Goal: Information Seeking & Learning: Learn about a topic

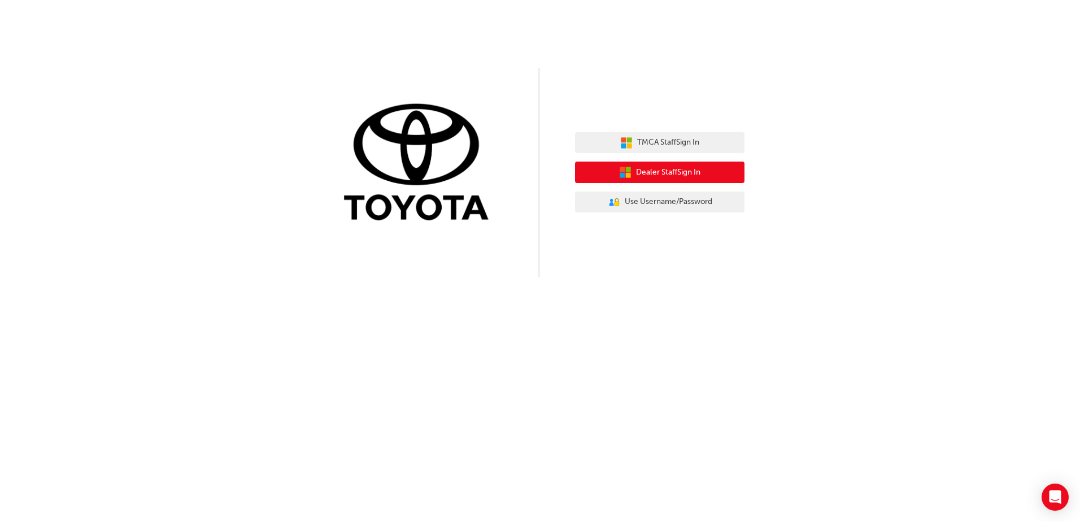
click at [723, 172] on button "Dealer Staff Sign In" at bounding box center [659, 172] width 169 height 21
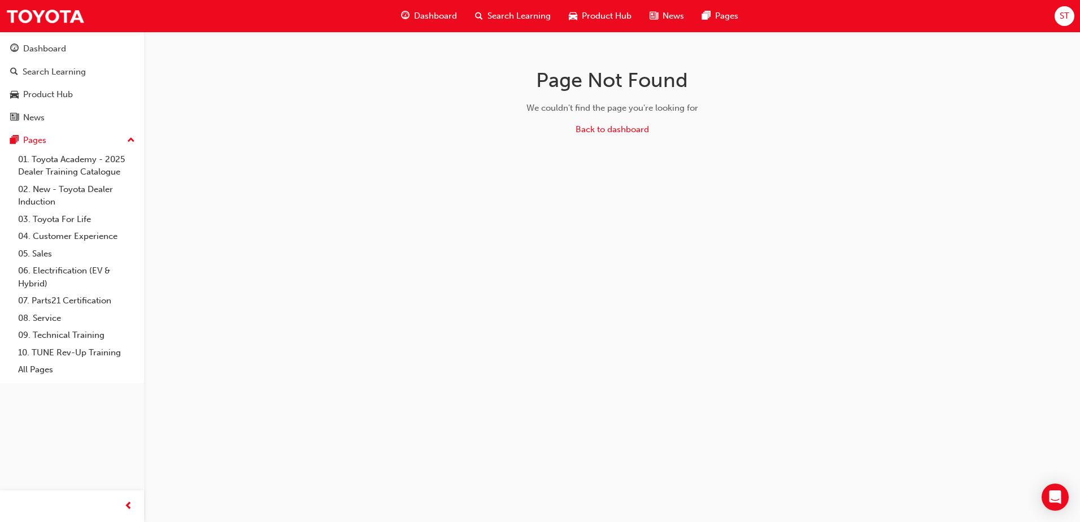
click at [438, 9] on div "Dashboard" at bounding box center [429, 16] width 74 height 23
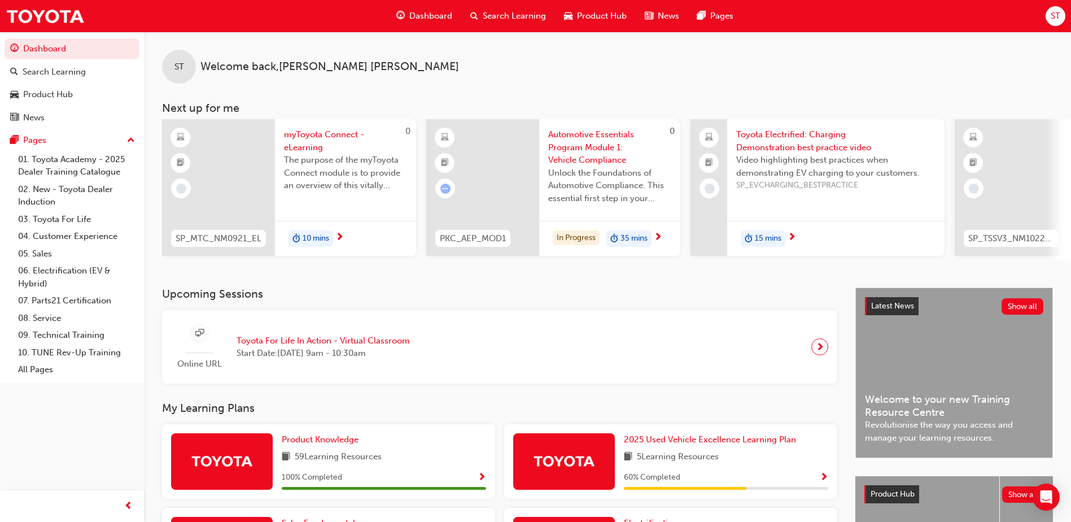
click at [506, 16] on span "Search Learning" at bounding box center [514, 16] width 63 height 13
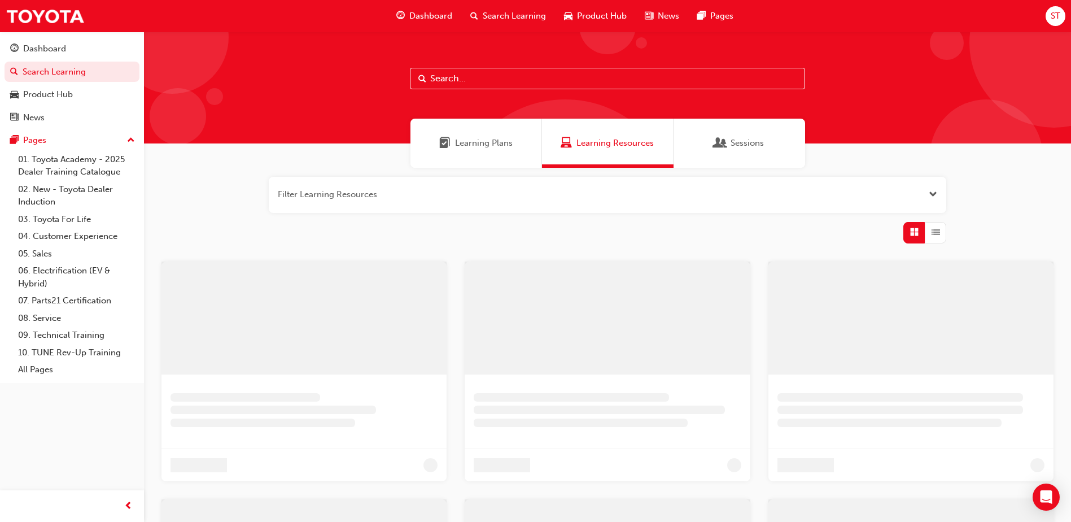
click at [485, 69] on input "text" at bounding box center [607, 78] width 395 height 21
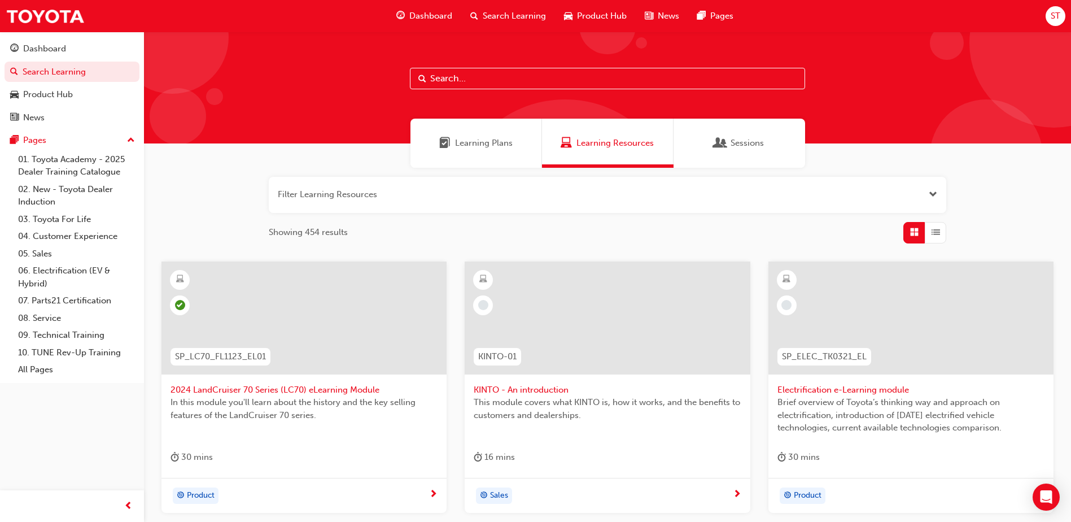
paste input "P2P_FOLLOW_1024"
type input "P2P_FOLLOW_1024"
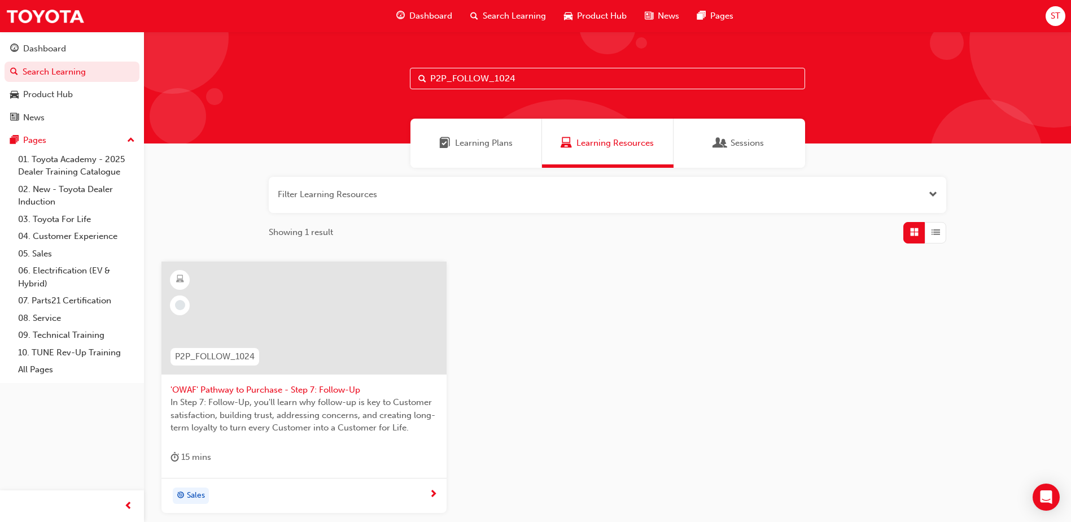
click at [302, 321] on div at bounding box center [304, 318] width 285 height 113
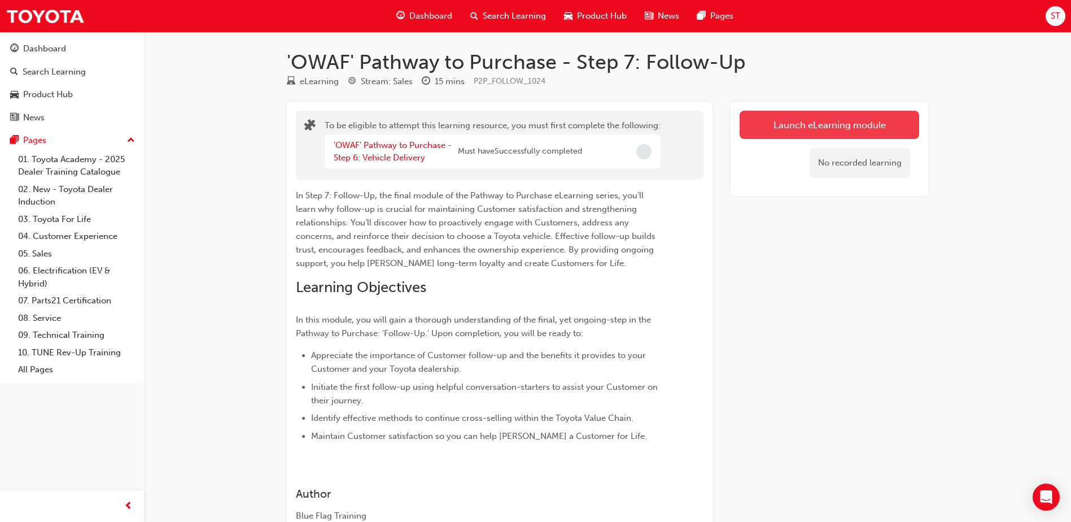
click at [779, 133] on button "Launch eLearning module" at bounding box center [830, 125] width 180 height 28
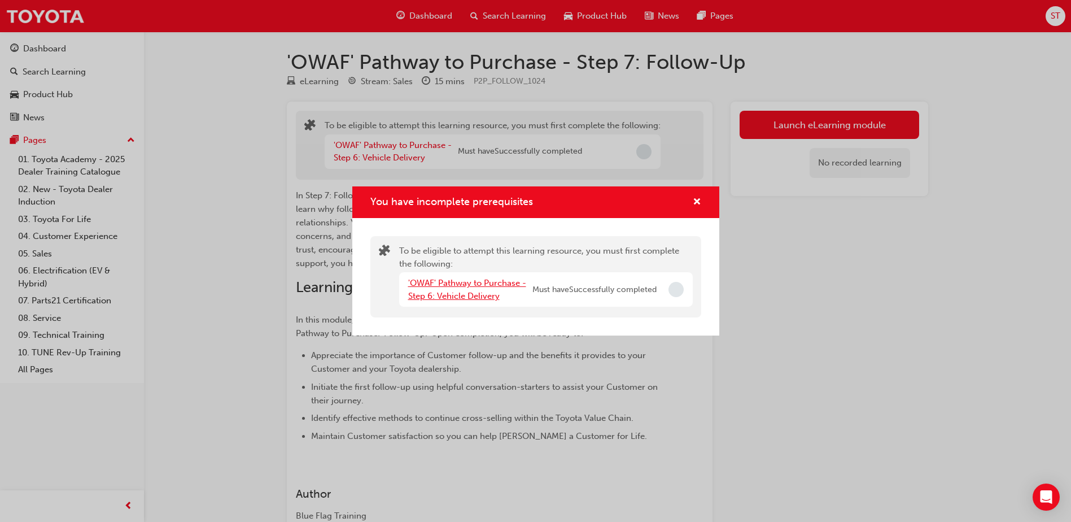
click at [481, 284] on link "'OWAF' Pathway to Purchase - Step 6: Vehicle Delivery" at bounding box center [467, 289] width 118 height 23
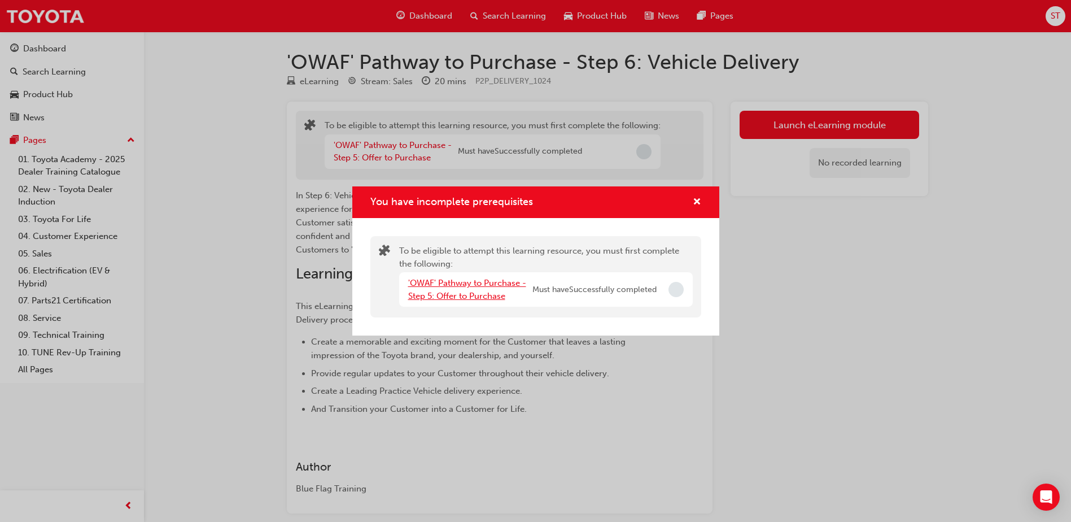
click at [499, 281] on link "'OWAF' Pathway to Purchase - Step 5: Offer to Purchase" at bounding box center [467, 289] width 118 height 23
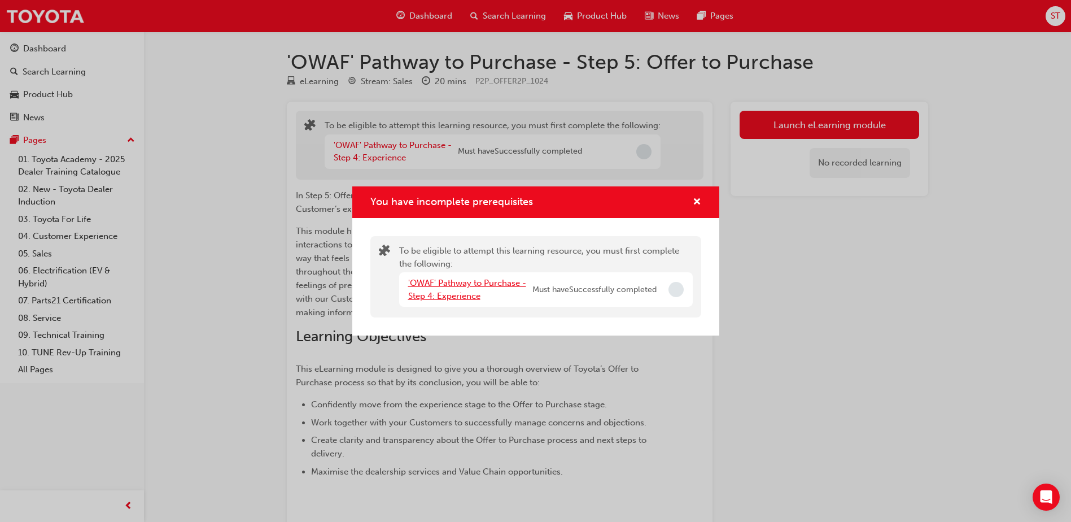
click at [467, 288] on link "'OWAF' Pathway to Purchase - Step 4: Experience" at bounding box center [467, 289] width 118 height 23
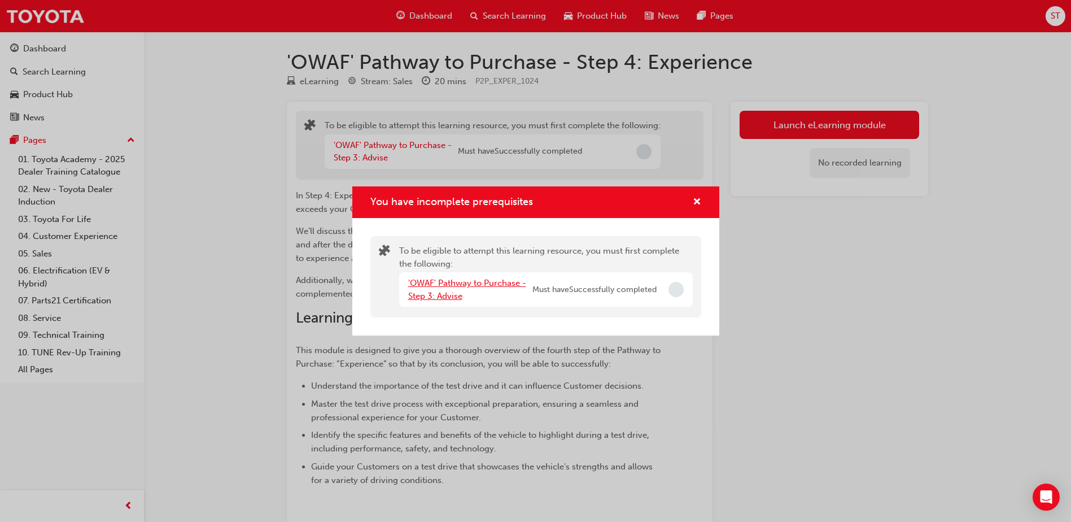
click at [459, 287] on link "'OWAF' Pathway to Purchase - Step 3: Advise" at bounding box center [467, 289] width 118 height 23
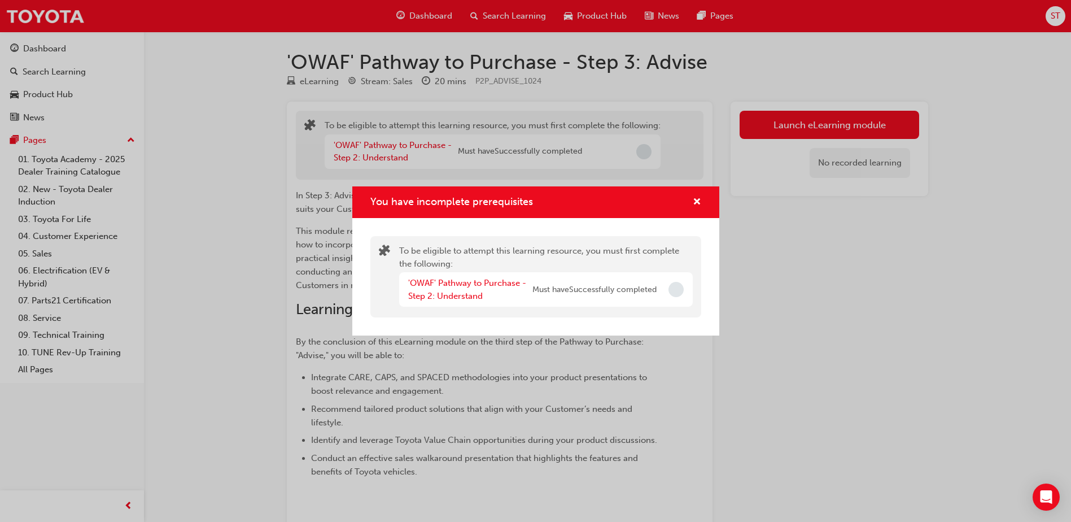
click at [682, 291] on span "Incomplete" at bounding box center [676, 289] width 15 height 15
click at [695, 214] on div "You have incomplete prerequisites" at bounding box center [535, 202] width 367 height 32
click at [695, 203] on span "cross-icon" at bounding box center [697, 203] width 8 height 10
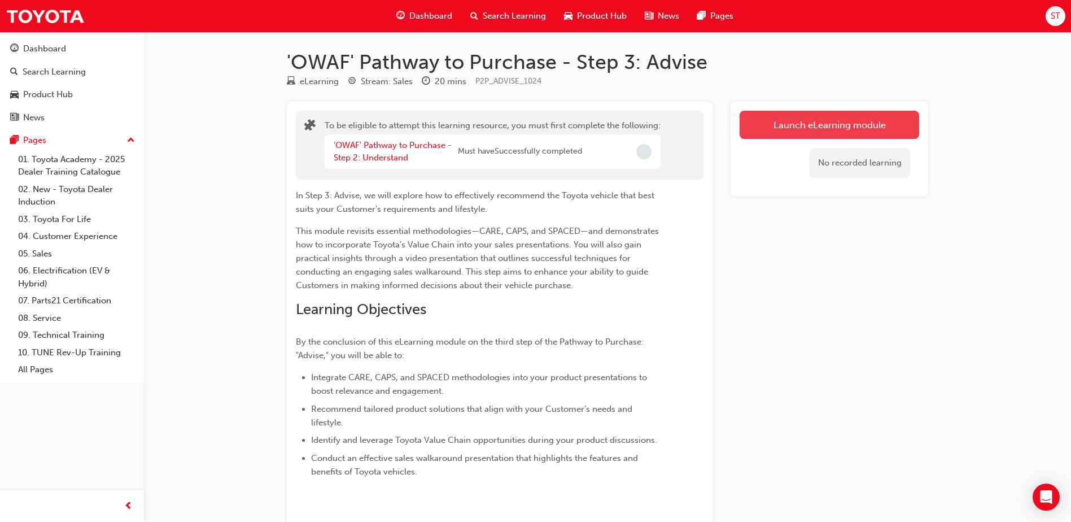
click at [799, 135] on button "Launch eLearning module" at bounding box center [830, 125] width 180 height 28
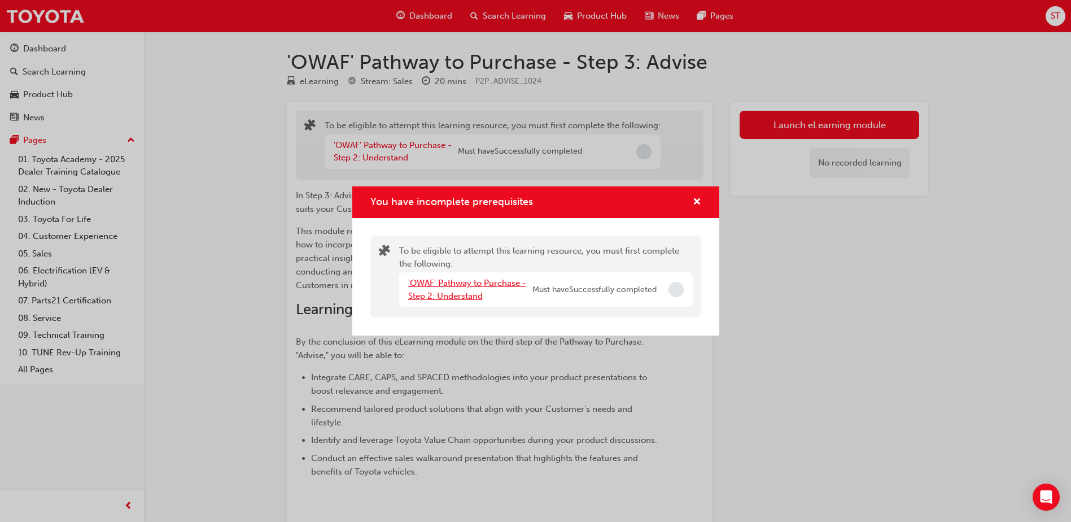
click at [481, 280] on link "'OWAF' Pathway to Purchase - Step 2: Understand" at bounding box center [467, 289] width 118 height 23
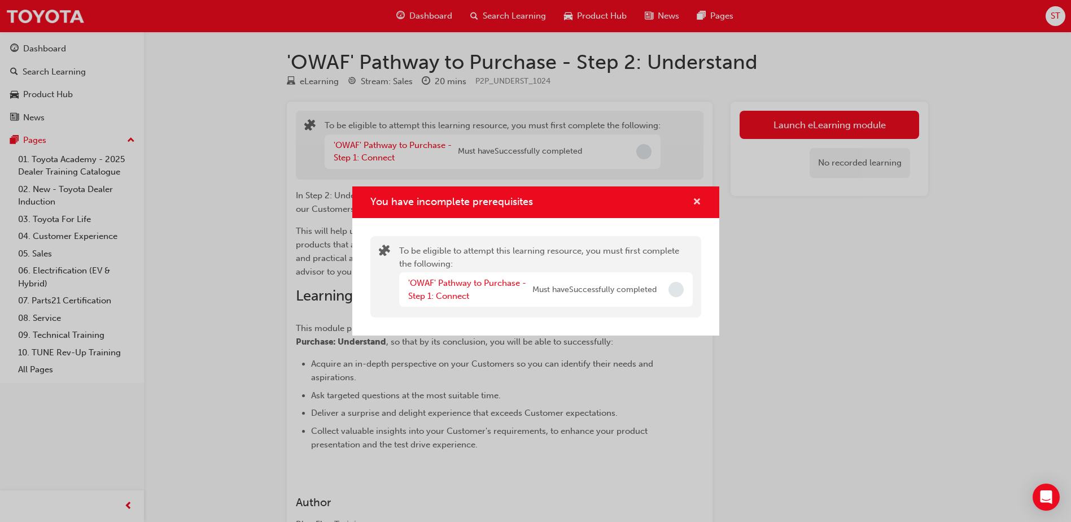
click at [696, 198] on span "cross-icon" at bounding box center [697, 203] width 8 height 10
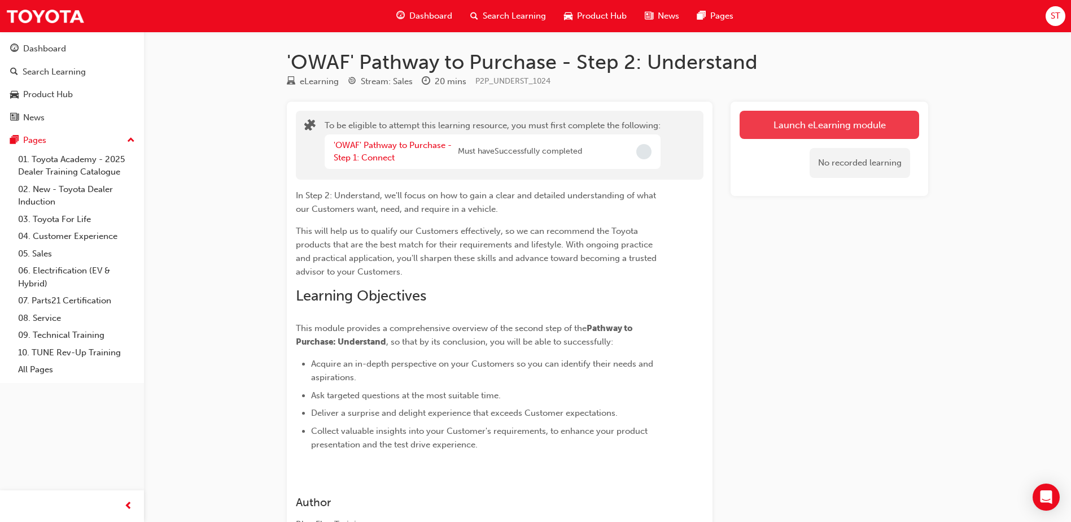
click at [784, 127] on button "Launch eLearning module" at bounding box center [830, 125] width 180 height 28
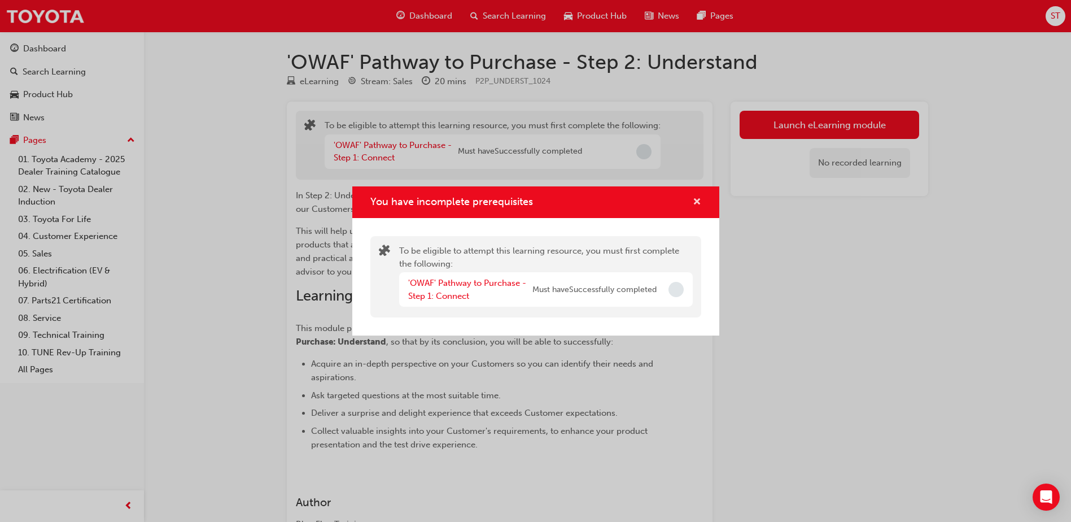
click at [697, 198] on span "cross-icon" at bounding box center [697, 203] width 8 height 10
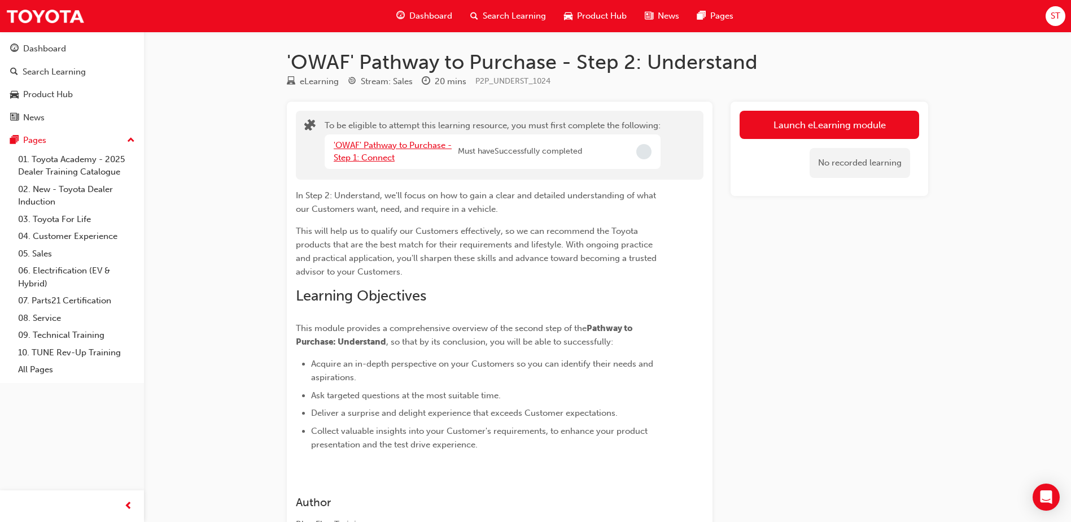
click at [396, 144] on link "'OWAF' Pathway to Purchase - Step 1: Connect" at bounding box center [393, 151] width 118 height 23
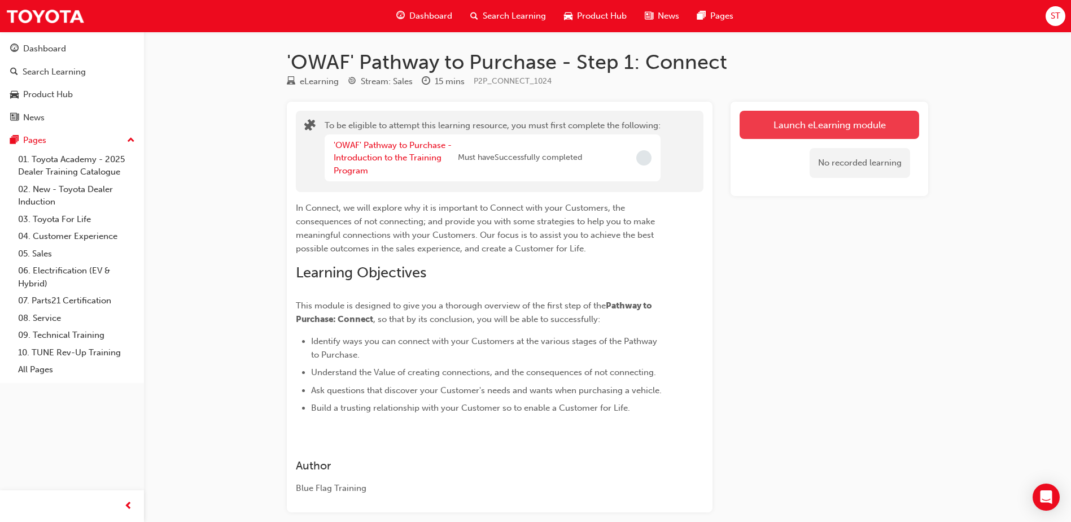
click at [757, 130] on button "Launch eLearning module" at bounding box center [830, 125] width 180 height 28
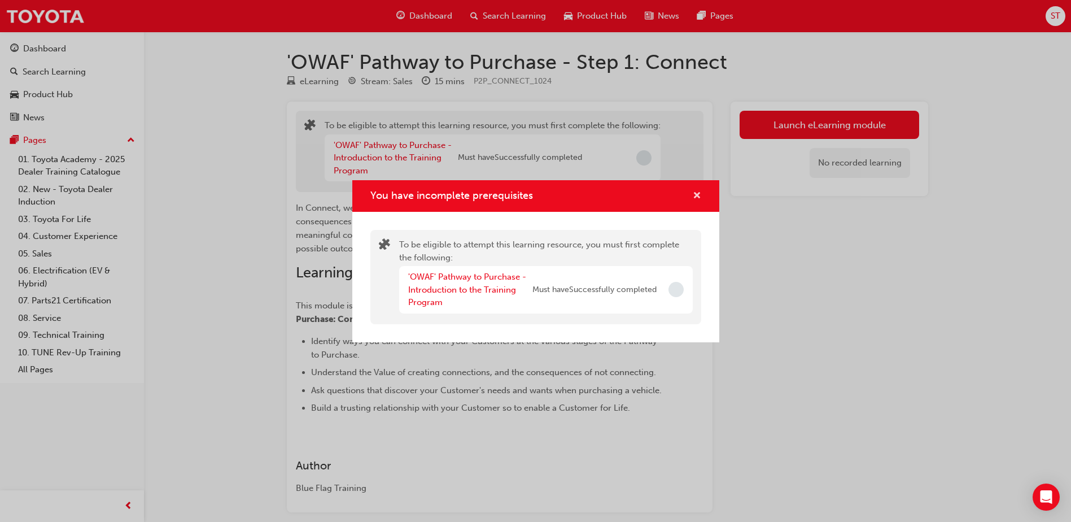
click at [694, 194] on span "cross-icon" at bounding box center [697, 196] width 8 height 10
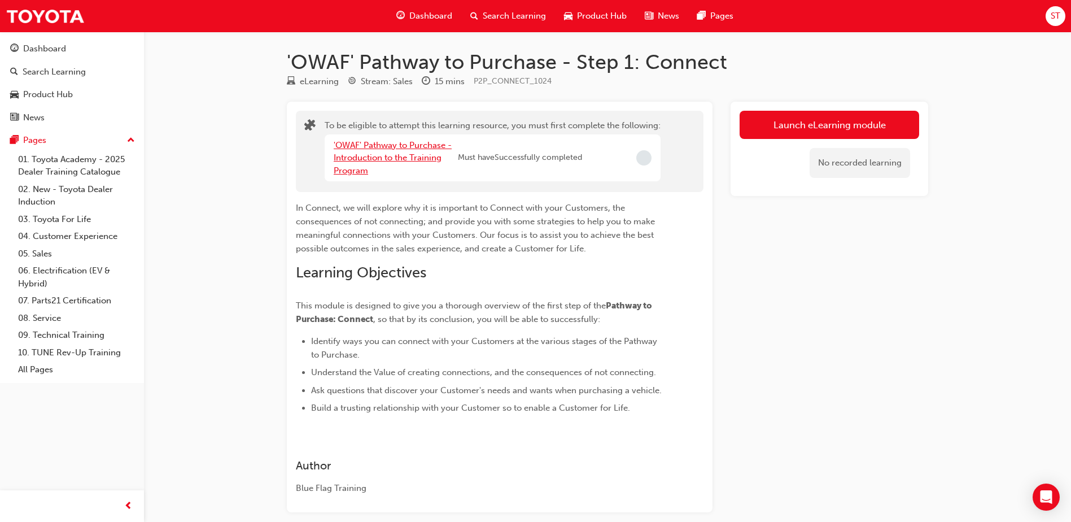
click at [416, 150] on link "'OWAF' Pathway to Purchase - Introduction to the Training Program" at bounding box center [393, 158] width 118 height 36
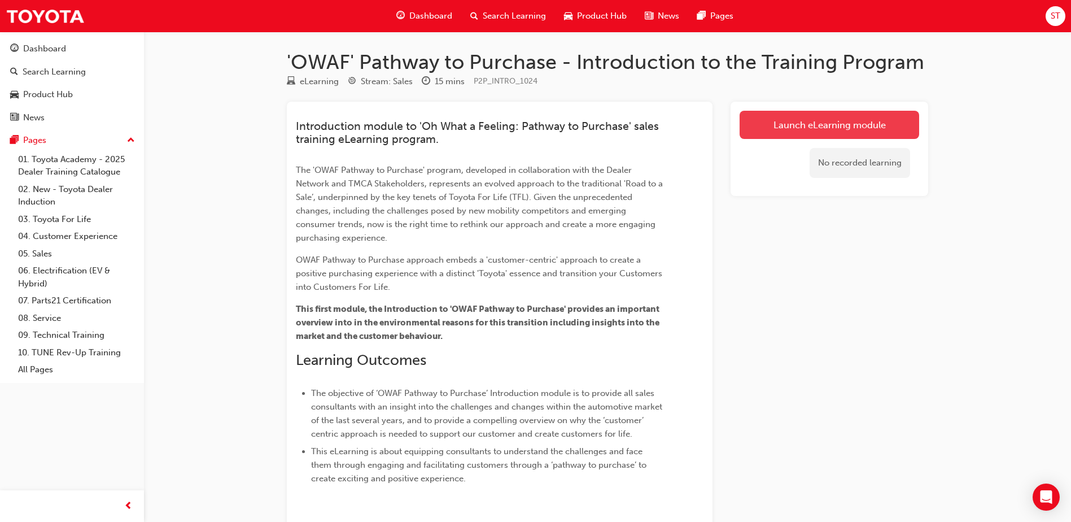
click at [783, 128] on link "Launch eLearning module" at bounding box center [830, 125] width 180 height 28
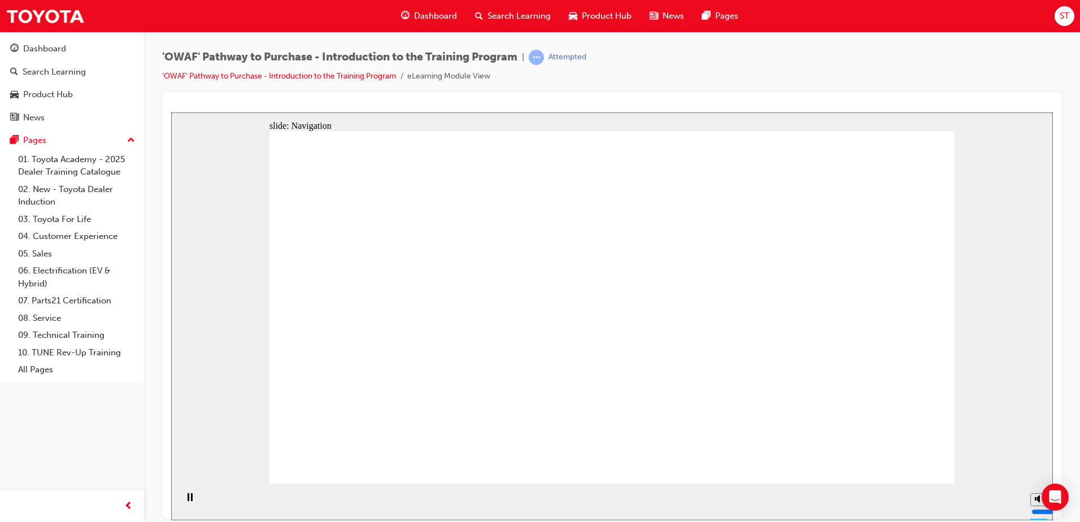
click at [180, 502] on div "Pause (Ctrl+Alt+P)" at bounding box center [189, 502] width 19 height 19
click at [177, 492] on button "Play (Ctrl+Alt+P)" at bounding box center [186, 501] width 19 height 19
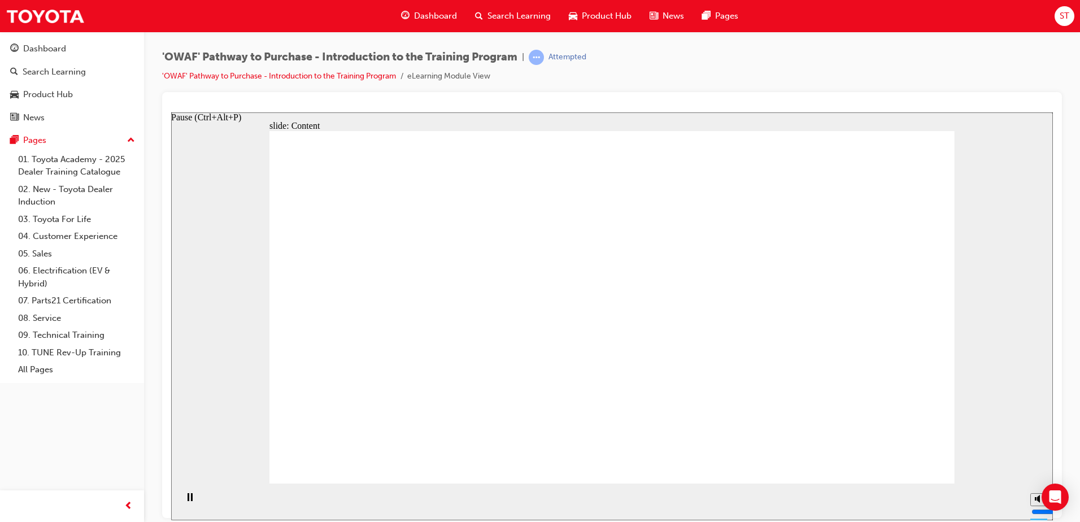
click at [177, 492] on button "Pause (Ctrl+Alt+P)" at bounding box center [186, 501] width 19 height 19
click at [177, 492] on button "Play (Ctrl+Alt+P)" at bounding box center [186, 501] width 19 height 19
click at [188, 502] on icon "Play (Ctrl+Alt+P)" at bounding box center [190, 497] width 8 height 9
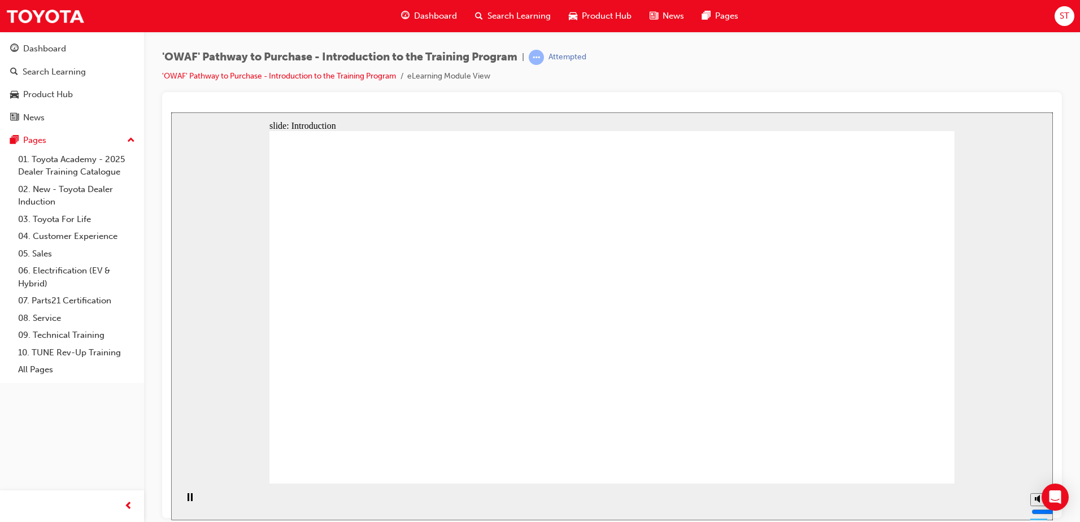
click at [191, 503] on div "Pause (Ctrl+Alt+P)" at bounding box center [189, 502] width 19 height 19
click at [177, 492] on button "Play (Ctrl+Alt+P)" at bounding box center [186, 501] width 19 height 19
click at [177, 492] on button "Pause (Ctrl+Alt+P)" at bounding box center [186, 501] width 19 height 19
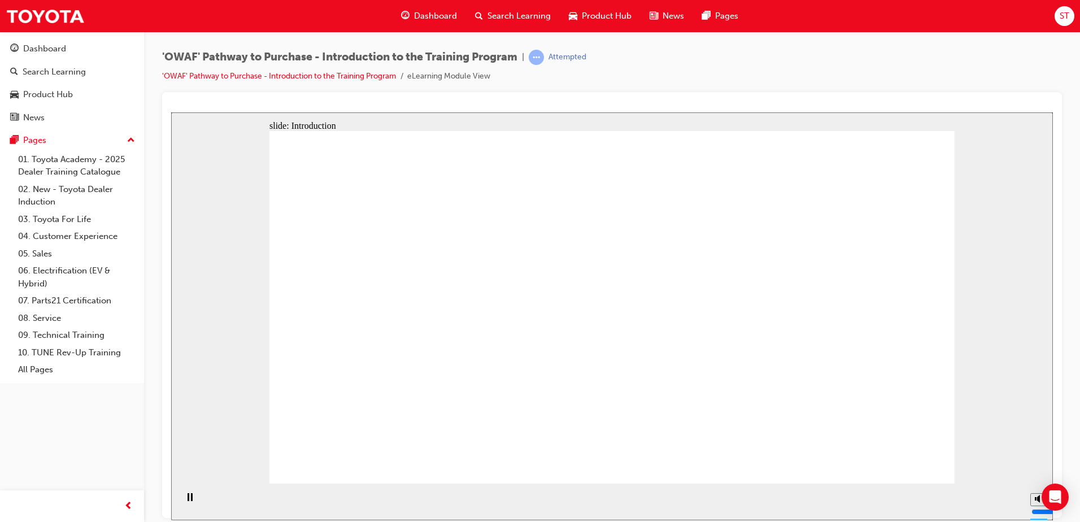
click at [193, 499] on div "Pause (Ctrl+Alt+P)" at bounding box center [189, 502] width 19 height 19
click at [177, 492] on button "Play (Ctrl+Alt+P)" at bounding box center [186, 501] width 19 height 19
click at [177, 492] on button "Pause (Ctrl+Alt+P)" at bounding box center [186, 501] width 19 height 19
click at [177, 492] on button "Play (Ctrl+Alt+P)" at bounding box center [186, 501] width 19 height 19
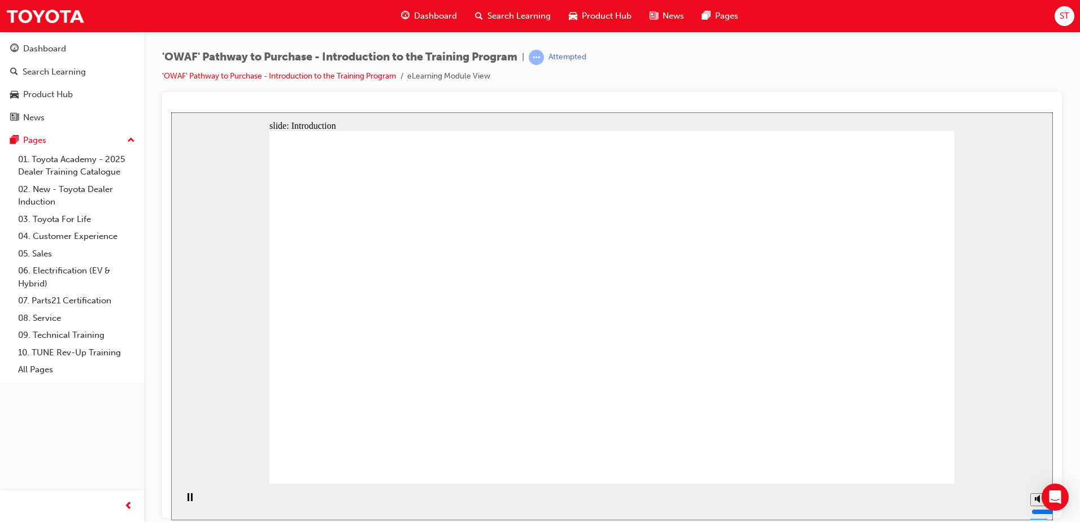
drag, startPoint x: 613, startPoint y: 463, endPoint x: 602, endPoint y: 464, distance: 11.4
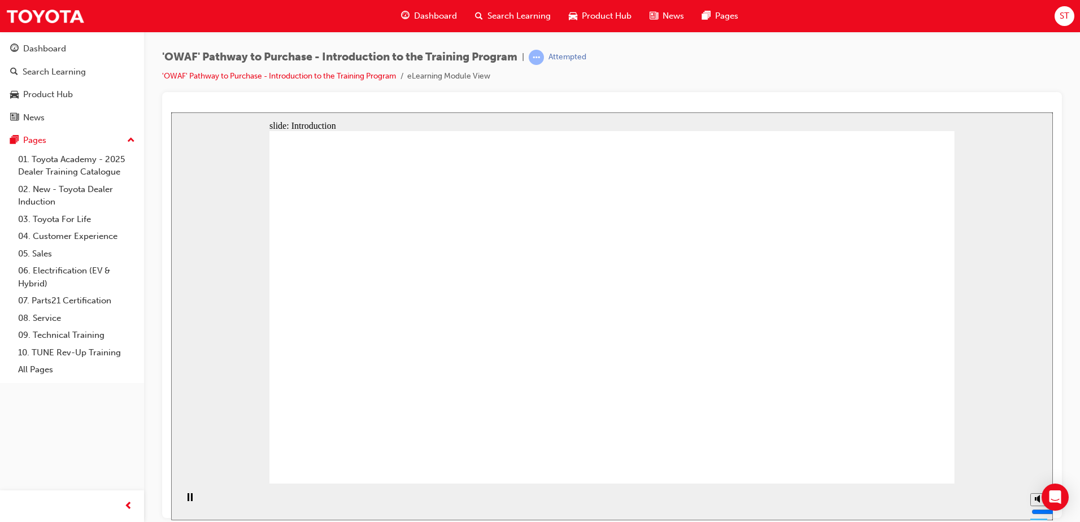
click at [181, 500] on div "Pause (Ctrl+Alt+P)" at bounding box center [189, 502] width 19 height 19
click at [181, 500] on div "Play (Ctrl+Alt+P)" at bounding box center [189, 502] width 19 height 19
click at [181, 500] on div "Pause (Ctrl+Alt+P)" at bounding box center [189, 502] width 19 height 19
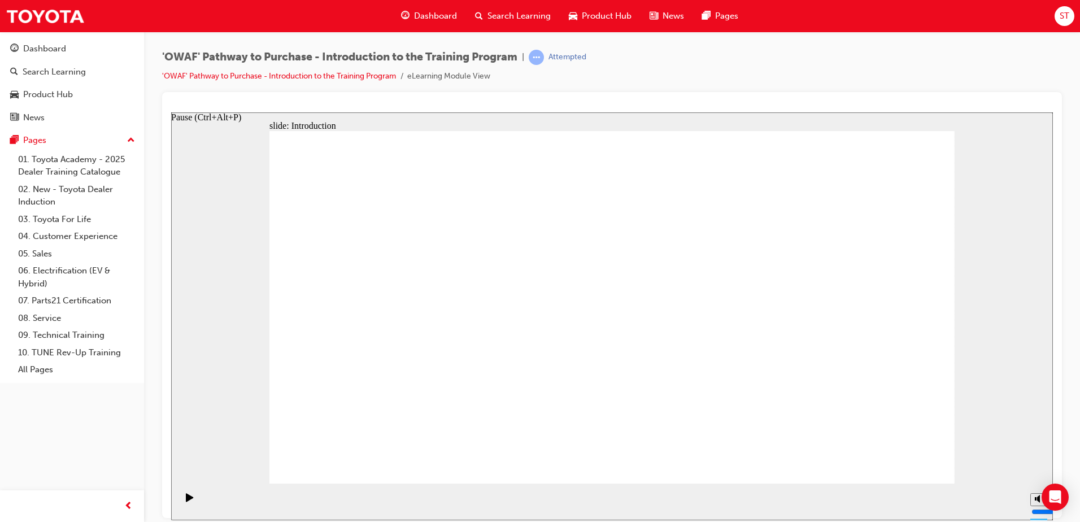
click at [181, 500] on div "Play (Ctrl+Alt+P)" at bounding box center [189, 502] width 19 height 19
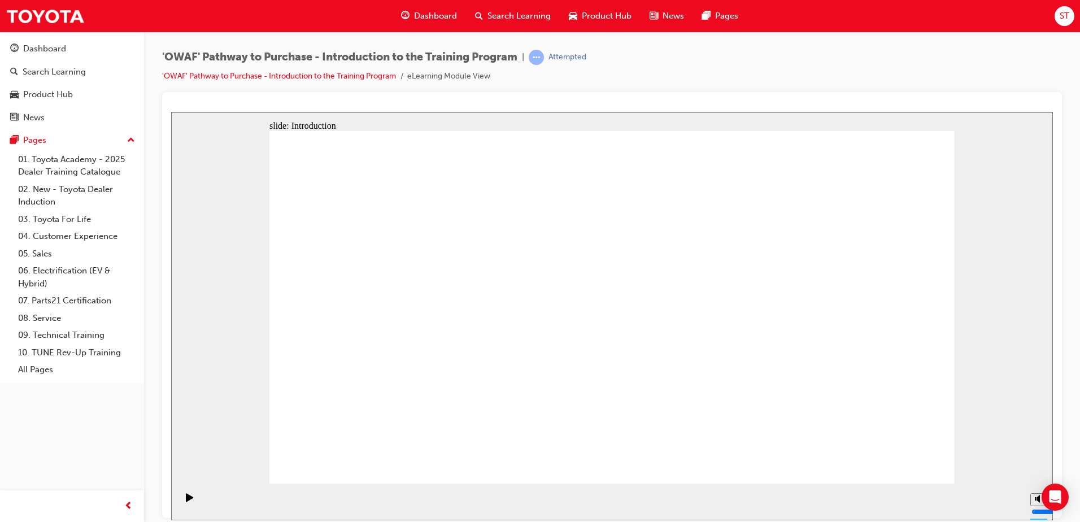
drag, startPoint x: 891, startPoint y: 464, endPoint x: 895, endPoint y: 456, distance: 9.6
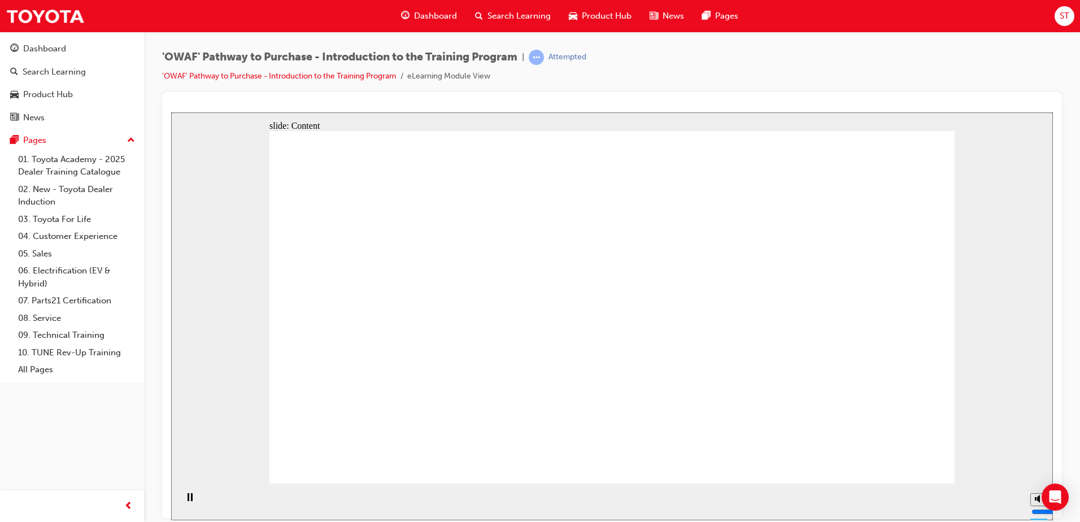
drag, startPoint x: 463, startPoint y: 240, endPoint x: 667, endPoint y: 229, distance: 204.7
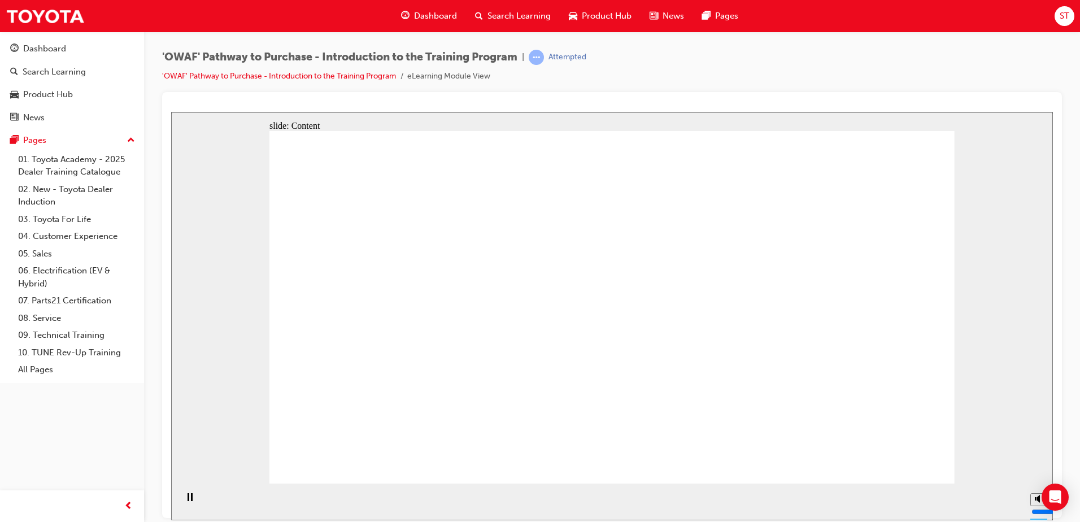
drag, startPoint x: 679, startPoint y: 281, endPoint x: 649, endPoint y: 352, distance: 76.7
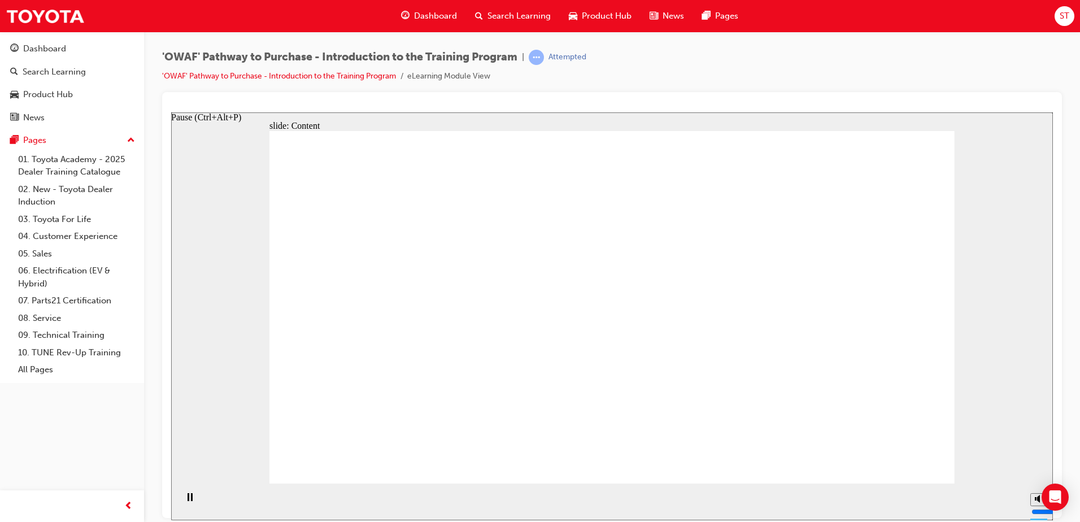
click at [183, 506] on div "Pause (Ctrl+Alt+P)" at bounding box center [189, 502] width 19 height 19
click at [186, 502] on icon "Play (Ctrl+Alt+P)" at bounding box center [190, 497] width 8 height 9
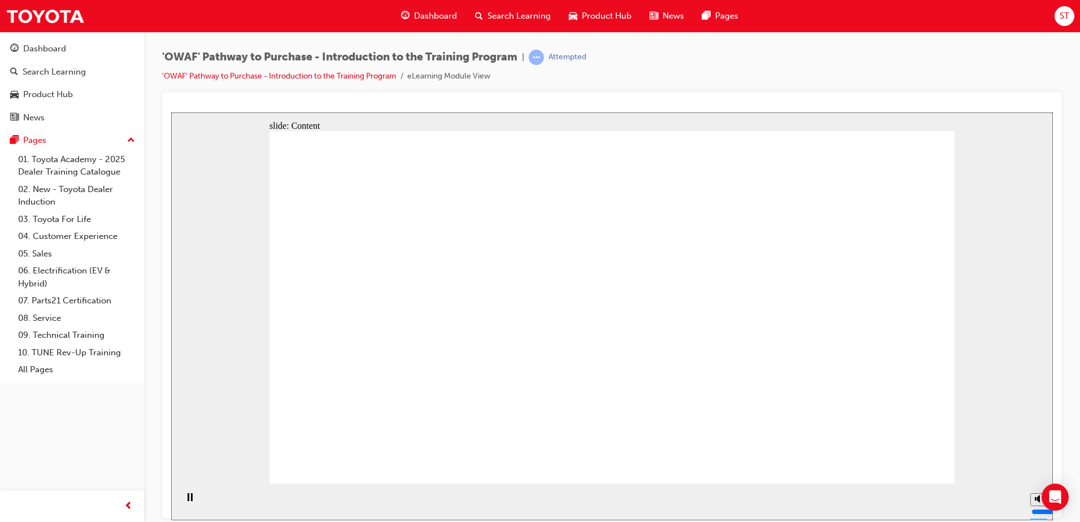
click at [191, 500] on rect "Pause (Ctrl+Alt+P)" at bounding box center [192, 497] width 2 height 8
click at [188, 501] on icon "Play (Ctrl+Alt+P)" at bounding box center [189, 497] width 7 height 8
click at [191, 500] on rect "Pause (Ctrl+Alt+P)" at bounding box center [192, 497] width 2 height 8
click at [188, 501] on icon "Play (Ctrl+Alt+P)" at bounding box center [189, 497] width 7 height 8
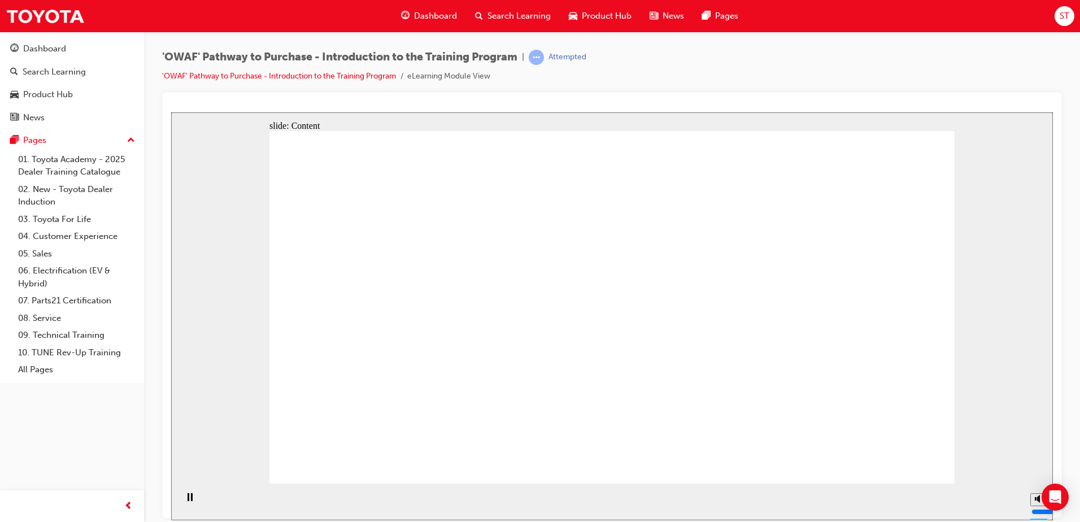
click at [180, 505] on div "Pause (Ctrl+Alt+P)" at bounding box center [189, 502] width 19 height 19
click at [181, 505] on div "Play (Ctrl+Alt+P)" at bounding box center [189, 502] width 19 height 19
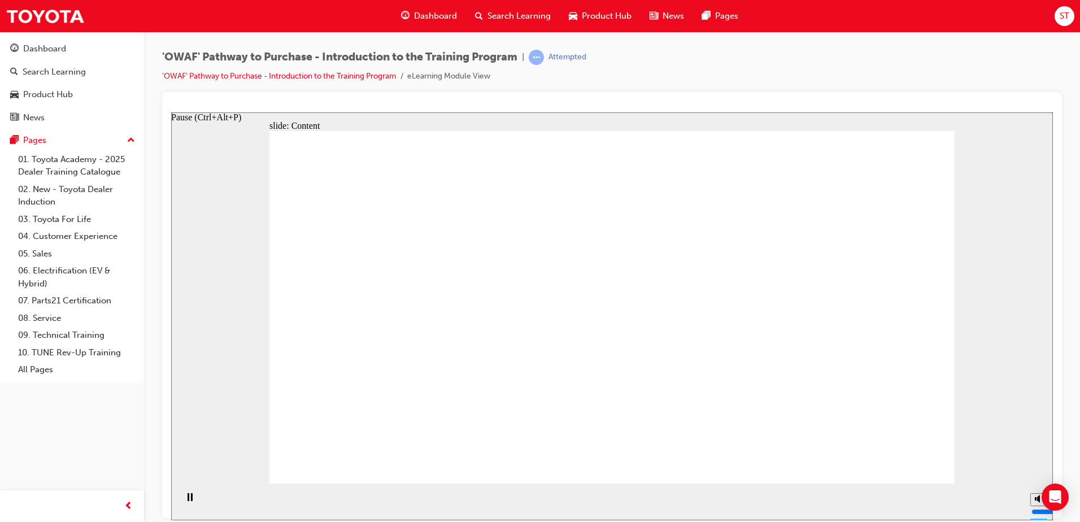
click at [188, 495] on icon "Pause (Ctrl+Alt+P)" at bounding box center [190, 497] width 5 height 8
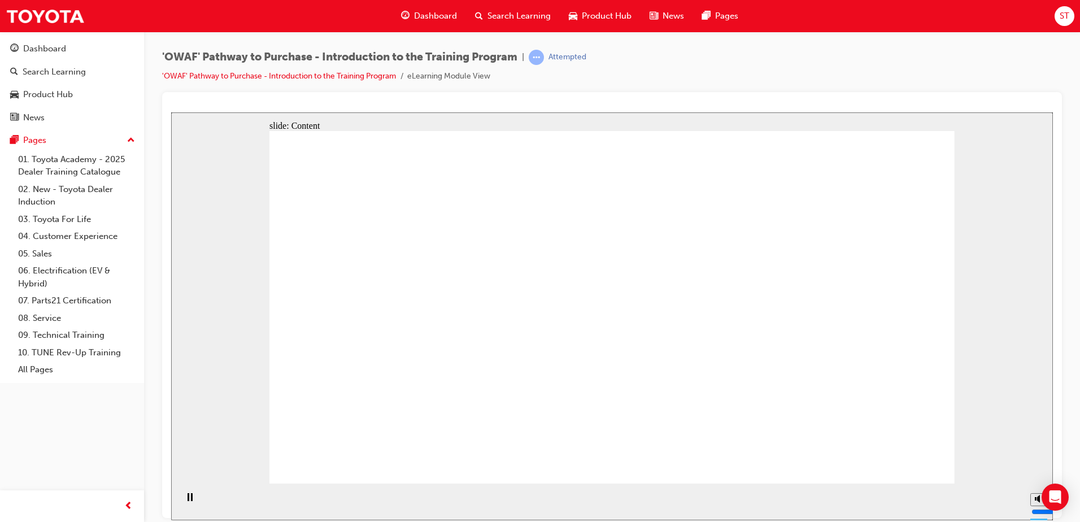
drag, startPoint x: 559, startPoint y: 310, endPoint x: 653, endPoint y: 304, distance: 93.9
click at [189, 496] on div "Pause (Ctrl+Alt+P)" at bounding box center [189, 502] width 19 height 19
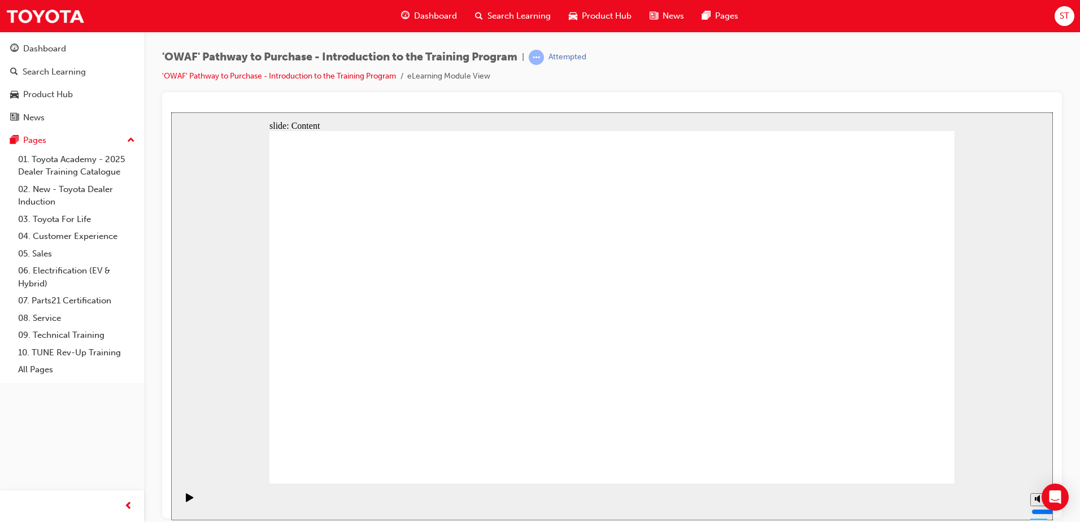
drag, startPoint x: 842, startPoint y: 292, endPoint x: 862, endPoint y: 291, distance: 20.4
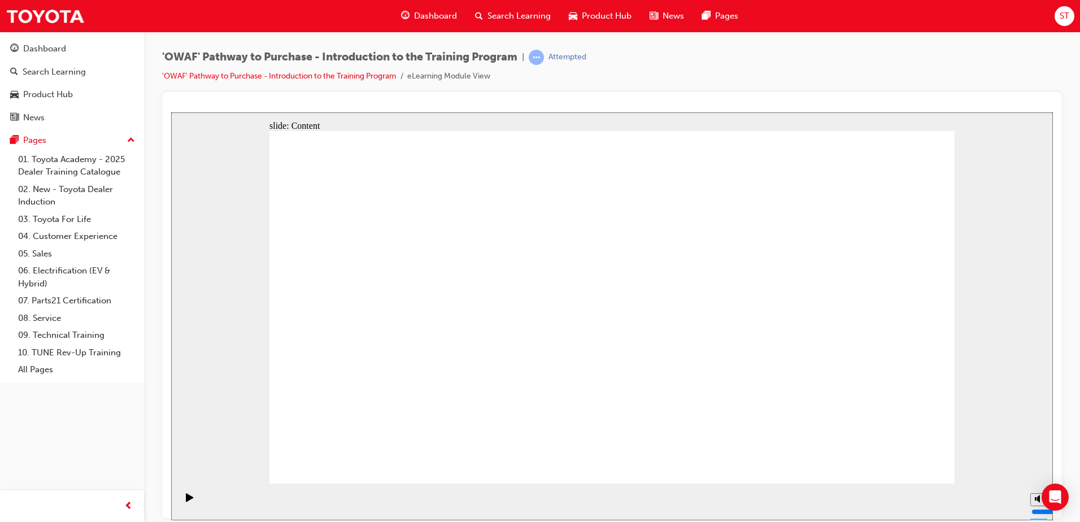
click at [182, 505] on div "Pause (Ctrl+Alt+P)" at bounding box center [189, 502] width 19 height 19
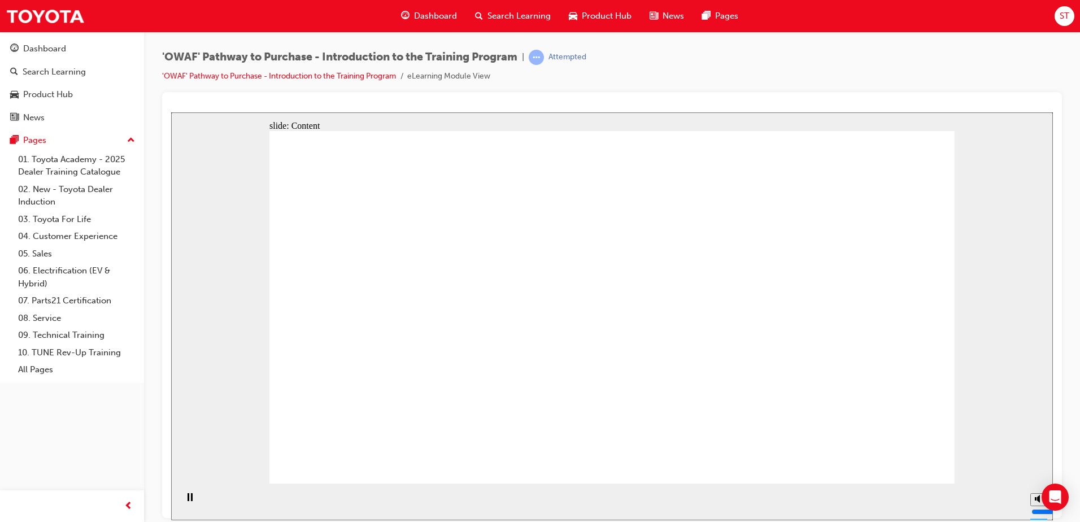
click at [190, 502] on div "Pause (Ctrl+Alt+P)" at bounding box center [189, 502] width 19 height 19
click at [190, 501] on icon "Play (Ctrl+Alt+P)" at bounding box center [189, 497] width 7 height 8
click at [191, 503] on div "Pause (Ctrl+Alt+P)" at bounding box center [189, 502] width 19 height 19
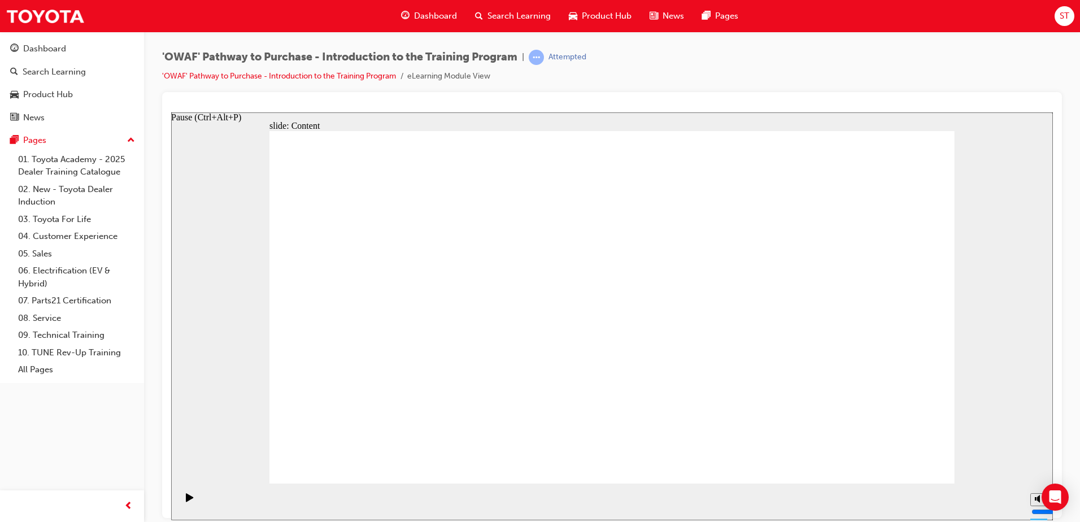
click at [191, 503] on div "Play (Ctrl+Alt+P)" at bounding box center [189, 502] width 19 height 19
click at [191, 500] on rect "Pause (Ctrl+Alt+P)" at bounding box center [192, 497] width 2 height 8
click at [188, 501] on icon "Play (Ctrl+Alt+P)" at bounding box center [189, 497] width 7 height 8
click at [188, 499] on icon "Play (Ctrl+Alt+P)" at bounding box center [190, 497] width 8 height 9
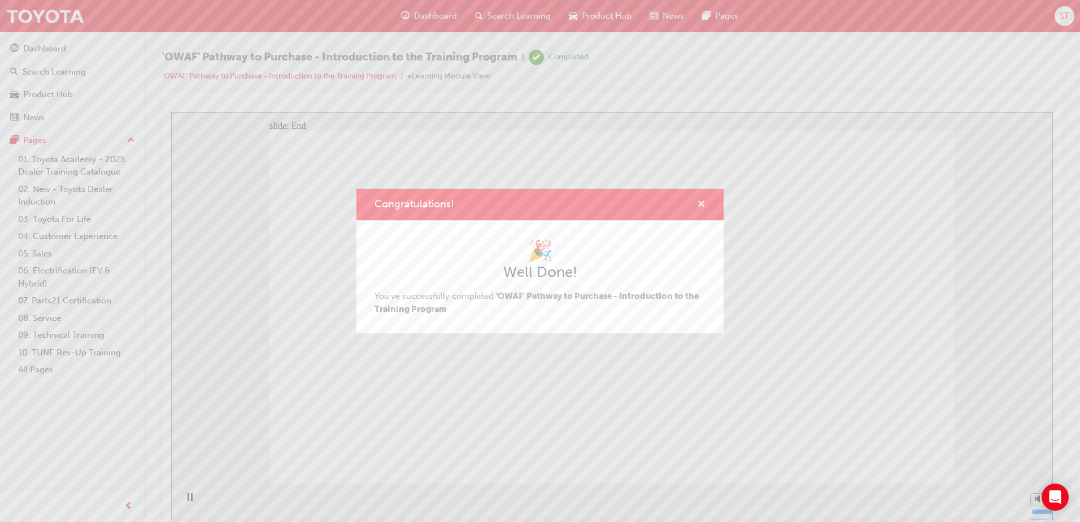
click at [703, 208] on span "cross-icon" at bounding box center [701, 205] width 8 height 10
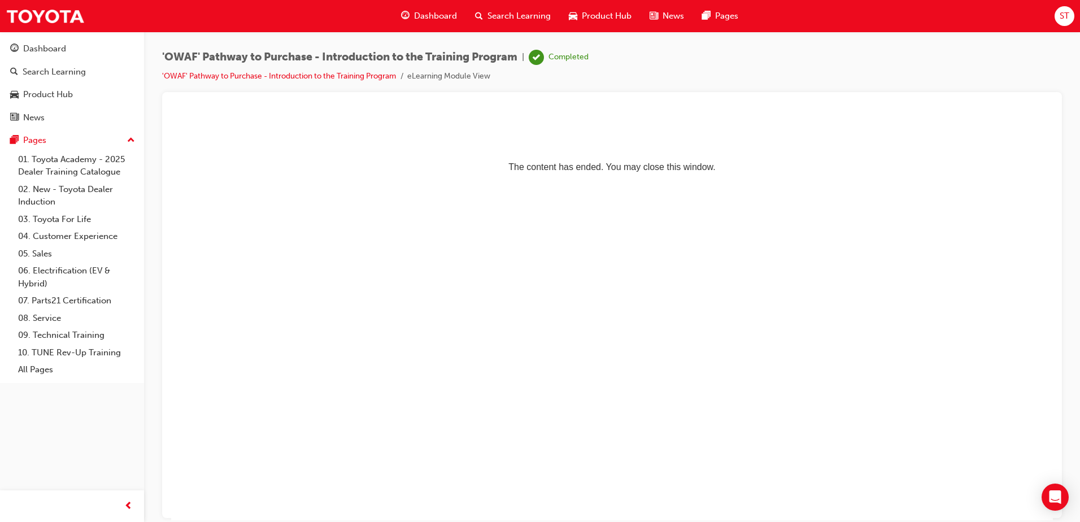
click at [508, 11] on span "Search Learning" at bounding box center [518, 16] width 63 height 13
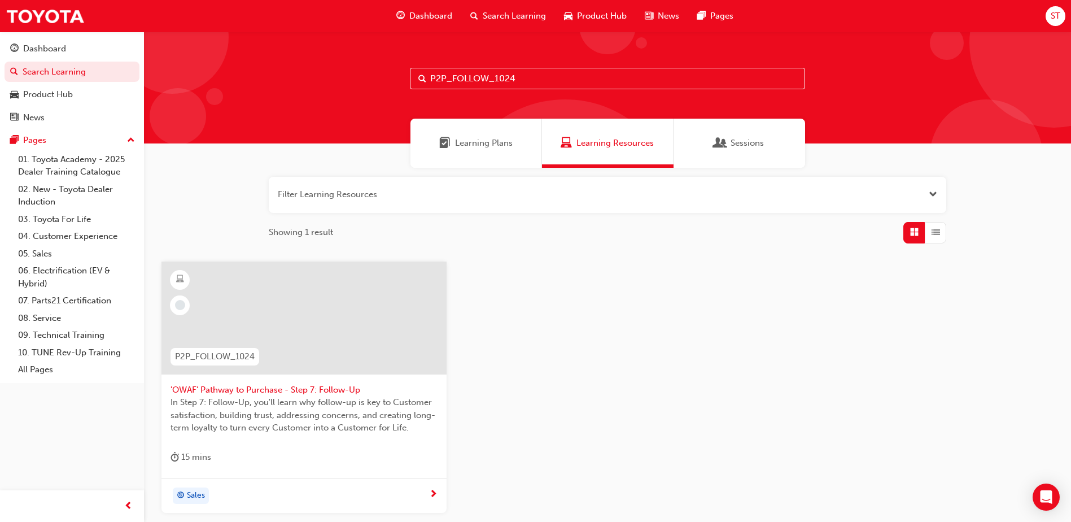
click at [579, 65] on div "P2P_FOLLOW_1024" at bounding box center [607, 88] width 927 height 112
click at [578, 65] on div "P2P_FOLLOW_1024" at bounding box center [607, 88] width 927 height 112
drag, startPoint x: 578, startPoint y: 65, endPoint x: 525, endPoint y: 76, distance: 54.8
drag, startPoint x: 525, startPoint y: 76, endPoint x: 487, endPoint y: 81, distance: 37.6
click at [487, 72] on input "P2P_FOLLOW_1024" at bounding box center [607, 78] width 395 height 21
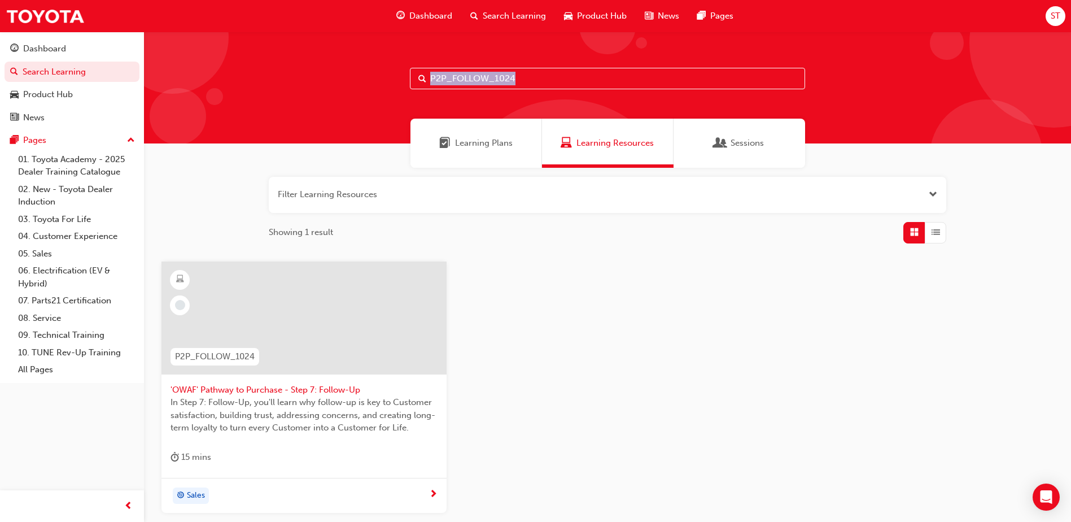
click at [487, 81] on input "P2P_FOLLOW_1024" at bounding box center [607, 78] width 395 height 21
click at [486, 79] on input "P2P_FOLLOW_1024" at bounding box center [607, 78] width 395 height 21
paste input "CONNECT"
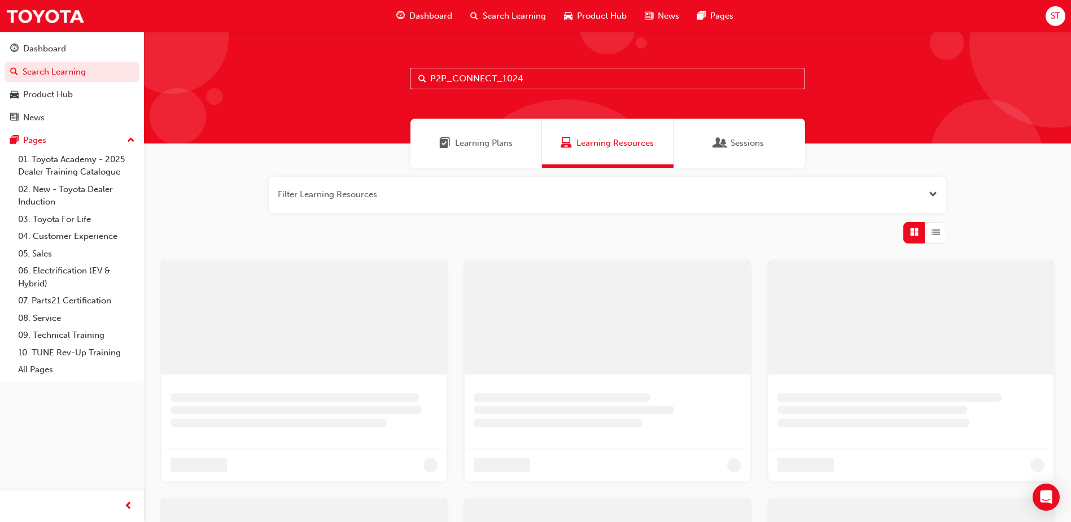
type input "P2P_CONNECT_1024"
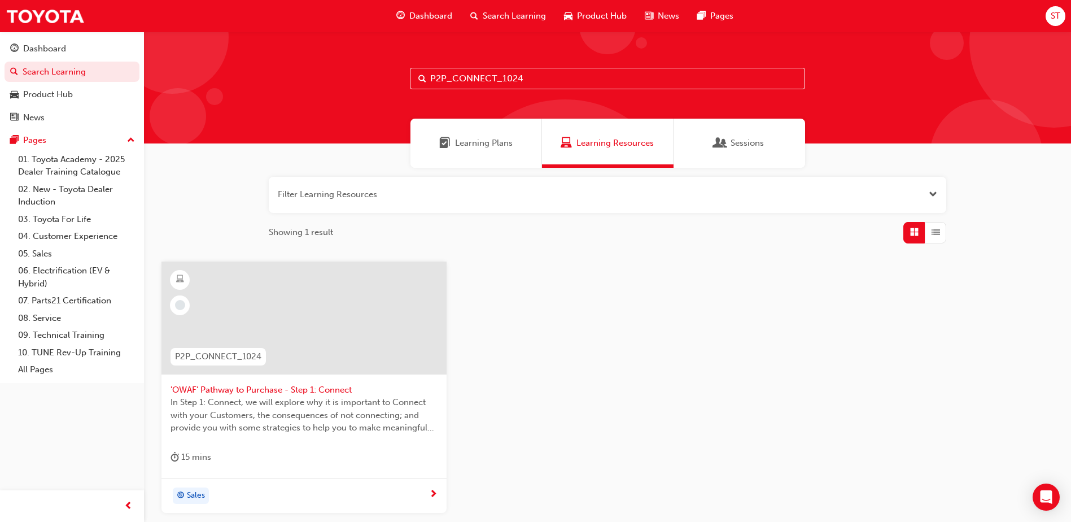
click at [375, 350] on div at bounding box center [304, 318] width 285 height 113
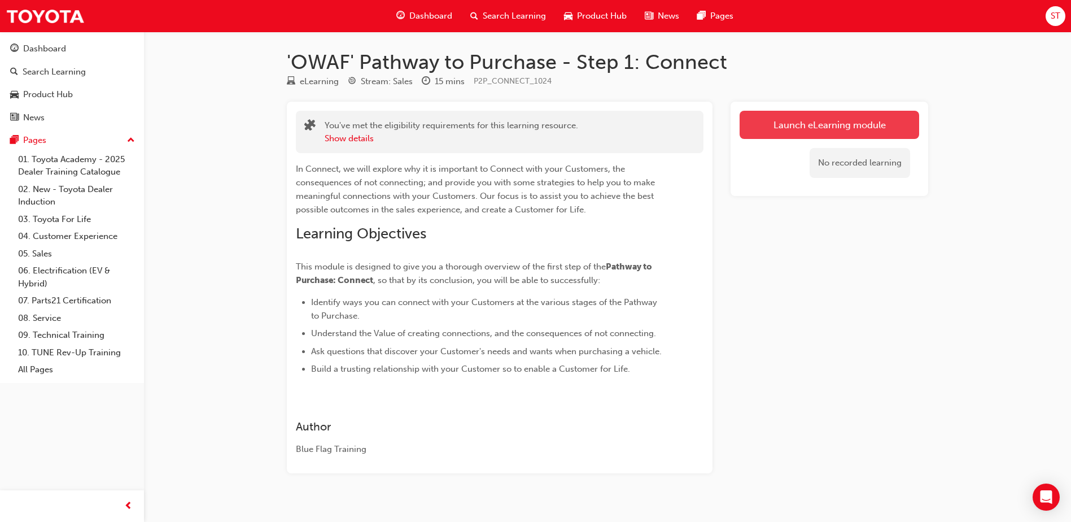
click at [820, 116] on link "Launch eLearning module" at bounding box center [830, 125] width 180 height 28
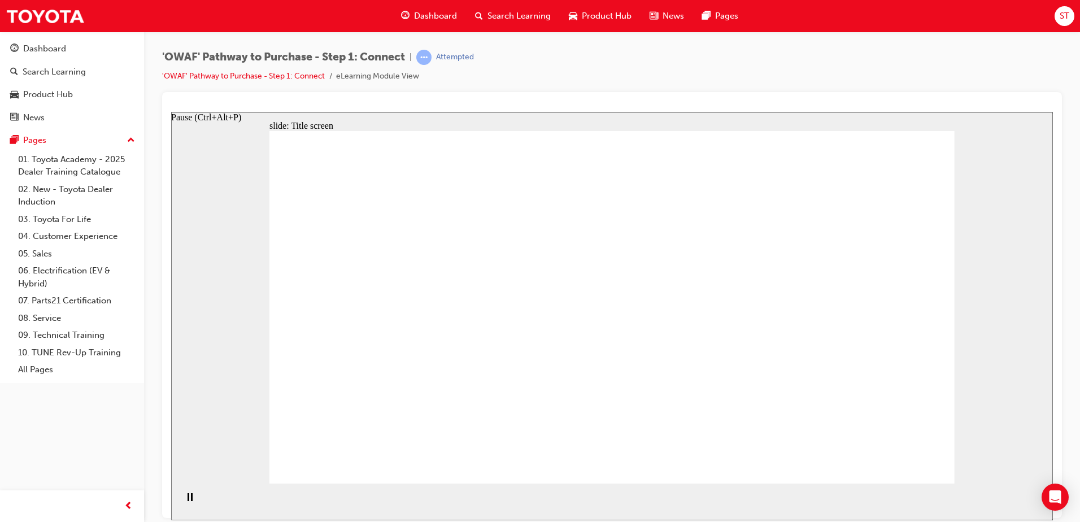
click at [188, 500] on icon "Pause (Ctrl+Alt+P)" at bounding box center [190, 497] width 5 height 8
click at [186, 501] on icon "Play (Ctrl+Alt+P)" at bounding box center [189, 497] width 7 height 8
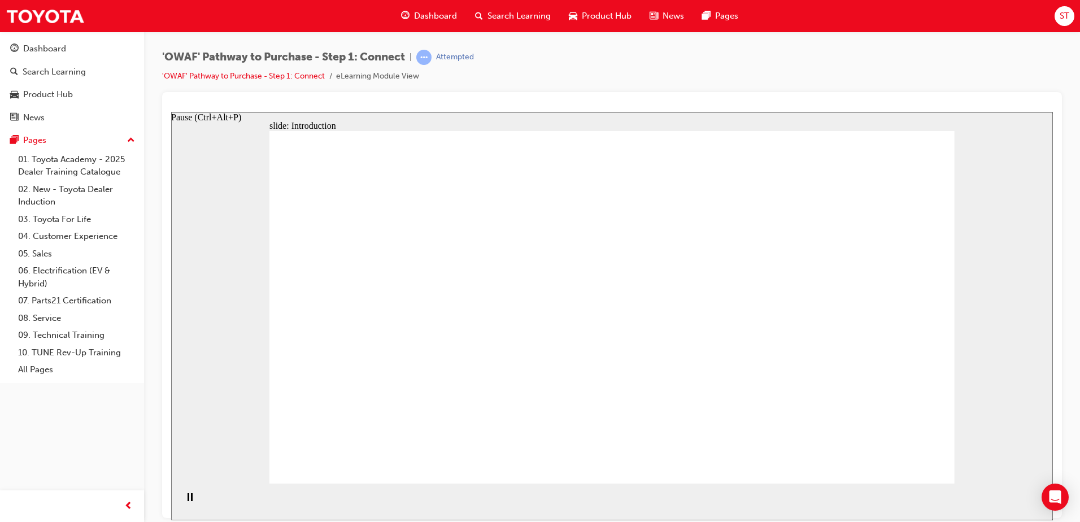
click at [190, 503] on div "Pause (Ctrl+Alt+P)" at bounding box center [189, 502] width 19 height 19
click at [190, 502] on div "Play (Ctrl+Alt+P)" at bounding box center [189, 502] width 19 height 19
click at [191, 500] on rect "Pause (Ctrl+Alt+P)" at bounding box center [192, 497] width 2 height 8
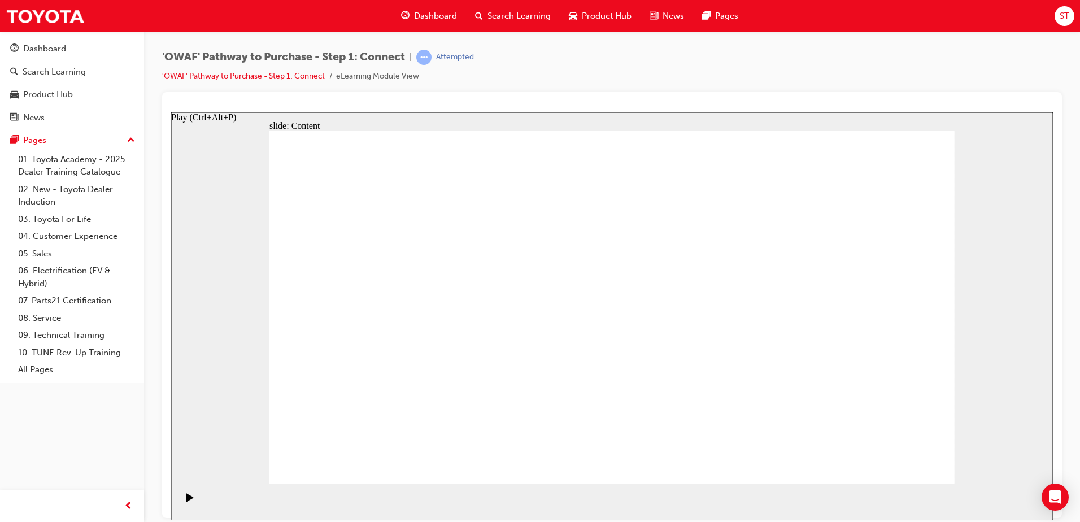
click at [188, 501] on icon "Play (Ctrl+Alt+P)" at bounding box center [189, 497] width 7 height 8
click at [182, 504] on div "Pause (Ctrl+Alt+P)" at bounding box center [189, 502] width 19 height 19
click at [182, 504] on div "Play (Ctrl+Alt+P)" at bounding box center [189, 502] width 19 height 19
click at [181, 506] on div "Play (Ctrl+Alt+P)" at bounding box center [189, 502] width 19 height 19
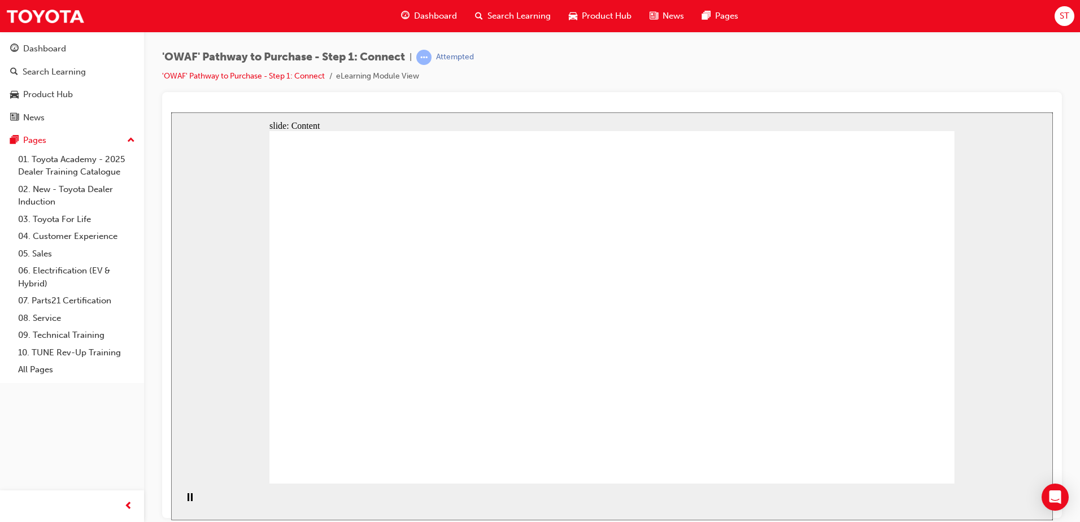
click at [181, 506] on div "Pause (Ctrl+Alt+P)" at bounding box center [189, 502] width 19 height 19
click at [181, 506] on div "Play (Ctrl+Alt+P)" at bounding box center [189, 502] width 19 height 19
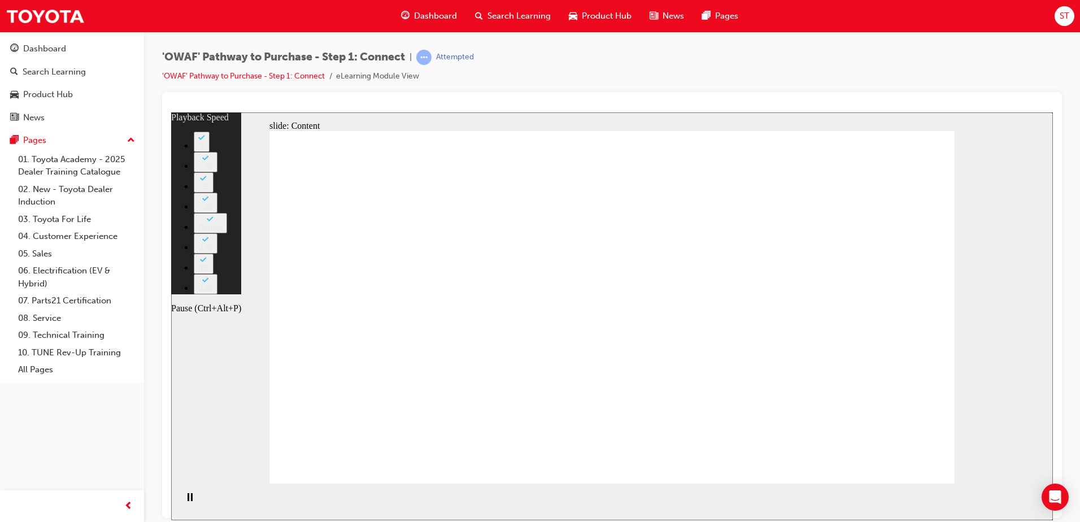
click at [191, 500] on rect "Pause (Ctrl+Alt+P)" at bounding box center [192, 497] width 2 height 8
click at [189, 500] on icon "Play (Ctrl+Alt+P)" at bounding box center [189, 497] width 7 height 8
type input "76"
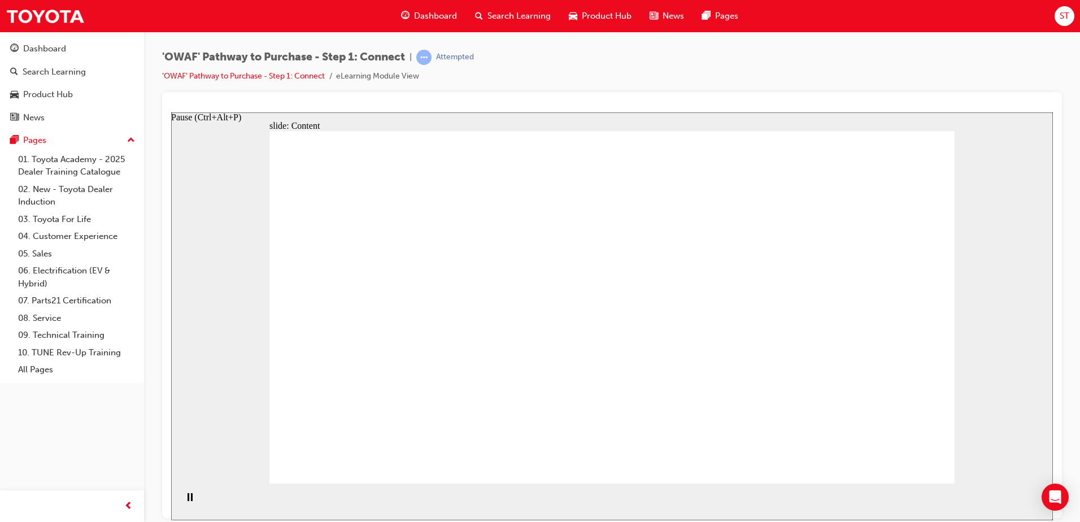
click at [189, 502] on div "Pause (Ctrl+Alt+P)" at bounding box center [189, 502] width 19 height 19
click at [189, 501] on icon "Play (Ctrl+Alt+P)" at bounding box center [189, 497] width 7 height 8
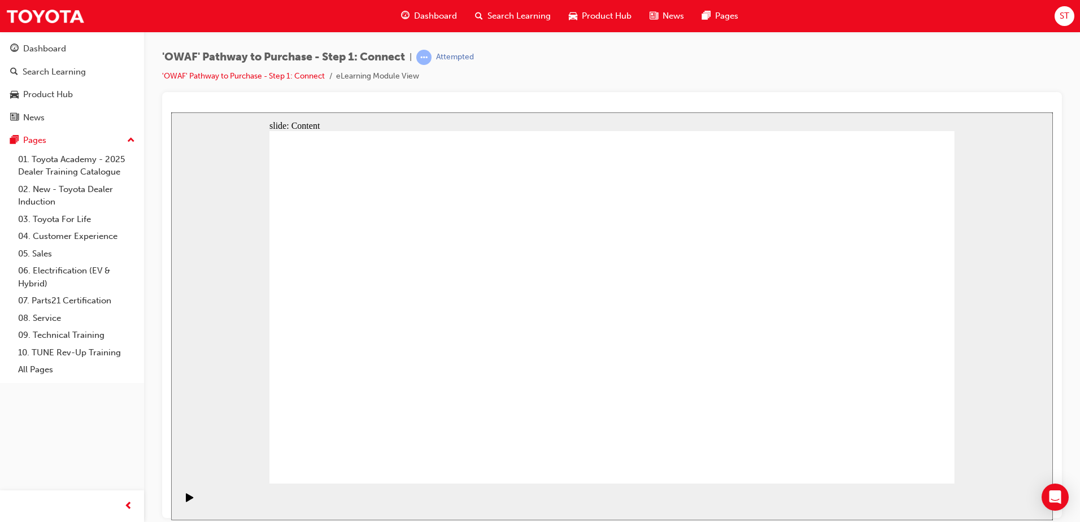
click at [188, 493] on icon "Play (Ctrl+Alt+P)" at bounding box center [190, 497] width 8 height 9
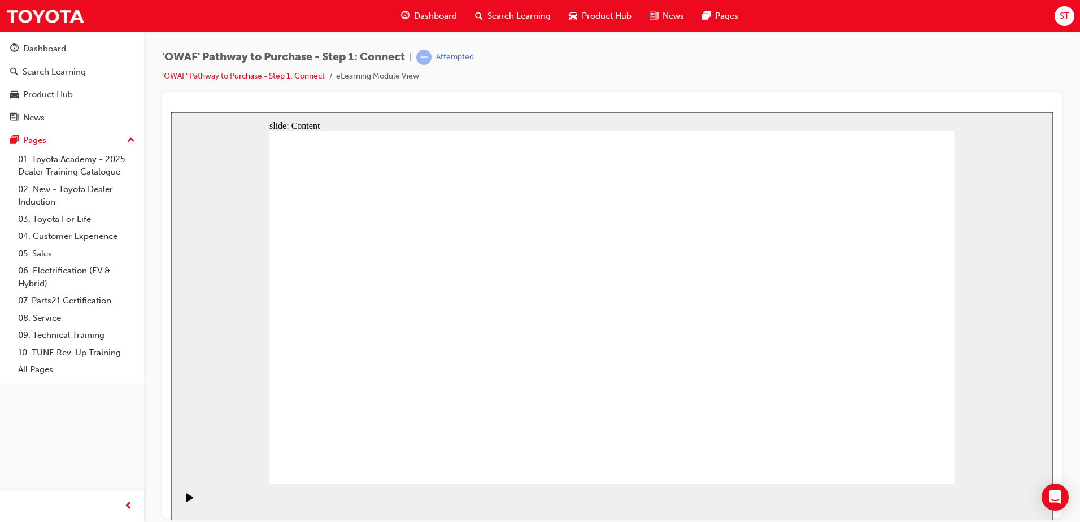
drag, startPoint x: 864, startPoint y: 292, endPoint x: 867, endPoint y: 297, distance: 5.8
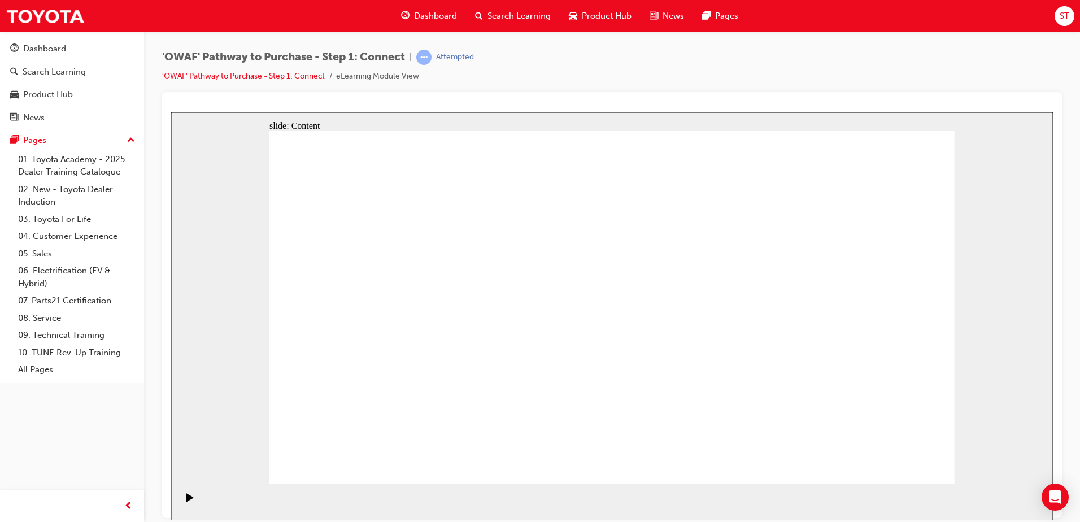
click at [181, 504] on div "Pause (Ctrl+Alt+P)" at bounding box center [189, 502] width 19 height 19
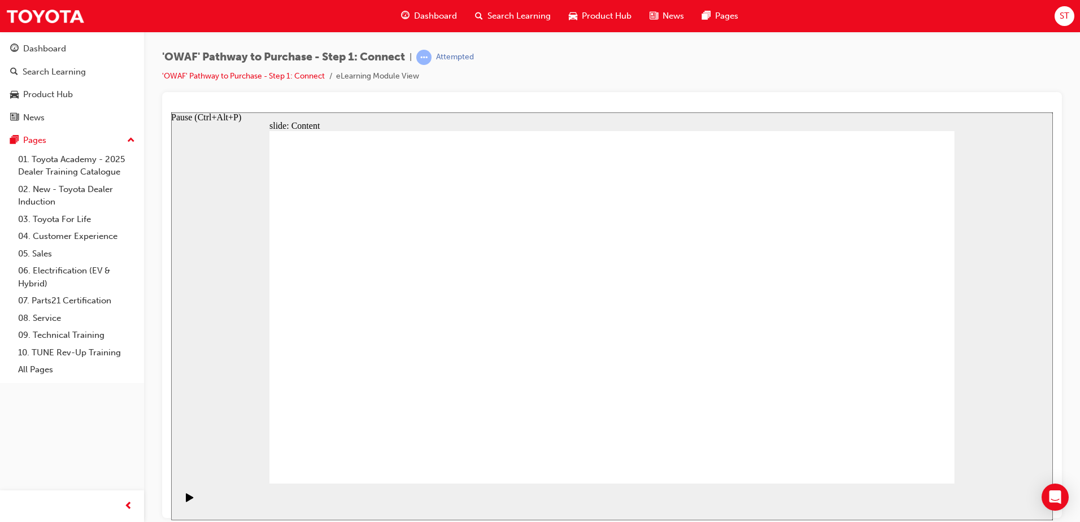
click at [181, 504] on div "Play (Ctrl+Alt+P)" at bounding box center [189, 502] width 19 height 19
click at [181, 503] on div "Play (Ctrl+Alt+P)" at bounding box center [189, 502] width 19 height 19
click at [188, 500] on icon "Pause (Ctrl+Alt+P)" at bounding box center [190, 497] width 5 height 8
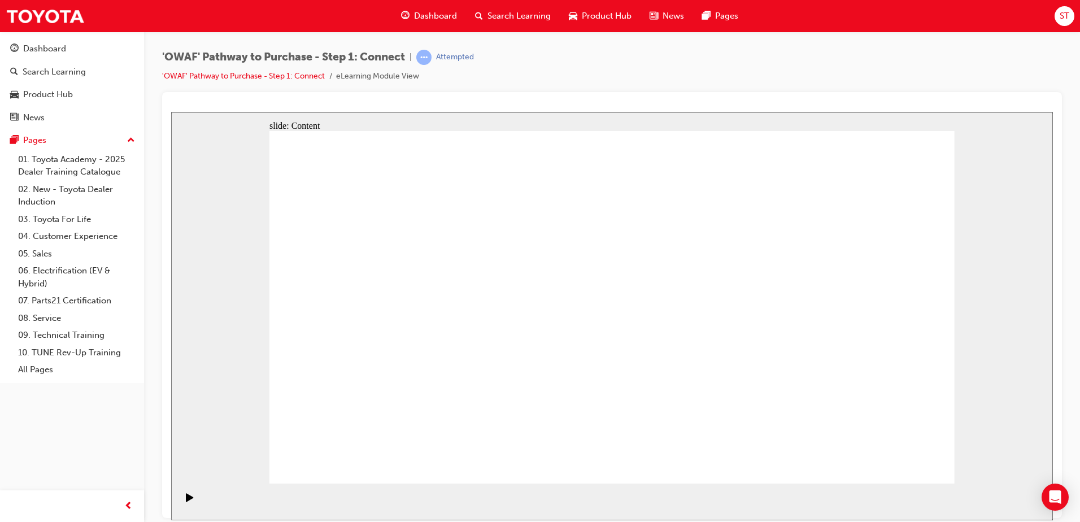
click at [195, 502] on div "Pause (Ctrl+Alt+P)" at bounding box center [189, 502] width 19 height 19
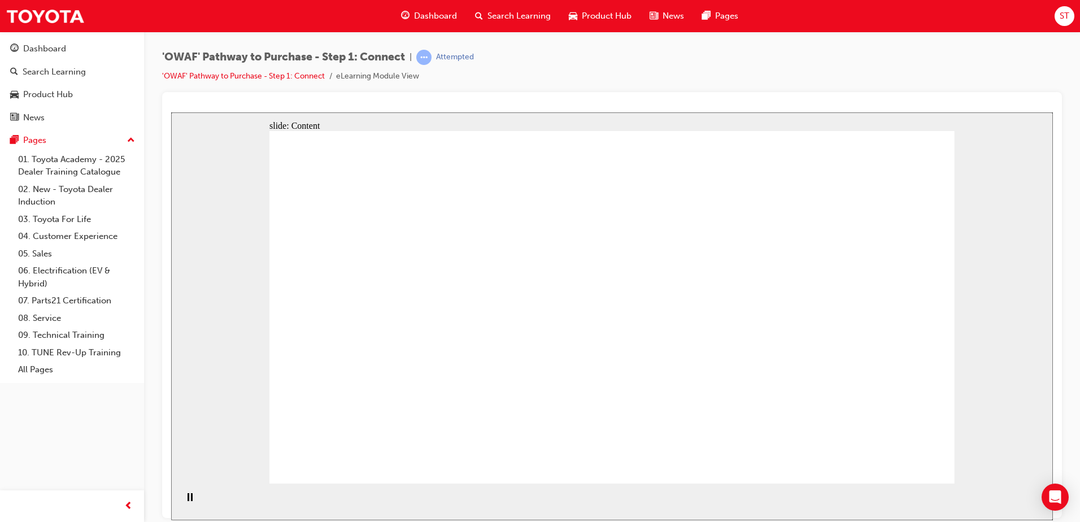
click at [188, 500] on rect "Pause (Ctrl+Alt+P)" at bounding box center [189, 497] width 2 height 8
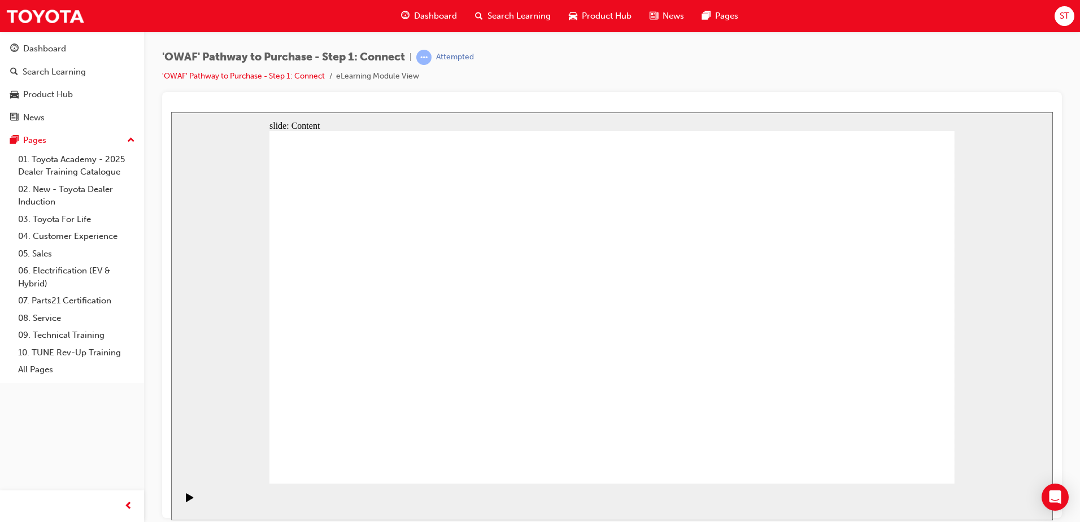
drag, startPoint x: 409, startPoint y: 212, endPoint x: 501, endPoint y: 218, distance: 91.7
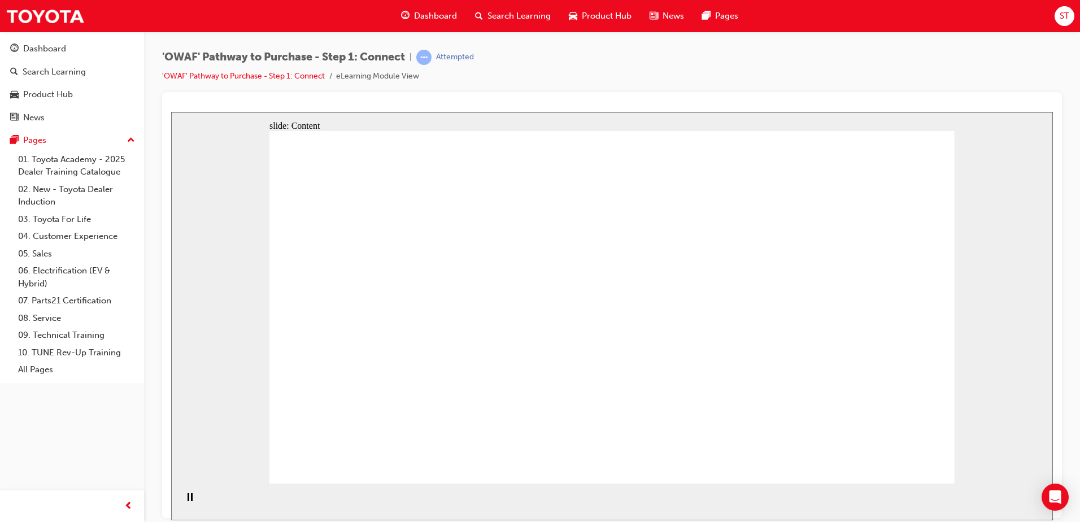
drag, startPoint x: 501, startPoint y: 218, endPoint x: 333, endPoint y: 476, distance: 307.4
click at [188, 500] on icon "Pause (Ctrl+Alt+P)" at bounding box center [190, 497] width 5 height 8
click at [186, 502] on icon "Play (Ctrl+Alt+P)" at bounding box center [190, 497] width 8 height 9
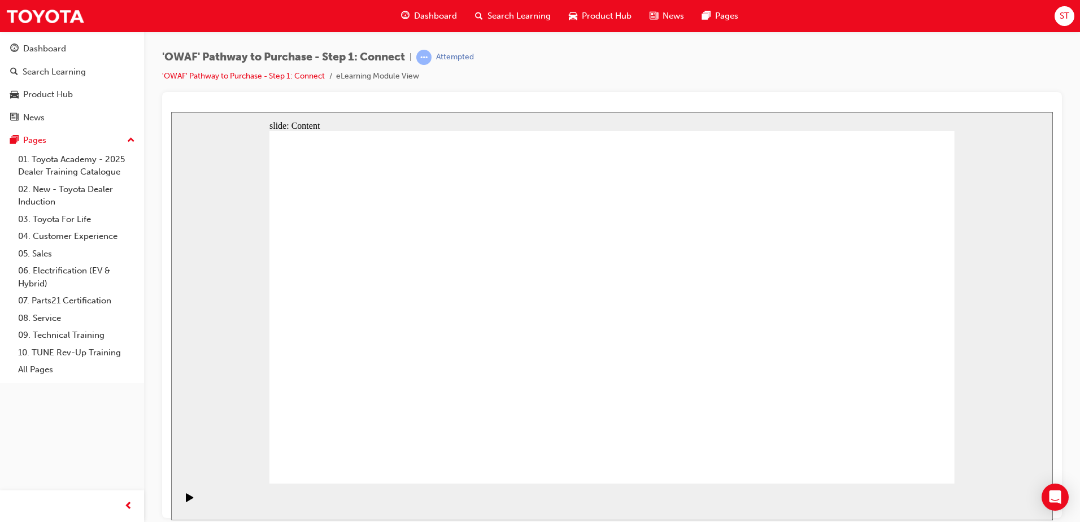
click at [188, 496] on icon "Pause (Ctrl+Alt+P)" at bounding box center [190, 497] width 5 height 8
click at [186, 496] on icon "Play (Ctrl+Alt+P)" at bounding box center [190, 497] width 8 height 9
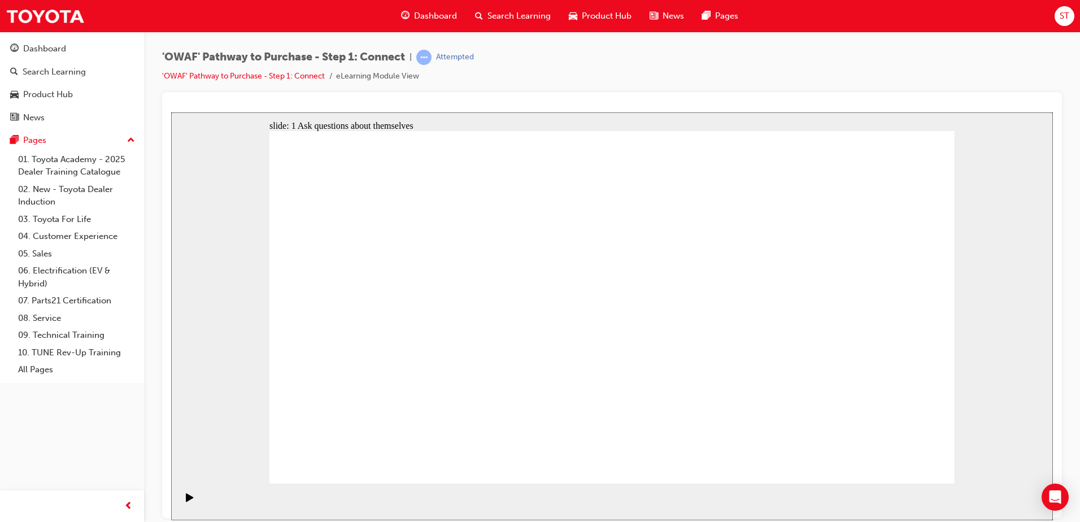
click at [190, 503] on div "Pause (Ctrl+Alt+P)" at bounding box center [189, 502] width 19 height 19
click at [190, 502] on icon "Play (Ctrl+Alt+P)" at bounding box center [190, 497] width 8 height 9
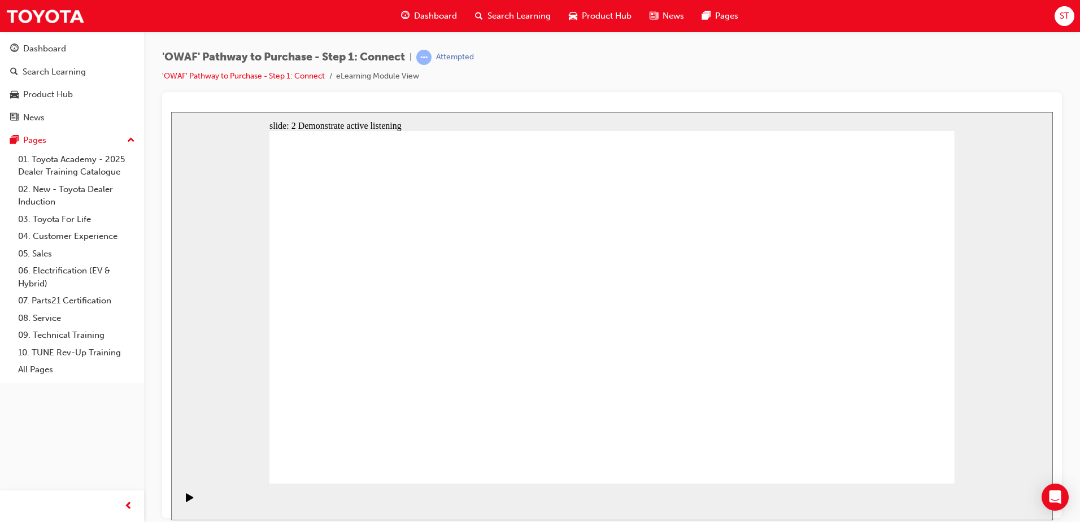
click at [193, 507] on div "Pause (Ctrl+Alt+P)" at bounding box center [189, 502] width 19 height 19
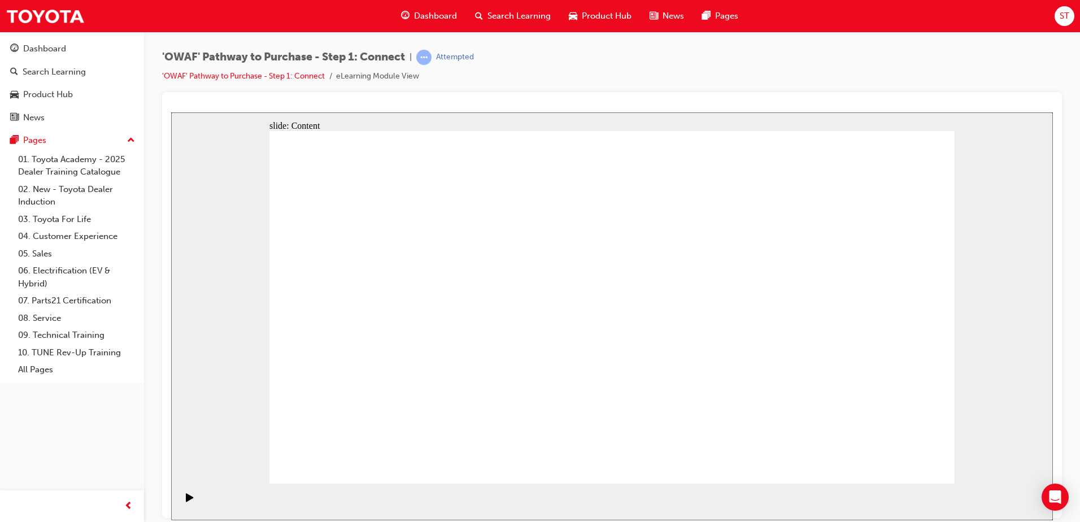
click at [188, 498] on rect "Pause (Ctrl+Alt+P)" at bounding box center [189, 497] width 2 height 8
click at [186, 498] on icon "Play (Ctrl+Alt+P)" at bounding box center [189, 497] width 7 height 8
click at [186, 501] on icon "Play (Ctrl+Alt+P)" at bounding box center [189, 497] width 7 height 8
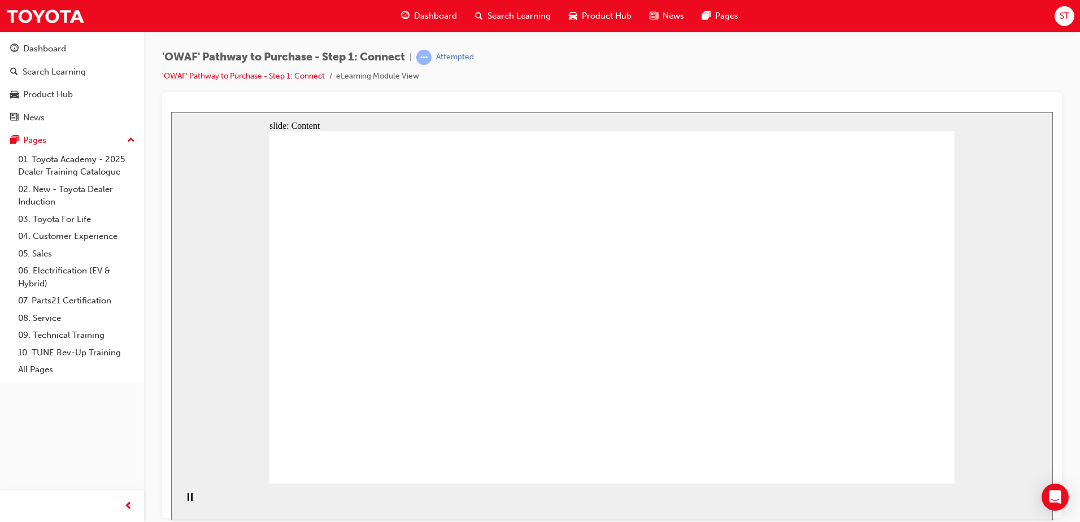
click at [191, 498] on rect "Pause (Ctrl+Alt+P)" at bounding box center [192, 497] width 2 height 8
click at [189, 498] on icon "Play (Ctrl+Alt+P)" at bounding box center [190, 497] width 8 height 9
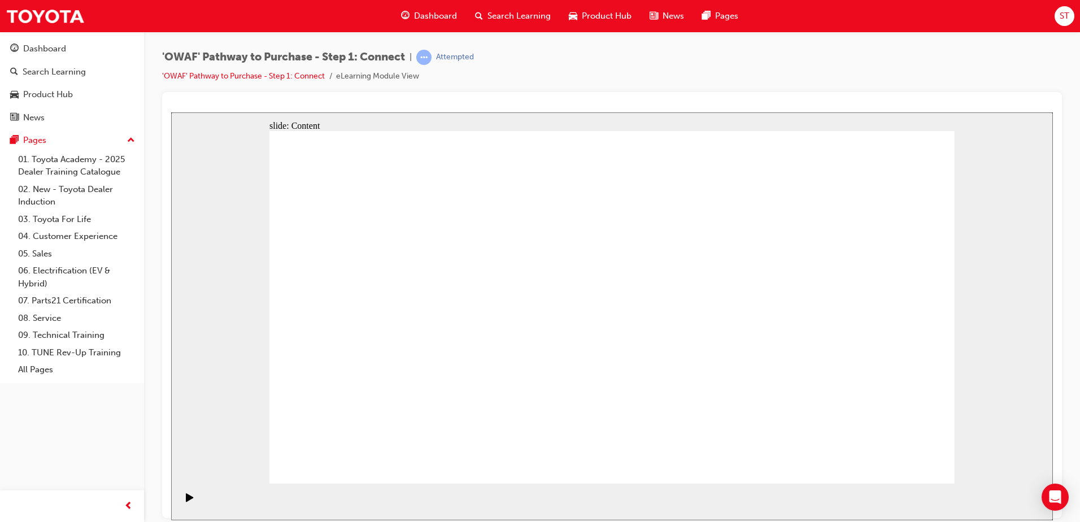
drag, startPoint x: 365, startPoint y: 265, endPoint x: 361, endPoint y: 258, distance: 8.8
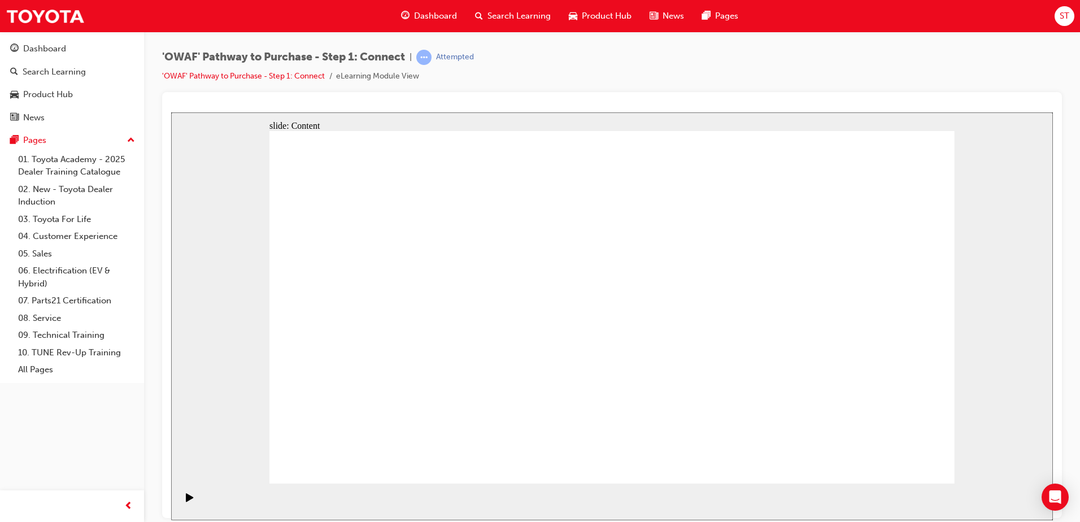
click at [188, 500] on icon "Pause (Ctrl+Alt+P)" at bounding box center [190, 497] width 5 height 8
click at [186, 501] on icon "Play (Ctrl+Alt+P)" at bounding box center [189, 497] width 7 height 8
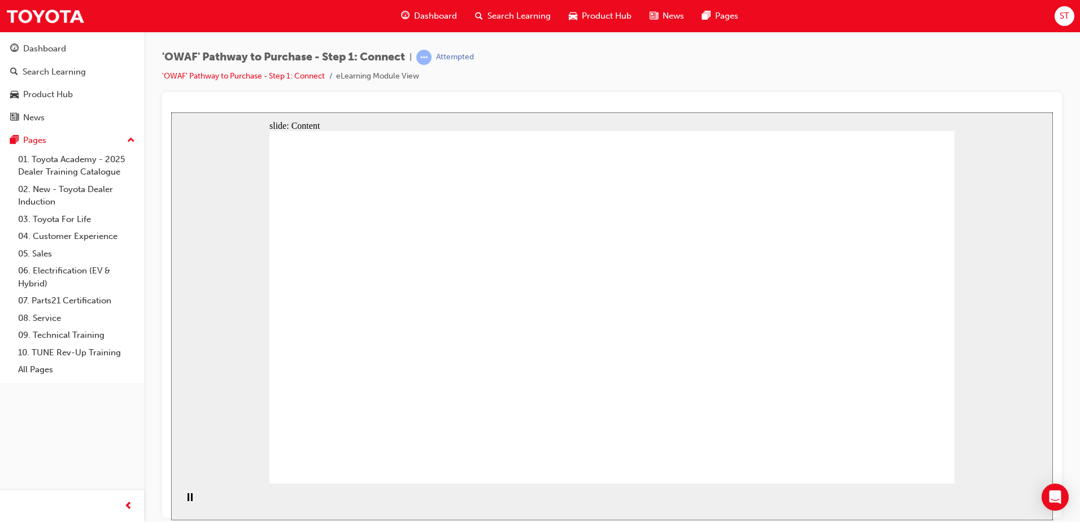
click at [190, 494] on div "Pause (Ctrl+Alt+P)" at bounding box center [189, 502] width 19 height 19
click at [190, 494] on div "Play (Ctrl+Alt+P)" at bounding box center [189, 502] width 19 height 19
click at [189, 506] on div "Pause (Ctrl+Alt+P)" at bounding box center [189, 502] width 19 height 19
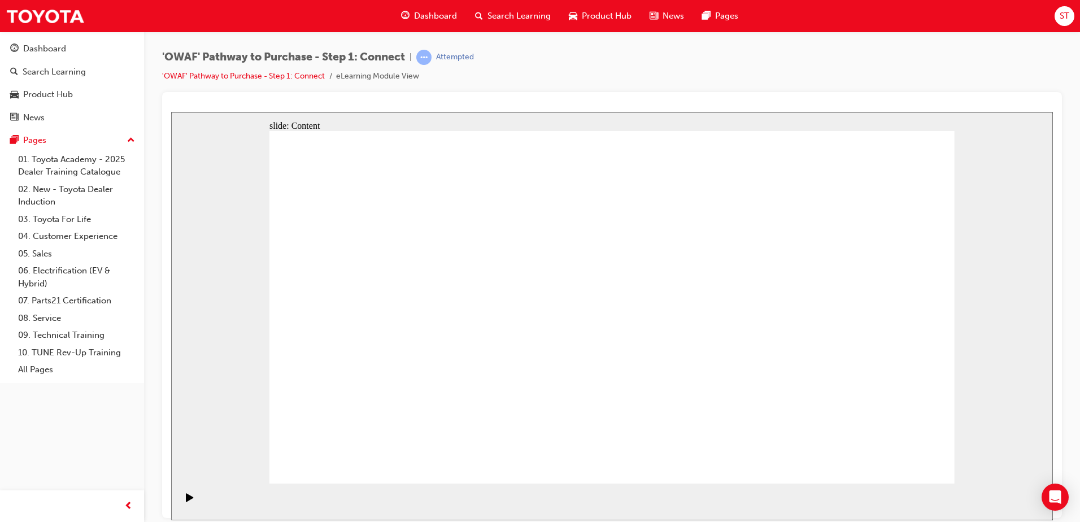
click at [188, 493] on icon "Pause (Ctrl+Alt+P)" at bounding box center [190, 497] width 5 height 8
click at [186, 495] on icon "Play (Ctrl+Alt+P)" at bounding box center [190, 497] width 8 height 9
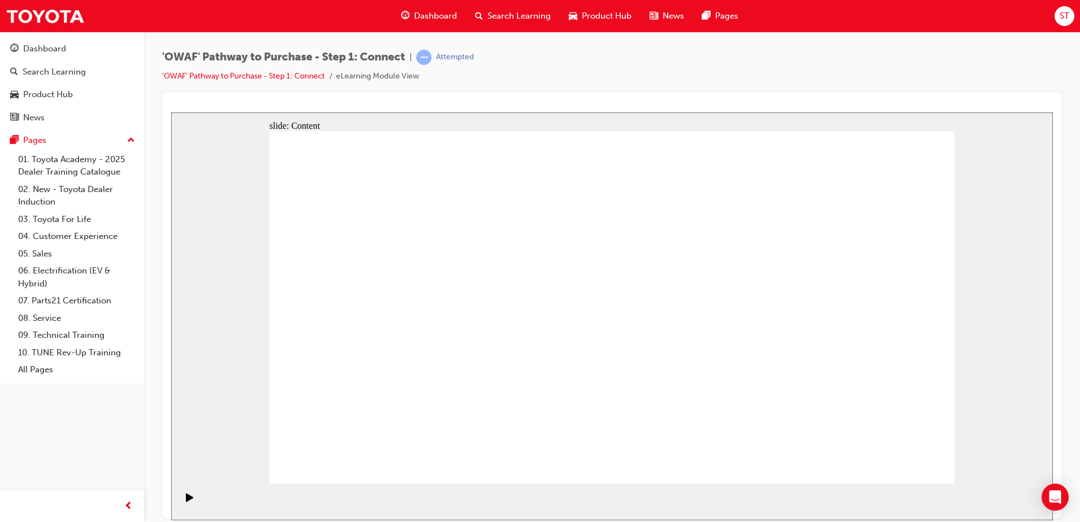
click at [186, 502] on icon "Play (Ctrl+Alt+P)" at bounding box center [190, 497] width 8 height 9
click at [188, 500] on rect "Pause (Ctrl+Alt+P)" at bounding box center [189, 497] width 2 height 8
click at [186, 496] on icon "Play (Ctrl+Alt+P)" at bounding box center [190, 497] width 8 height 9
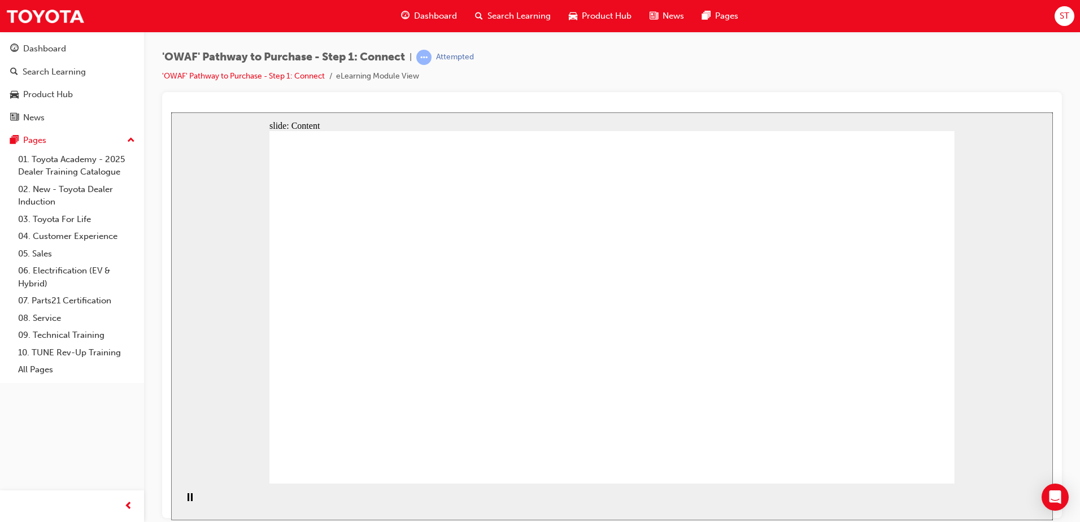
click at [190, 497] on div "Pause (Ctrl+Alt+P)" at bounding box center [189, 502] width 19 height 19
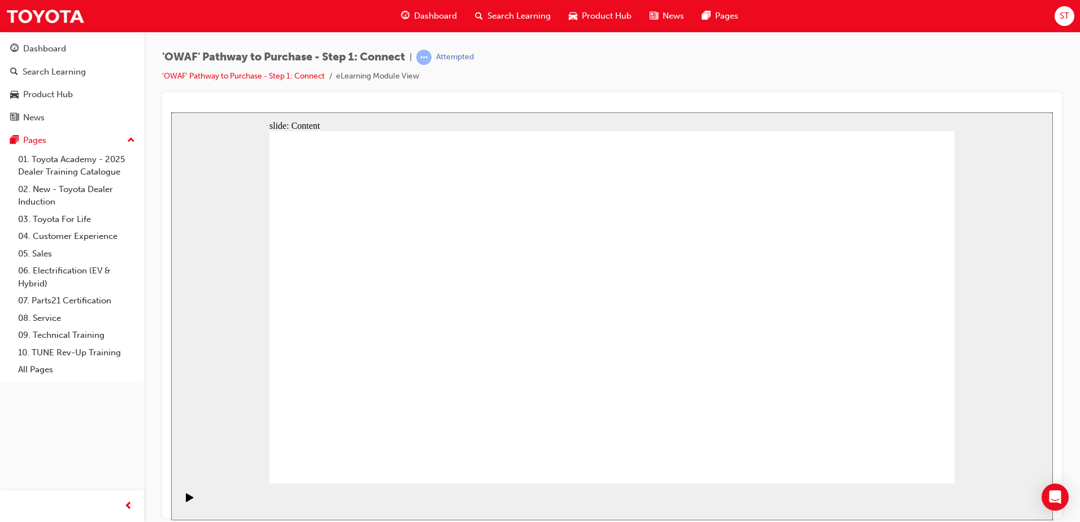
drag, startPoint x: 467, startPoint y: 426, endPoint x: 786, endPoint y: 194, distance: 394.6
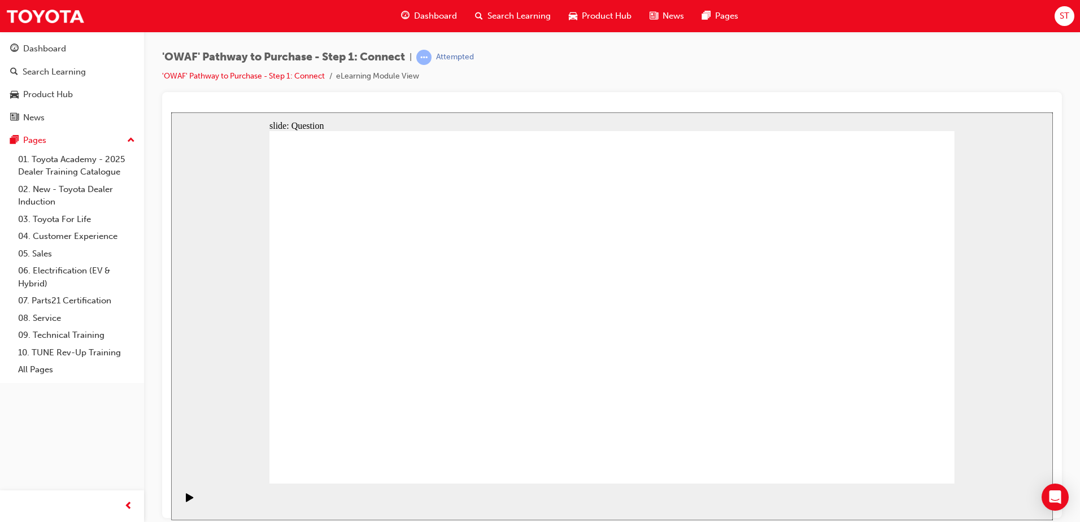
drag, startPoint x: 563, startPoint y: 417, endPoint x: 886, endPoint y: 234, distance: 370.5
drag, startPoint x: 426, startPoint y: 337, endPoint x: 894, endPoint y: 316, distance: 468.1
drag, startPoint x: 487, startPoint y: 344, endPoint x: 830, endPoint y: 387, distance: 345.0
drag, startPoint x: 582, startPoint y: 330, endPoint x: 747, endPoint y: 376, distance: 170.6
drag, startPoint x: 380, startPoint y: 419, endPoint x: 668, endPoint y: 323, distance: 303.5
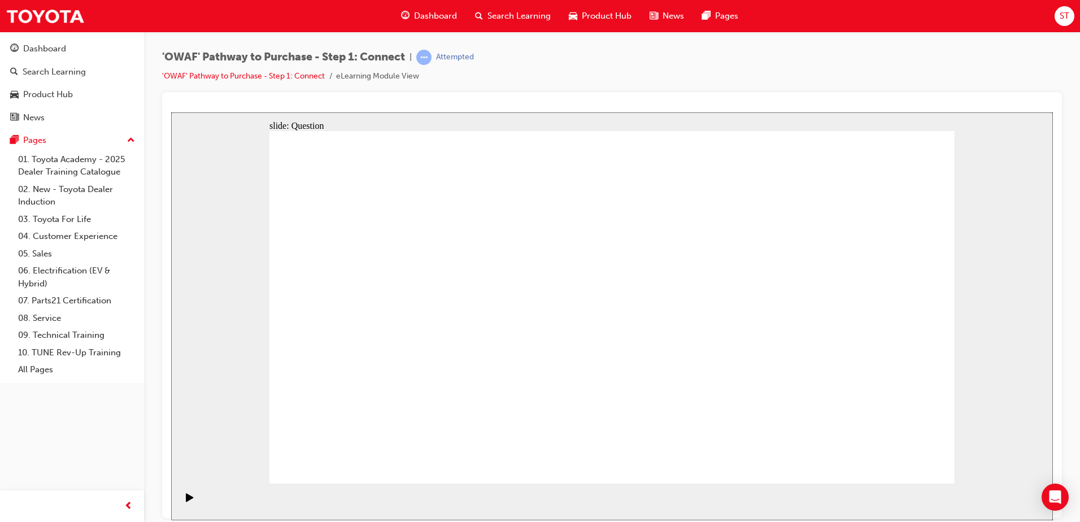
drag, startPoint x: 348, startPoint y: 346, endPoint x: 694, endPoint y: 236, distance: 363.3
drag, startPoint x: 687, startPoint y: 322, endPoint x: 652, endPoint y: 325, distance: 35.1
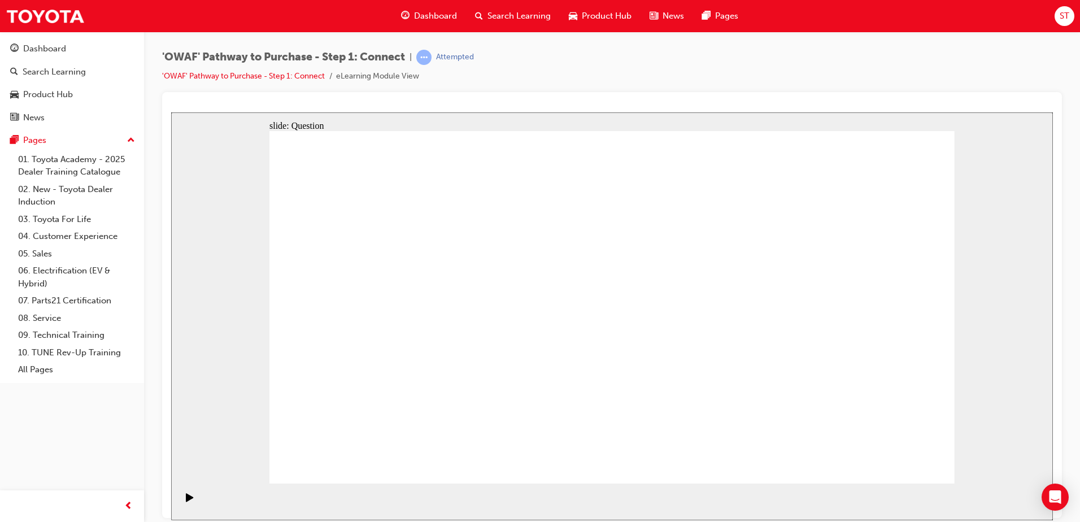
drag, startPoint x: 706, startPoint y: 326, endPoint x: 764, endPoint y: 402, distance: 95.9
drag, startPoint x: 582, startPoint y: 342, endPoint x: 671, endPoint y: 324, distance: 91.2
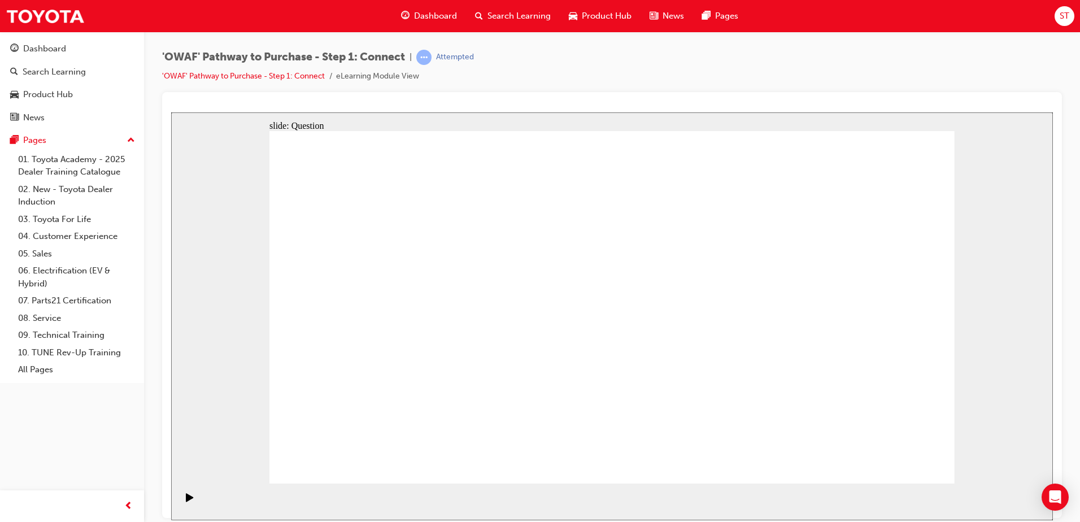
drag, startPoint x: 383, startPoint y: 346, endPoint x: 445, endPoint y: 324, distance: 65.2
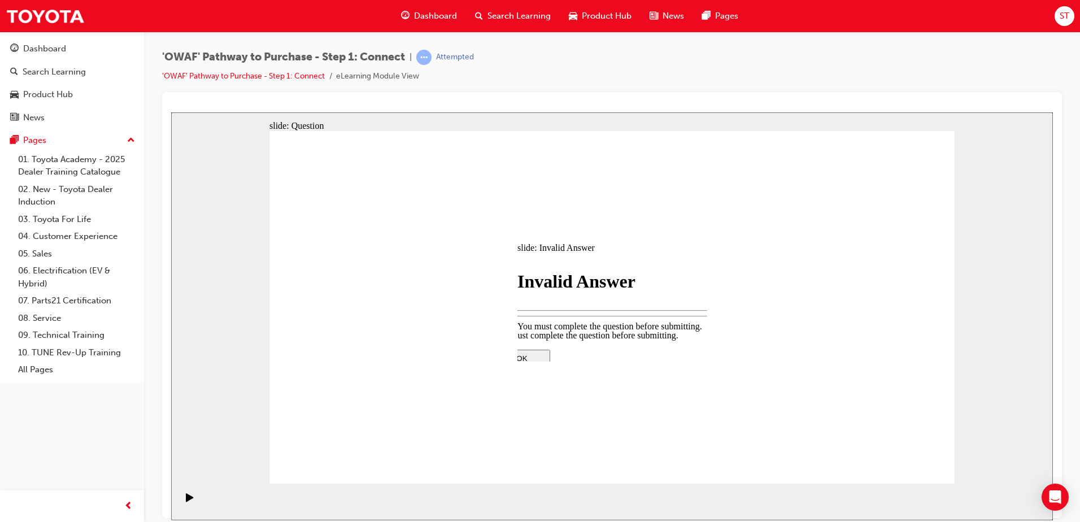
click at [629, 448] on div at bounding box center [612, 448] width 237 height 0
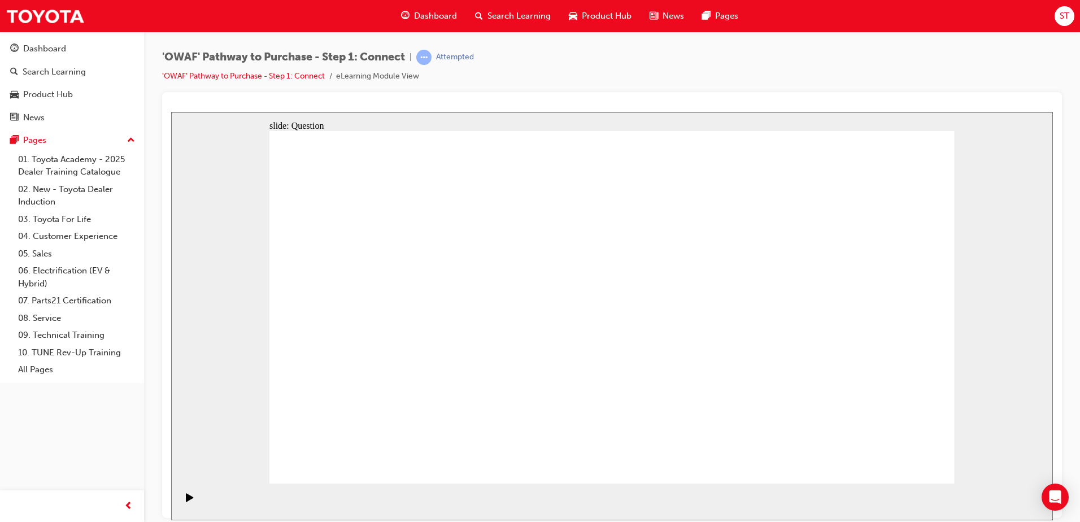
drag, startPoint x: 624, startPoint y: 364, endPoint x: 612, endPoint y: 361, distance: 12.2
drag, startPoint x: 838, startPoint y: 339, endPoint x: 810, endPoint y: 331, distance: 29.5
drag, startPoint x: 821, startPoint y: 365, endPoint x: 621, endPoint y: 340, distance: 201.0
drag, startPoint x: 857, startPoint y: 382, endPoint x: 419, endPoint y: 377, distance: 438.3
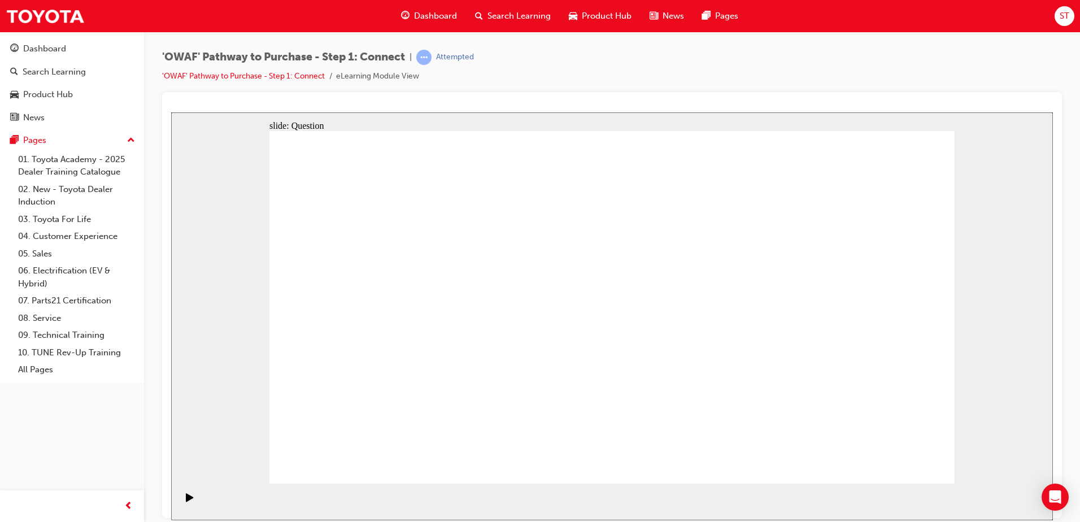
drag, startPoint x: 823, startPoint y: 390, endPoint x: 618, endPoint y: 367, distance: 205.8
drag, startPoint x: 854, startPoint y: 382, endPoint x: 682, endPoint y: 361, distance: 173.5
drag, startPoint x: 822, startPoint y: 368, endPoint x: 654, endPoint y: 356, distance: 168.7
drag, startPoint x: 819, startPoint y: 394, endPoint x: 387, endPoint y: 365, distance: 432.5
drag, startPoint x: 811, startPoint y: 374, endPoint x: 428, endPoint y: 357, distance: 383.3
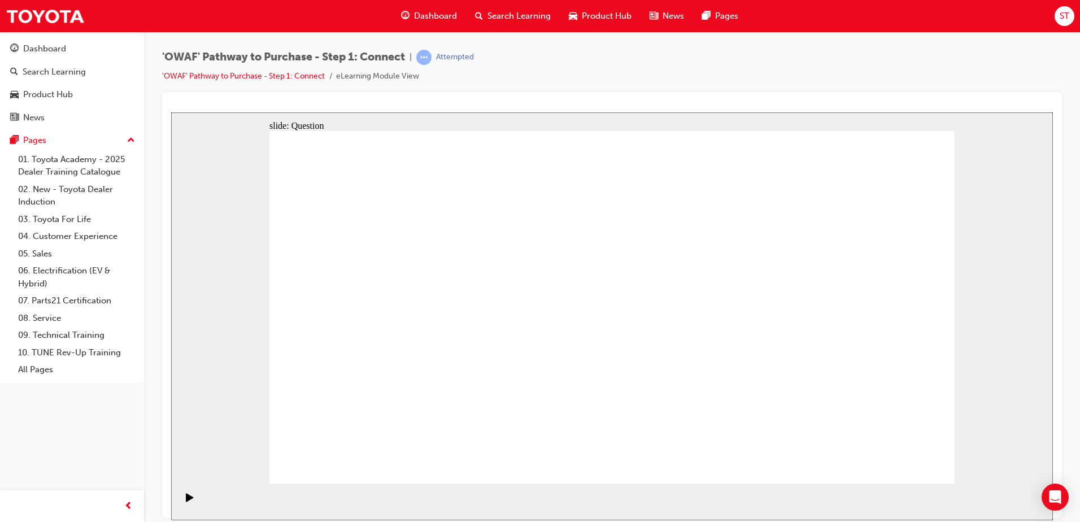
drag, startPoint x: 794, startPoint y: 352, endPoint x: 374, endPoint y: 356, distance: 420.2
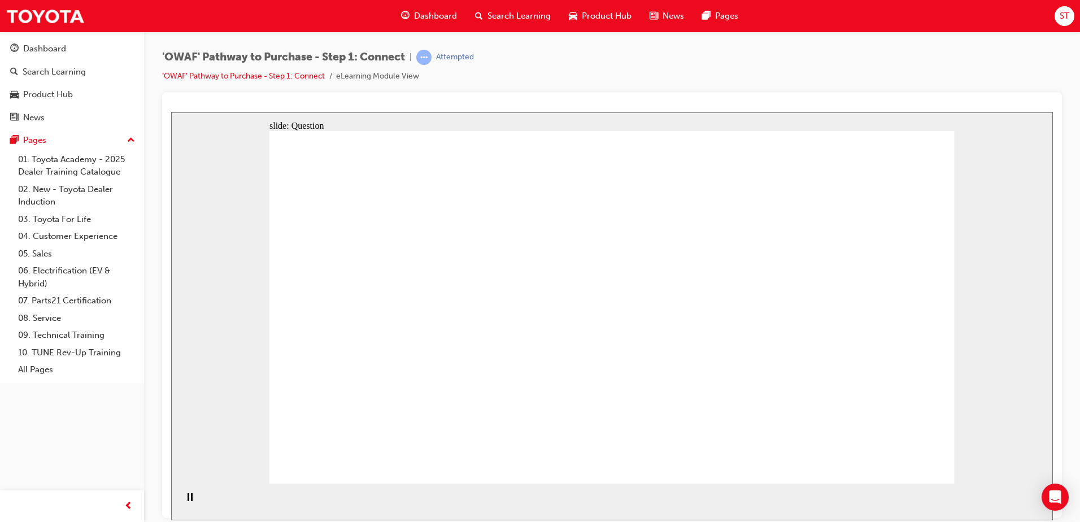
radio input "false"
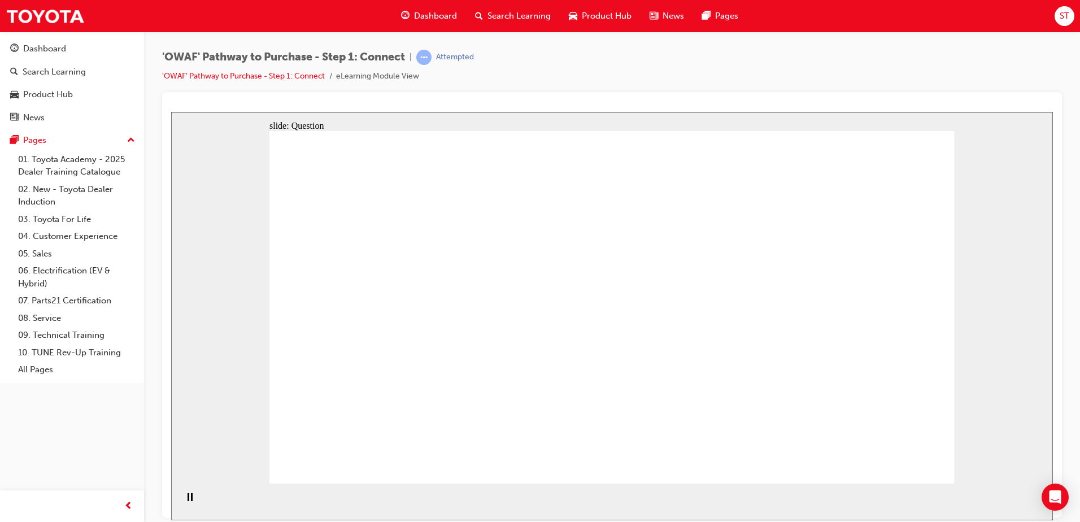
radio input "false"
radio input "true"
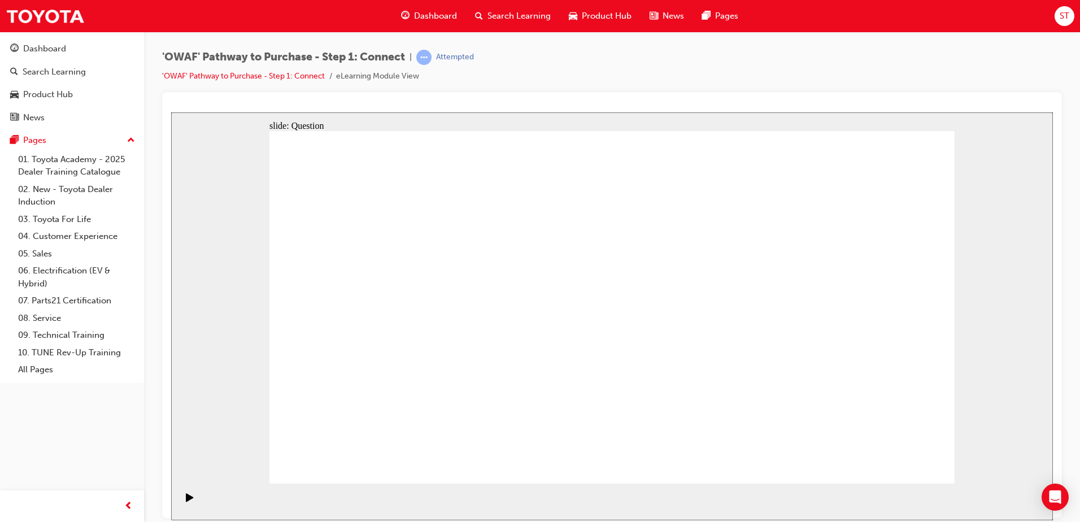
radio input "true"
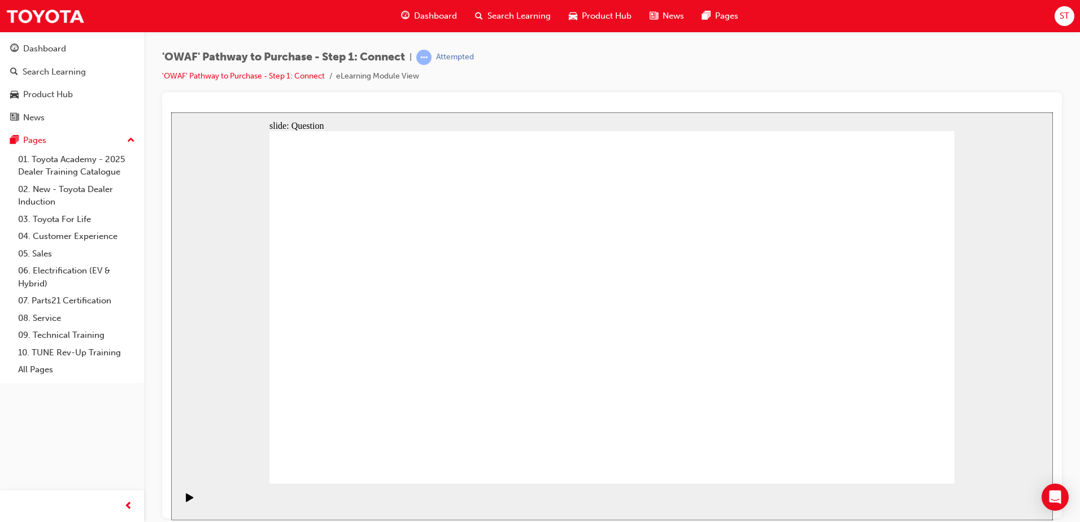
checkbox input "true"
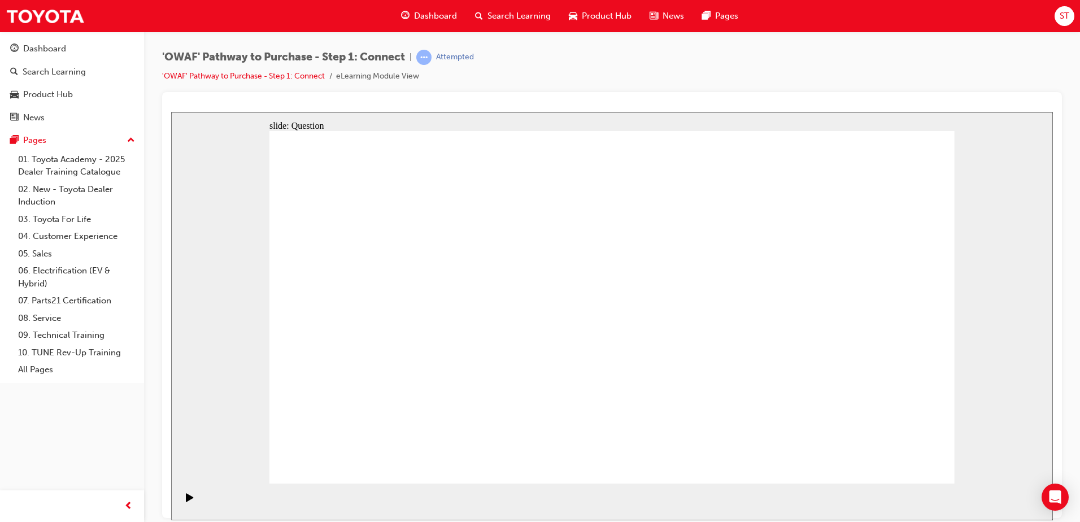
checkbox input "true"
checkbox input "false"
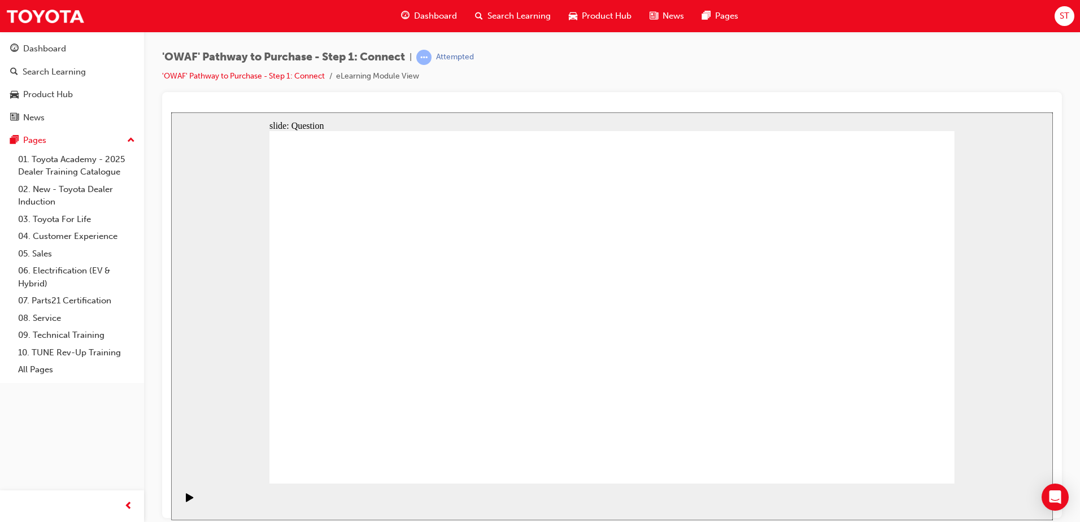
checkbox input "true"
checkbox input "false"
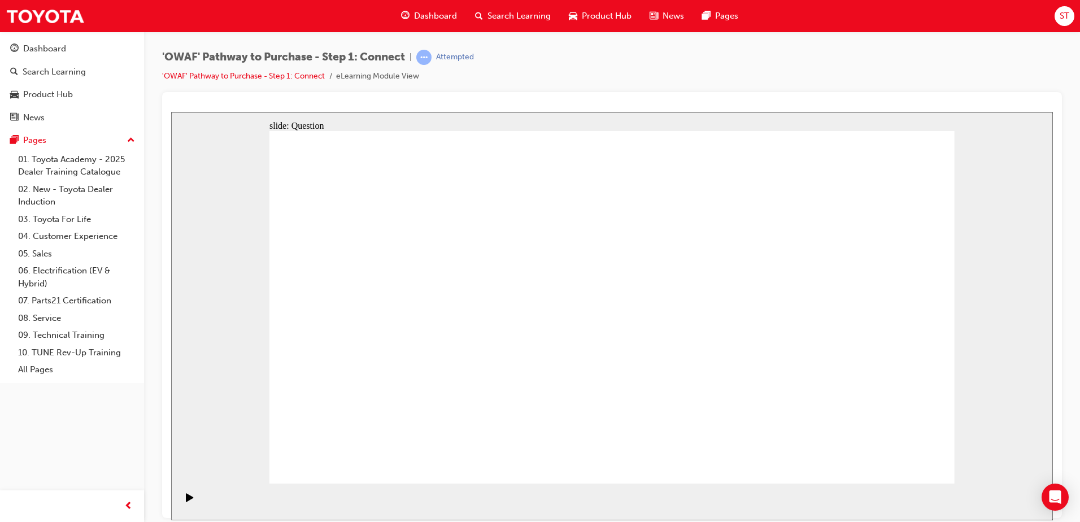
drag, startPoint x: 439, startPoint y: 417, endPoint x: 670, endPoint y: 267, distance: 275.3
drag, startPoint x: 547, startPoint y: 452, endPoint x: 793, endPoint y: 268, distance: 307.5
drag, startPoint x: 633, startPoint y: 417, endPoint x: 399, endPoint y: 293, distance: 264.5
drag, startPoint x: 766, startPoint y: 390, endPoint x: 546, endPoint y: 299, distance: 238.8
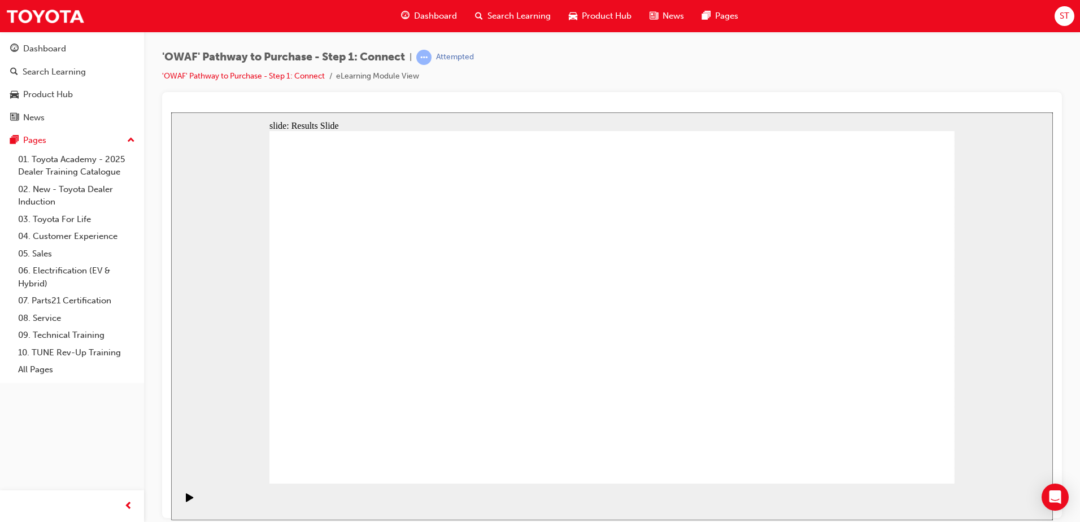
drag, startPoint x: 581, startPoint y: 410, endPoint x: 722, endPoint y: 230, distance: 228.5
drag, startPoint x: 604, startPoint y: 388, endPoint x: 880, endPoint y: 235, distance: 315.3
drag, startPoint x: 430, startPoint y: 334, endPoint x: 883, endPoint y: 301, distance: 453.6
drag, startPoint x: 517, startPoint y: 336, endPoint x: 844, endPoint y: 411, distance: 335.5
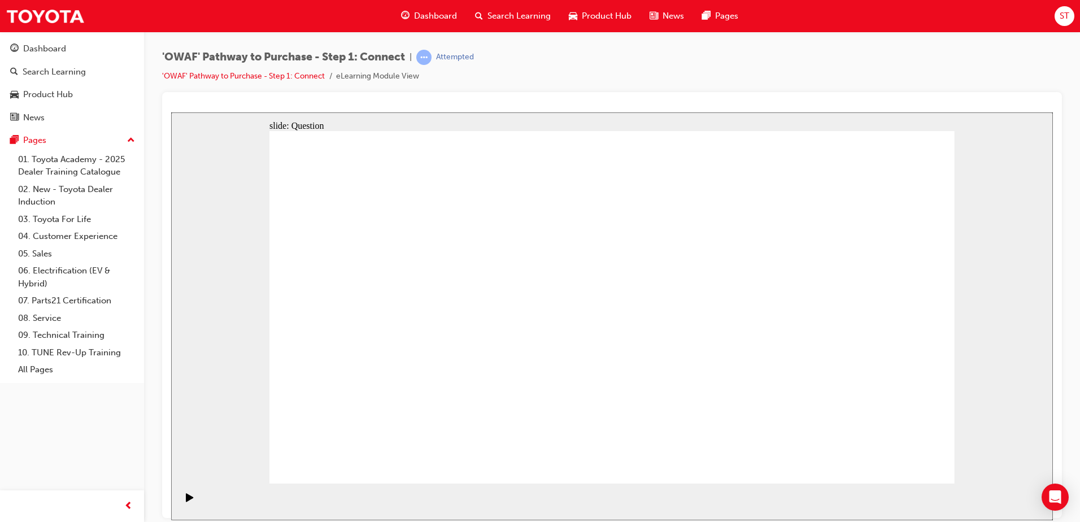
drag, startPoint x: 577, startPoint y: 345, endPoint x: 753, endPoint y: 396, distance: 184.0
drag, startPoint x: 397, startPoint y: 415, endPoint x: 686, endPoint y: 320, distance: 304.2
drag, startPoint x: 406, startPoint y: 318, endPoint x: 711, endPoint y: 235, distance: 315.6
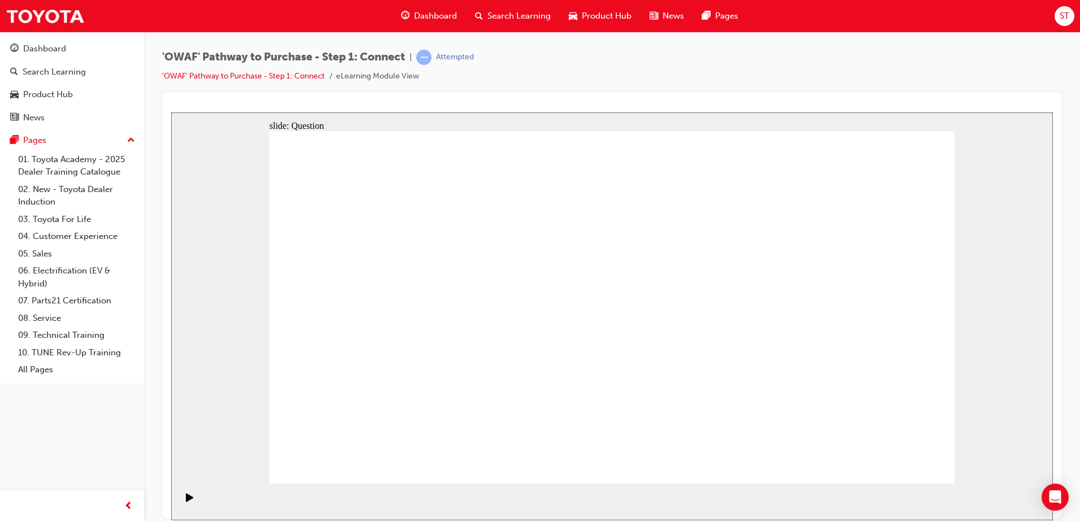
drag, startPoint x: 902, startPoint y: 324, endPoint x: 794, endPoint y: 194, distance: 169.3
drag, startPoint x: 547, startPoint y: 410, endPoint x: 895, endPoint y: 315, distance: 361.2
drag, startPoint x: 811, startPoint y: 358, endPoint x: 635, endPoint y: 316, distance: 180.7
drag, startPoint x: 783, startPoint y: 356, endPoint x: 367, endPoint y: 308, distance: 419.6
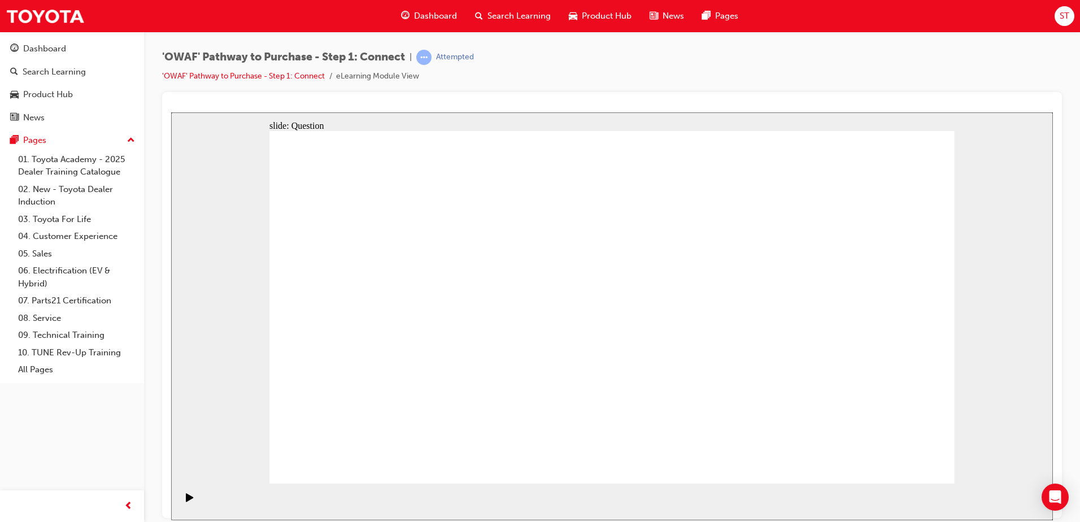
drag, startPoint x: 834, startPoint y: 362, endPoint x: 669, endPoint y: 364, distance: 165.5
drag, startPoint x: 809, startPoint y: 352, endPoint x: 612, endPoint y: 348, distance: 196.6
drag, startPoint x: 776, startPoint y: 352, endPoint x: 616, endPoint y: 341, distance: 160.2
drag, startPoint x: 779, startPoint y: 357, endPoint x: 389, endPoint y: 360, distance: 389.7
drag, startPoint x: 782, startPoint y: 348, endPoint x: 374, endPoint y: 350, distance: 407.2
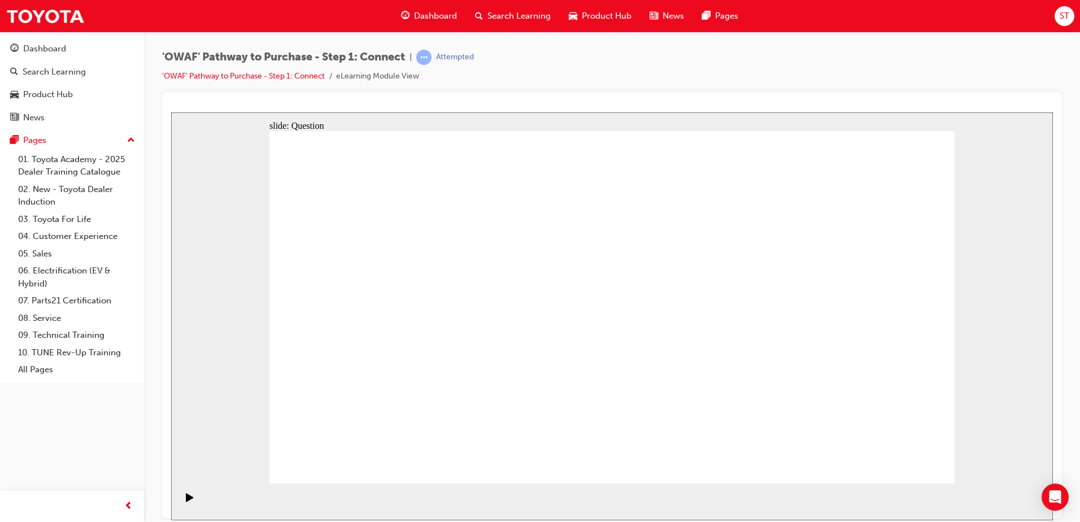
drag, startPoint x: 801, startPoint y: 356, endPoint x: 415, endPoint y: 350, distance: 385.8
radio input "true"
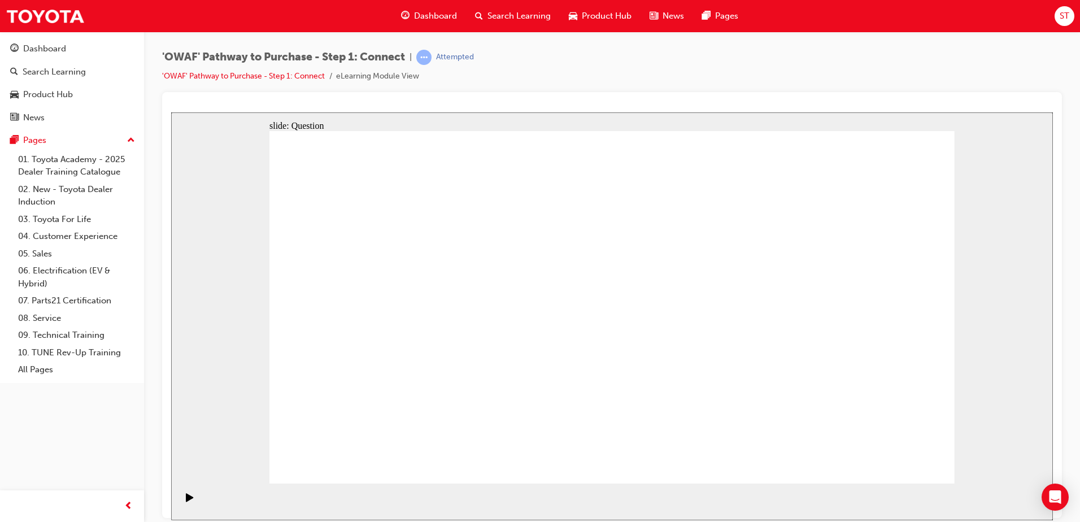
radio input "true"
checkbox input "false"
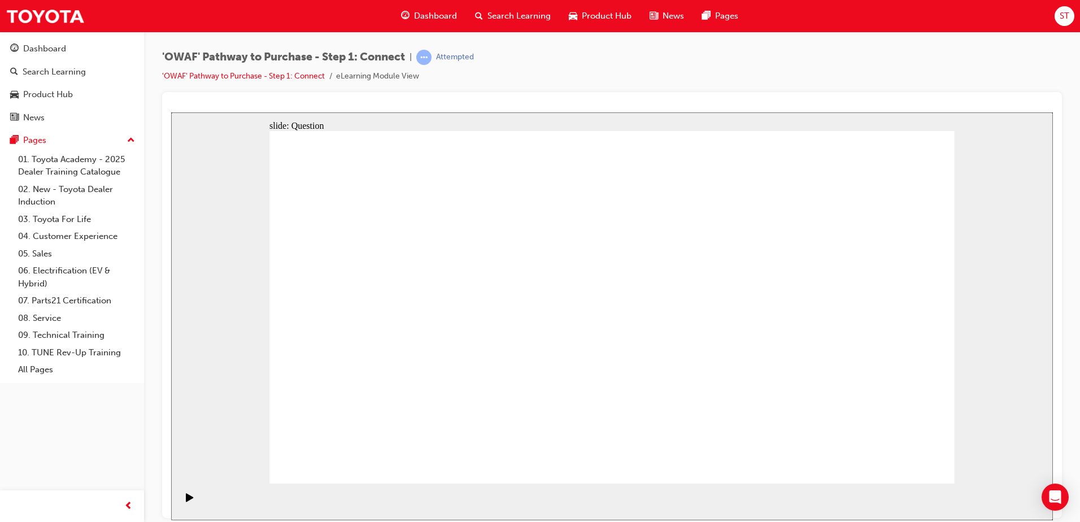
checkbox input "true"
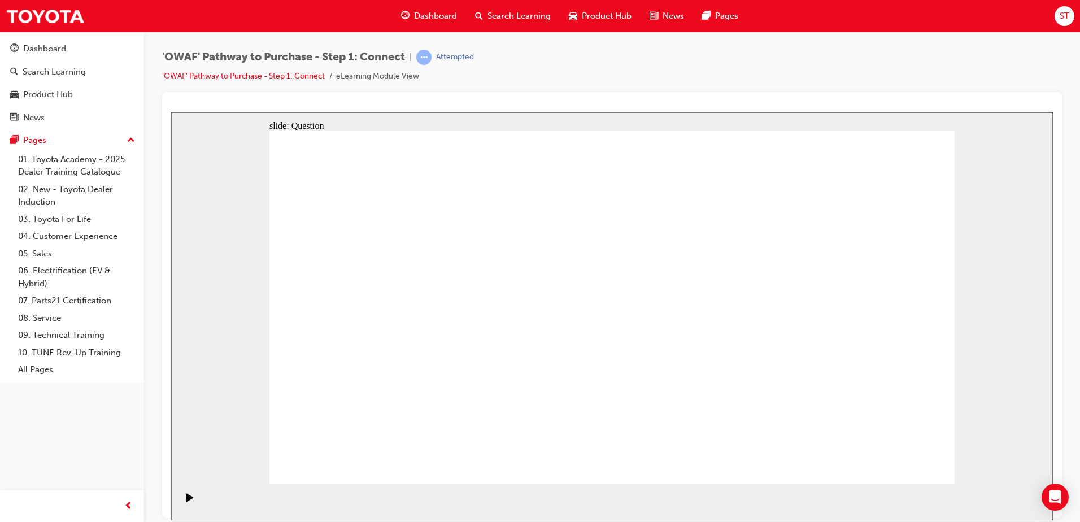
drag, startPoint x: 437, startPoint y: 417, endPoint x: 653, endPoint y: 258, distance: 267.9
drag, startPoint x: 548, startPoint y: 448, endPoint x: 788, endPoint y: 261, distance: 305.1
drag, startPoint x: 682, startPoint y: 415, endPoint x: 450, endPoint y: 297, distance: 260.4
drag, startPoint x: 743, startPoint y: 382, endPoint x: 547, endPoint y: 289, distance: 217.5
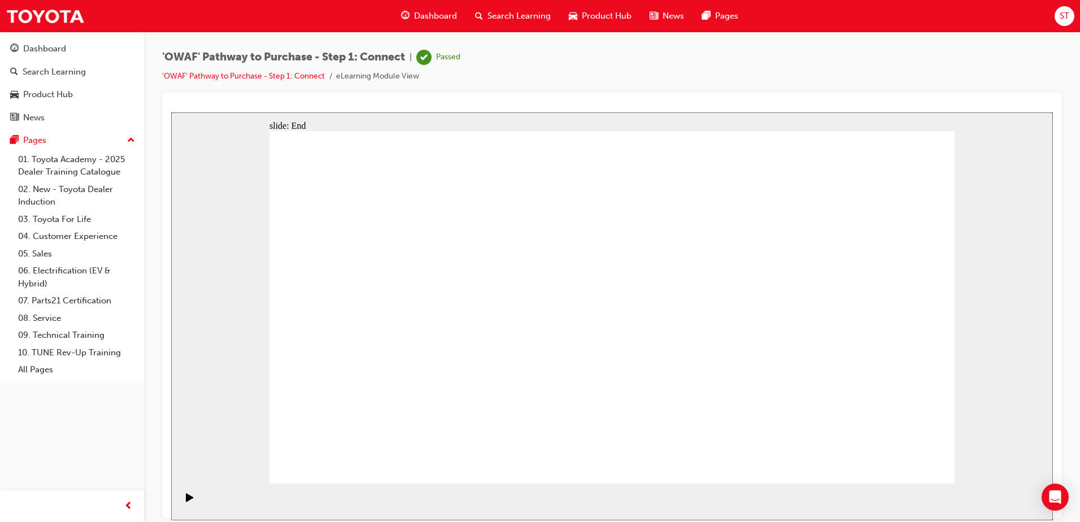
click at [504, 21] on span "Search Learning" at bounding box center [518, 16] width 63 height 13
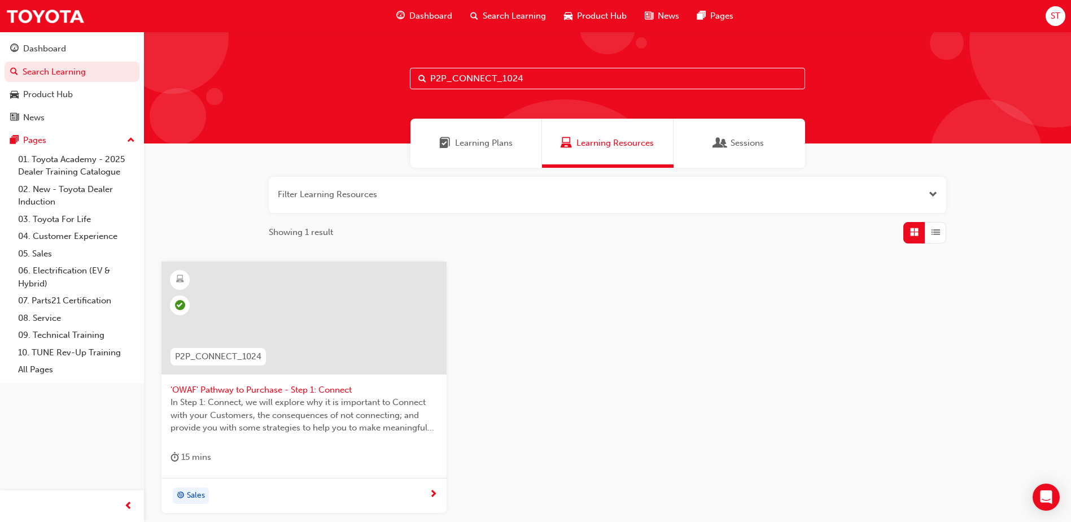
click at [305, 379] on div at bounding box center [304, 327] width 267 height 113
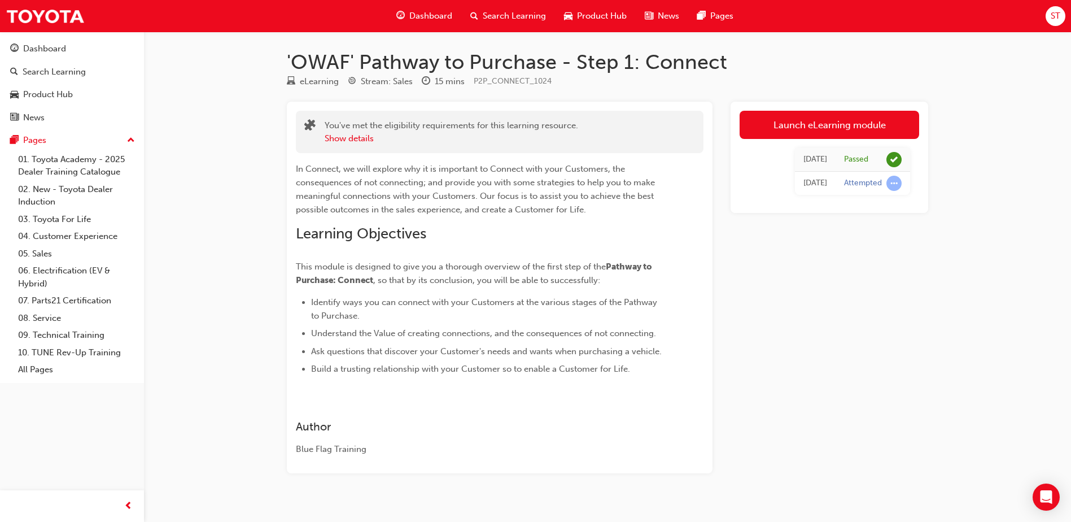
click at [500, 11] on span "Search Learning" at bounding box center [514, 16] width 63 height 13
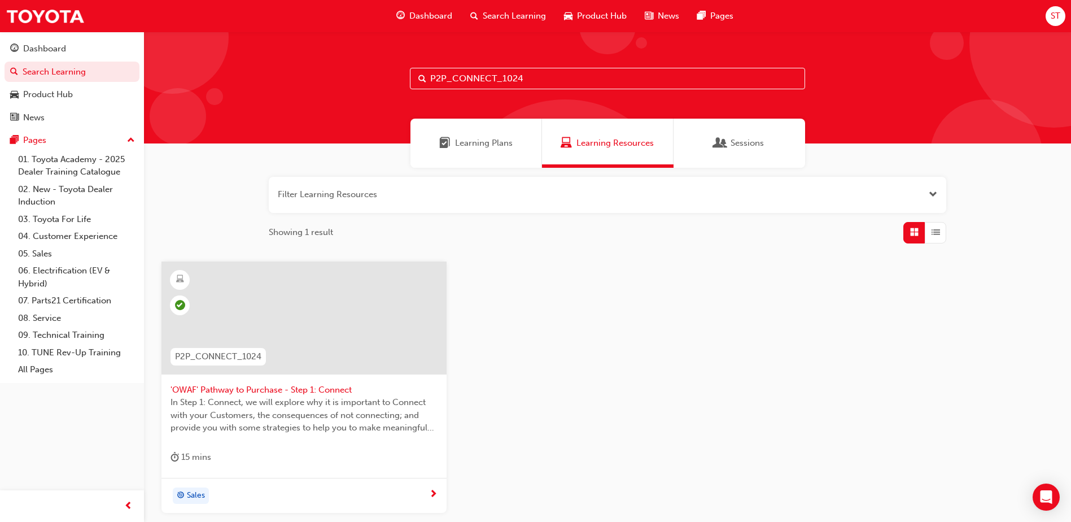
click at [486, 84] on input "P2P_CONNECT_1024" at bounding box center [607, 78] width 395 height 21
paste input "UNDERS"
type input "P2P_UNDERST_1024"
click at [321, 381] on div at bounding box center [304, 327] width 267 height 113
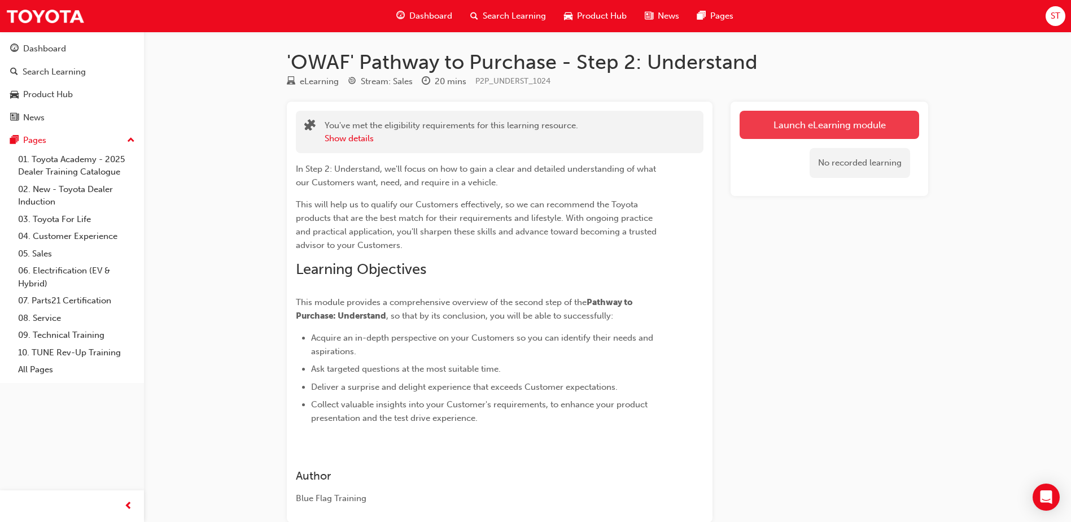
click at [856, 130] on link "Launch eLearning module" at bounding box center [830, 125] width 180 height 28
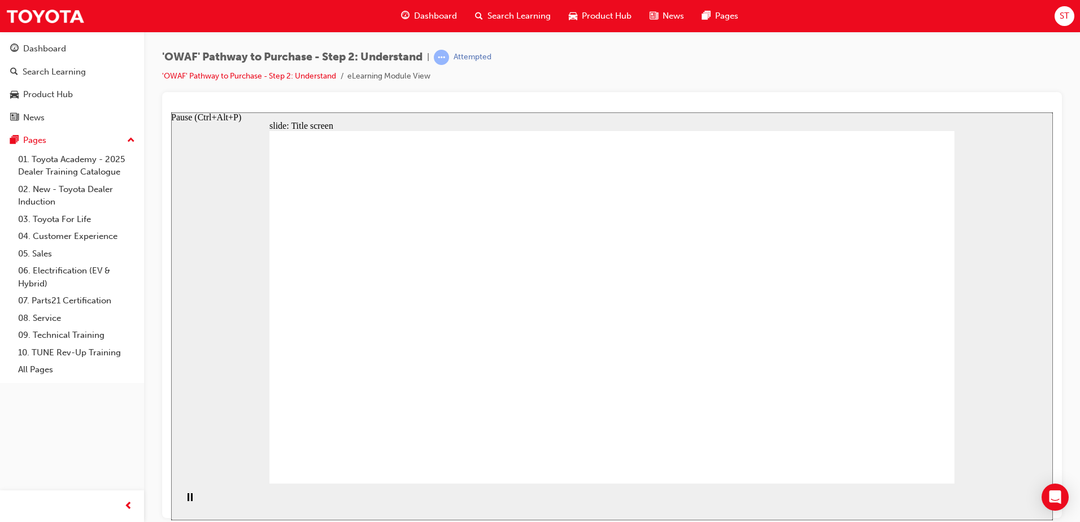
click at [188, 500] on rect "Pause (Ctrl+Alt+P)" at bounding box center [189, 497] width 2 height 8
click at [186, 500] on icon "Play (Ctrl+Alt+P)" at bounding box center [189, 497] width 7 height 8
click at [188, 496] on icon "Pause (Ctrl+Alt+P)" at bounding box center [190, 497] width 5 height 8
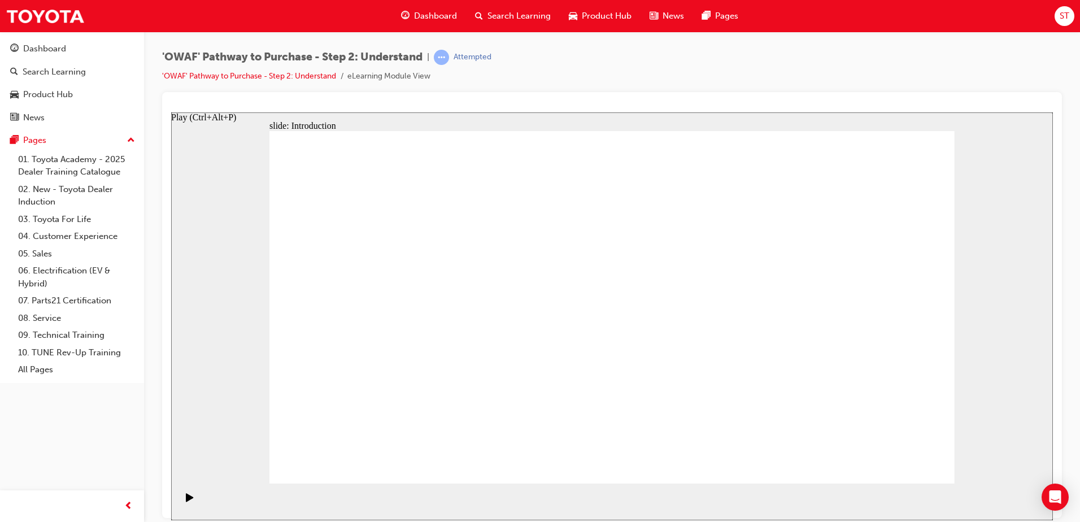
click at [186, 496] on icon "Play (Ctrl+Alt+P)" at bounding box center [190, 497] width 8 height 9
click at [187, 499] on icon "Play (Ctrl+Alt+P)" at bounding box center [190, 497] width 8 height 9
click at [188, 500] on icon "Pause (Ctrl+Alt+P)" at bounding box center [190, 497] width 5 height 8
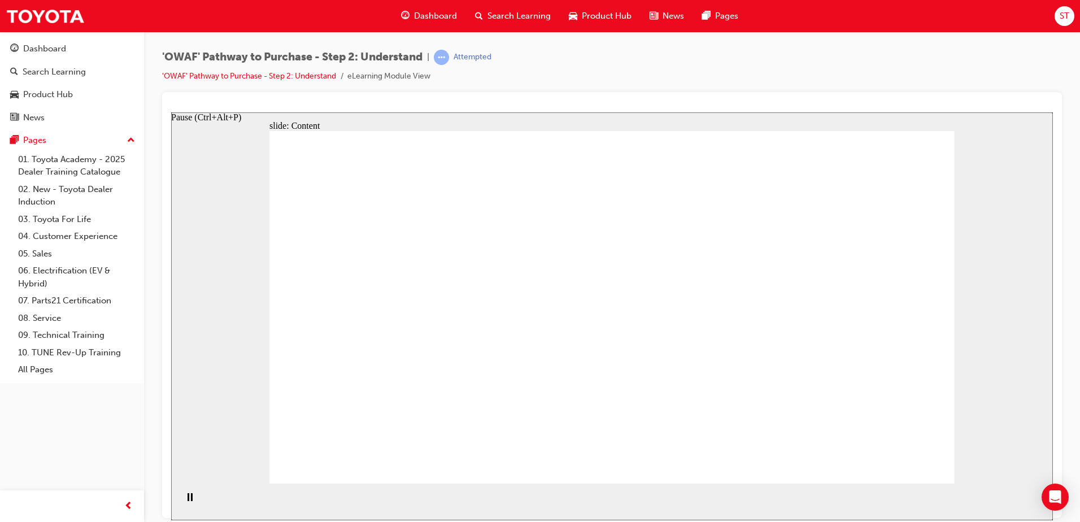
click at [188, 500] on icon "Pause (Ctrl+Alt+P)" at bounding box center [190, 497] width 5 height 8
click at [186, 501] on icon "Play (Ctrl+Alt+P)" at bounding box center [189, 497] width 7 height 8
click at [191, 500] on rect "Pause (Ctrl+Alt+P)" at bounding box center [192, 497] width 2 height 8
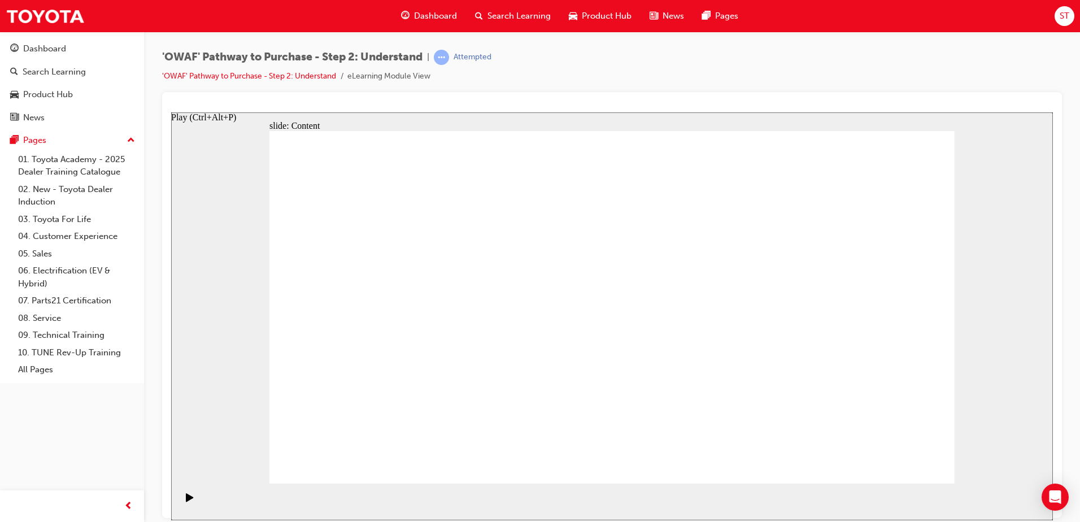
click at [188, 501] on icon "Play (Ctrl+Alt+P)" at bounding box center [189, 497] width 7 height 8
click at [186, 498] on icon "Play (Ctrl+Alt+P)" at bounding box center [189, 497] width 7 height 8
click at [190, 502] on div "Pause (Ctrl+Alt+P)" at bounding box center [189, 502] width 19 height 19
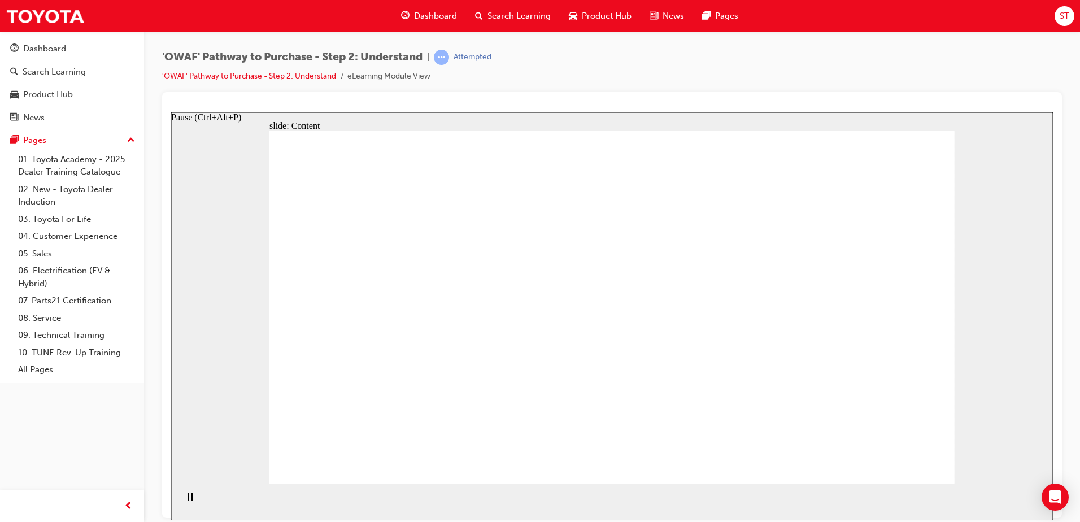
click at [190, 502] on div "Pause (Ctrl+Alt+P)" at bounding box center [189, 502] width 19 height 19
click at [190, 502] on icon "Play (Ctrl+Alt+P)" at bounding box center [190, 497] width 8 height 9
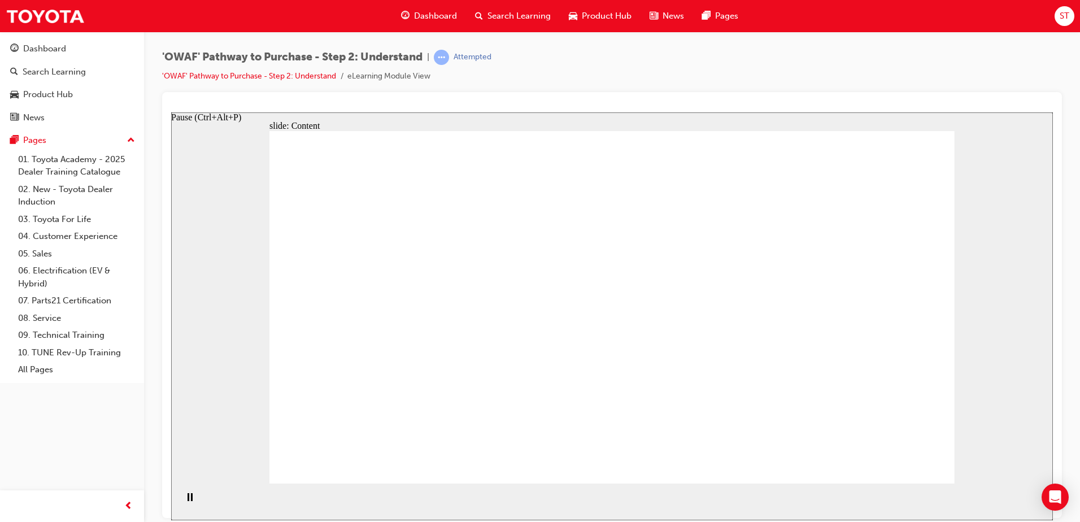
click at [190, 502] on div "Pause (Ctrl+Alt+P)" at bounding box center [189, 502] width 19 height 19
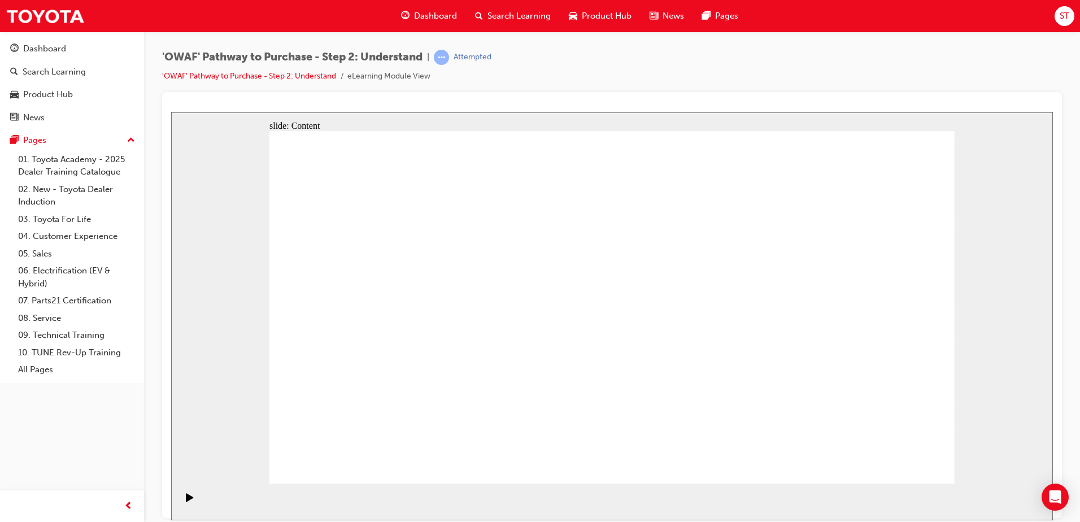
click at [191, 496] on div "Play (Ctrl+Alt+P)" at bounding box center [189, 502] width 19 height 19
click at [190, 496] on div "Pause (Ctrl+Alt+P)" at bounding box center [189, 502] width 19 height 19
click at [190, 496] on icon "Play (Ctrl+Alt+P)" at bounding box center [190, 497] width 8 height 9
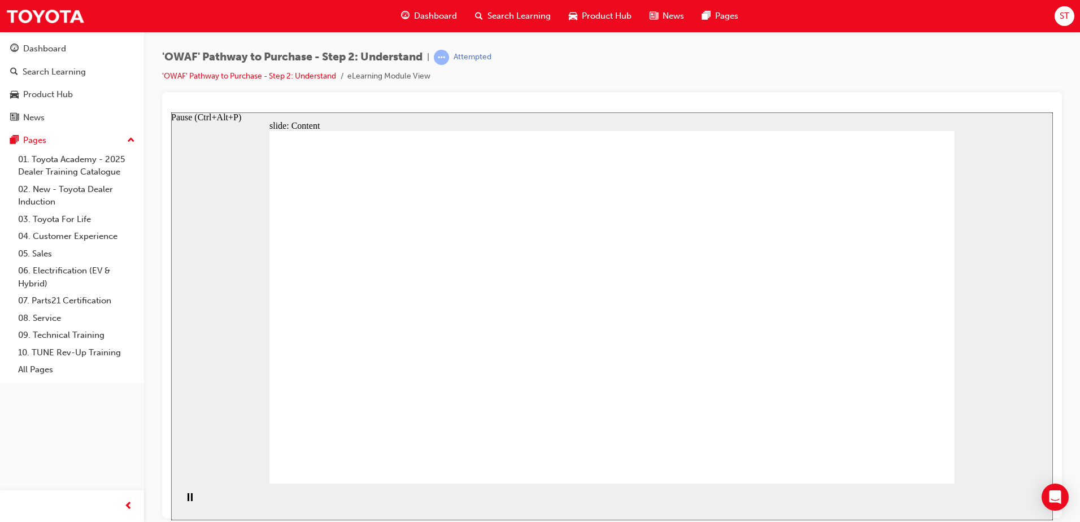
click at [190, 496] on div "Pause (Ctrl+Alt+P)" at bounding box center [189, 502] width 19 height 19
click at [190, 496] on icon "Play (Ctrl+Alt+P)" at bounding box center [190, 497] width 8 height 9
click at [180, 494] on div "Pause (Ctrl+Alt+P)" at bounding box center [189, 502] width 19 height 19
click at [180, 494] on div "Play (Ctrl+Alt+P)" at bounding box center [189, 502] width 19 height 19
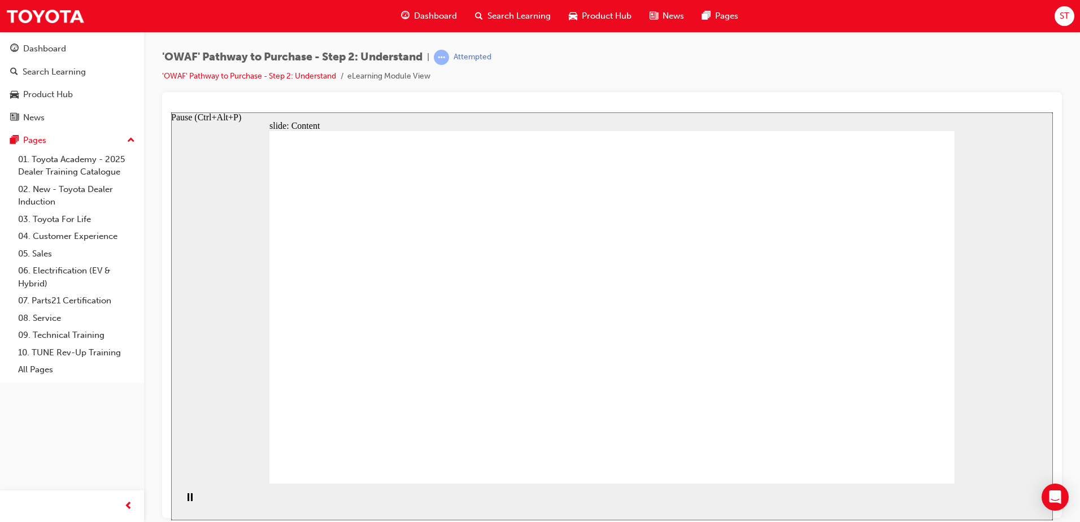
click at [188, 500] on rect "Pause (Ctrl+Alt+P)" at bounding box center [189, 497] width 2 height 8
click at [186, 501] on icon "Play (Ctrl+Alt+P)" at bounding box center [189, 497] width 7 height 8
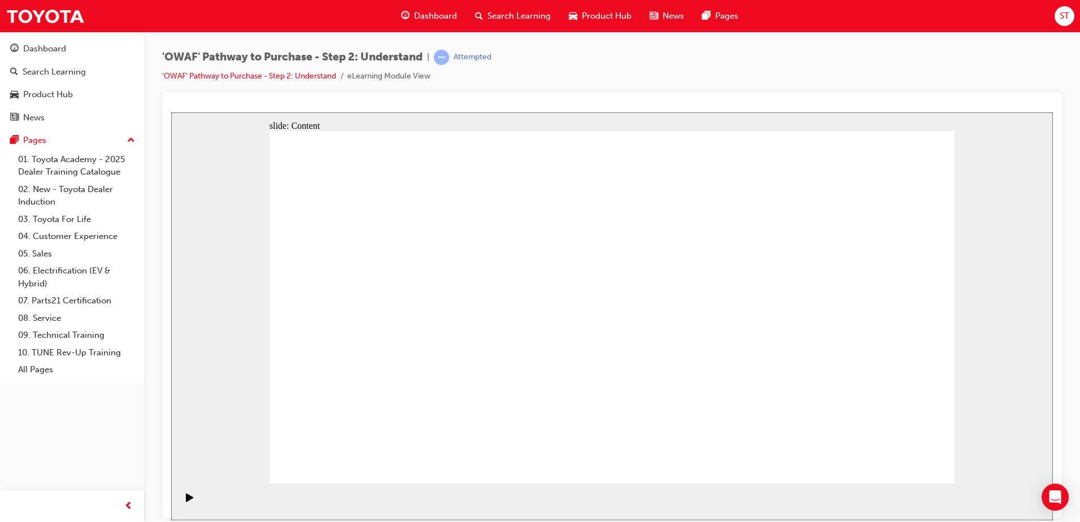
drag, startPoint x: 531, startPoint y: 285, endPoint x: 540, endPoint y: 282, distance: 8.8
drag, startPoint x: 844, startPoint y: 433, endPoint x: 833, endPoint y: 425, distance: 13.5
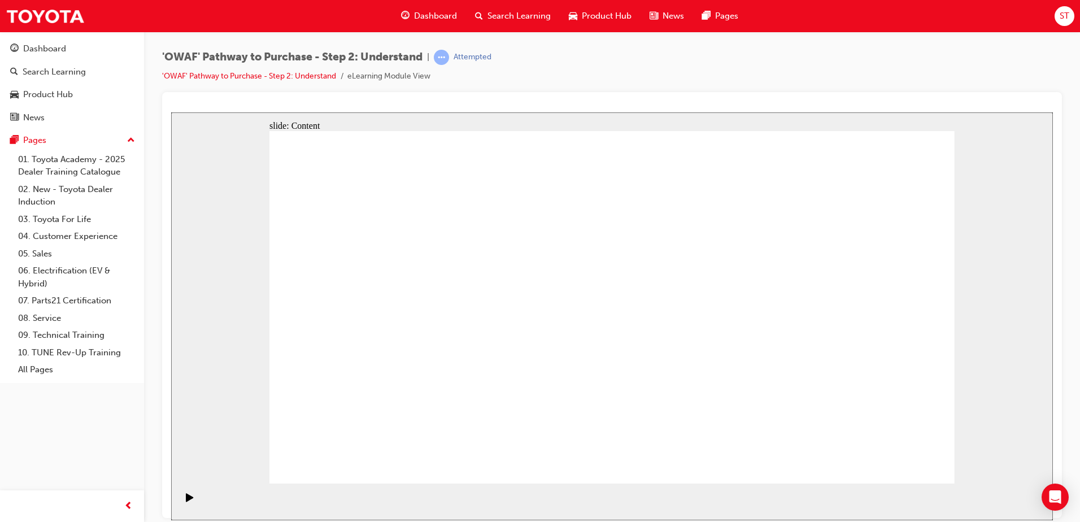
click at [982, 237] on div "slide: Content RAPPORT DYNAMIC AND AGILE TRUST CARE AT ANY STAGE Rectangle 1 Re…" at bounding box center [612, 316] width 882 height 408
click at [540, 66] on div "'OWAF' Pathway to Purchase - Step 2: Understand | Attempted 'OWAF' Pathway to P…" at bounding box center [612, 71] width 900 height 42
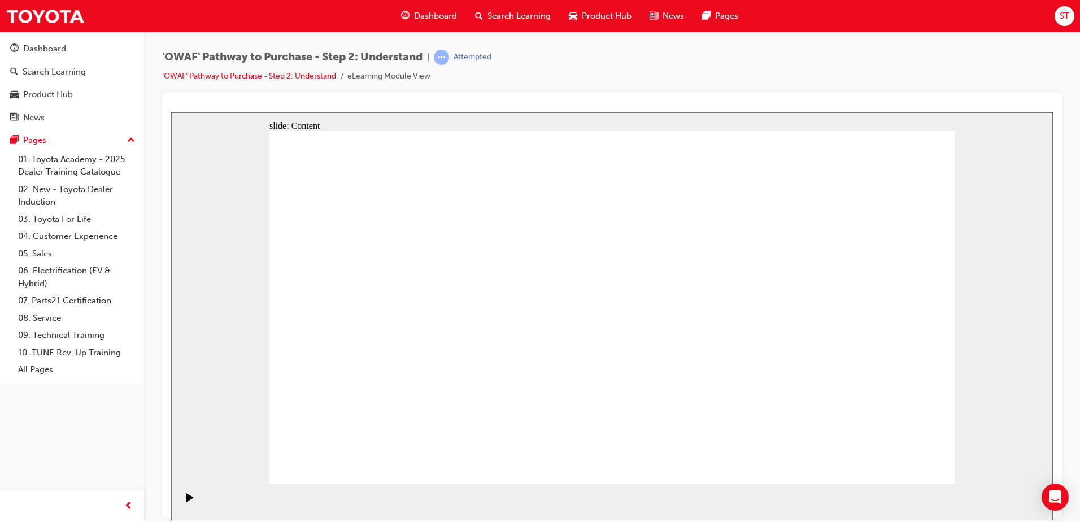
drag, startPoint x: 406, startPoint y: 259, endPoint x: 405, endPoint y: 252, distance: 6.3
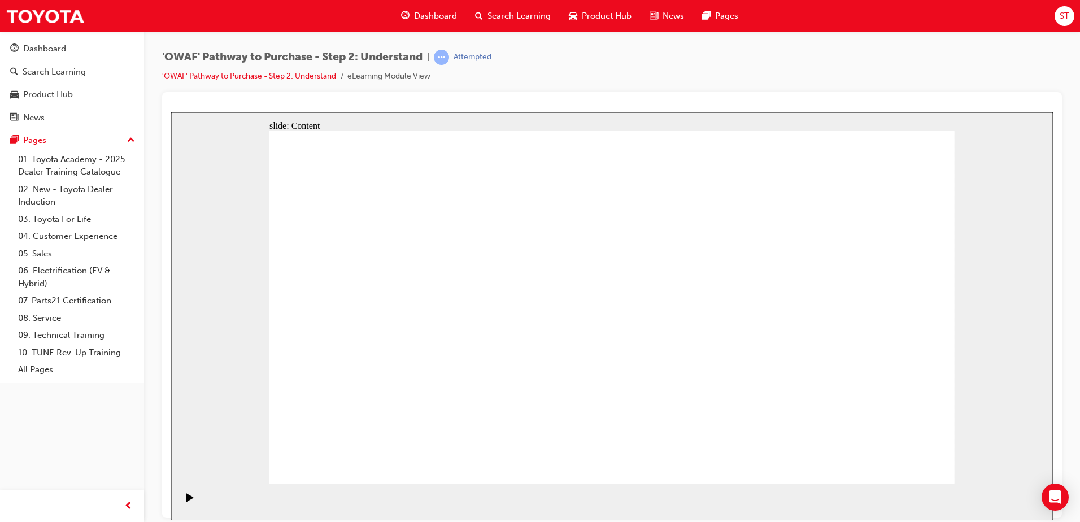
drag, startPoint x: 818, startPoint y: 291, endPoint x: 885, endPoint y: 291, distance: 66.7
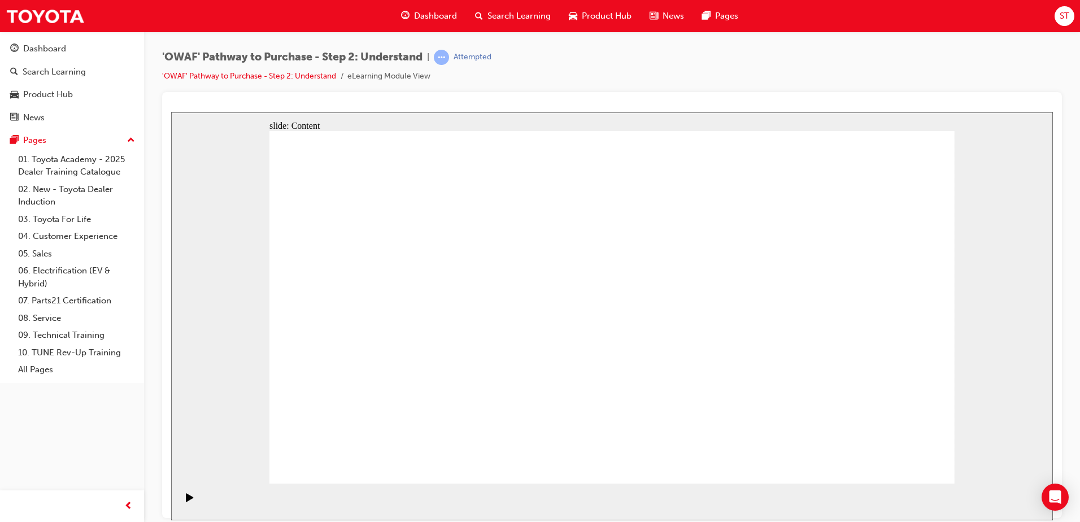
click at [191, 500] on rect "Pause (Ctrl+Alt+P)" at bounding box center [192, 497] width 2 height 8
click at [188, 502] on icon "Play (Ctrl+Alt+P)" at bounding box center [190, 497] width 8 height 9
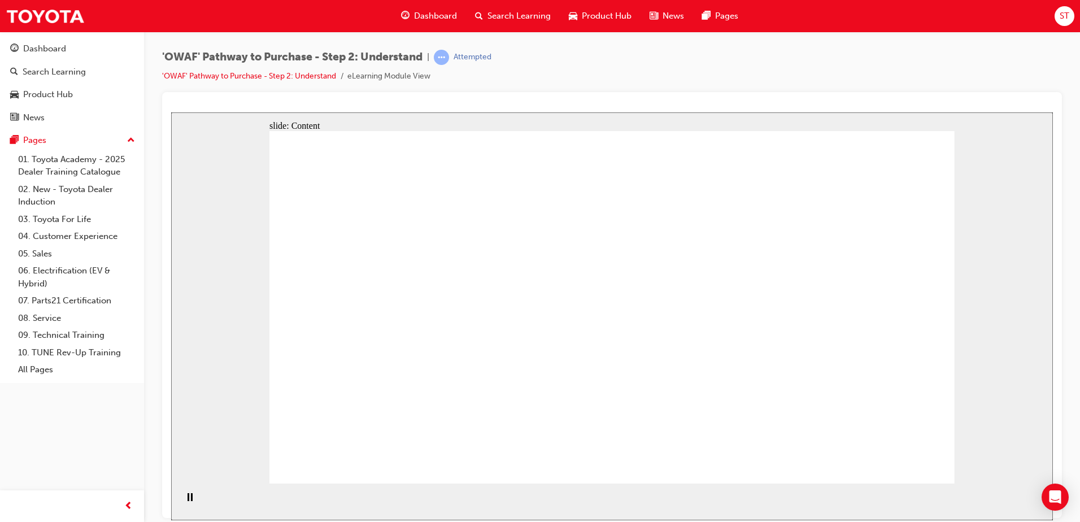
drag, startPoint x: 461, startPoint y: 381, endPoint x: 537, endPoint y: 387, distance: 76.5
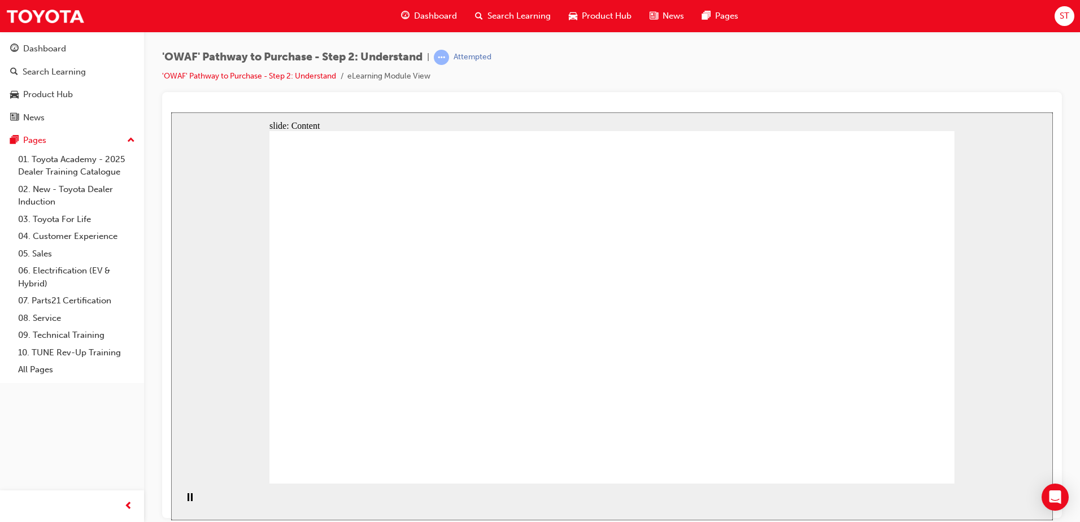
drag, startPoint x: 544, startPoint y: 385, endPoint x: 639, endPoint y: 386, distance: 94.9
drag, startPoint x: 639, startPoint y: 386, endPoint x: 822, endPoint y: 384, distance: 183.0
drag, startPoint x: 822, startPoint y: 384, endPoint x: 962, endPoint y: 379, distance: 140.7
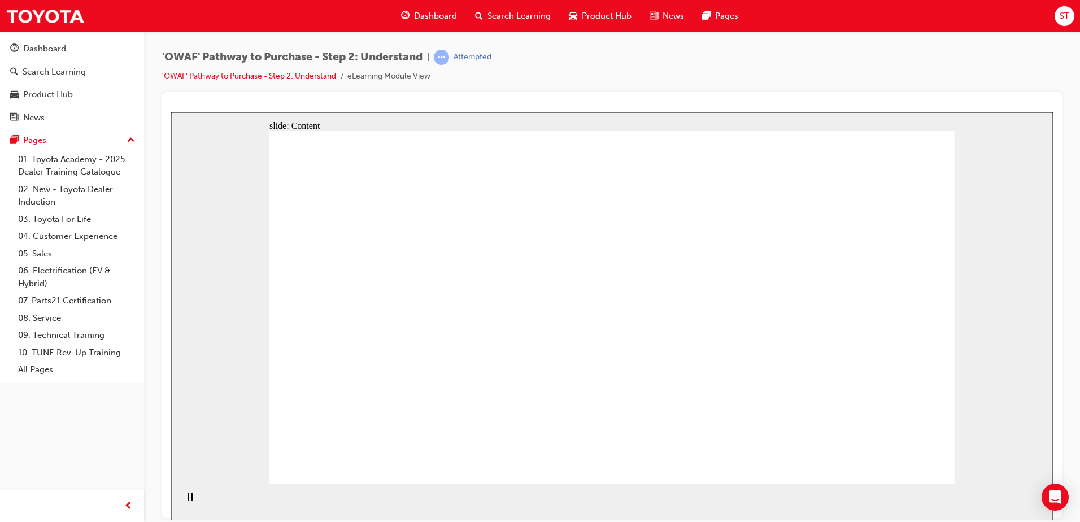
click at [962, 379] on div "slide: Content Rectangle 1 Rectangle 2 “What industry do you work in, and will …" at bounding box center [612, 316] width 882 height 408
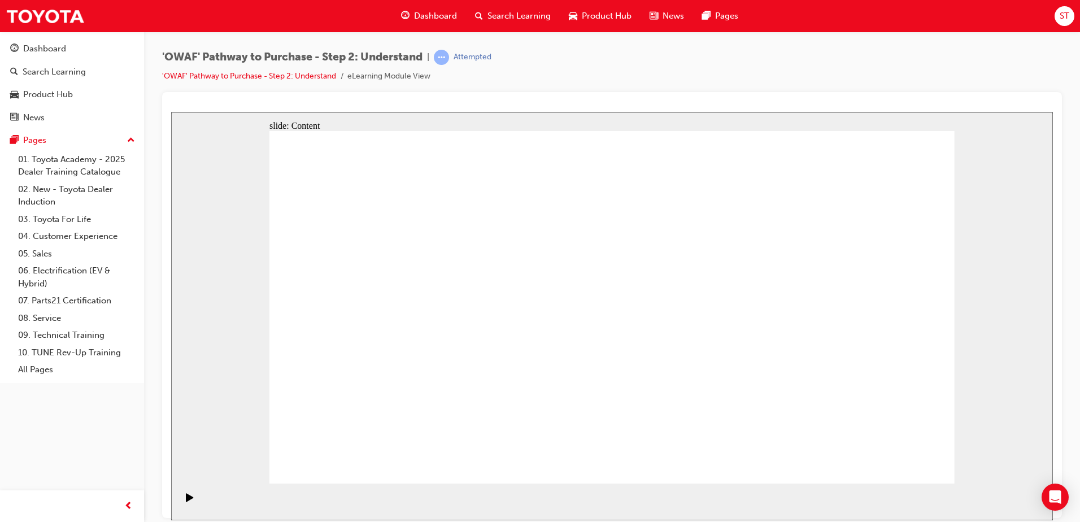
drag, startPoint x: 599, startPoint y: 219, endPoint x: 590, endPoint y: 330, distance: 111.1
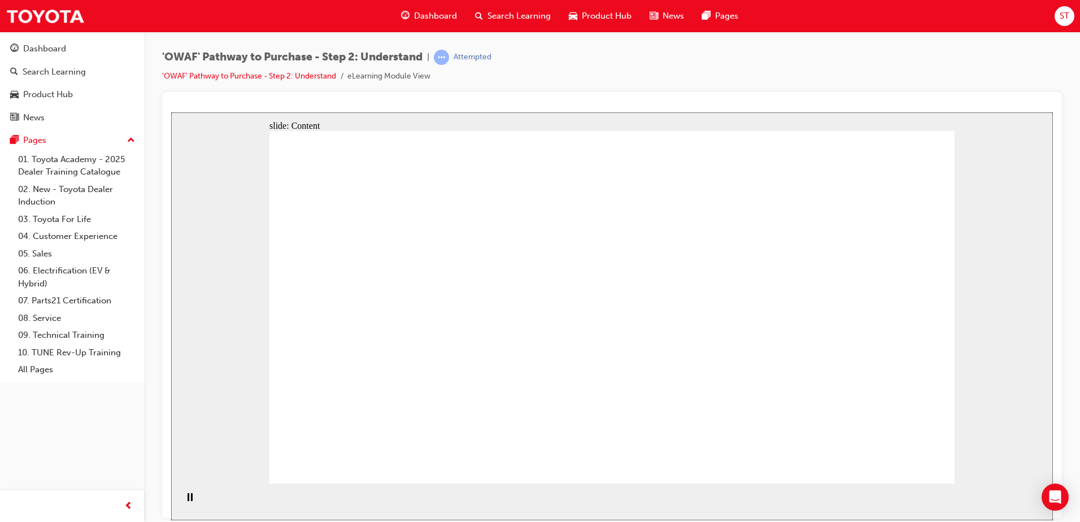
click at [188, 500] on icon "Pause (Ctrl+Alt+P)" at bounding box center [190, 497] width 5 height 8
click at [194, 502] on div "Pause (Ctrl+Alt+P)" at bounding box center [189, 502] width 19 height 19
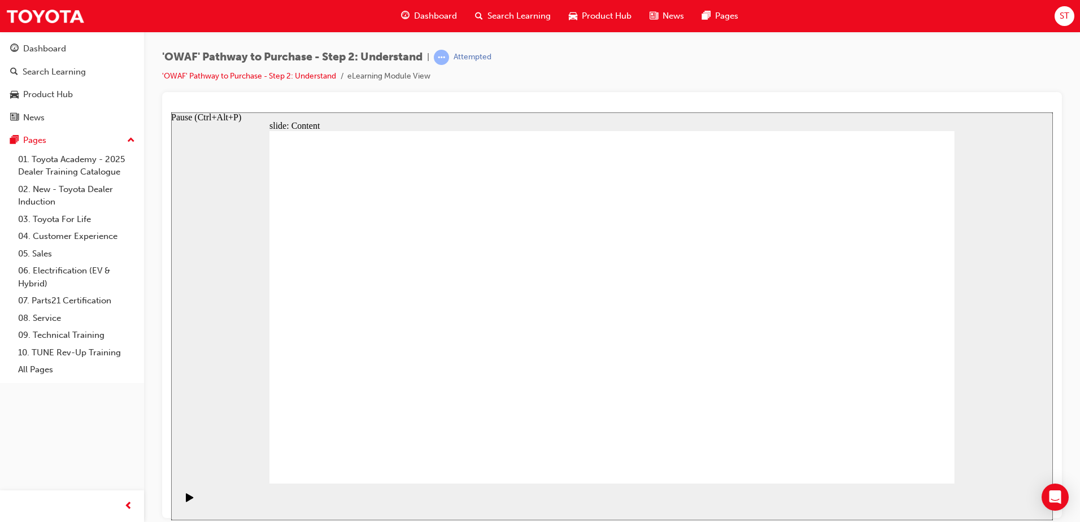
click at [194, 502] on div "Play (Ctrl+Alt+P)" at bounding box center [189, 502] width 19 height 19
drag, startPoint x: 756, startPoint y: 249, endPoint x: 729, endPoint y: 255, distance: 27.9
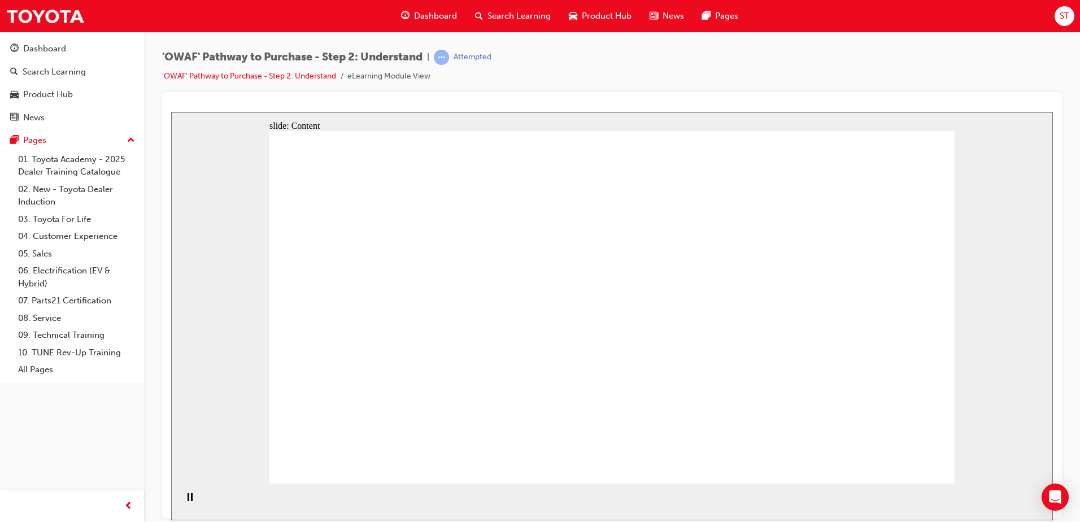
click at [191, 500] on div "Pause (Ctrl+Alt+P)" at bounding box center [189, 502] width 19 height 19
click at [191, 500] on div "Play (Ctrl+Alt+P)" at bounding box center [189, 502] width 19 height 19
click at [188, 500] on icon "Pause (Ctrl+Alt+P)" at bounding box center [190, 497] width 5 height 8
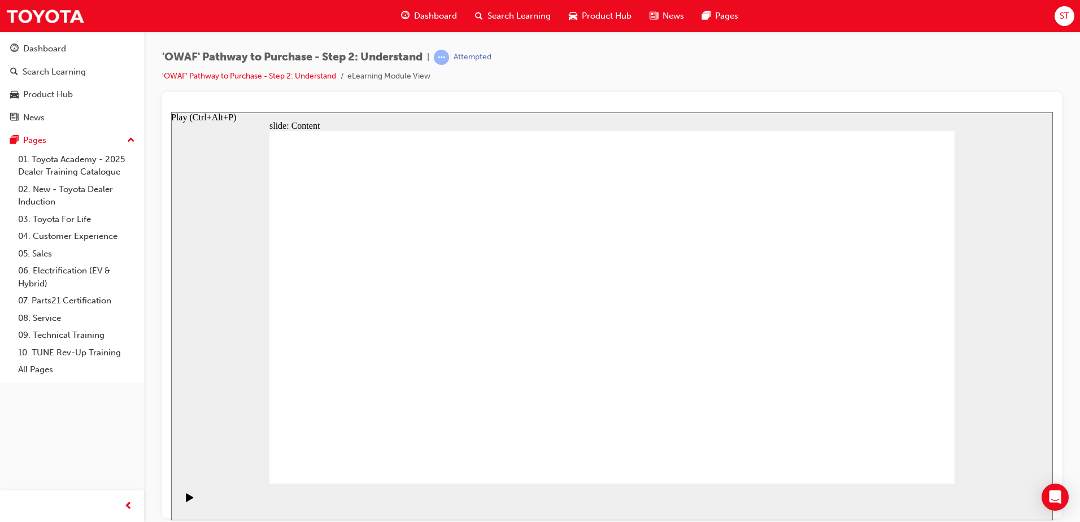
click at [187, 500] on icon "Play (Ctrl+Alt+P)" at bounding box center [189, 497] width 7 height 8
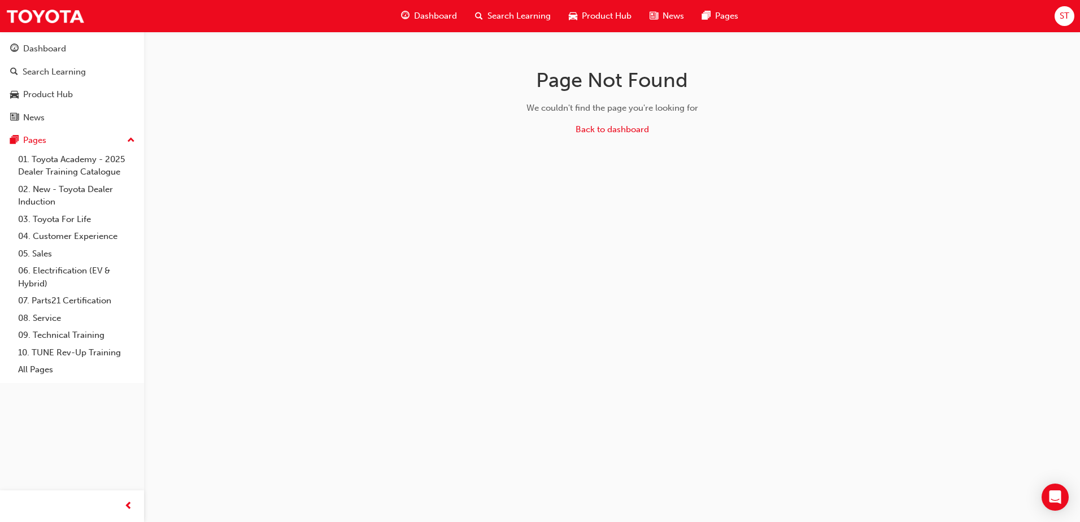
click at [524, 12] on span "Search Learning" at bounding box center [518, 16] width 63 height 13
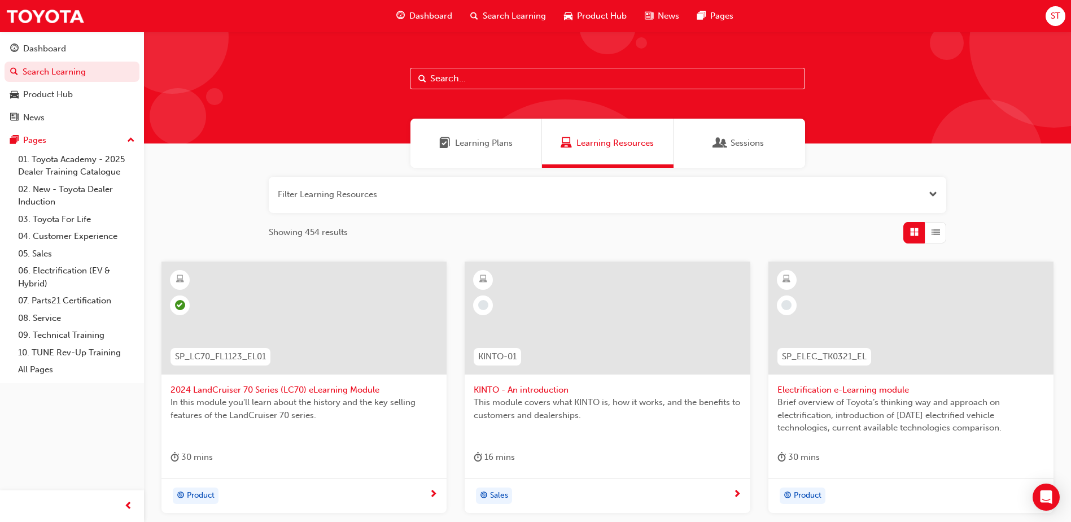
click at [432, 201] on button "button" at bounding box center [608, 195] width 678 height 36
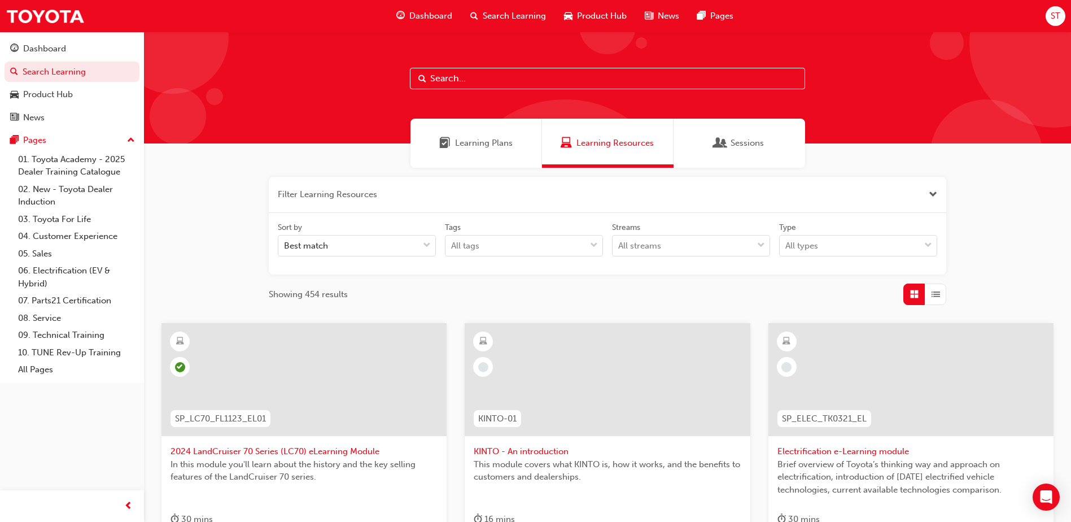
click at [482, 67] on div at bounding box center [607, 88] width 927 height 112
click at [483, 77] on input "text" at bounding box center [607, 78] width 395 height 21
type input "pathway to purchase"
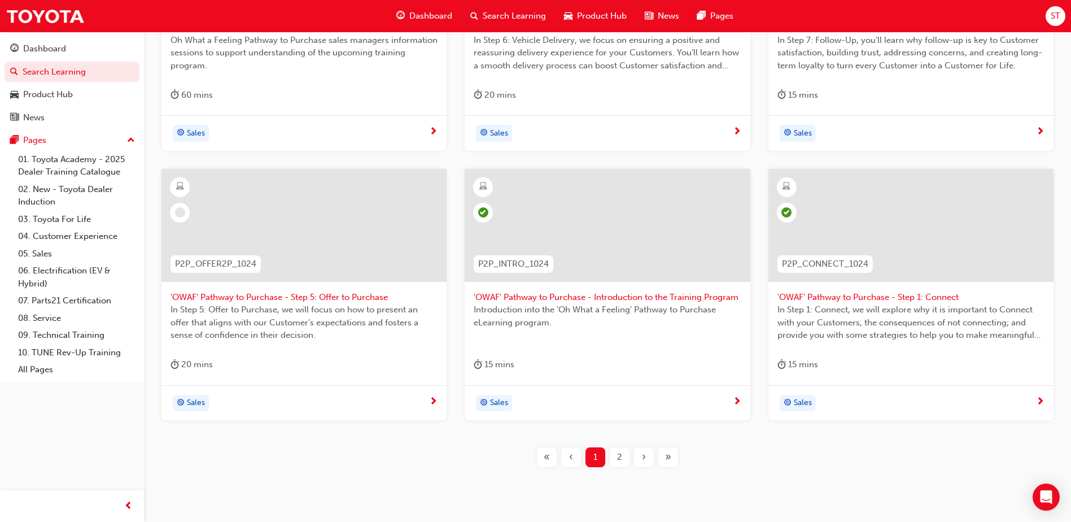
scroll to position [433, 0]
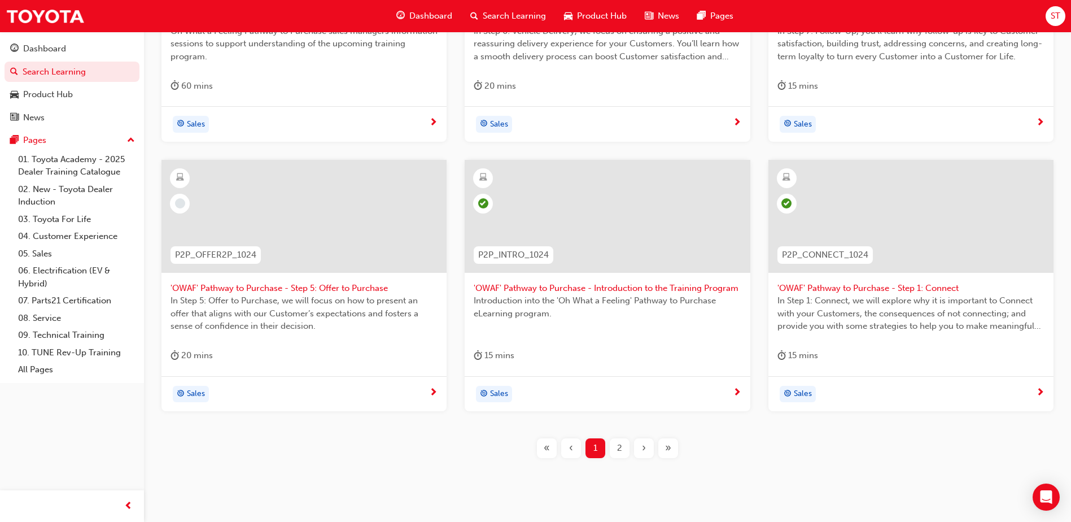
click at [617, 450] on div "2" at bounding box center [620, 448] width 20 height 20
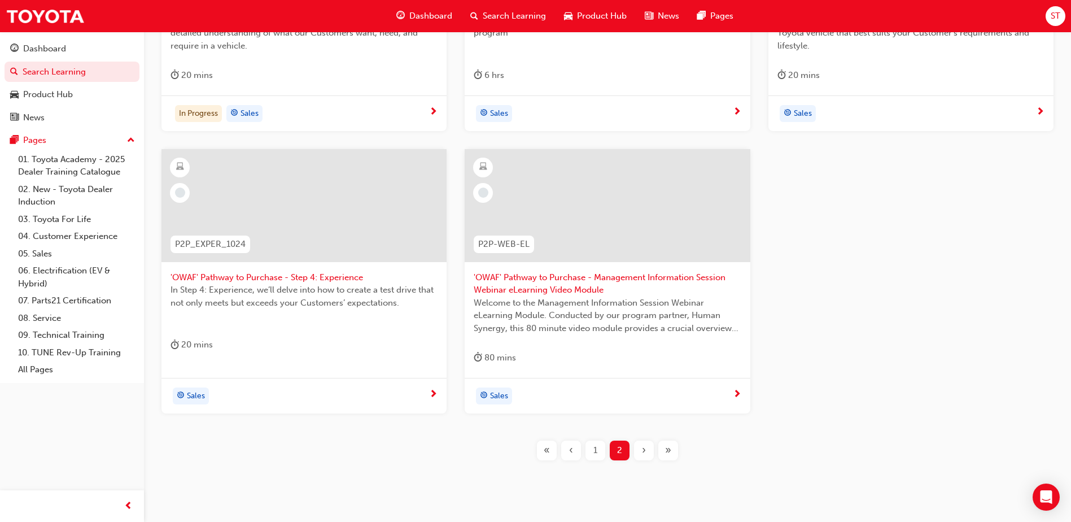
scroll to position [461, 0]
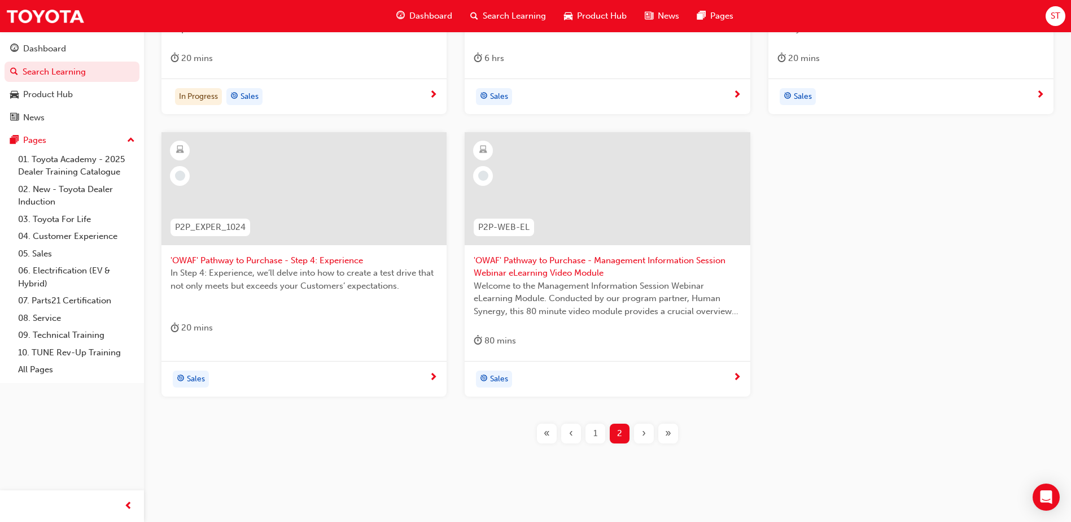
click at [592, 437] on div "1" at bounding box center [596, 434] width 20 height 20
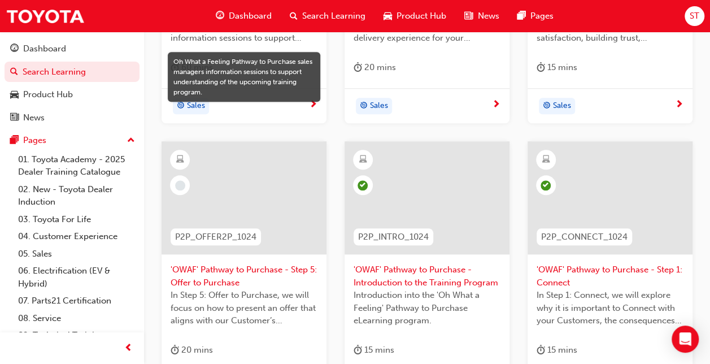
scroll to position [575, 0]
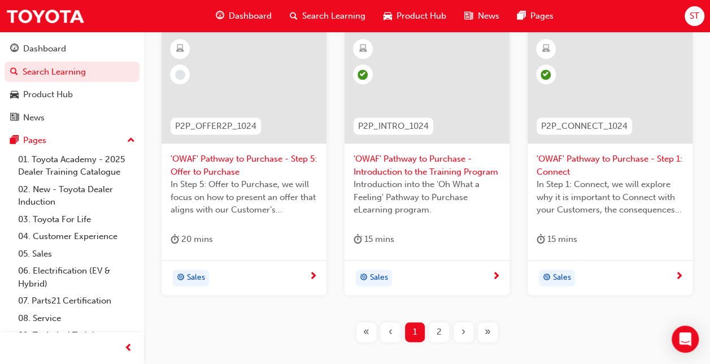
click at [435, 336] on div "2" at bounding box center [439, 332] width 20 height 20
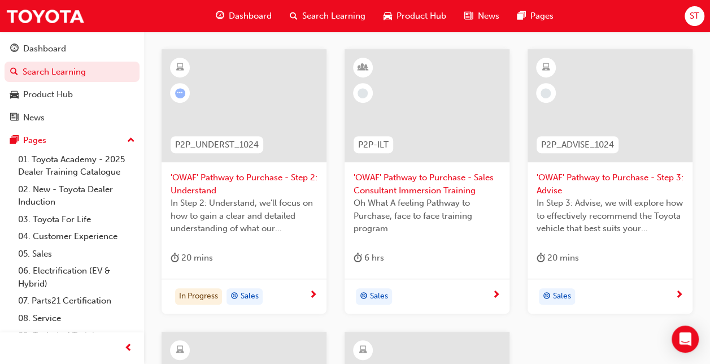
scroll to position [273, 0]
click at [586, 186] on span "'OWAF' Pathway to Purchase - Step 3: Advise" at bounding box center [610, 184] width 147 height 25
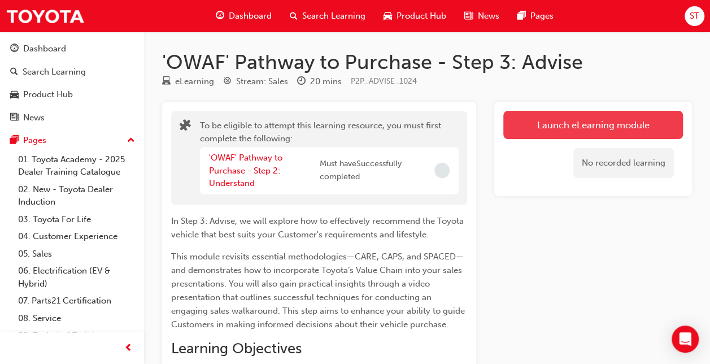
click at [564, 129] on button "Launch eLearning module" at bounding box center [593, 125] width 180 height 28
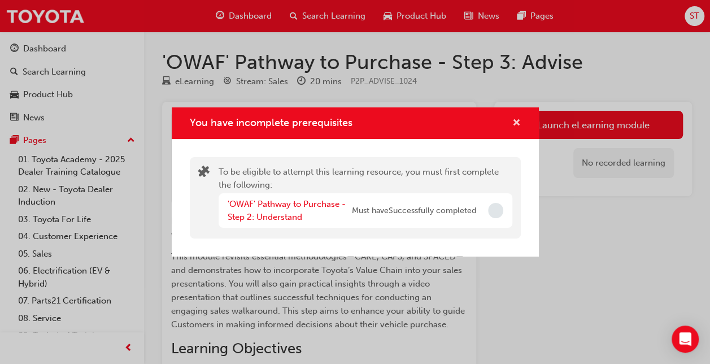
click at [516, 129] on button "You have incomplete prerequisites" at bounding box center [516, 123] width 8 height 14
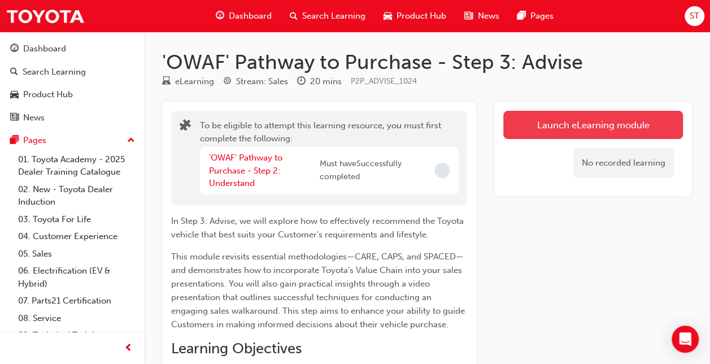
click at [575, 115] on button "Launch eLearning module" at bounding box center [593, 125] width 180 height 28
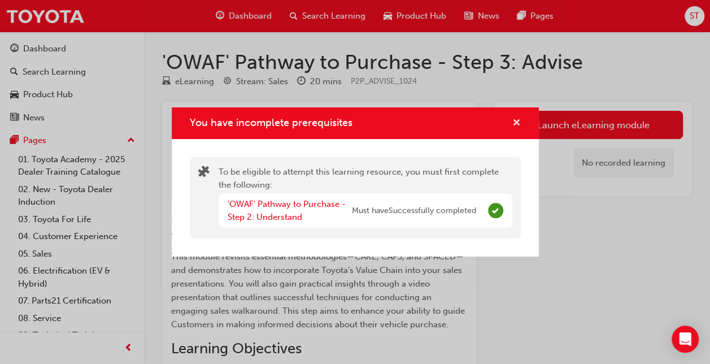
click at [519, 119] on span "cross-icon" at bounding box center [516, 124] width 8 height 10
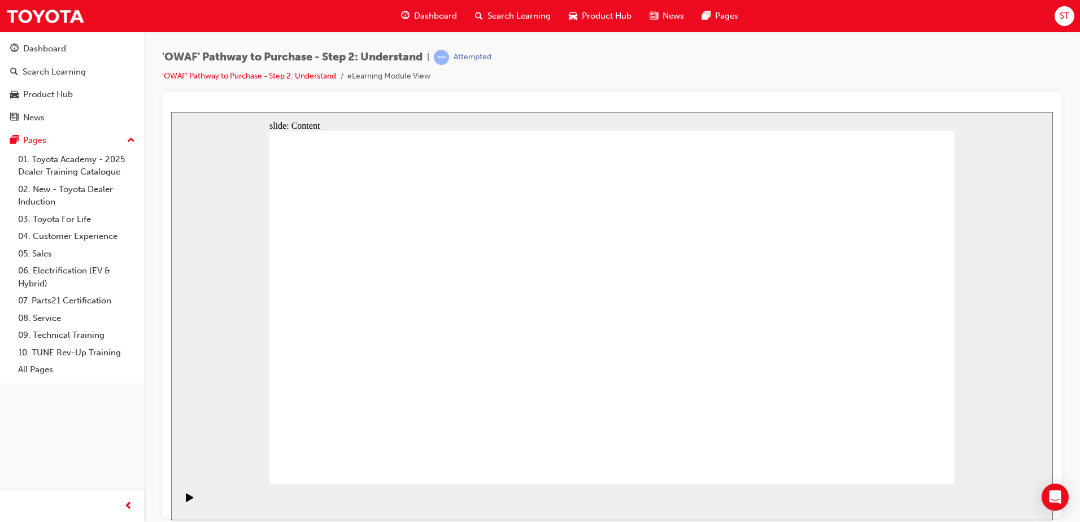
click at [180, 502] on div "Pause (Ctrl+Alt+P)" at bounding box center [189, 502] width 19 height 19
click at [180, 502] on div "Play (Ctrl+Alt+P)" at bounding box center [189, 502] width 19 height 19
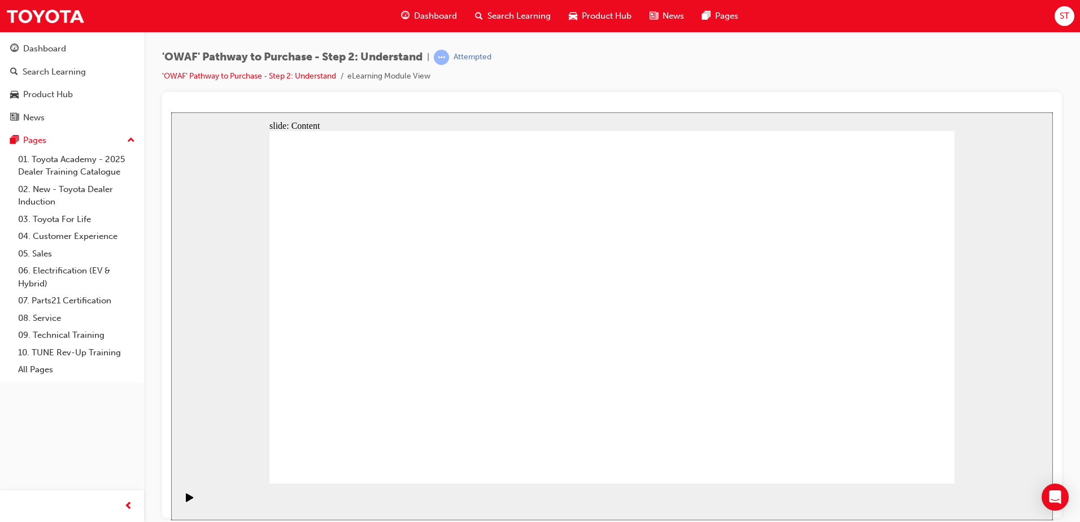
drag, startPoint x: 713, startPoint y: 171, endPoint x: 721, endPoint y: 159, distance: 14.3
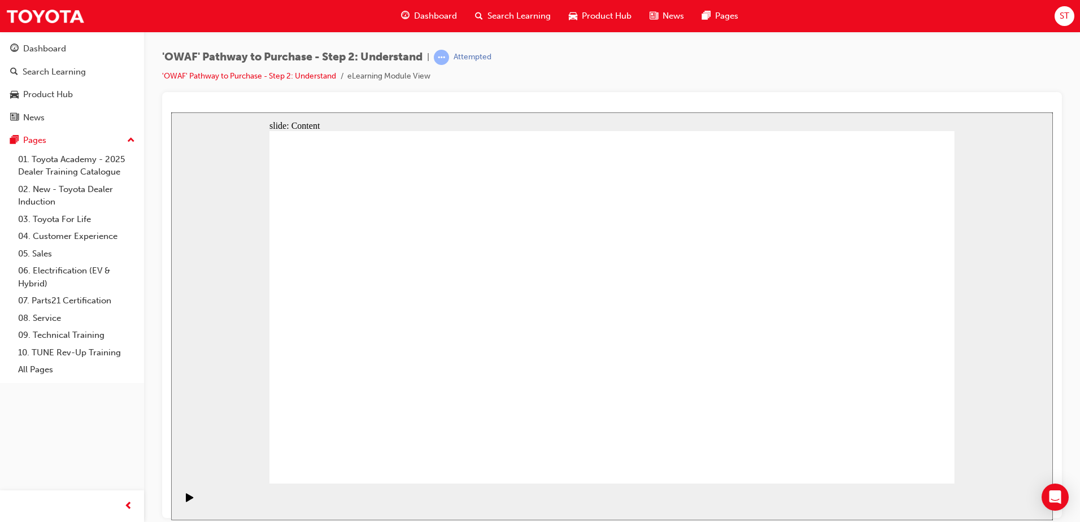
drag, startPoint x: 647, startPoint y: 363, endPoint x: 446, endPoint y: 345, distance: 201.9
drag, startPoint x: 816, startPoint y: 364, endPoint x: 448, endPoint y: 360, distance: 367.2
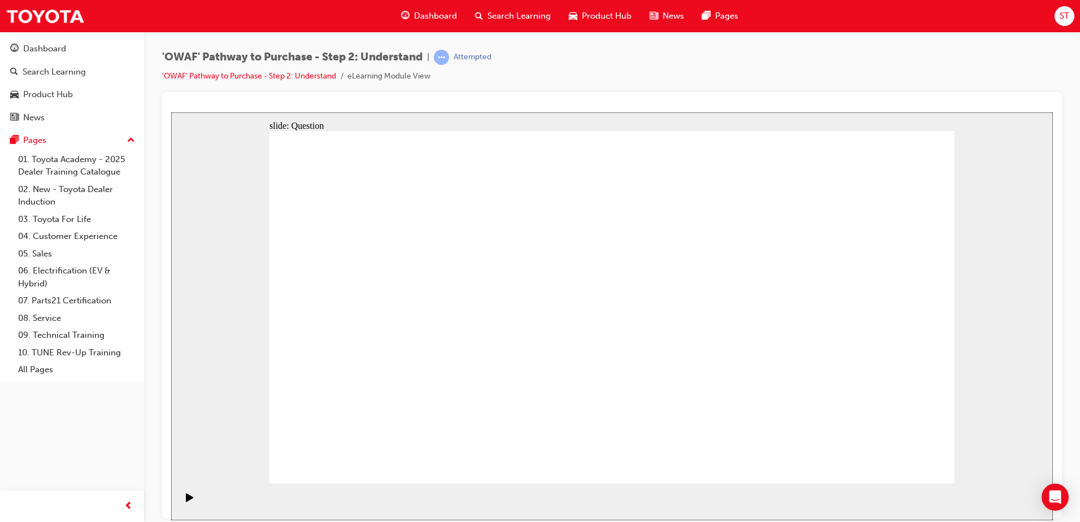
drag, startPoint x: 809, startPoint y: 362, endPoint x: 390, endPoint y: 356, distance: 419.1
drag, startPoint x: 792, startPoint y: 376, endPoint x: 374, endPoint y: 348, distance: 418.8
drag, startPoint x: 838, startPoint y: 378, endPoint x: 390, endPoint y: 347, distance: 449.0
drag, startPoint x: 853, startPoint y: 360, endPoint x: 416, endPoint y: 356, distance: 436.6
drag, startPoint x: 849, startPoint y: 372, endPoint x: 438, endPoint y: 354, distance: 411.0
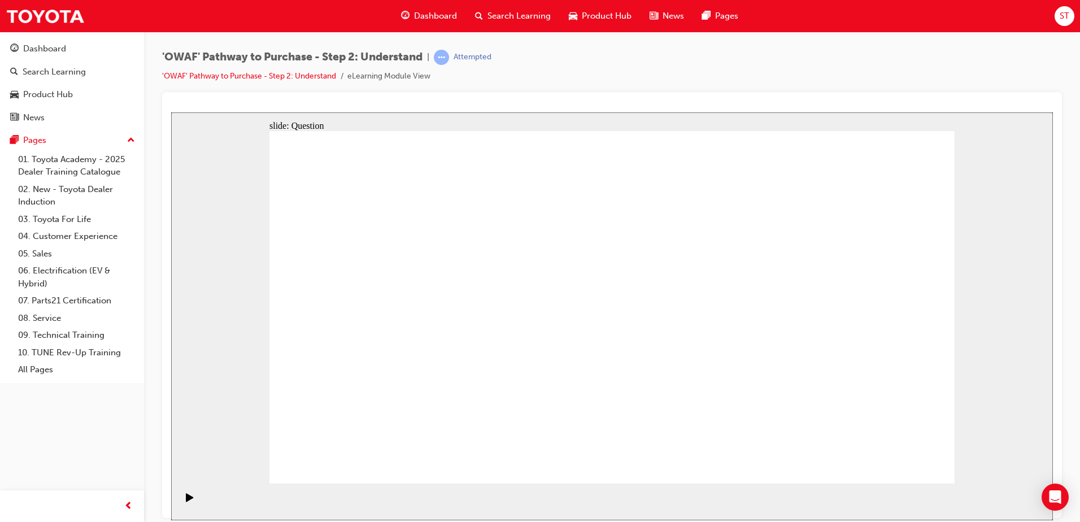
drag, startPoint x: 824, startPoint y: 374, endPoint x: 404, endPoint y: 356, distance: 420.1
drag, startPoint x: 877, startPoint y: 382, endPoint x: 432, endPoint y: 359, distance: 445.1
drag, startPoint x: 832, startPoint y: 361, endPoint x: 420, endPoint y: 342, distance: 412.2
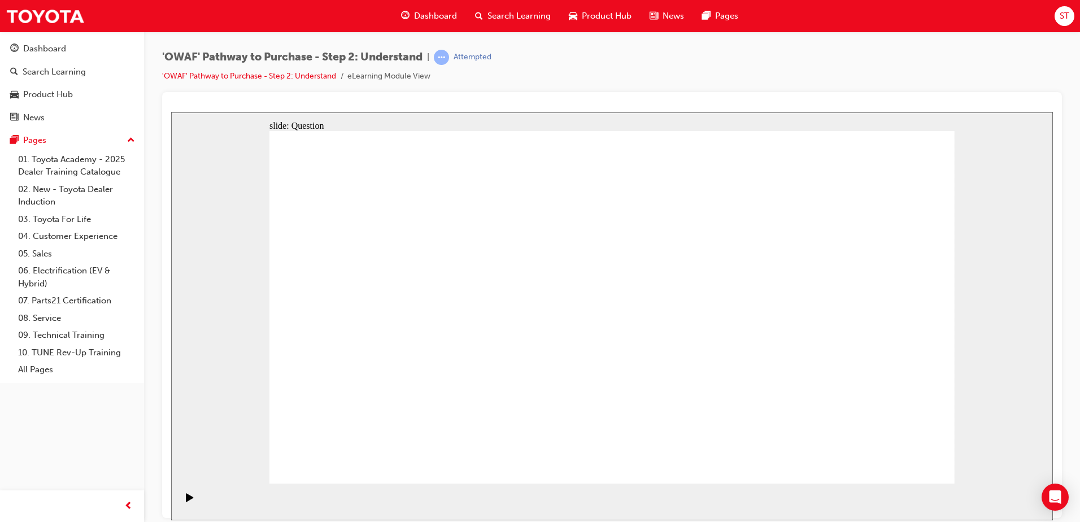
drag, startPoint x: 847, startPoint y: 395, endPoint x: 395, endPoint y: 367, distance: 452.7
drag, startPoint x: 869, startPoint y: 367, endPoint x: 429, endPoint y: 344, distance: 440.6
drag, startPoint x: 860, startPoint y: 354, endPoint x: 421, endPoint y: 347, distance: 438.9
drag, startPoint x: 838, startPoint y: 361, endPoint x: 441, endPoint y: 361, distance: 397.1
drag, startPoint x: 833, startPoint y: 348, endPoint x: 622, endPoint y: 345, distance: 211.3
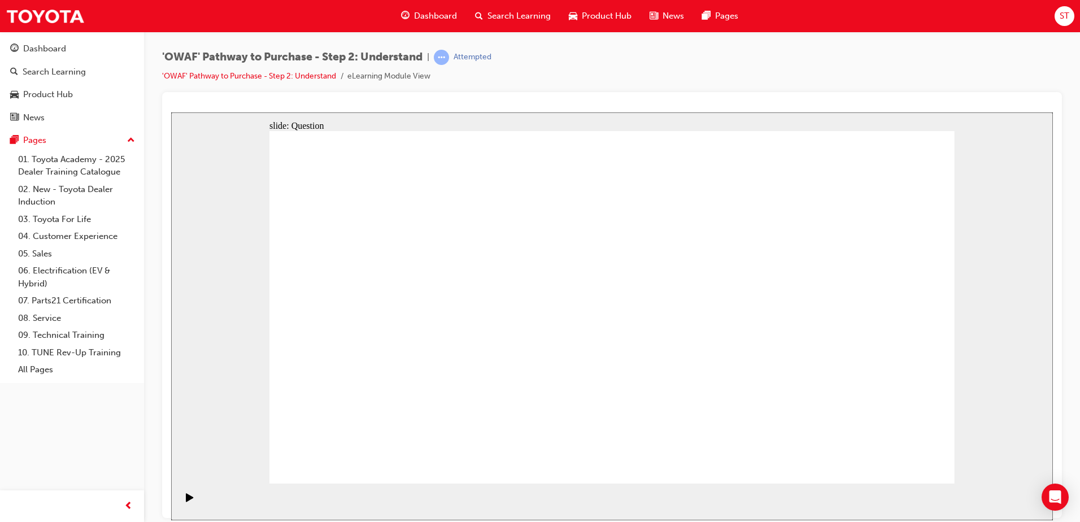
drag, startPoint x: 795, startPoint y: 363, endPoint x: 590, endPoint y: 342, distance: 206.0
drag, startPoint x: 427, startPoint y: 389, endPoint x: 470, endPoint y: 280, distance: 116.8
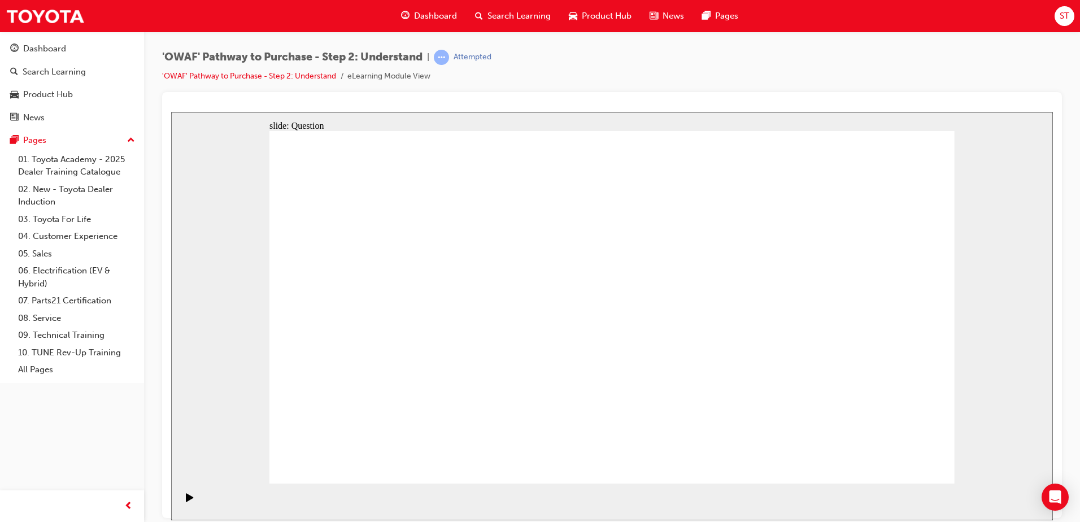
drag, startPoint x: 546, startPoint y: 387, endPoint x: 595, endPoint y: 282, distance: 115.2
drag, startPoint x: 668, startPoint y: 458, endPoint x: 730, endPoint y: 273, distance: 194.3
drag, startPoint x: 778, startPoint y: 415, endPoint x: 588, endPoint y: 302, distance: 221.1
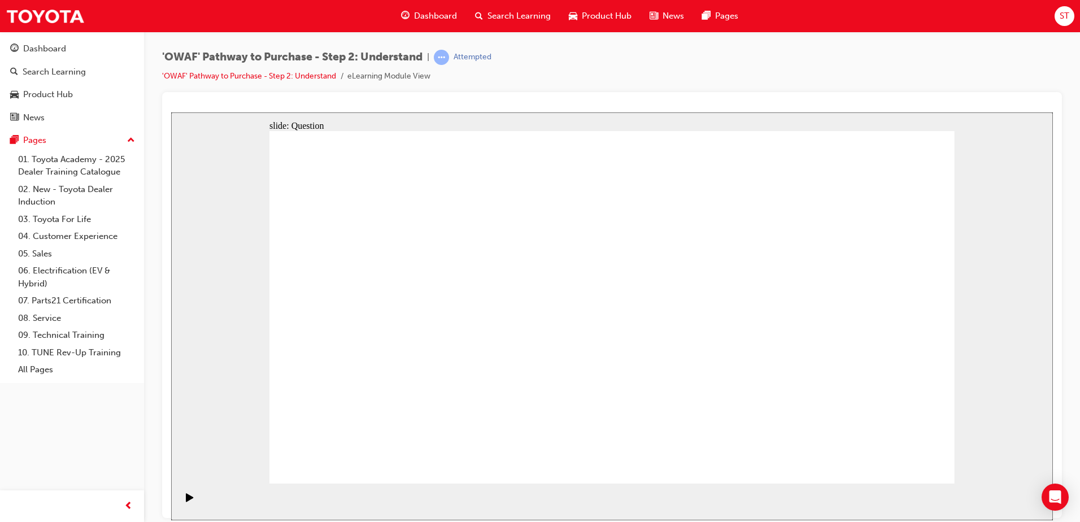
drag, startPoint x: 606, startPoint y: 282, endPoint x: 582, endPoint y: 389, distance: 110.0
drag, startPoint x: 481, startPoint y: 278, endPoint x: 454, endPoint y: 365, distance: 91.1
drag, startPoint x: 431, startPoint y: 411, endPoint x: 483, endPoint y: 275, distance: 145.9
drag, startPoint x: 523, startPoint y: 452, endPoint x: 572, endPoint y: 275, distance: 184.0
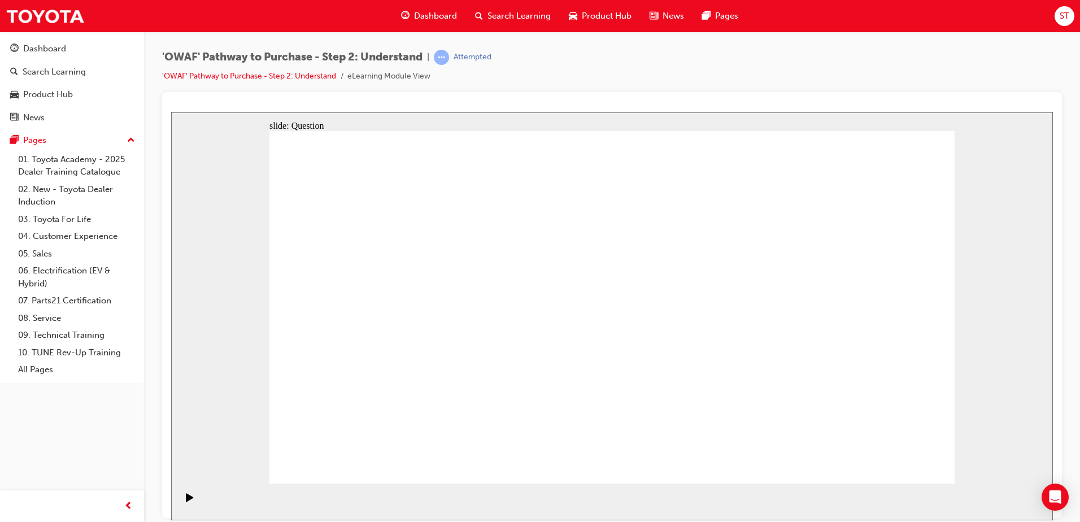
drag, startPoint x: 752, startPoint y: 266, endPoint x: 720, endPoint y: 269, distance: 32.4
drag, startPoint x: 623, startPoint y: 308, endPoint x: 769, endPoint y: 395, distance: 169.4
drag, startPoint x: 783, startPoint y: 451, endPoint x: 639, endPoint y: 312, distance: 200.5
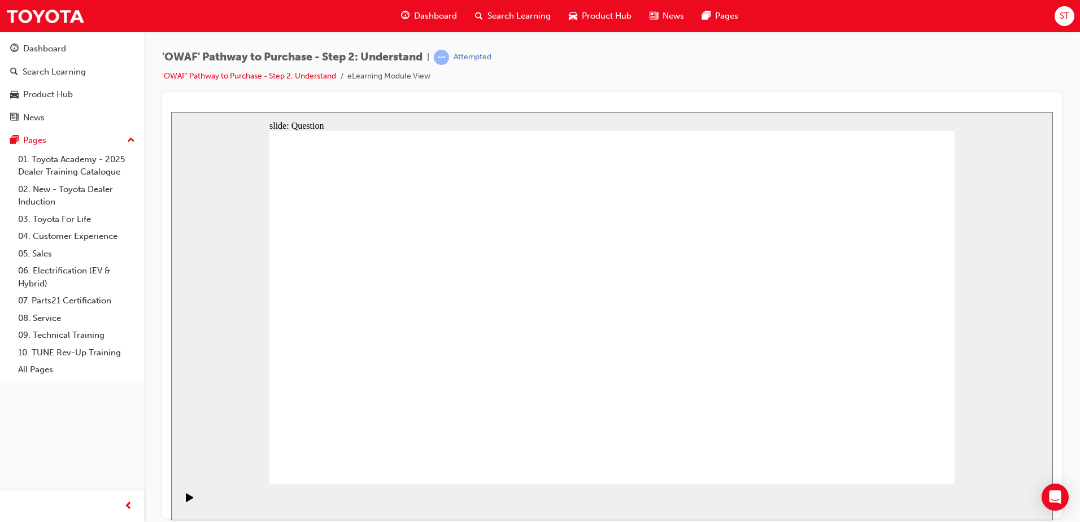
checkbox input "true"
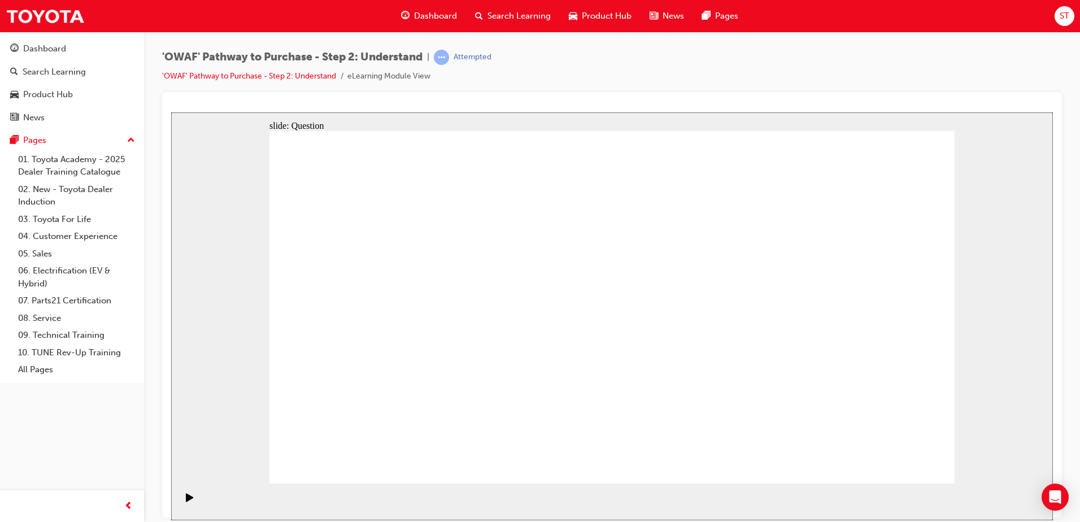
checkbox input "true"
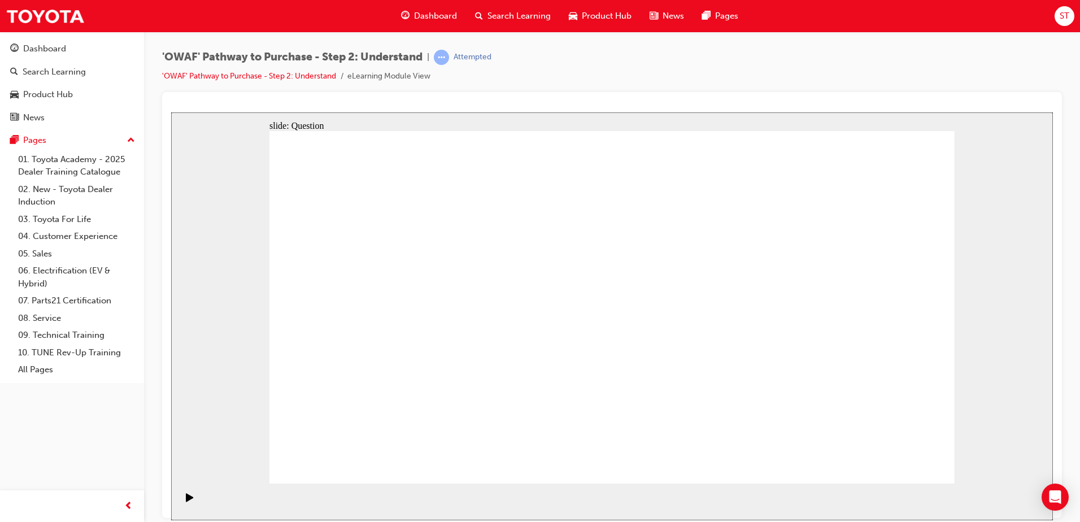
radio input "true"
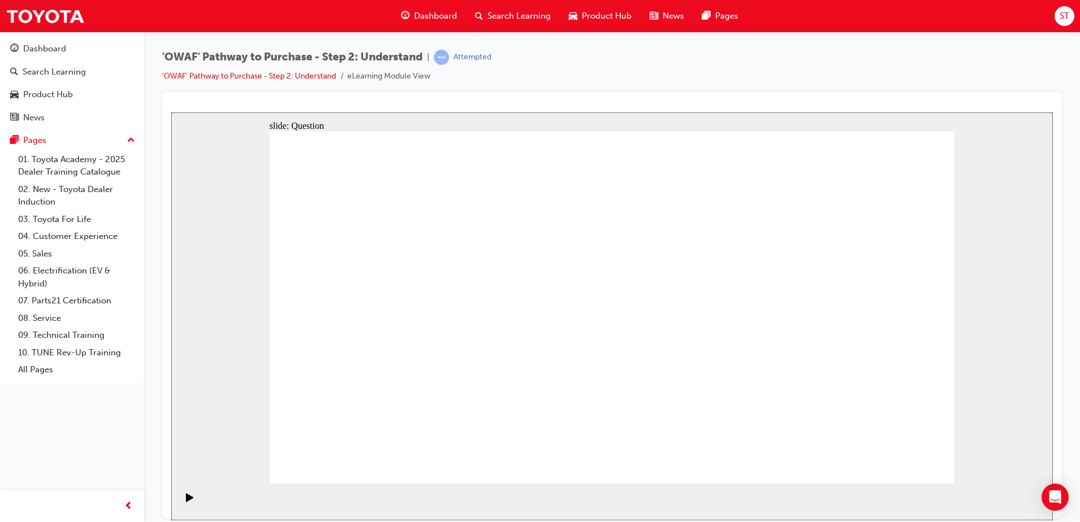
drag, startPoint x: 355, startPoint y: 336, endPoint x: 352, endPoint y: 358, distance: 22.2
drag, startPoint x: 390, startPoint y: 279, endPoint x: 598, endPoint y: 412, distance: 246.4
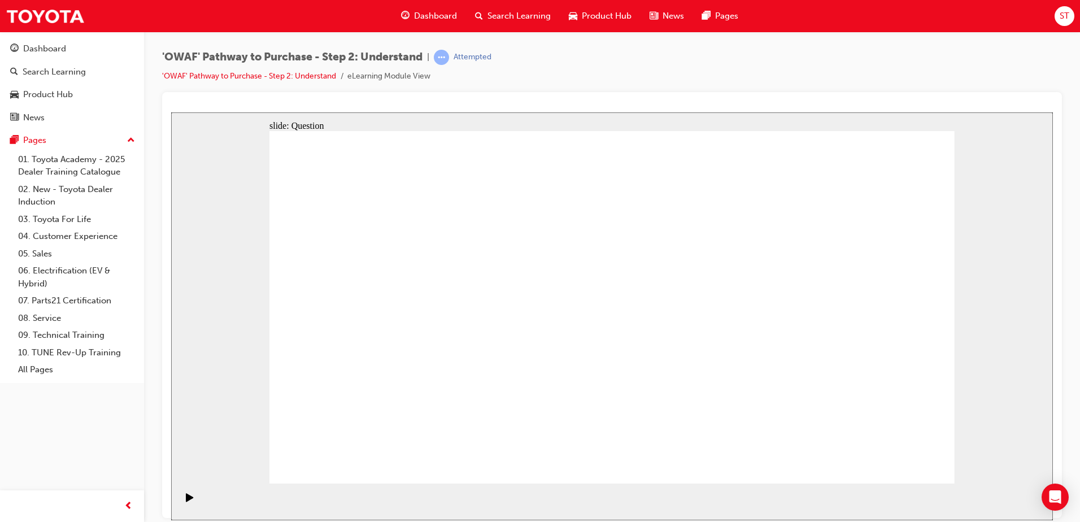
drag, startPoint x: 804, startPoint y: 268, endPoint x: 665, endPoint y: 397, distance: 190.2
drag, startPoint x: 885, startPoint y: 276, endPoint x: 544, endPoint y: 413, distance: 366.9
drag, startPoint x: 740, startPoint y: 272, endPoint x: 470, endPoint y: 393, distance: 295.8
drag, startPoint x: 669, startPoint y: 261, endPoint x: 386, endPoint y: 390, distance: 310.9
drag, startPoint x: 354, startPoint y: 250, endPoint x: 768, endPoint y: 385, distance: 435.5
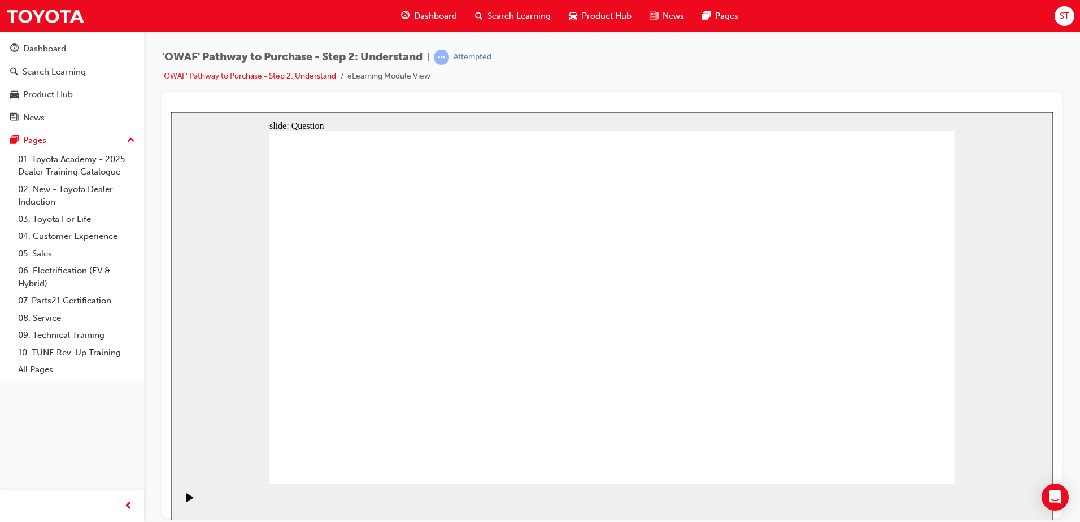
drag, startPoint x: 557, startPoint y: 284, endPoint x: 824, endPoint y: 414, distance: 296.3
drag, startPoint x: 588, startPoint y: 271, endPoint x: 324, endPoint y: 403, distance: 294.8
drag, startPoint x: 454, startPoint y: 282, endPoint x: 883, endPoint y: 408, distance: 447.4
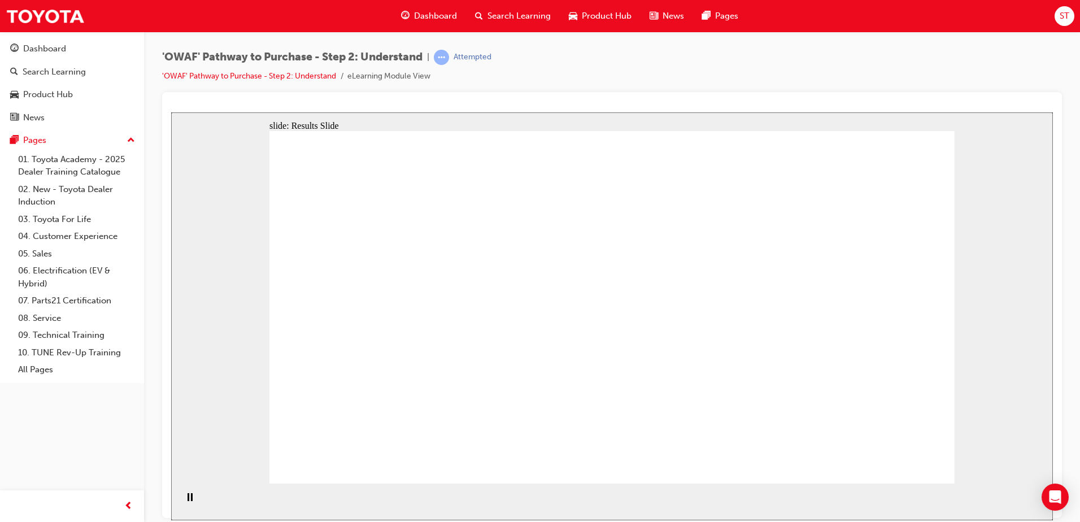
drag, startPoint x: 792, startPoint y: 336, endPoint x: 635, endPoint y: 337, distance: 156.5
drag, startPoint x: 827, startPoint y: 372, endPoint x: 402, endPoint y: 357, distance: 425.0
drag, startPoint x: 812, startPoint y: 369, endPoint x: 607, endPoint y: 389, distance: 205.5
drag, startPoint x: 829, startPoint y: 376, endPoint x: 583, endPoint y: 374, distance: 245.1
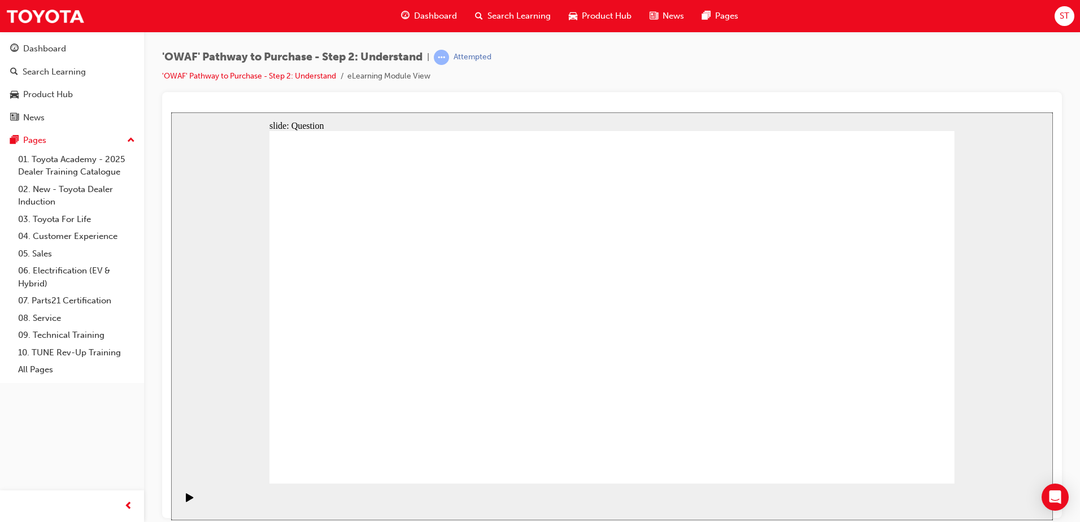
drag, startPoint x: 826, startPoint y: 389, endPoint x: 561, endPoint y: 369, distance: 265.1
drag, startPoint x: 807, startPoint y: 360, endPoint x: 390, endPoint y: 348, distance: 417.0
drag, startPoint x: 853, startPoint y: 407, endPoint x: 442, endPoint y: 413, distance: 411.2
drag, startPoint x: 813, startPoint y: 395, endPoint x: 410, endPoint y: 407, distance: 403.5
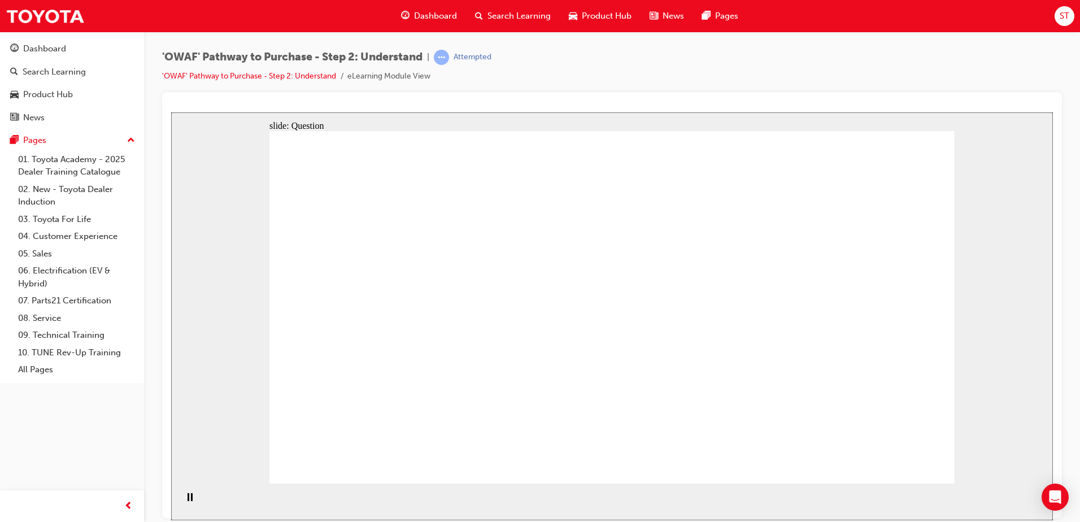
drag, startPoint x: 437, startPoint y: 413, endPoint x: 470, endPoint y: 271, distance: 146.3
drag, startPoint x: 543, startPoint y: 398, endPoint x: 580, endPoint y: 313, distance: 92.1
drag, startPoint x: 556, startPoint y: 398, endPoint x: 560, endPoint y: 372, distance: 25.7
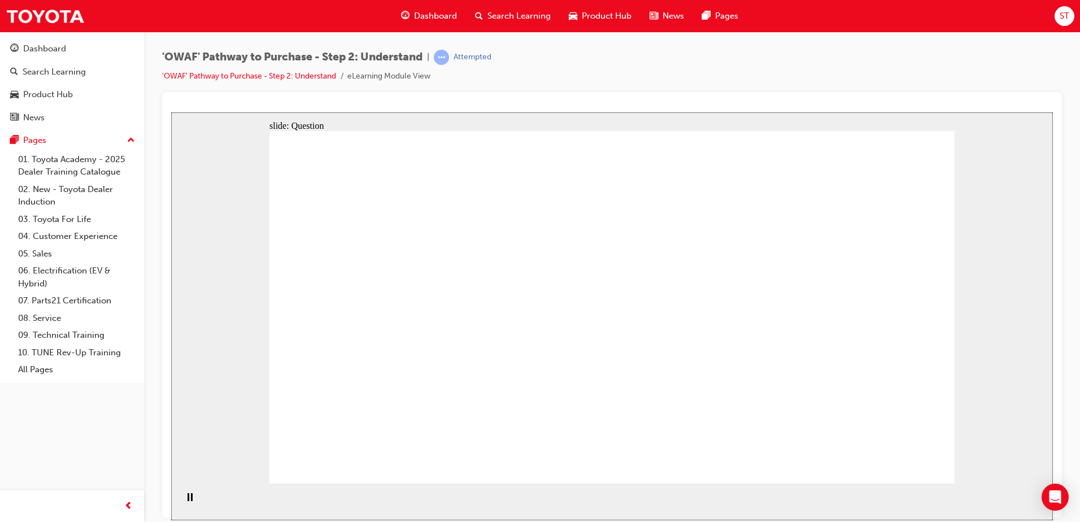
drag, startPoint x: 560, startPoint y: 372, endPoint x: 613, endPoint y: 266, distance: 118.7
drag, startPoint x: 669, startPoint y: 452, endPoint x: 725, endPoint y: 283, distance: 178.1
drag, startPoint x: 777, startPoint y: 416, endPoint x: 624, endPoint y: 316, distance: 182.8
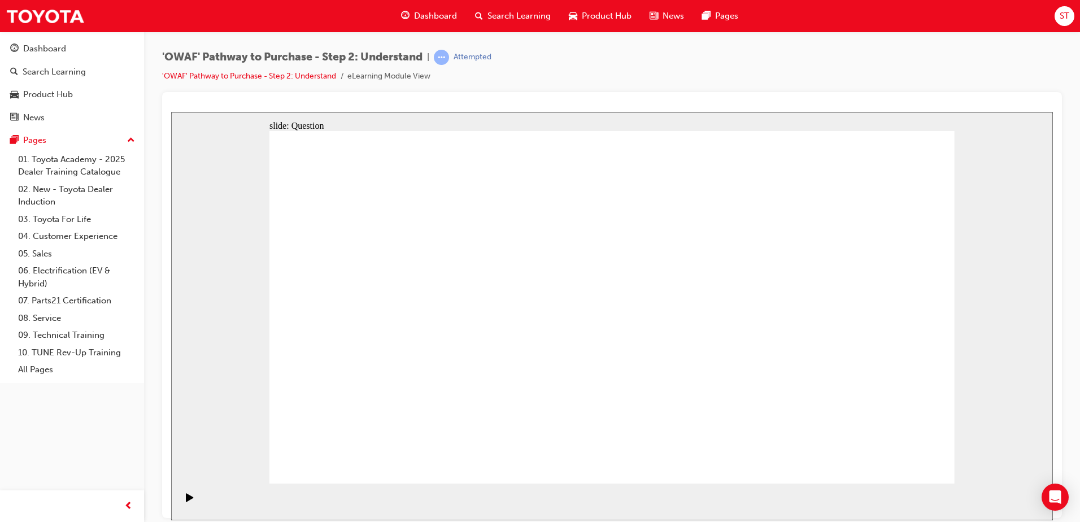
checkbox input "true"
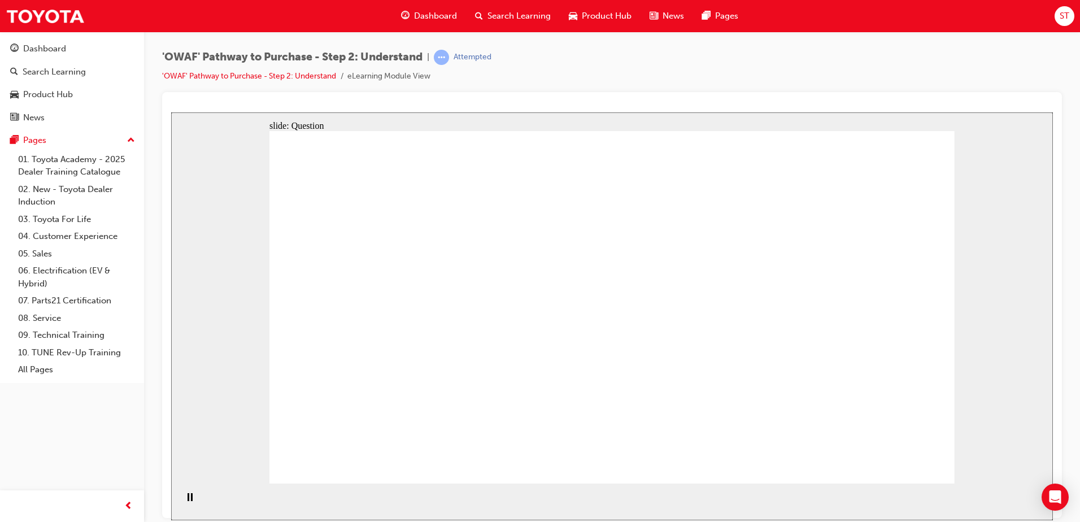
checkbox input "true"
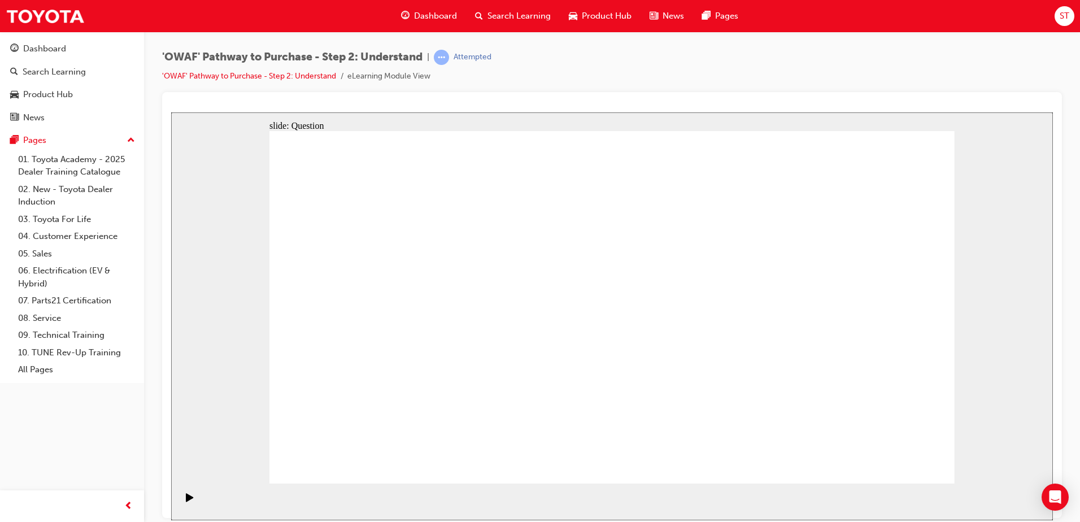
checkbox input "true"
radio input "true"
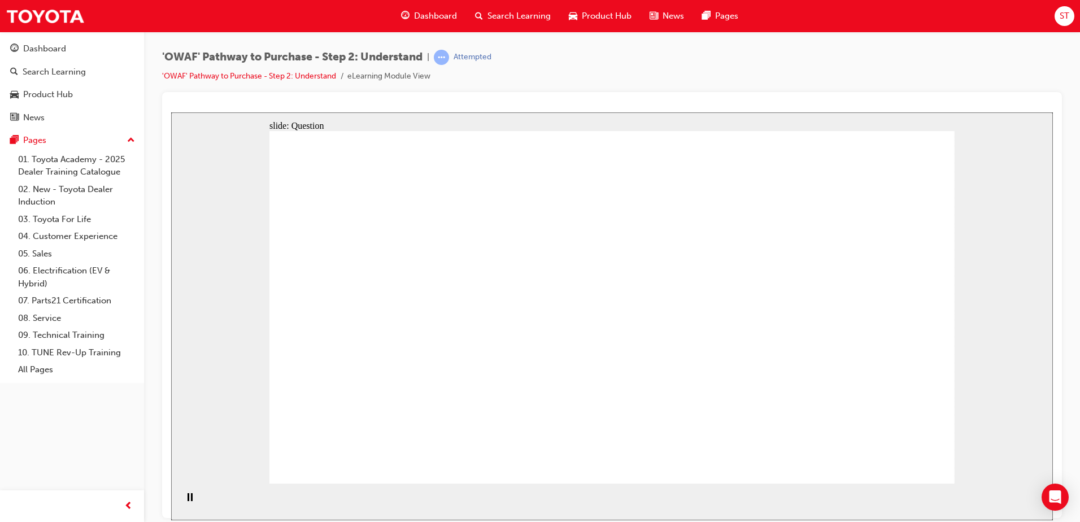
drag, startPoint x: 583, startPoint y: 268, endPoint x: 588, endPoint y: 256, distance: 12.9
drag, startPoint x: 345, startPoint y: 272, endPoint x: 763, endPoint y: 405, distance: 439.1
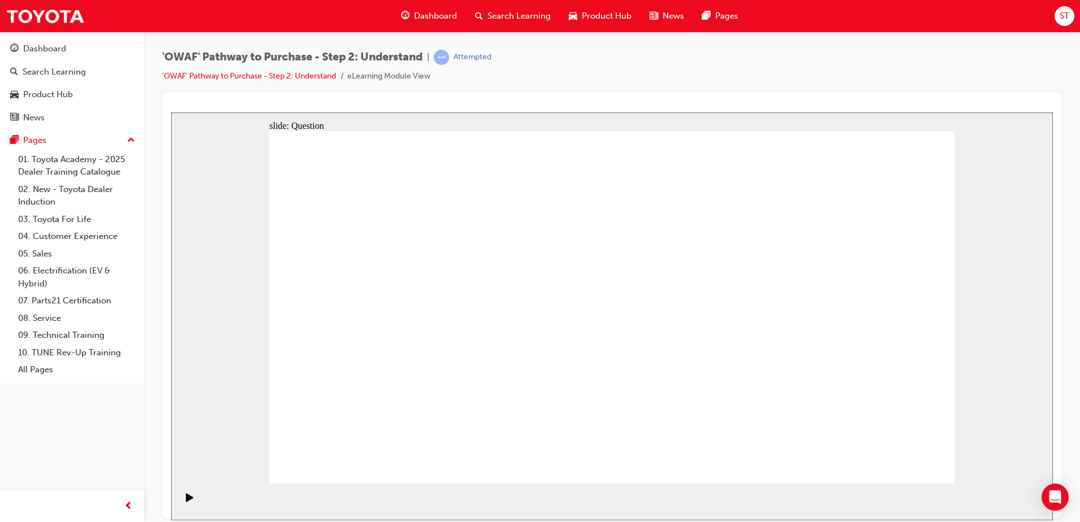
drag, startPoint x: 399, startPoint y: 265, endPoint x: 598, endPoint y: 400, distance: 239.8
drag, startPoint x: 471, startPoint y: 278, endPoint x: 874, endPoint y: 404, distance: 422.1
drag, startPoint x: 627, startPoint y: 266, endPoint x: 425, endPoint y: 395, distance: 239.7
drag, startPoint x: 552, startPoint y: 265, endPoint x: 822, endPoint y: 397, distance: 300.4
drag, startPoint x: 668, startPoint y: 260, endPoint x: 670, endPoint y: 219, distance: 41.3
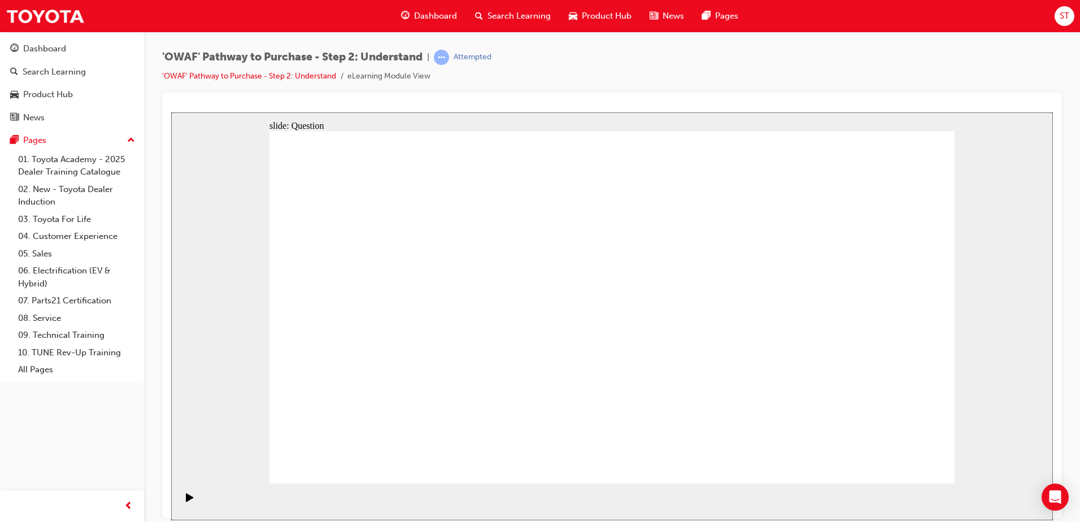
drag, startPoint x: 752, startPoint y: 258, endPoint x: 475, endPoint y: 388, distance: 306.0
drag, startPoint x: 811, startPoint y: 264, endPoint x: 790, endPoint y: 227, distance: 42.7
drag, startPoint x: 405, startPoint y: 403, endPoint x: 346, endPoint y: 393, distance: 60.2
drag, startPoint x: 683, startPoint y: 255, endPoint x: 435, endPoint y: 387, distance: 281.0
drag, startPoint x: 831, startPoint y: 261, endPoint x: 703, endPoint y: 384, distance: 177.8
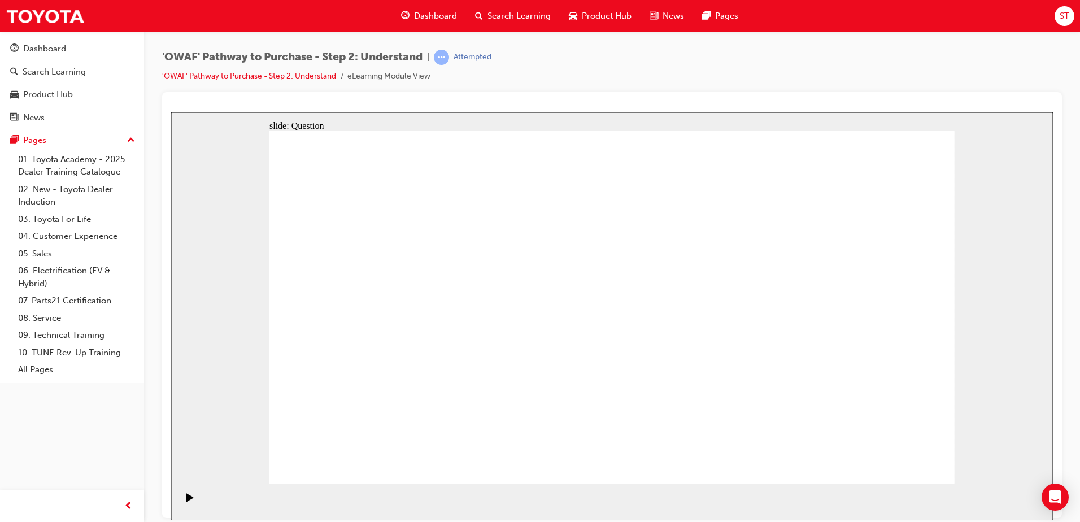
drag, startPoint x: 866, startPoint y: 300, endPoint x: 559, endPoint y: 406, distance: 324.9
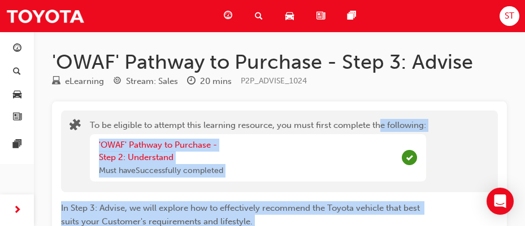
drag, startPoint x: 395, startPoint y: 172, endPoint x: 401, endPoint y: 219, distance: 47.9
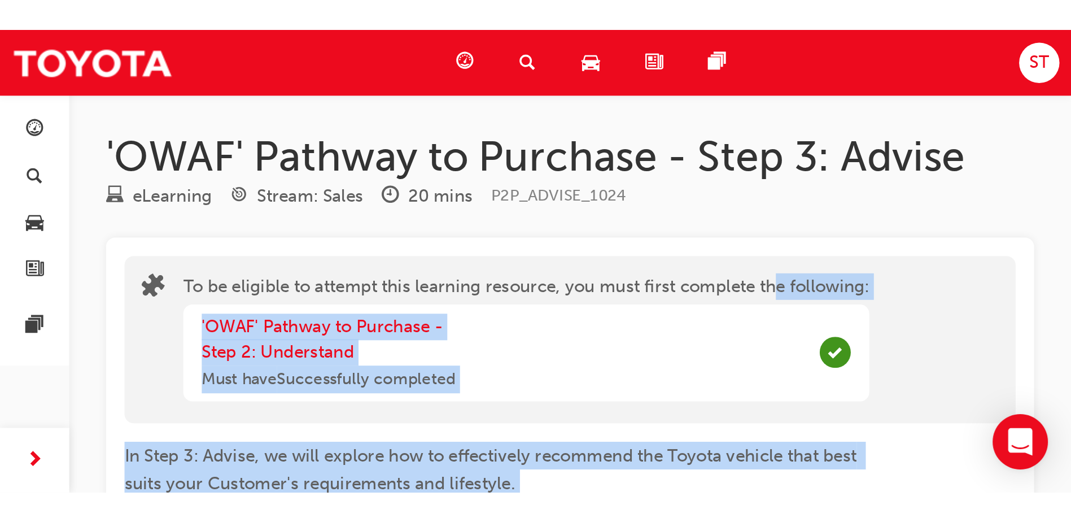
scroll to position [16, 0]
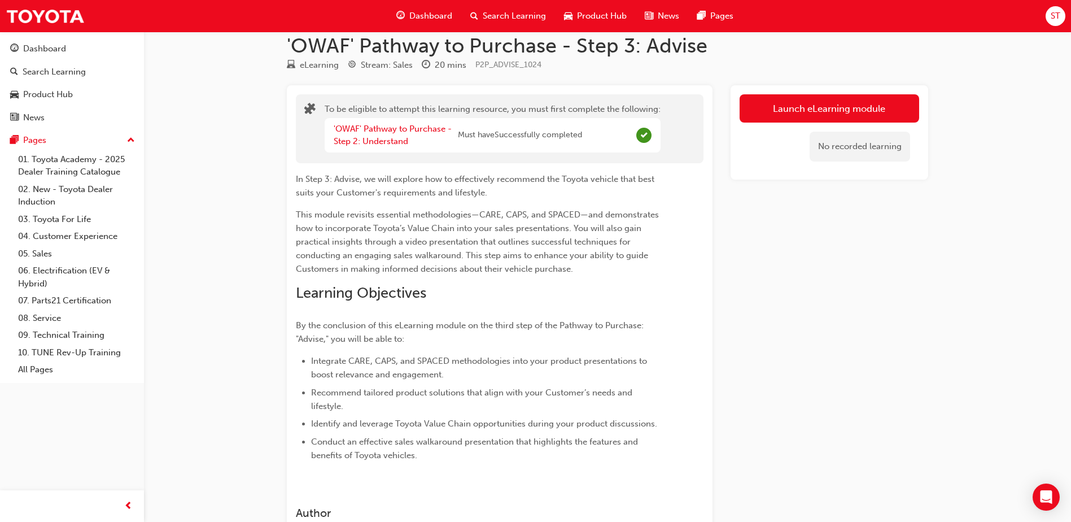
click at [718, 248] on div "To be eligible to attempt this learning resource, you must first complete the f…" at bounding box center [608, 322] width 642 height 474
click at [718, 115] on button "Launch eLearning module" at bounding box center [830, 108] width 180 height 28
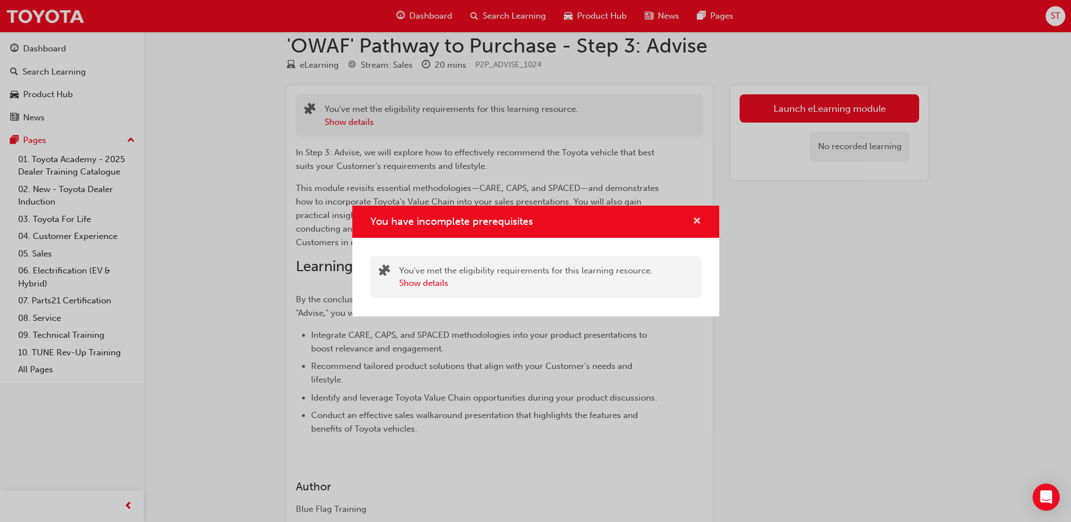
click at [698, 217] on span "cross-icon" at bounding box center [697, 222] width 8 height 10
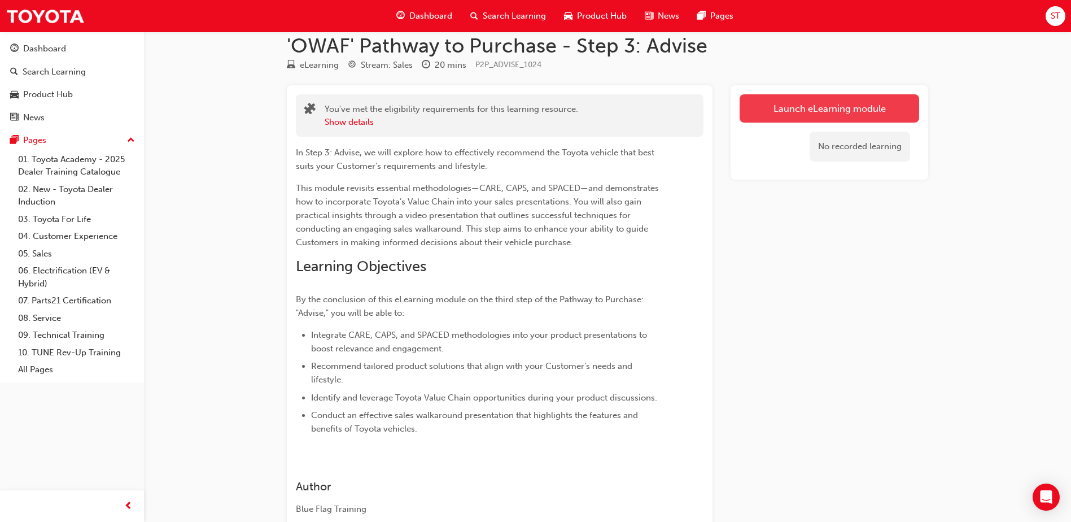
click at [718, 114] on button "Launch eLearning module" at bounding box center [830, 108] width 180 height 28
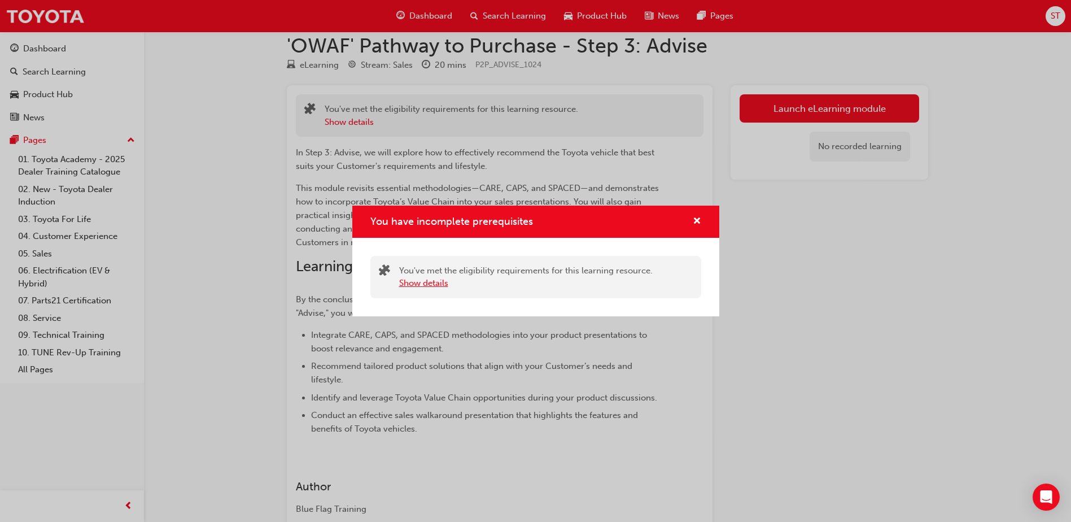
click at [435, 285] on button "Show details" at bounding box center [423, 283] width 49 height 13
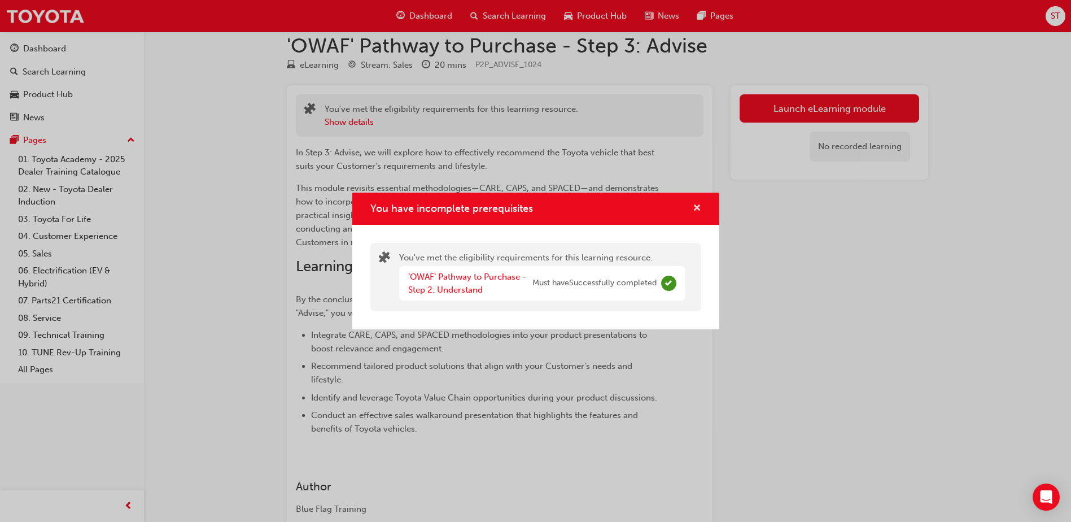
click at [693, 202] on button "You have incomplete prerequisites" at bounding box center [697, 209] width 8 height 14
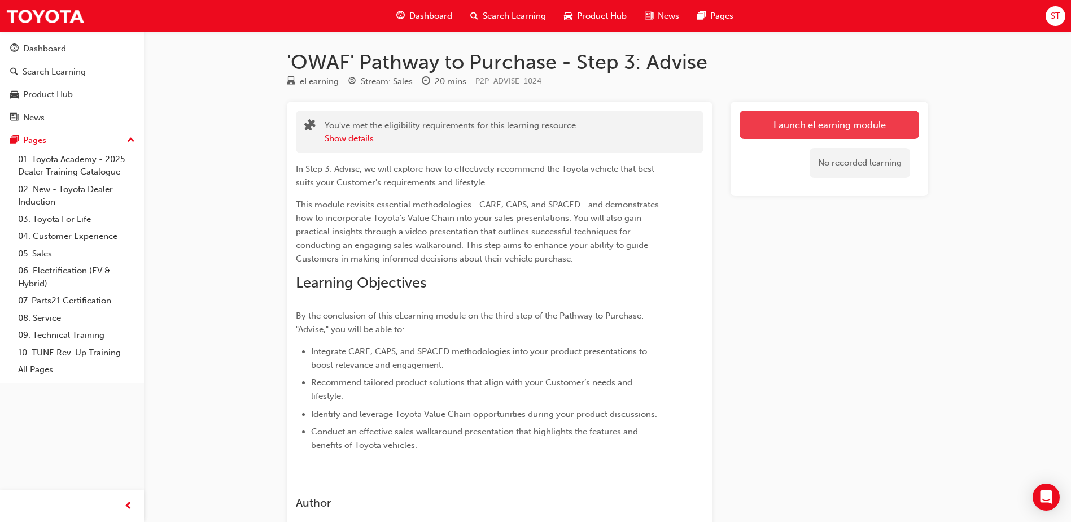
click at [781, 133] on link "Launch eLearning module" at bounding box center [830, 125] width 180 height 28
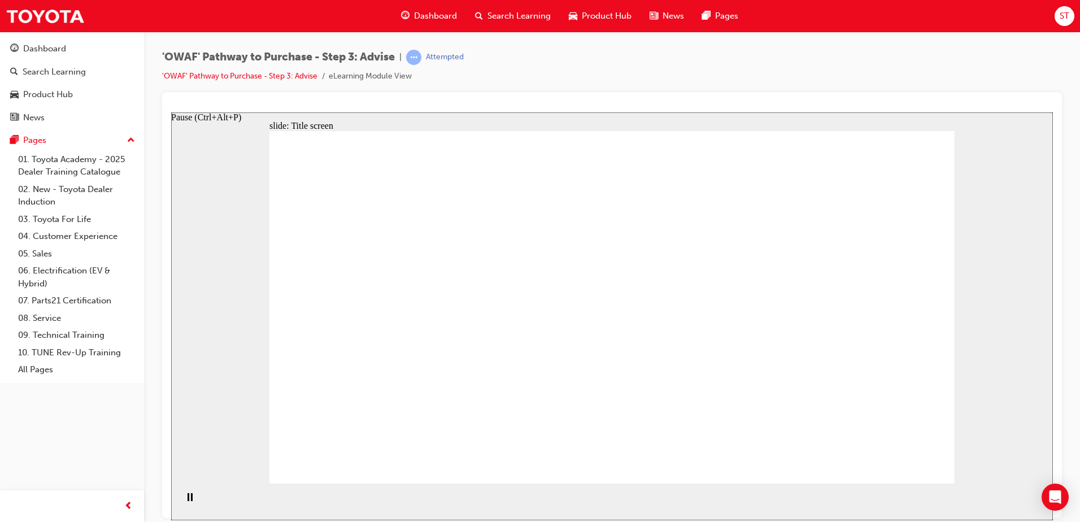
click at [191, 500] on rect "Pause (Ctrl+Alt+P)" at bounding box center [192, 497] width 2 height 8
click at [186, 500] on icon "Play (Ctrl+Alt+P)" at bounding box center [189, 497] width 7 height 8
click at [188, 500] on icon "Pause (Ctrl+Alt+P)" at bounding box center [190, 497] width 5 height 8
click at [186, 500] on icon "Play (Ctrl+Alt+P)" at bounding box center [189, 497] width 7 height 8
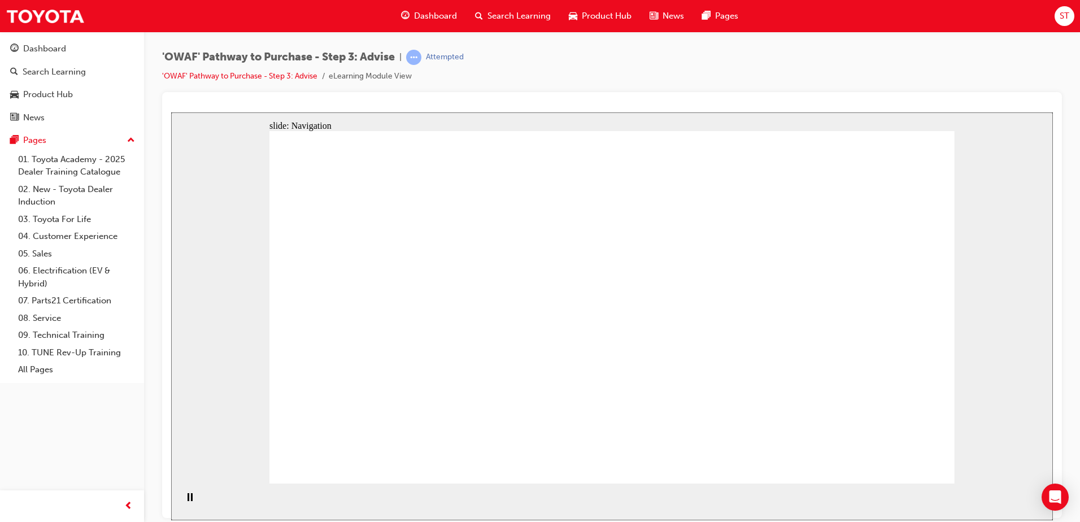
click at [188, 500] on icon "Pause (Ctrl+Alt+P)" at bounding box center [190, 497] width 5 height 8
click at [187, 500] on icon "Play (Ctrl+Alt+P)" at bounding box center [189, 497] width 7 height 8
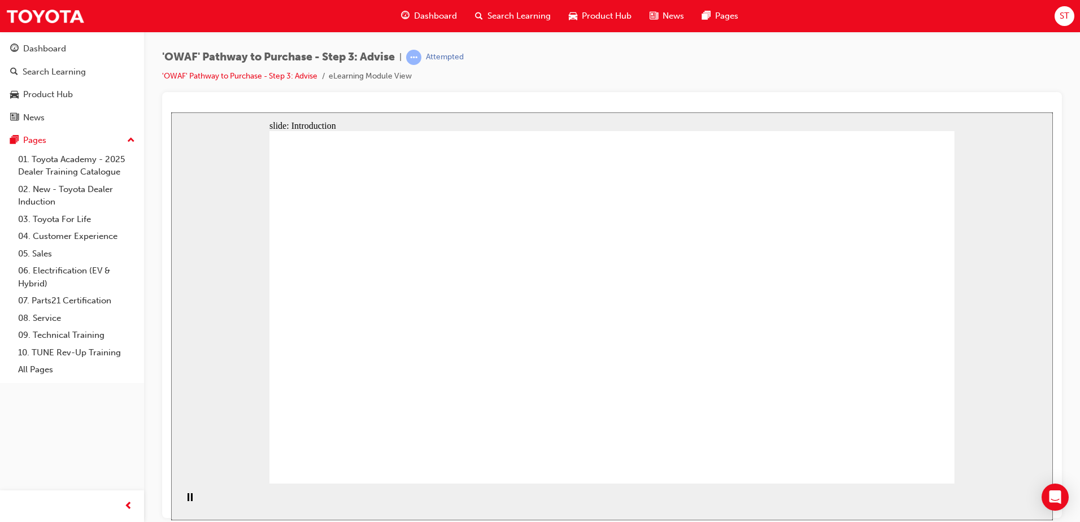
click at [188, 495] on icon "Pause (Ctrl+Alt+P)" at bounding box center [190, 497] width 5 height 8
click at [186, 495] on icon "Play (Ctrl+Alt+P)" at bounding box center [190, 497] width 8 height 9
click at [180, 496] on div "Play (Ctrl+Alt+P)" at bounding box center [189, 502] width 19 height 19
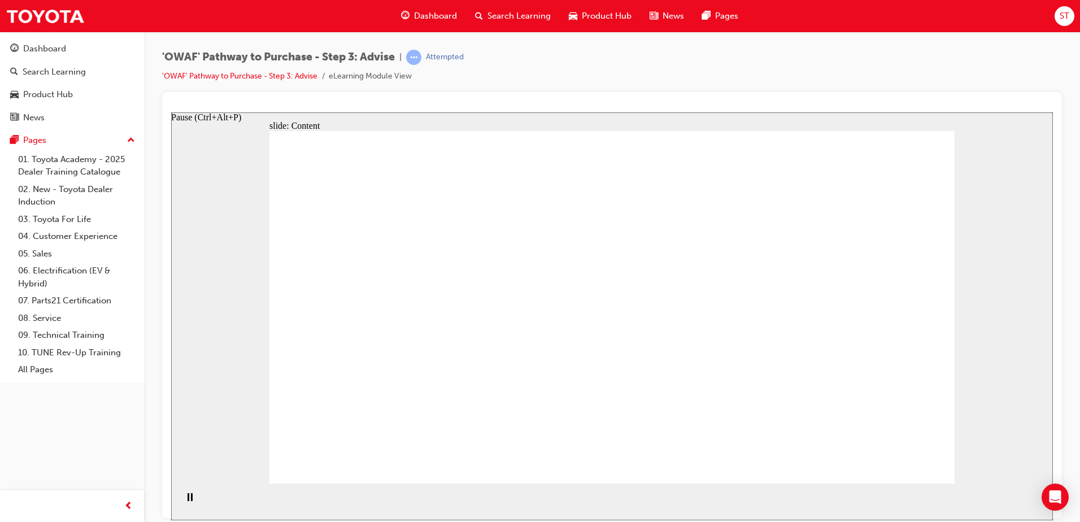
click at [188, 500] on icon "Pause (Ctrl+Alt+P)" at bounding box center [190, 497] width 5 height 8
click at [186, 502] on icon "Play (Ctrl+Alt+P)" at bounding box center [190, 497] width 8 height 9
click at [191, 500] on div "Pause (Ctrl+Alt+P)" at bounding box center [189, 502] width 19 height 19
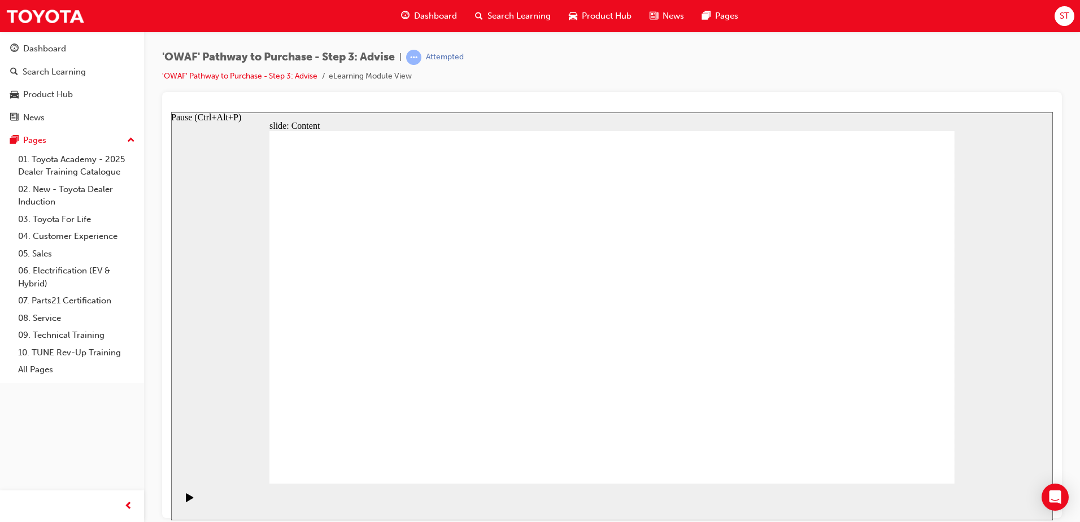
click at [191, 500] on div "Play (Ctrl+Alt+P)" at bounding box center [189, 502] width 19 height 19
drag, startPoint x: 596, startPoint y: 372, endPoint x: 576, endPoint y: 389, distance: 25.7
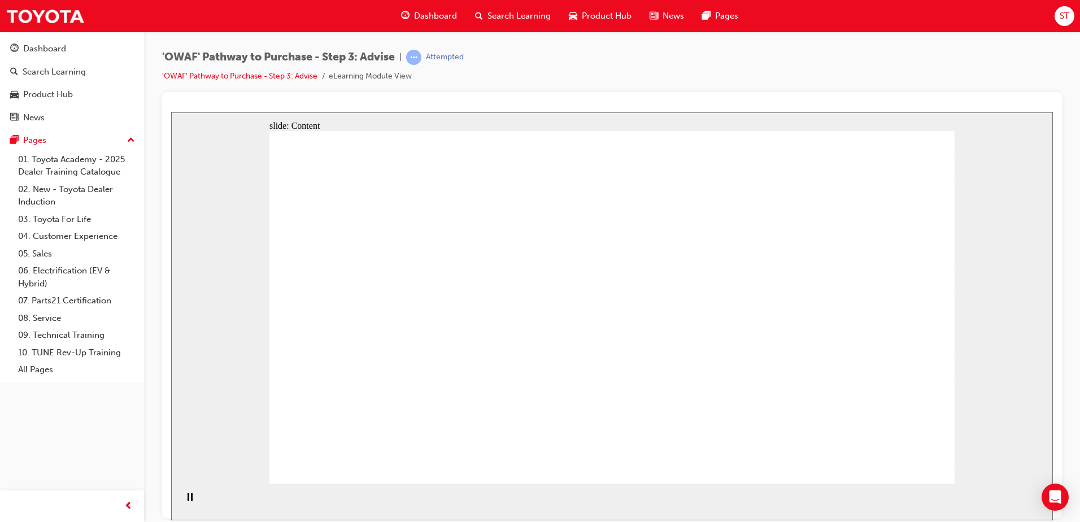
click at [180, 507] on div "Pause (Ctrl+Alt+P)" at bounding box center [189, 502] width 19 height 19
click at [180, 507] on div "Play (Ctrl+Alt+P)" at bounding box center [189, 502] width 19 height 19
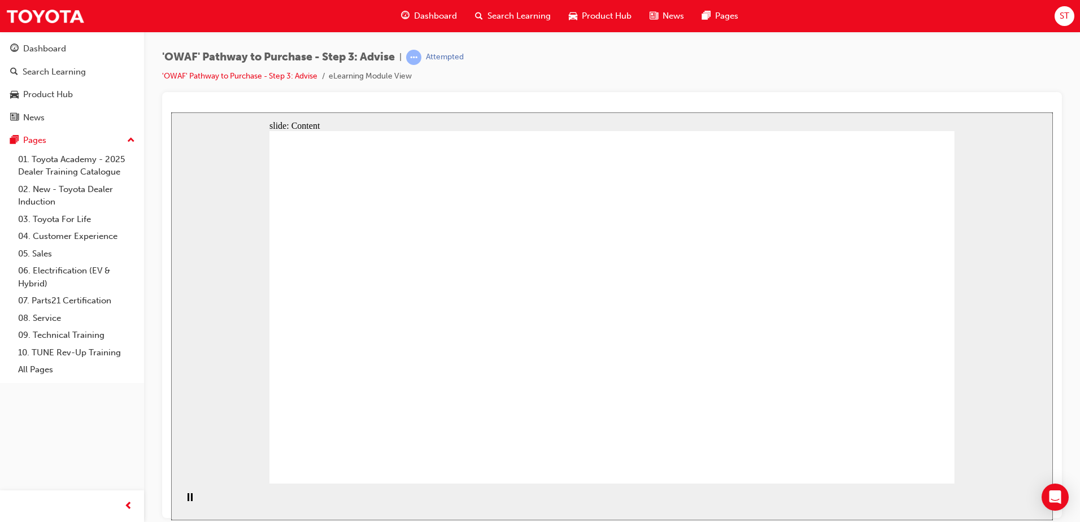
drag, startPoint x: 510, startPoint y: 232, endPoint x: 510, endPoint y: 273, distance: 40.7
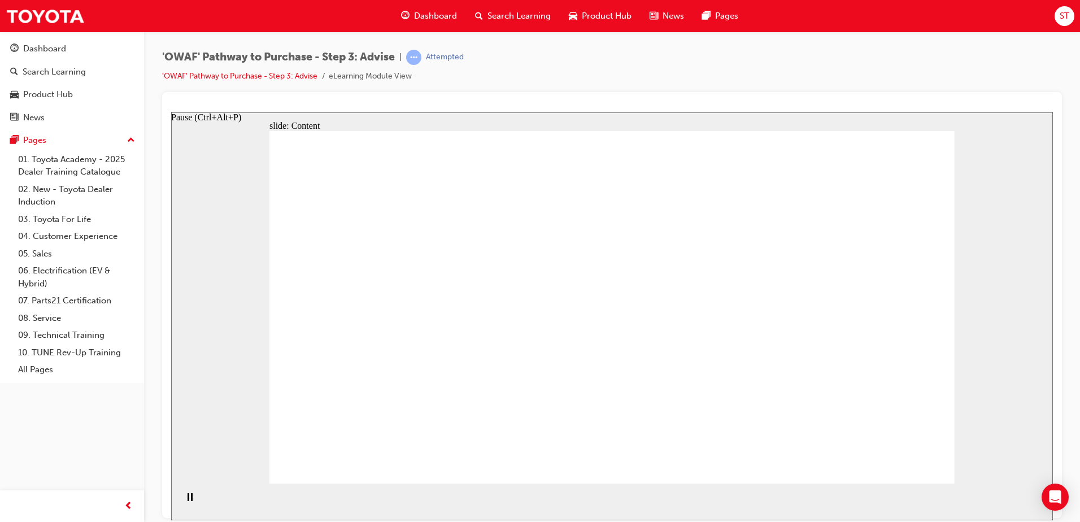
click at [191, 498] on rect "Pause (Ctrl+Alt+P)" at bounding box center [192, 497] width 2 height 8
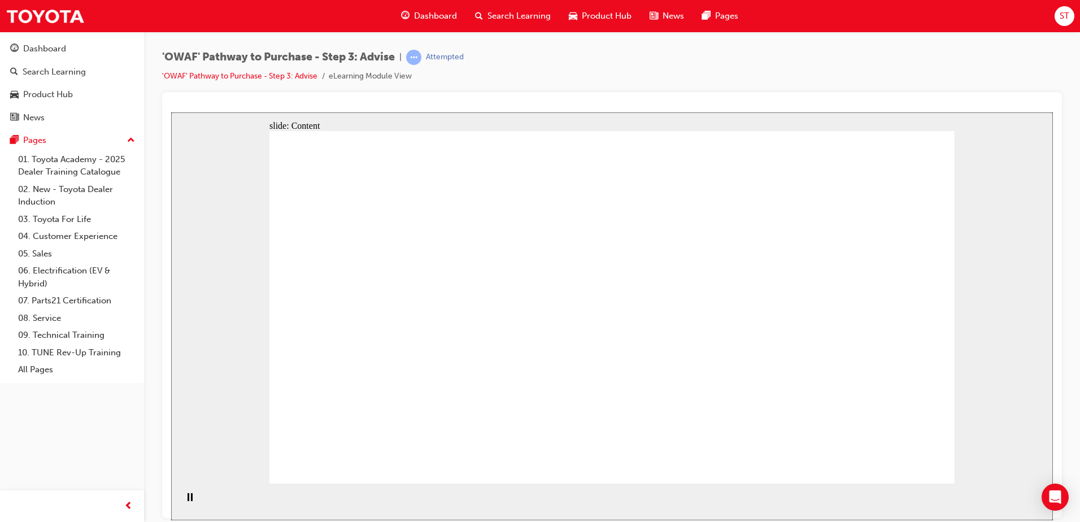
drag, startPoint x: 545, startPoint y: 233, endPoint x: 532, endPoint y: 275, distance: 43.8
click at [188, 499] on icon "Pause (Ctrl+Alt+P)" at bounding box center [190, 497] width 5 height 8
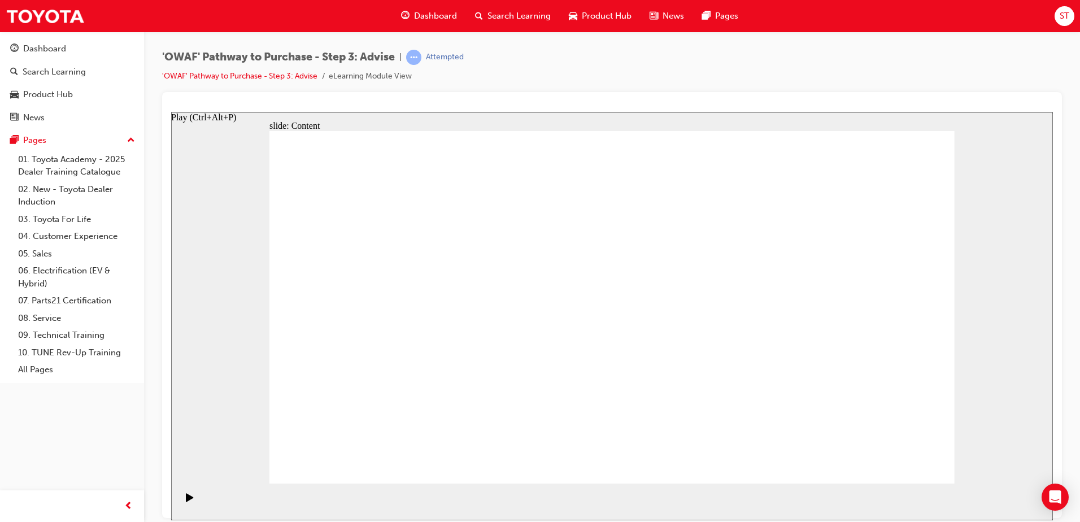
click at [188, 499] on icon "Play (Ctrl+Alt+P)" at bounding box center [190, 497] width 8 height 9
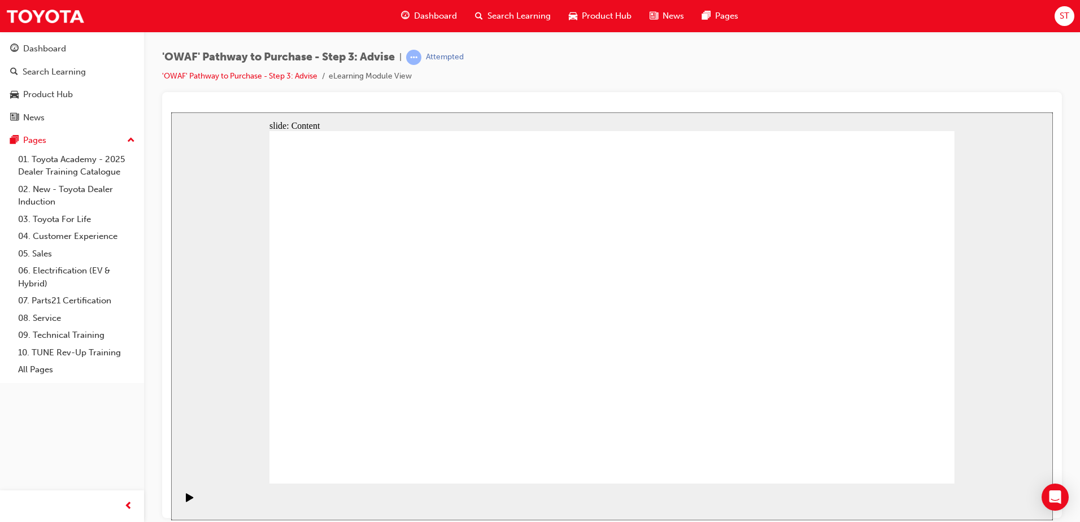
click at [182, 502] on div "Pause (Ctrl+Alt+P)" at bounding box center [189, 502] width 19 height 19
click at [182, 502] on div "Play (Ctrl+Alt+P)" at bounding box center [189, 502] width 19 height 19
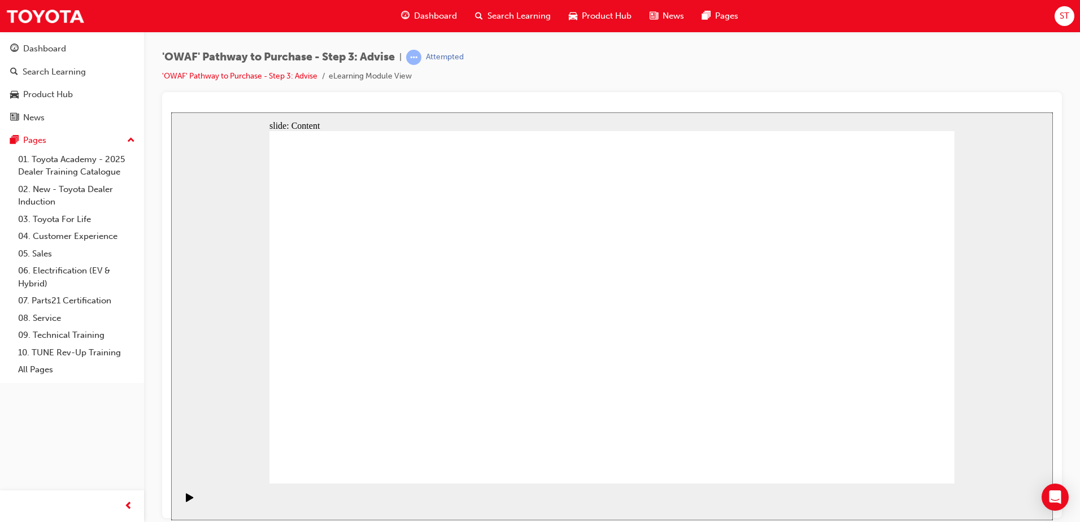
click at [176, 507] on section "Playback Speed 2 1.75 1.5 1.25 Normal" at bounding box center [612, 501] width 882 height 37
click at [188, 500] on icon "Pause (Ctrl+Alt+P)" at bounding box center [190, 497] width 5 height 8
click at [190, 506] on div "Play (Ctrl+Alt+P)" at bounding box center [189, 502] width 19 height 19
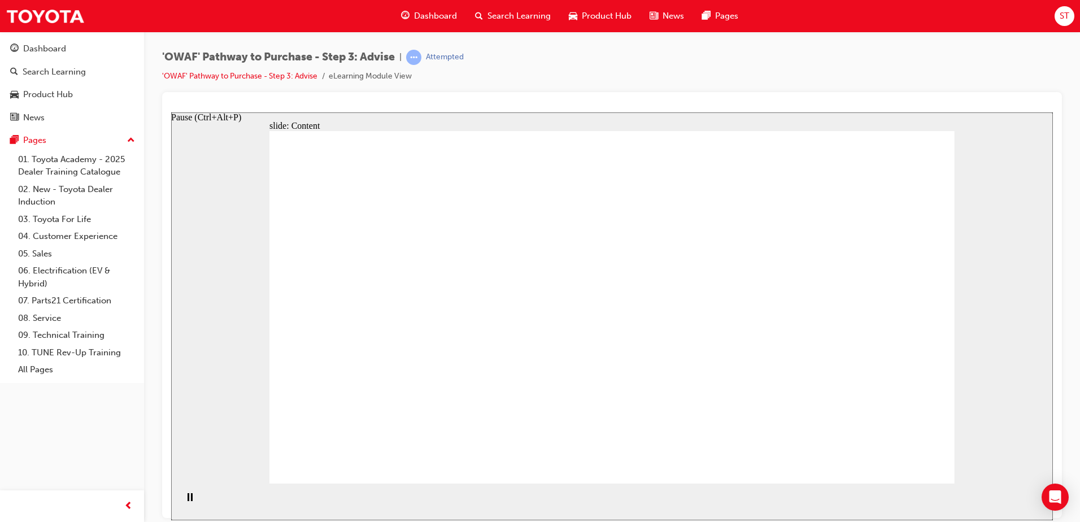
click at [194, 506] on div "Pause (Ctrl+Alt+P)" at bounding box center [189, 502] width 19 height 19
click at [194, 506] on div "Play (Ctrl+Alt+P)" at bounding box center [189, 502] width 19 height 19
click at [190, 506] on div "Pause (Ctrl+Alt+P)" at bounding box center [189, 502] width 19 height 19
click at [190, 502] on icon "Play (Ctrl+Alt+P)" at bounding box center [190, 497] width 8 height 9
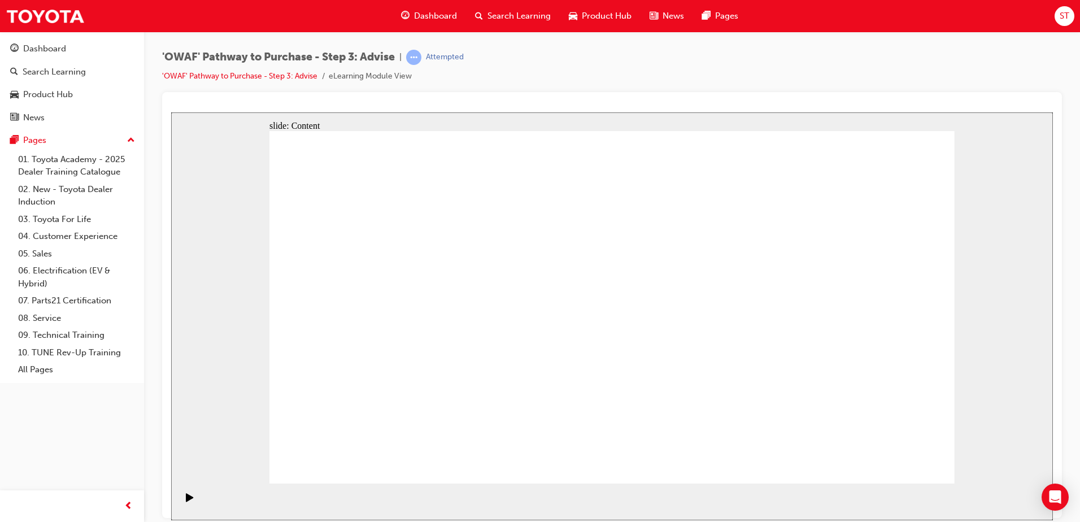
click at [181, 502] on div "Pause (Ctrl+Alt+P)" at bounding box center [189, 502] width 19 height 19
click at [181, 502] on div "Play (Ctrl+Alt+P)" at bounding box center [189, 502] width 19 height 19
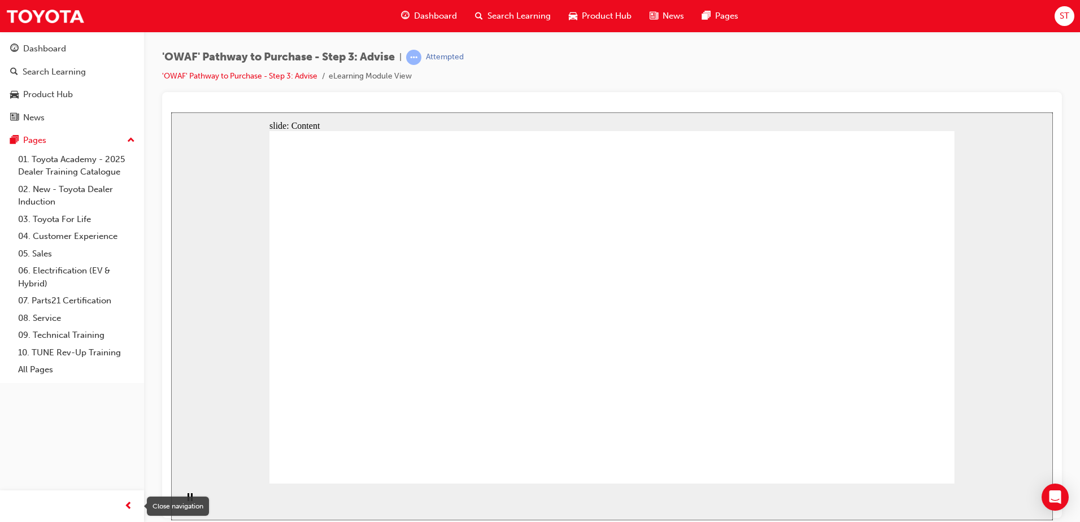
click at [184, 506] on div "Close navigation" at bounding box center [178, 505] width 62 height 19
click at [181, 502] on div "Pause (Ctrl+Alt+P)" at bounding box center [189, 502] width 19 height 19
click at [181, 502] on div "Play (Ctrl+Alt+P)" at bounding box center [189, 502] width 19 height 19
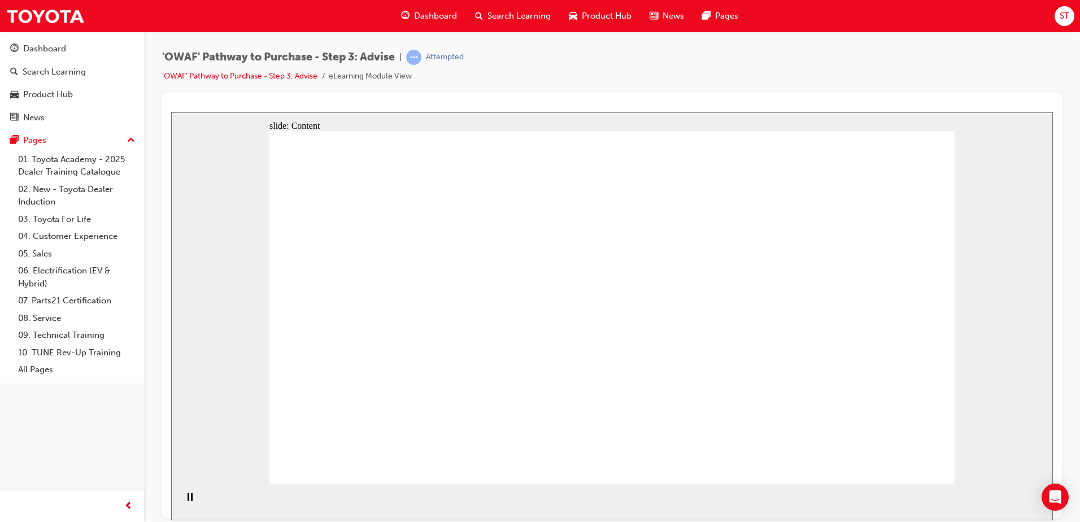
click at [182, 502] on div "Pause (Ctrl+Alt+P)" at bounding box center [189, 502] width 19 height 19
click at [182, 502] on div "Play (Ctrl+Alt+P)" at bounding box center [189, 502] width 19 height 19
click at [191, 498] on rect "Pause (Ctrl+Alt+P)" at bounding box center [192, 497] width 2 height 8
click at [189, 498] on icon "Play (Ctrl+Alt+P)" at bounding box center [190, 497] width 8 height 9
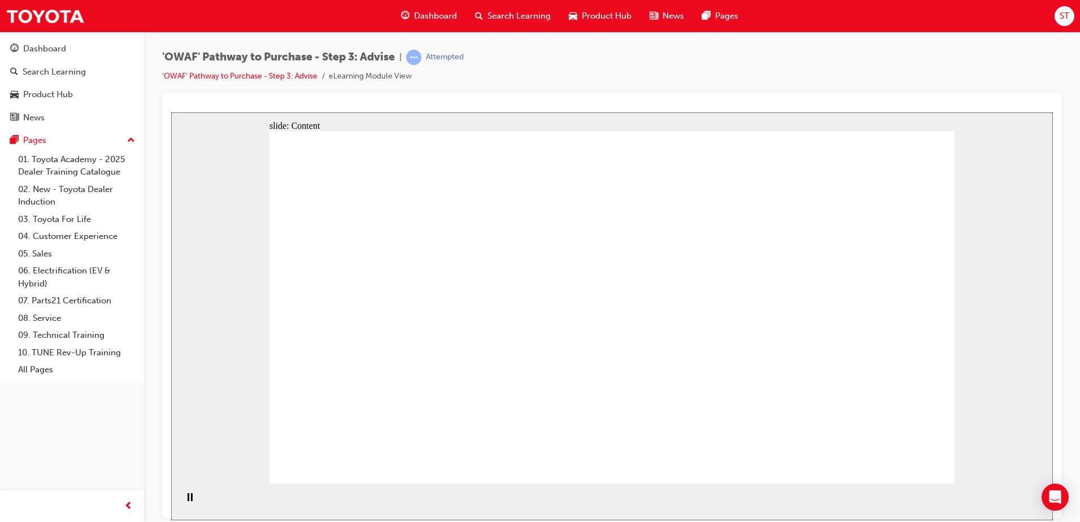
click at [188, 500] on icon "Pause (Ctrl+Alt+P)" at bounding box center [190, 497] width 5 height 8
click at [186, 501] on icon "Play (Ctrl+Alt+P)" at bounding box center [189, 497] width 7 height 8
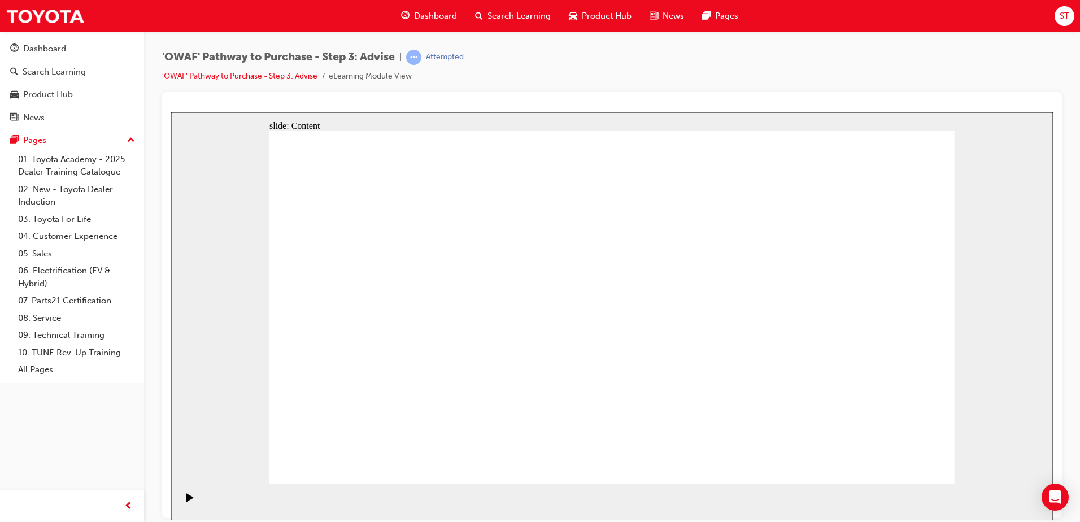
click at [190, 499] on div "Pause (Ctrl+Alt+P)" at bounding box center [189, 502] width 19 height 19
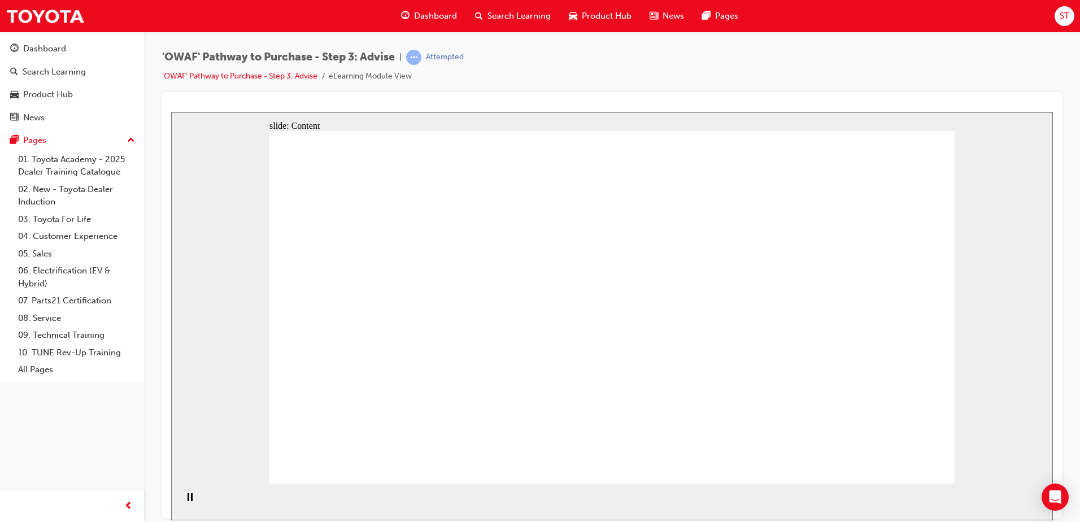
click at [183, 500] on div "Pause (Ctrl+Alt+P)" at bounding box center [189, 502] width 19 height 19
click at [186, 500] on icon "Play (Ctrl+Alt+P)" at bounding box center [189, 497] width 7 height 8
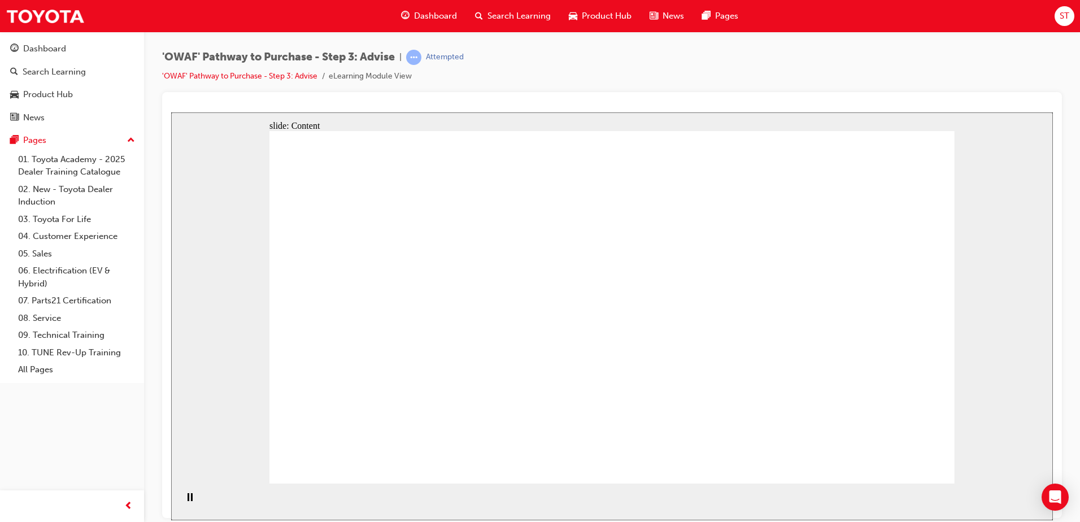
drag, startPoint x: 186, startPoint y: 505, endPoint x: 179, endPoint y: 502, distance: 7.6
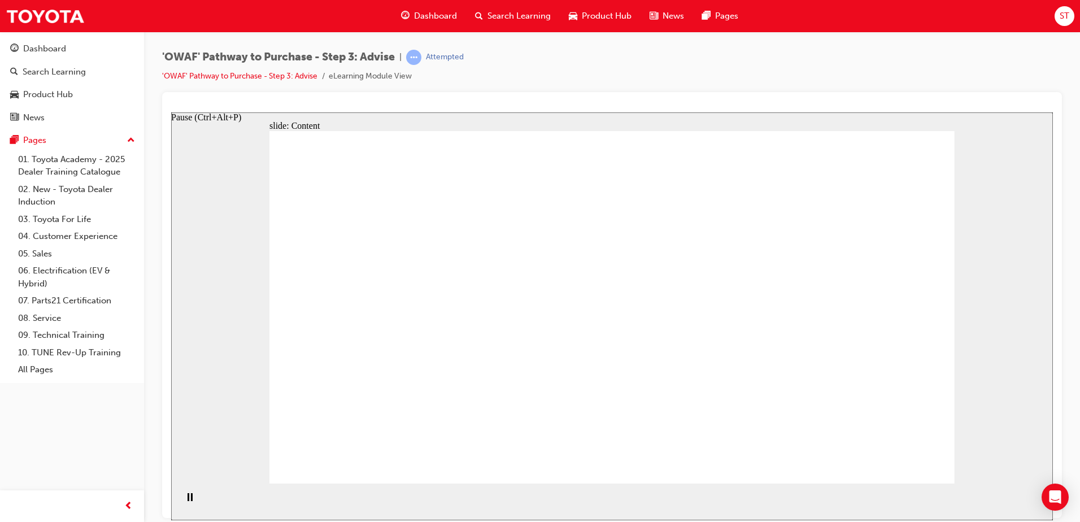
click at [188, 500] on rect "Pause (Ctrl+Alt+P)" at bounding box center [189, 497] width 2 height 8
click at [180, 502] on div "Play (Ctrl+Alt+P)" at bounding box center [189, 502] width 19 height 19
click at [194, 503] on div "Pause (Ctrl+Alt+P)" at bounding box center [189, 502] width 19 height 19
click at [192, 505] on div "Play (Ctrl+Alt+P)" at bounding box center [189, 502] width 19 height 19
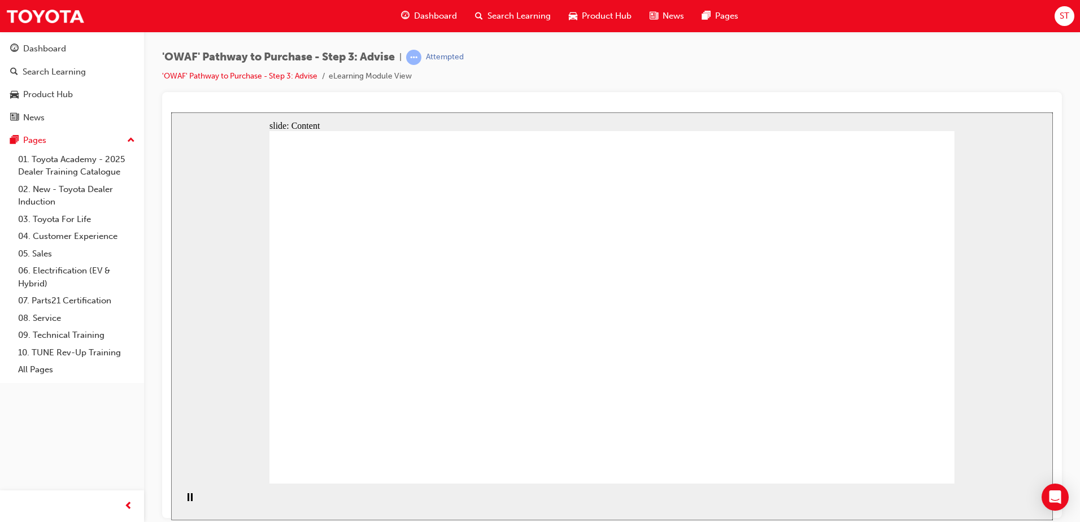
click at [190, 506] on div "Pause (Ctrl+Alt+P)" at bounding box center [189, 502] width 19 height 19
click at [189, 502] on icon "Play (Ctrl+Alt+P)" at bounding box center [190, 497] width 8 height 9
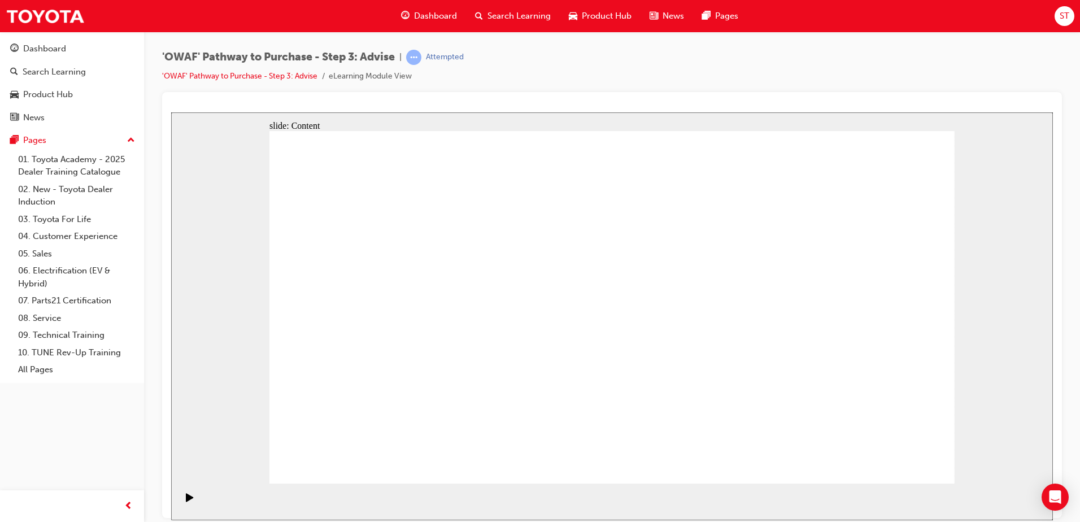
click at [188, 500] on rect "Pause (Ctrl+Alt+P)" at bounding box center [189, 497] width 2 height 8
click at [181, 507] on div "Pause (Ctrl+Alt+P)" at bounding box center [189, 502] width 19 height 19
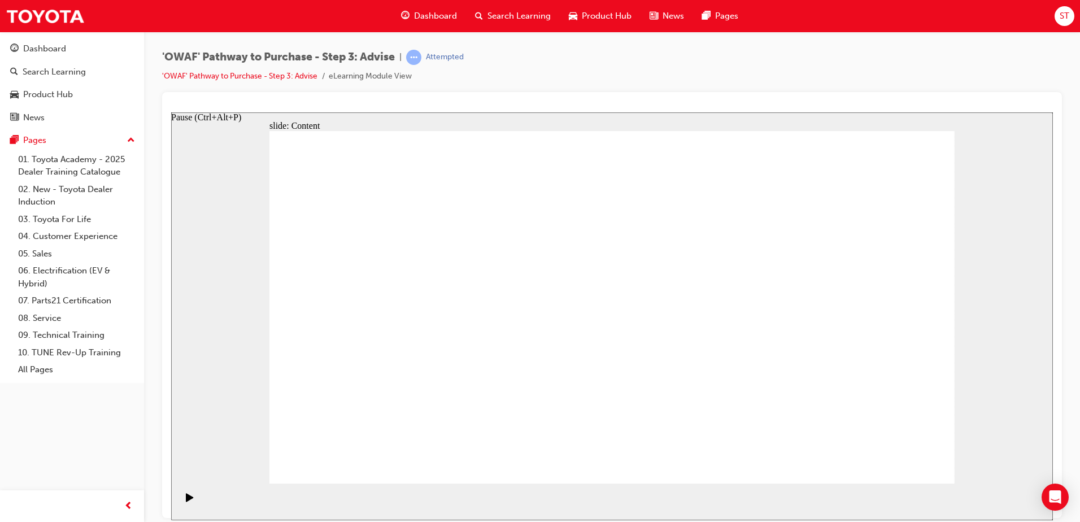
click at [181, 507] on div "Play (Ctrl+Alt+P)" at bounding box center [189, 502] width 19 height 19
click at [190, 503] on div "Pause (Ctrl+Alt+P)" at bounding box center [189, 502] width 19 height 19
click at [190, 502] on icon "Play (Ctrl+Alt+P)" at bounding box center [190, 497] width 8 height 9
click at [194, 502] on div "Pause (Ctrl+Alt+P)" at bounding box center [189, 502] width 19 height 19
click at [191, 504] on div "Pause (Ctrl+Alt+P)" at bounding box center [189, 502] width 19 height 19
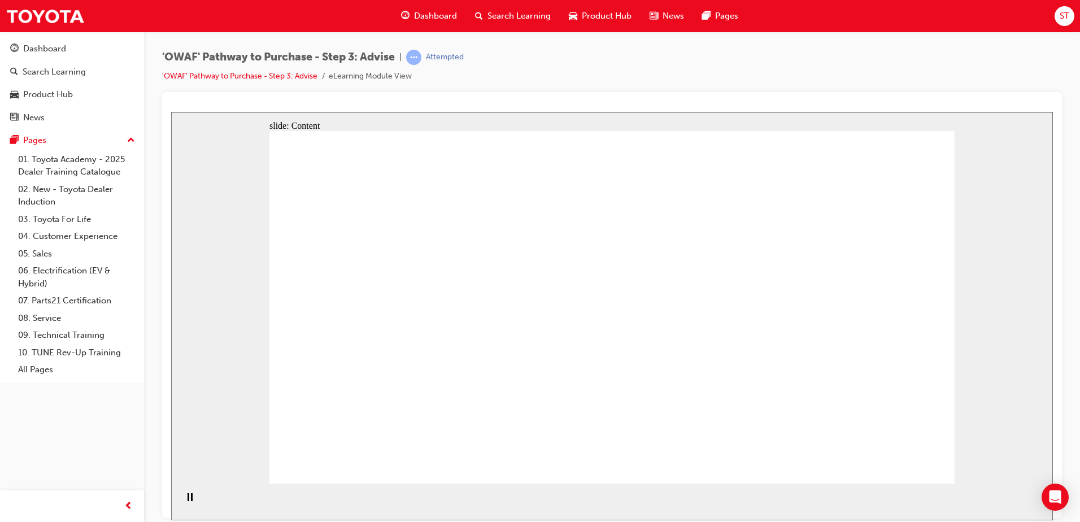
click at [191, 500] on rect "Pause (Ctrl+Alt+P)" at bounding box center [192, 497] width 2 height 8
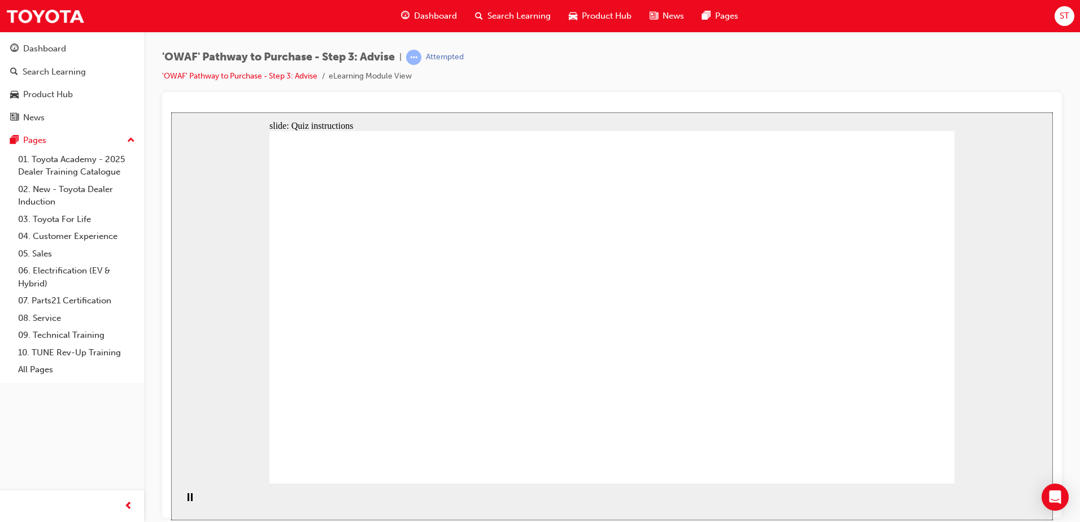
drag, startPoint x: 612, startPoint y: 277, endPoint x: 573, endPoint y: 286, distance: 40.4
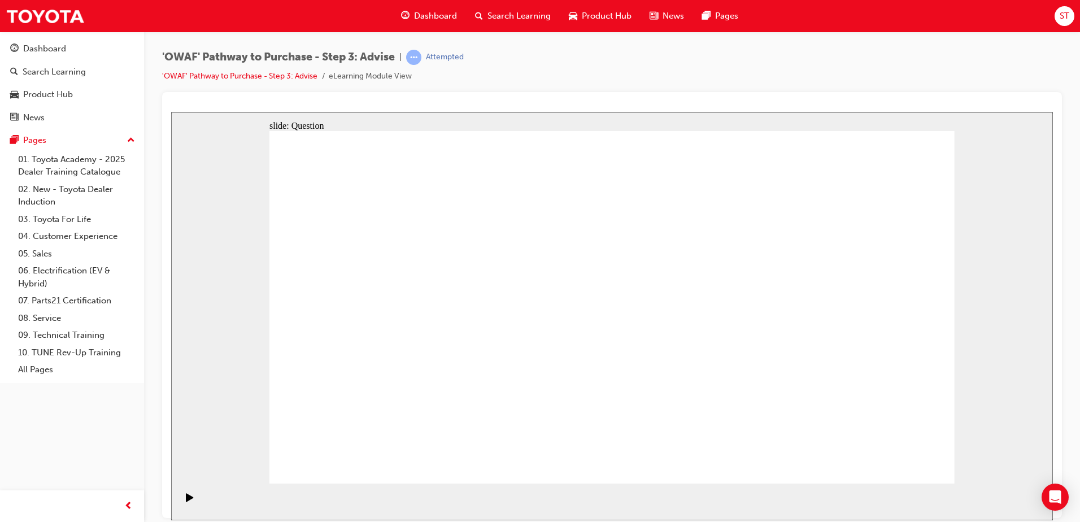
drag, startPoint x: 548, startPoint y: 276, endPoint x: 516, endPoint y: 284, distance: 32.7
drag, startPoint x: 814, startPoint y: 430, endPoint x: 802, endPoint y: 430, distance: 11.9
drag, startPoint x: 456, startPoint y: 426, endPoint x: 466, endPoint y: 269, distance: 157.9
drag, startPoint x: 638, startPoint y: 410, endPoint x: 473, endPoint y: 336, distance: 180.5
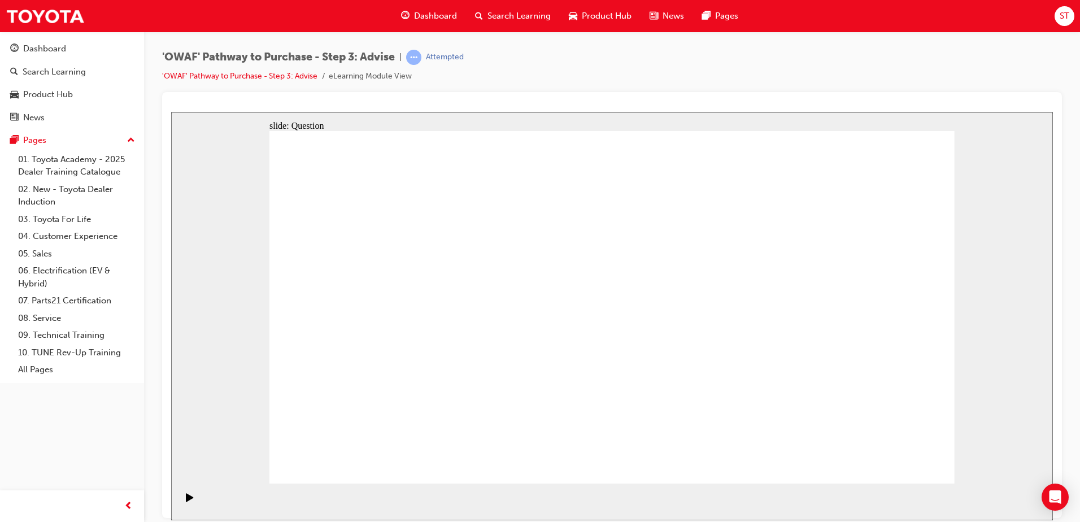
drag, startPoint x: 679, startPoint y: 415, endPoint x: 456, endPoint y: 367, distance: 227.7
drag, startPoint x: 391, startPoint y: 359, endPoint x: 403, endPoint y: 320, distance: 40.7
drag, startPoint x: 529, startPoint y: 385, endPoint x: 408, endPoint y: 367, distance: 122.1
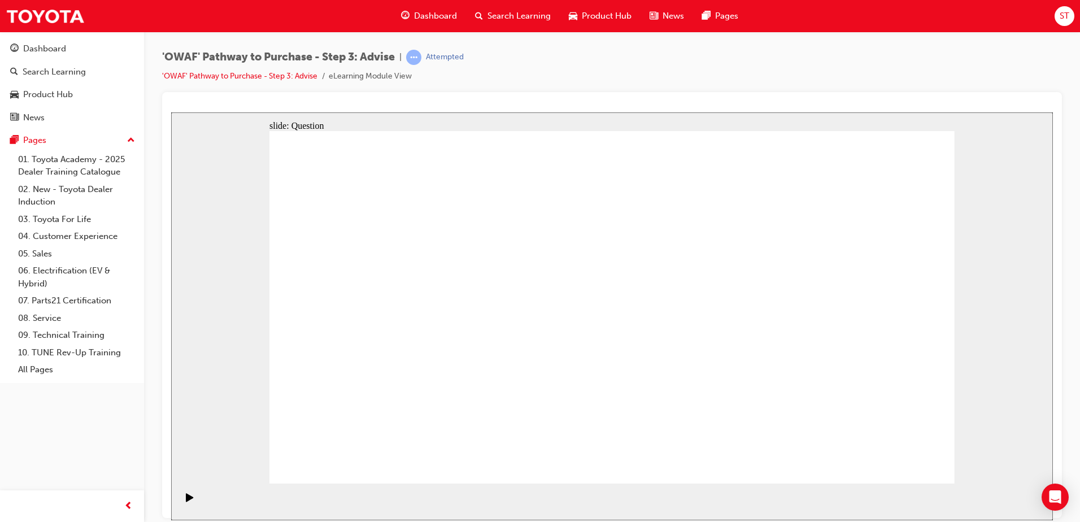
drag, startPoint x: 480, startPoint y: 386, endPoint x: 536, endPoint y: 283, distance: 117.3
drag, startPoint x: 546, startPoint y: 361, endPoint x: 397, endPoint y: 307, distance: 159.2
drag, startPoint x: 721, startPoint y: 415, endPoint x: 701, endPoint y: 309, distance: 107.6
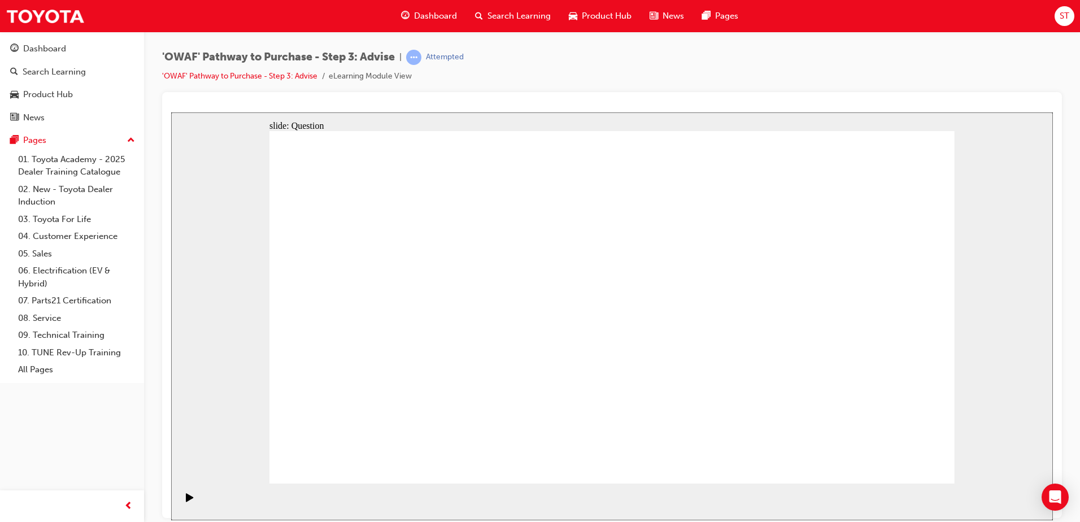
drag, startPoint x: 565, startPoint y: 271, endPoint x: 506, endPoint y: 364, distance: 109.7
drag, startPoint x: 530, startPoint y: 409, endPoint x: 577, endPoint y: 278, distance: 139.0
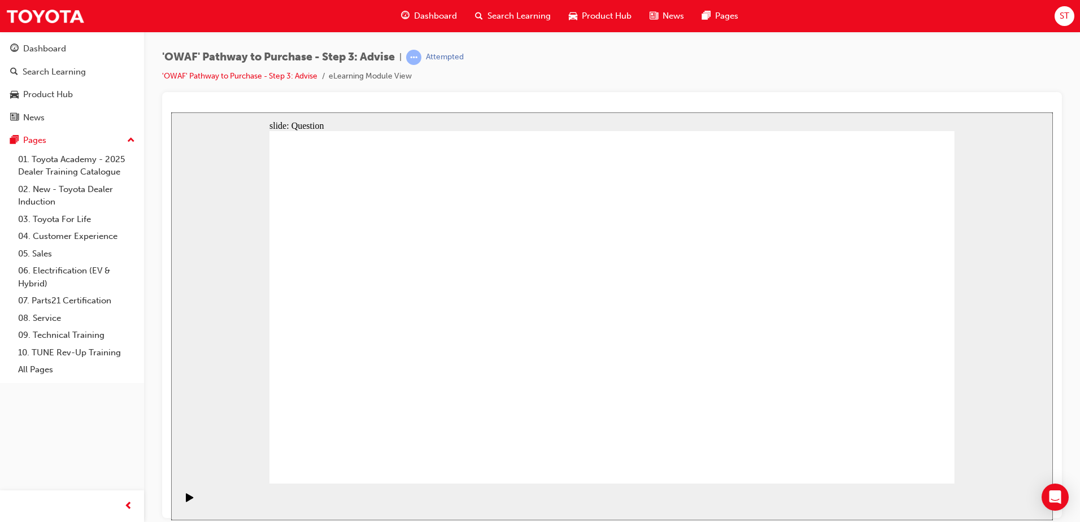
drag, startPoint x: 797, startPoint y: 387, endPoint x: 597, endPoint y: 371, distance: 200.7
drag, startPoint x: 819, startPoint y: 356, endPoint x: 444, endPoint y: 359, distance: 375.1
drag, startPoint x: 793, startPoint y: 348, endPoint x: 594, endPoint y: 347, distance: 198.8
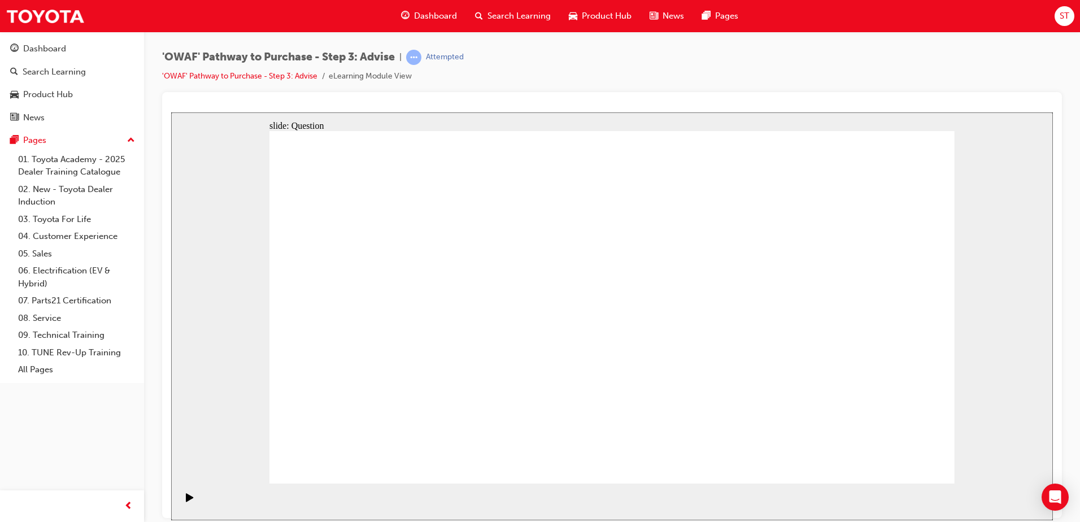
drag, startPoint x: 797, startPoint y: 361, endPoint x: 563, endPoint y: 372, distance: 234.1
drag, startPoint x: 833, startPoint y: 373, endPoint x: 587, endPoint y: 368, distance: 245.8
drag, startPoint x: 809, startPoint y: 368, endPoint x: 431, endPoint y: 361, distance: 378.5
drag, startPoint x: 820, startPoint y: 372, endPoint x: 456, endPoint y: 378, distance: 363.2
drag, startPoint x: 800, startPoint y: 374, endPoint x: 486, endPoint y: 373, distance: 314.0
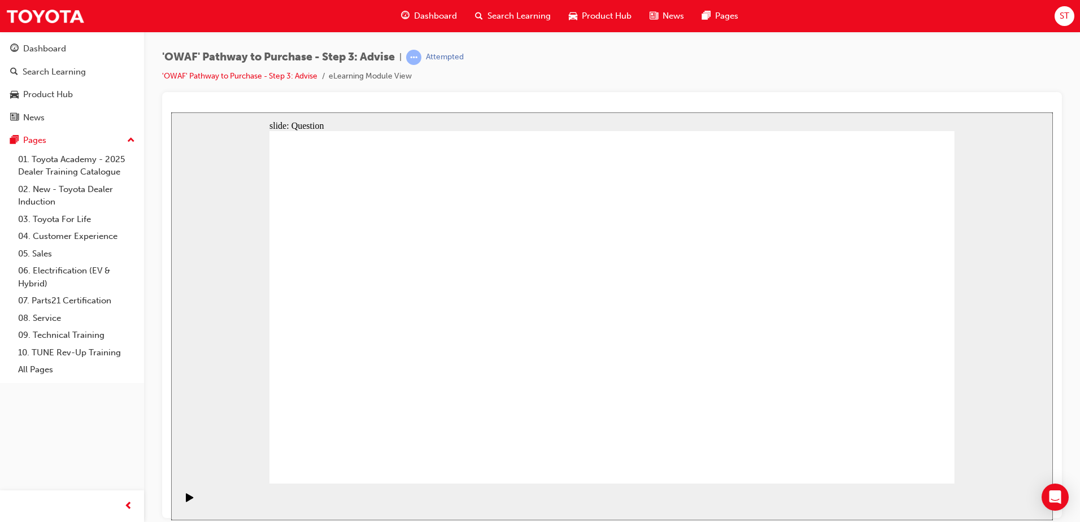
drag, startPoint x: 512, startPoint y: 387, endPoint x: 708, endPoint y: 355, distance: 198.6
drag, startPoint x: 649, startPoint y: 286, endPoint x: 707, endPoint y: 377, distance: 107.7
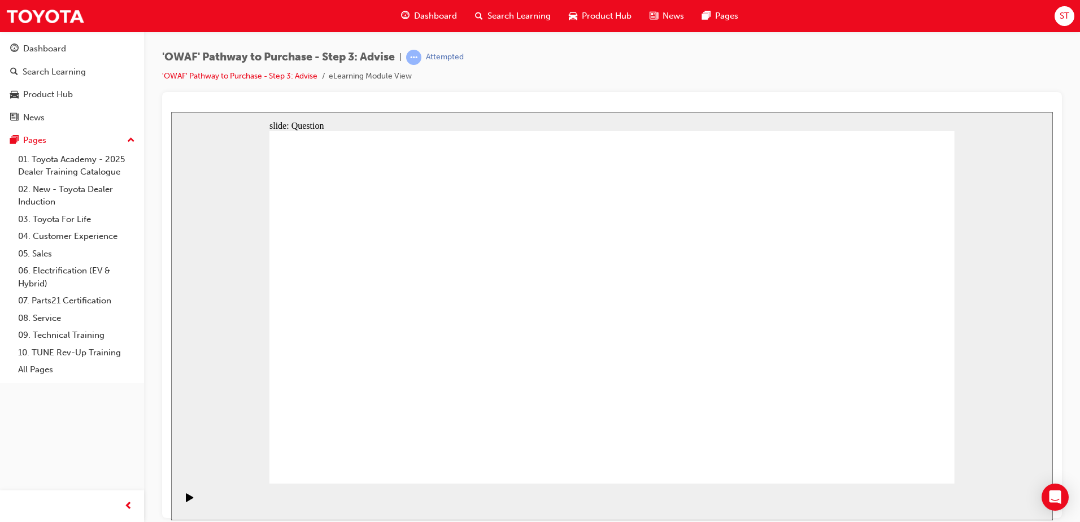
drag, startPoint x: 573, startPoint y: 351, endPoint x: 683, endPoint y: 347, distance: 109.7
drag, startPoint x: 400, startPoint y: 271, endPoint x: 416, endPoint y: 278, distance: 18.0
drag, startPoint x: 386, startPoint y: 319, endPoint x: 617, endPoint y: 328, distance: 230.6
drag, startPoint x: 372, startPoint y: 387, endPoint x: 707, endPoint y: 339, distance: 338.4
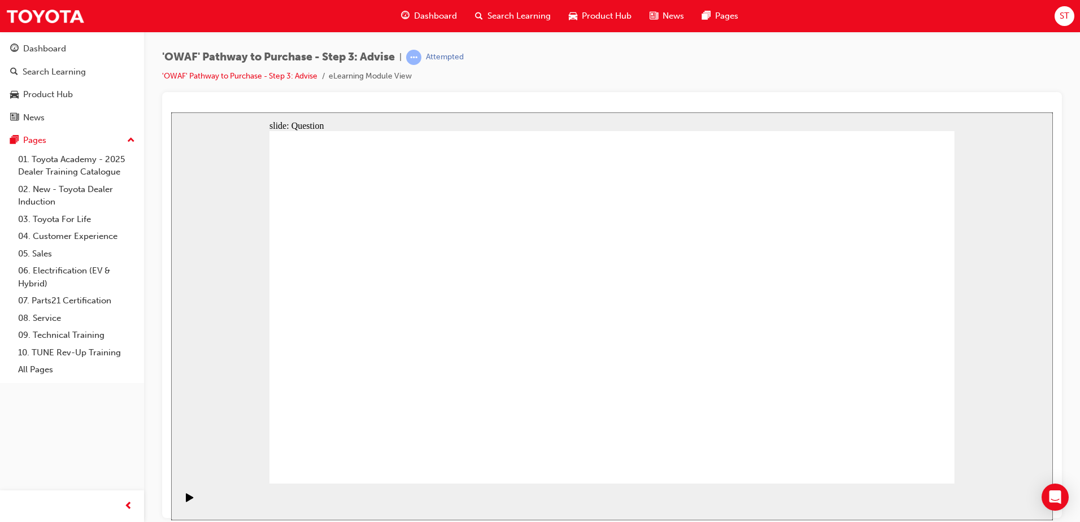
drag, startPoint x: 350, startPoint y: 272, endPoint x: 817, endPoint y: 400, distance: 484.4
drag, startPoint x: 812, startPoint y: 277, endPoint x: 682, endPoint y: 411, distance: 186.1
drag, startPoint x: 735, startPoint y: 269, endPoint x: 468, endPoint y: 408, distance: 300.6
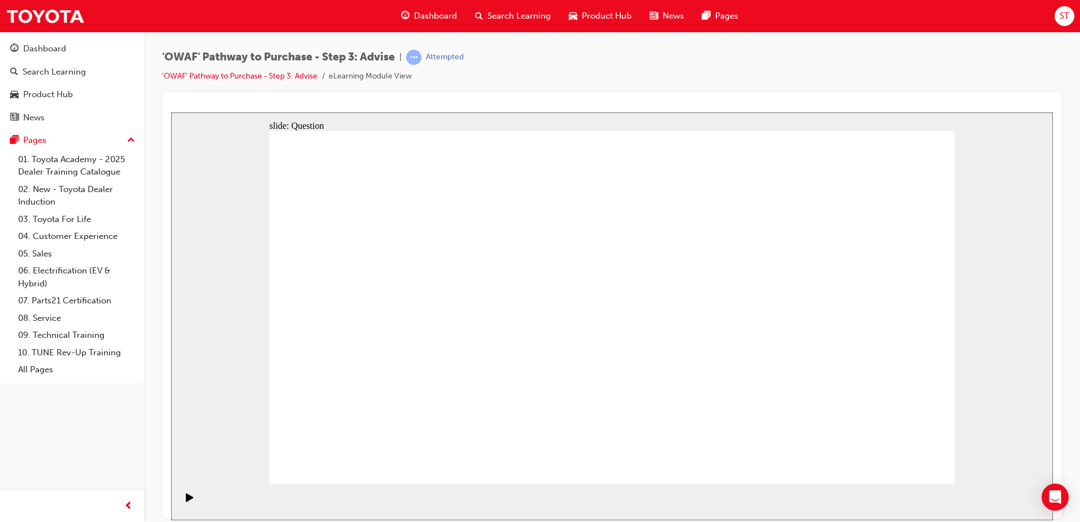
drag, startPoint x: 542, startPoint y: 269, endPoint x: 542, endPoint y: 280, distance: 10.7
drag, startPoint x: 680, startPoint y: 412, endPoint x: 739, endPoint y: 247, distance: 175.3
drag, startPoint x: 475, startPoint y: 398, endPoint x: 768, endPoint y: 270, distance: 319.7
drag, startPoint x: 728, startPoint y: 350, endPoint x: 345, endPoint y: 270, distance: 391.1
drag, startPoint x: 352, startPoint y: 290, endPoint x: 837, endPoint y: 424, distance: 502.4
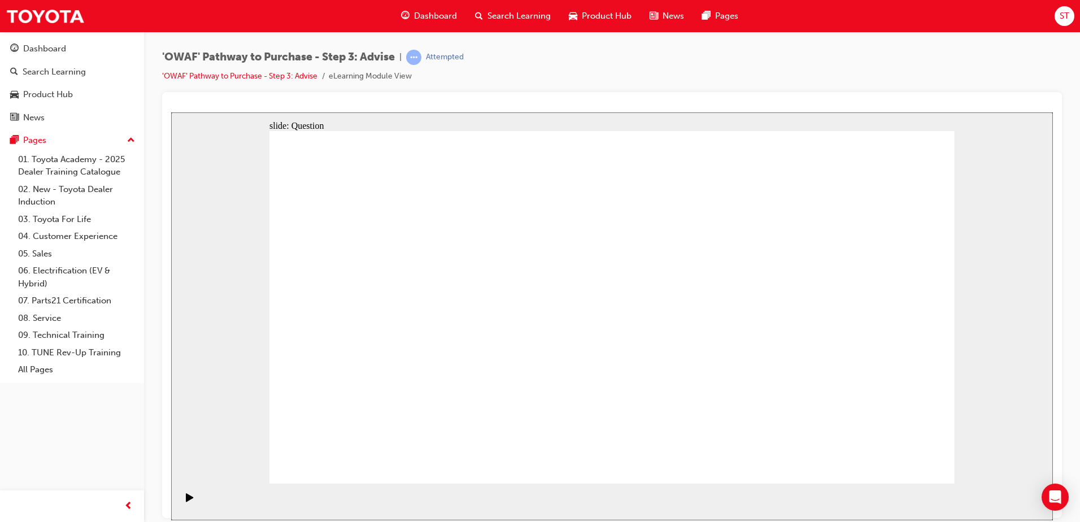
drag, startPoint x: 397, startPoint y: 269, endPoint x: 665, endPoint y: 411, distance: 303.7
drag, startPoint x: 491, startPoint y: 266, endPoint x: 485, endPoint y: 281, distance: 16.2
drag, startPoint x: 615, startPoint y: 276, endPoint x: 363, endPoint y: 400, distance: 280.6
drag, startPoint x: 764, startPoint y: 277, endPoint x: 433, endPoint y: 394, distance: 351.8
drag, startPoint x: 541, startPoint y: 265, endPoint x: 739, endPoint y: 399, distance: 238.7
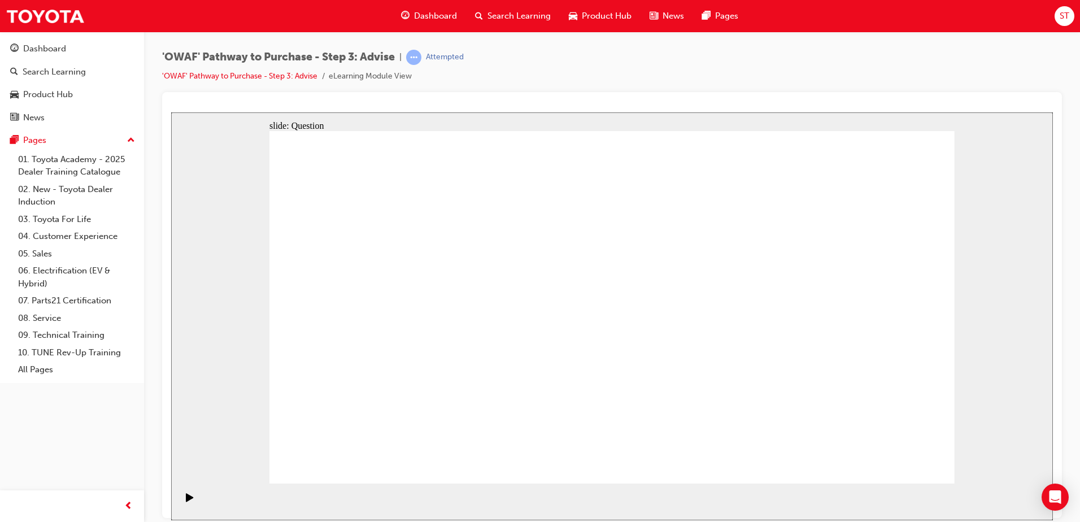
drag, startPoint x: 683, startPoint y: 264, endPoint x: 578, endPoint y: 271, distance: 105.3
drag, startPoint x: 419, startPoint y: 394, endPoint x: 587, endPoint y: 263, distance: 213.8
drag, startPoint x: 662, startPoint y: 266, endPoint x: 377, endPoint y: 387, distance: 309.8
drag, startPoint x: 882, startPoint y: 278, endPoint x: 548, endPoint y: 407, distance: 358.5
drag, startPoint x: 763, startPoint y: 278, endPoint x: 737, endPoint y: 298, distance: 33.0
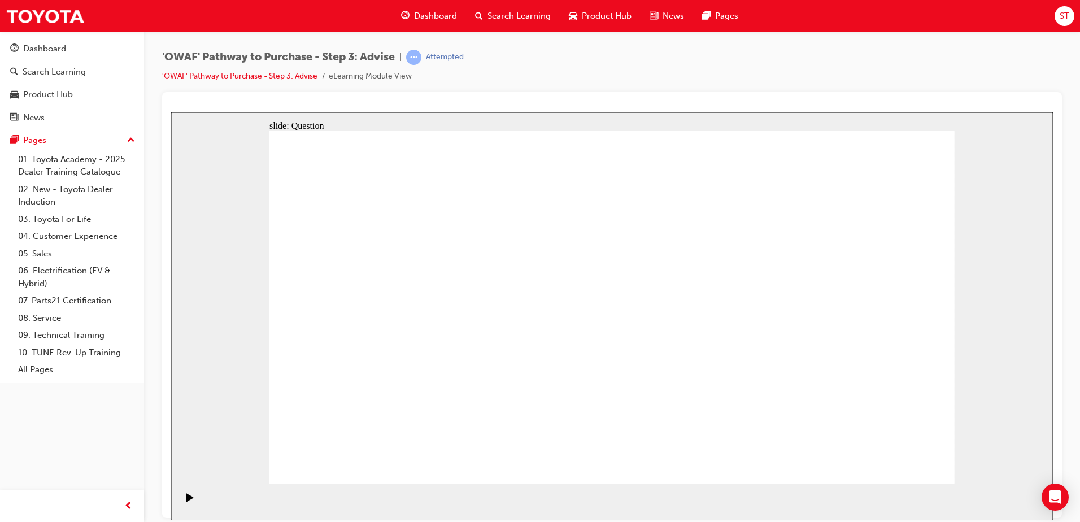
drag, startPoint x: 739, startPoint y: 268, endPoint x: 600, endPoint y: 395, distance: 188.3
drag, startPoint x: 474, startPoint y: 256, endPoint x: 888, endPoint y: 395, distance: 436.5
drag, startPoint x: 832, startPoint y: 269, endPoint x: 521, endPoint y: 405, distance: 339.2
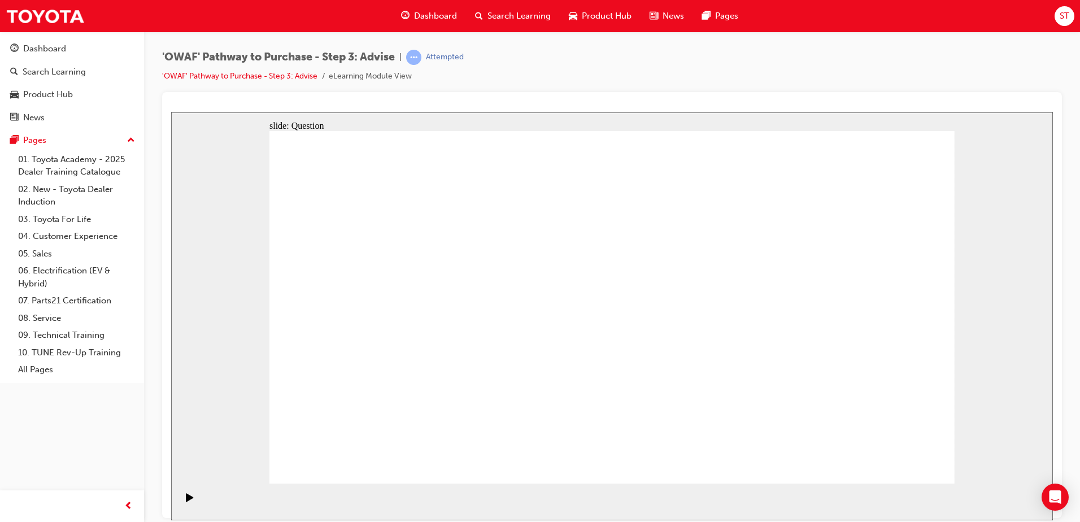
drag, startPoint x: 476, startPoint y: 422, endPoint x: 484, endPoint y: 371, distance: 52.1
drag, startPoint x: 578, startPoint y: 426, endPoint x: 411, endPoint y: 265, distance: 231.7
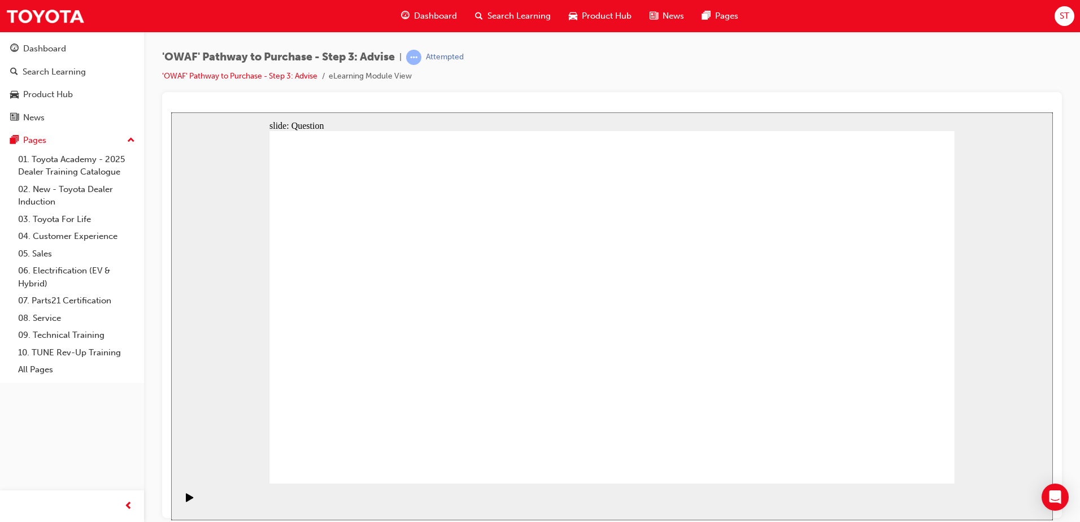
drag, startPoint x: 777, startPoint y: 423, endPoint x: 397, endPoint y: 316, distance: 394.4
drag, startPoint x: 526, startPoint y: 419, endPoint x: 583, endPoint y: 278, distance: 151.6
drag, startPoint x: 610, startPoint y: 389, endPoint x: 425, endPoint y: 313, distance: 199.6
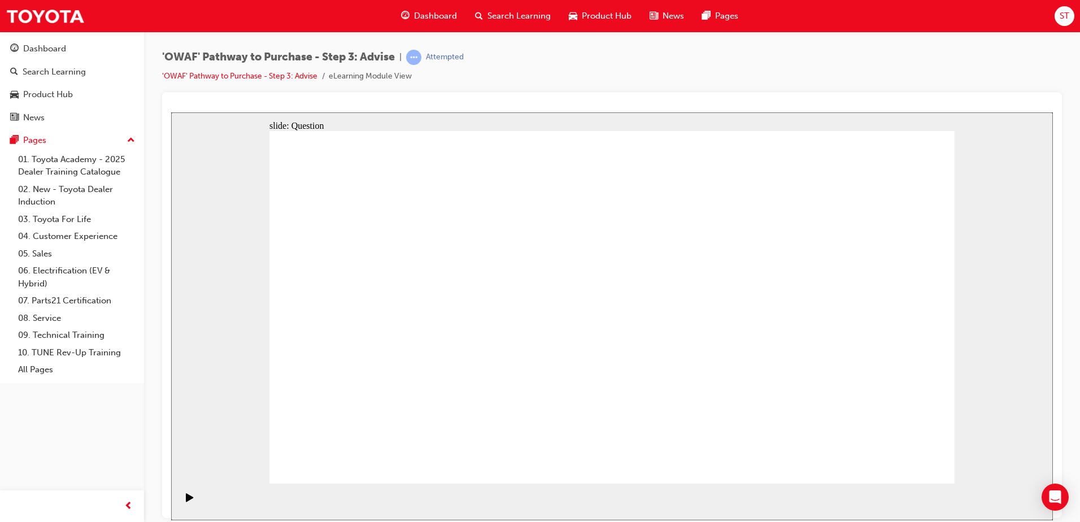
drag, startPoint x: 727, startPoint y: 415, endPoint x: 713, endPoint y: 309, distance: 107.0
drag, startPoint x: 708, startPoint y: 313, endPoint x: 727, endPoint y: 417, distance: 105.2
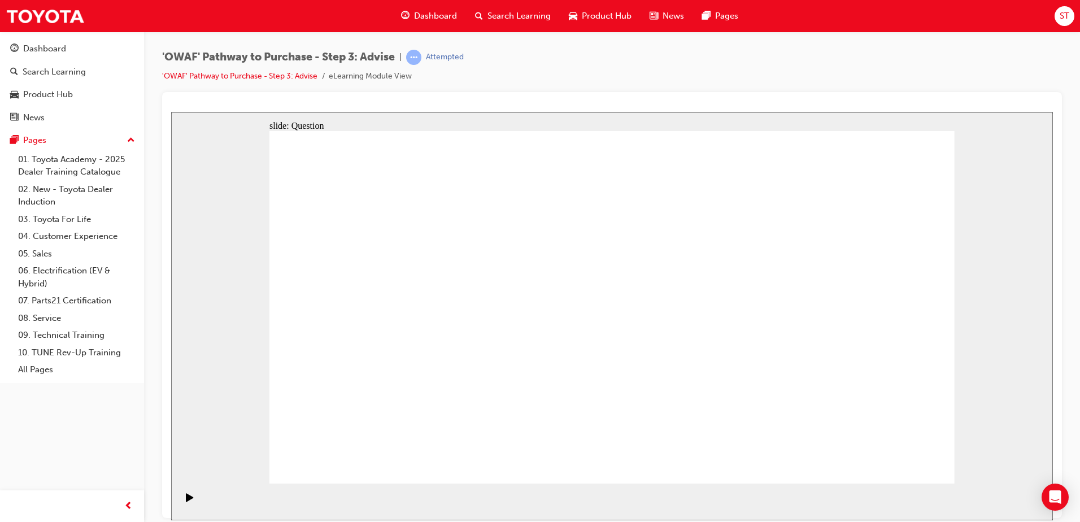
drag, startPoint x: 735, startPoint y: 452, endPoint x: 718, endPoint y: 312, distance: 140.5
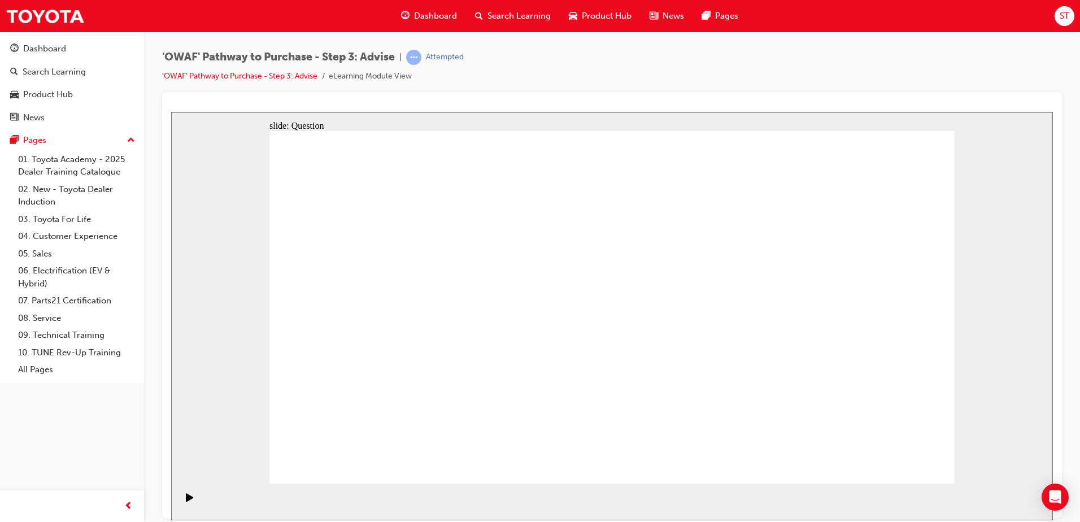
drag, startPoint x: 834, startPoint y: 367, endPoint x: 660, endPoint y: 365, distance: 174.0
drag, startPoint x: 818, startPoint y: 367, endPoint x: 358, endPoint y: 368, distance: 460.9
drag, startPoint x: 805, startPoint y: 332, endPoint x: 586, endPoint y: 333, distance: 218.6
drag, startPoint x: 852, startPoint y: 380, endPoint x: 624, endPoint y: 355, distance: 229.0
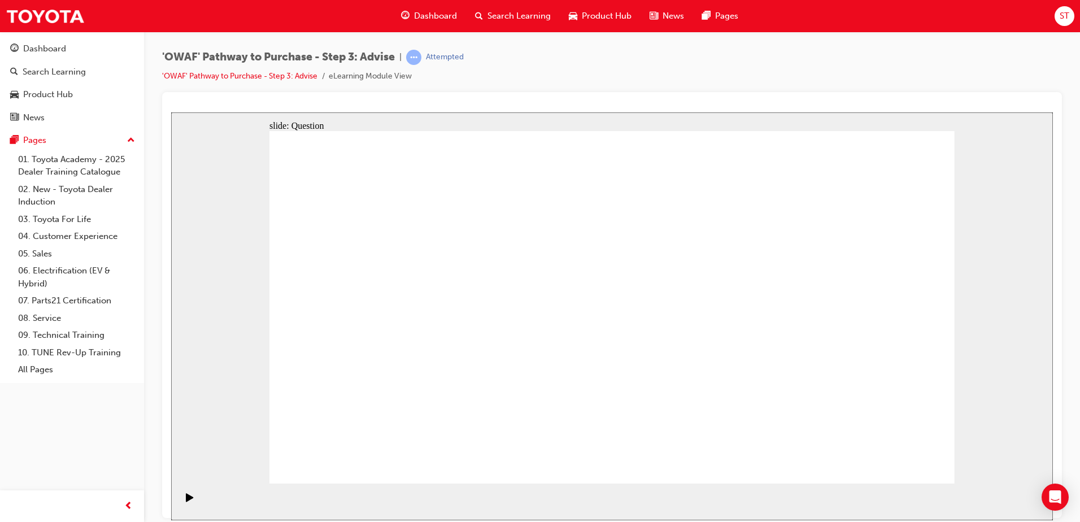
drag, startPoint x: 795, startPoint y: 384, endPoint x: 585, endPoint y: 347, distance: 213.9
drag, startPoint x: 805, startPoint y: 367, endPoint x: 403, endPoint y: 363, distance: 401.6
drag, startPoint x: 837, startPoint y: 380, endPoint x: 437, endPoint y: 365, distance: 400.1
drag, startPoint x: 837, startPoint y: 376, endPoint x: 476, endPoint y: 367, distance: 360.5
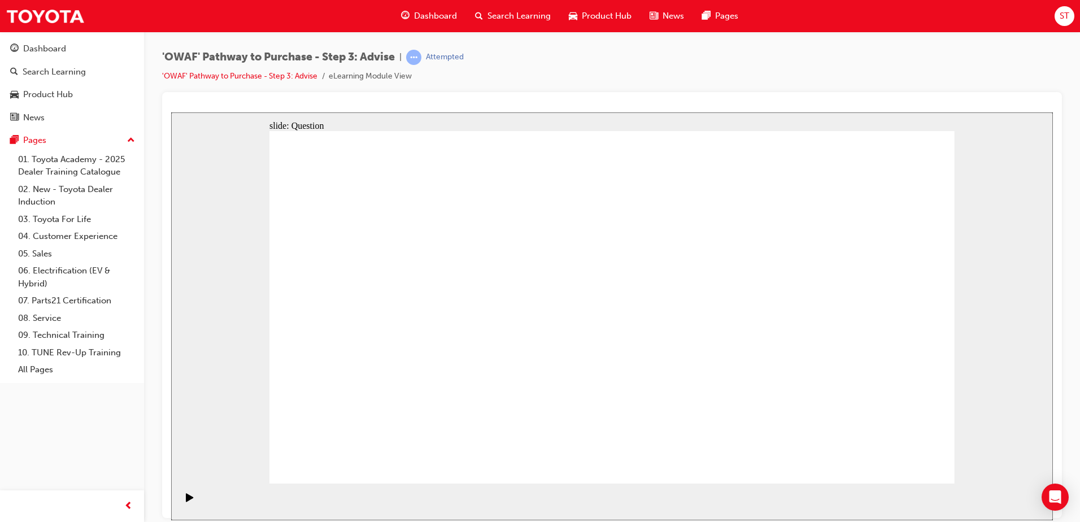
drag, startPoint x: 464, startPoint y: 382, endPoint x: 643, endPoint y: 325, distance: 187.7
drag, startPoint x: 386, startPoint y: 374, endPoint x: 687, endPoint y: 330, distance: 303.7
drag, startPoint x: 398, startPoint y: 323, endPoint x: 629, endPoint y: 310, distance: 230.8
drag, startPoint x: 494, startPoint y: 324, endPoint x: 648, endPoint y: 307, distance: 154.5
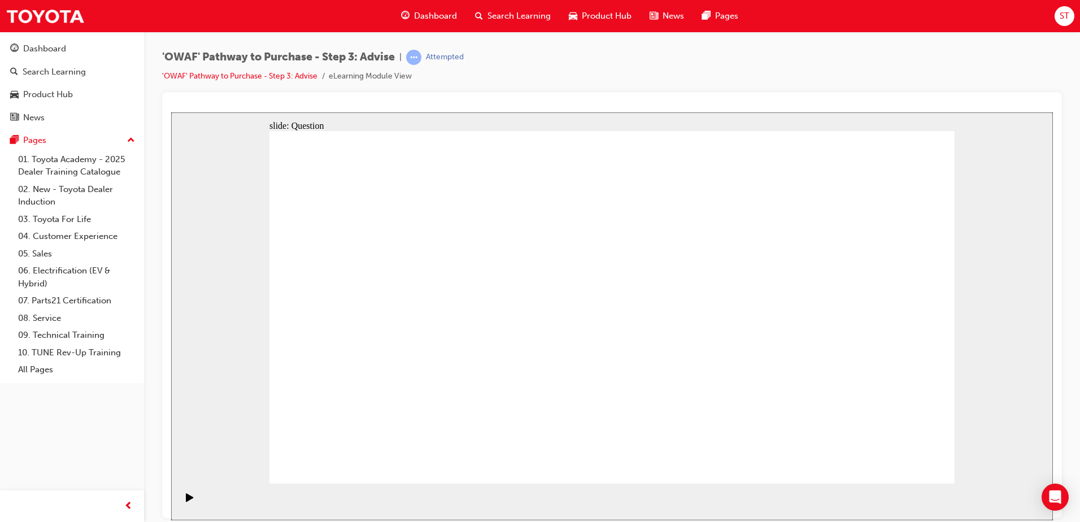
drag, startPoint x: 367, startPoint y: 268, endPoint x: 686, endPoint y: 303, distance: 321.0
drag, startPoint x: 608, startPoint y: 281, endPoint x: 339, endPoint y: 404, distance: 296.2
drag, startPoint x: 664, startPoint y: 277, endPoint x: 404, endPoint y: 407, distance: 290.5
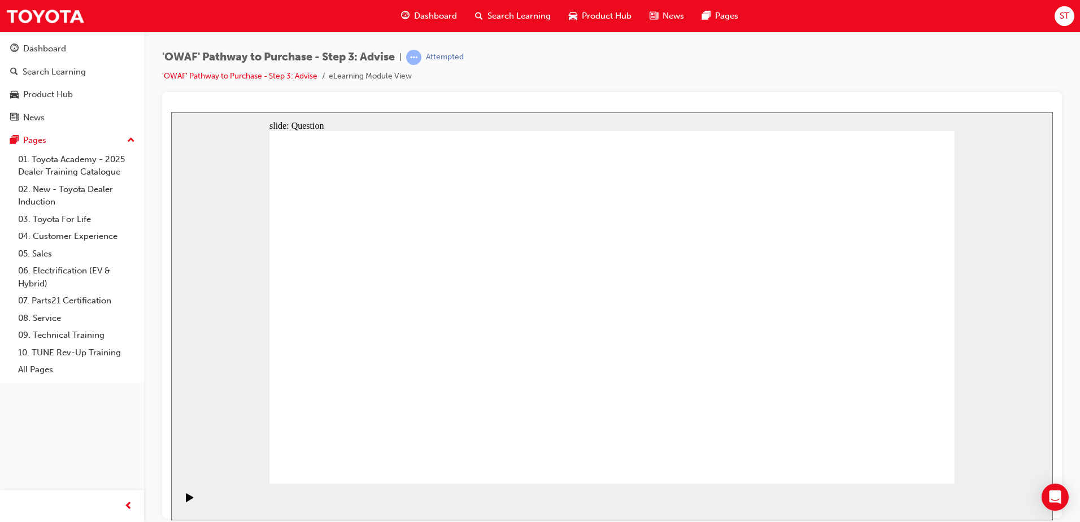
drag, startPoint x: 750, startPoint y: 282, endPoint x: 887, endPoint y: 417, distance: 192.5
drag, startPoint x: 530, startPoint y: 280, endPoint x: 753, endPoint y: 406, distance: 256.2
drag, startPoint x: 864, startPoint y: 376, endPoint x: 903, endPoint y: 385, distance: 40.1
drag, startPoint x: 459, startPoint y: 255, endPoint x: 611, endPoint y: 378, distance: 195.2
drag, startPoint x: 404, startPoint y: 275, endPoint x: 674, endPoint y: 399, distance: 296.9
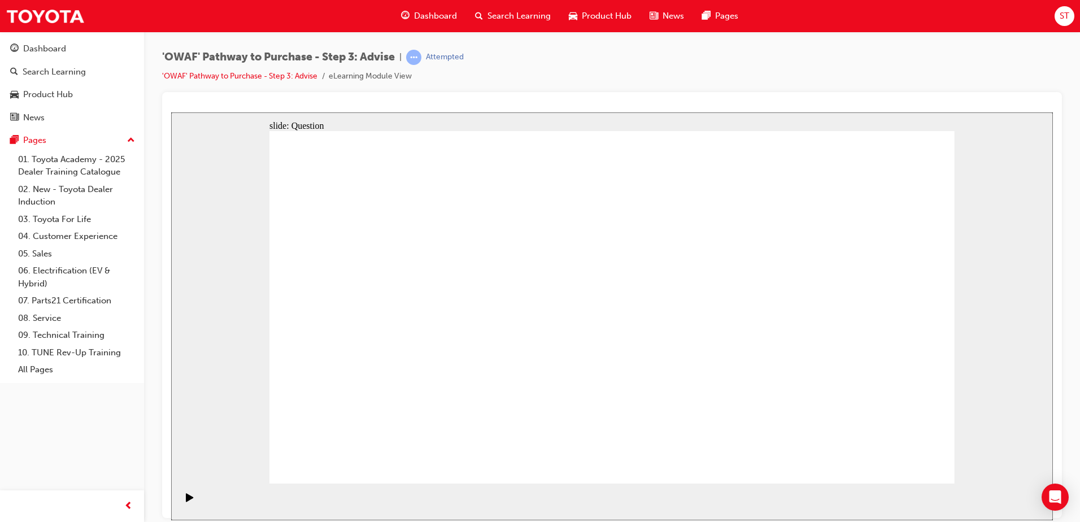
drag, startPoint x: 352, startPoint y: 285, endPoint x: 702, endPoint y: 287, distance: 350.2
drag, startPoint x: 804, startPoint y: 277, endPoint x: 815, endPoint y: 411, distance: 134.3
drag, startPoint x: 889, startPoint y: 398, endPoint x: 573, endPoint y: 392, distance: 315.8
drag, startPoint x: 573, startPoint y: 391, endPoint x: 567, endPoint y: 398, distance: 9.2
drag, startPoint x: 567, startPoint y: 398, endPoint x: 546, endPoint y: 394, distance: 20.7
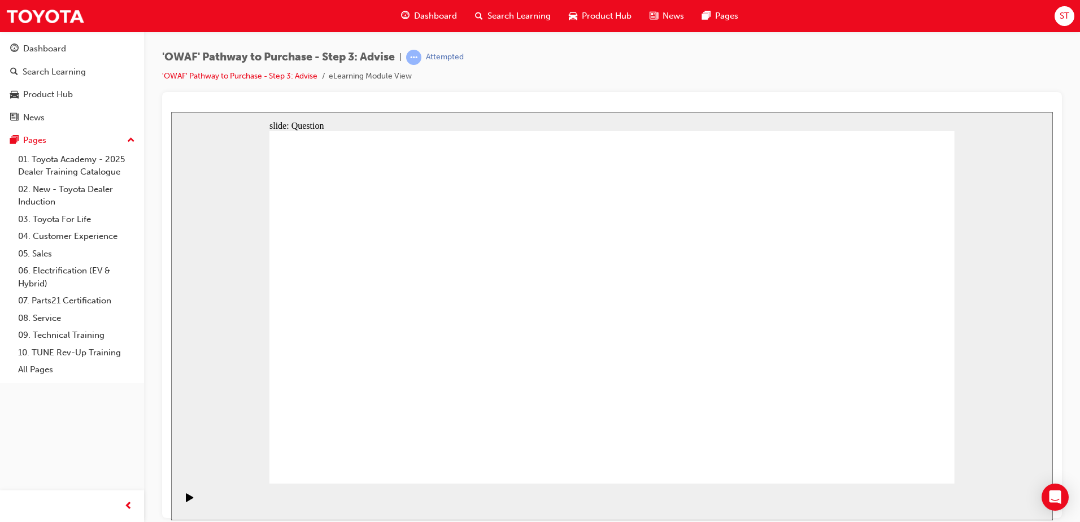
drag, startPoint x: 346, startPoint y: 255, endPoint x: 900, endPoint y: 381, distance: 567.6
drag, startPoint x: 523, startPoint y: 404, endPoint x: 491, endPoint y: 397, distance: 32.9
drag, startPoint x: 886, startPoint y: 261, endPoint x: 567, endPoint y: 385, distance: 341.9
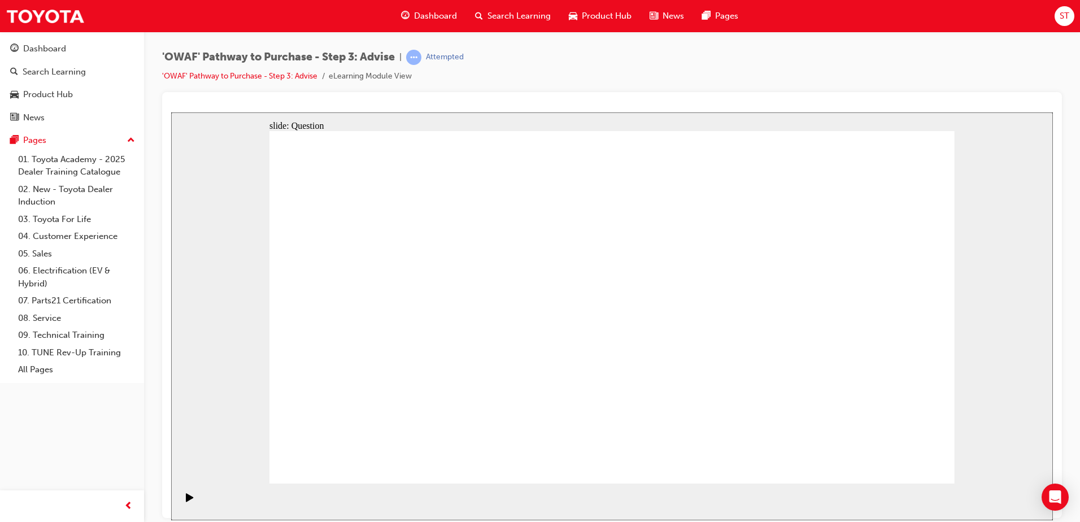
drag, startPoint x: 622, startPoint y: 412, endPoint x: 486, endPoint y: 408, distance: 136.7
drag, startPoint x: 743, startPoint y: 254, endPoint x: 626, endPoint y: 372, distance: 166.5
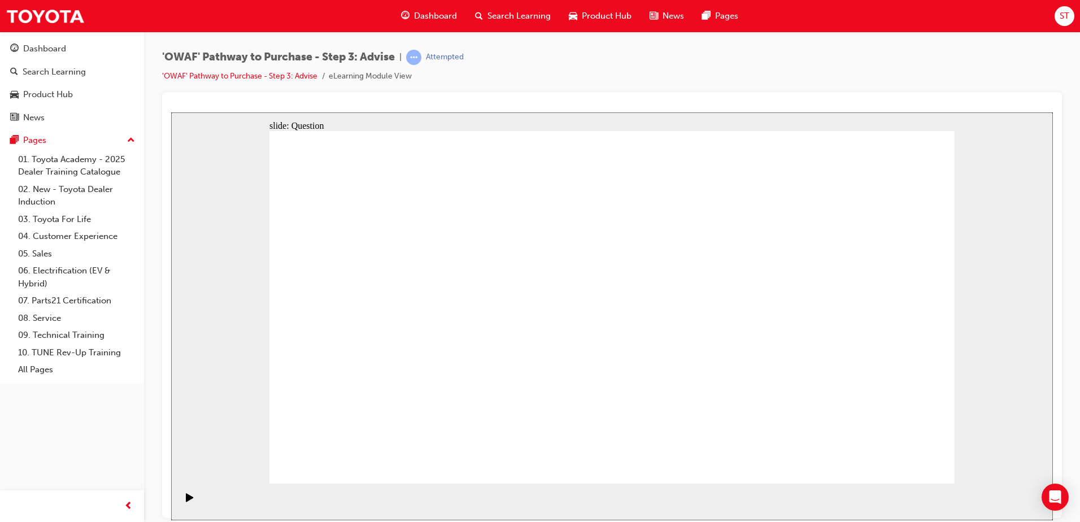
drag, startPoint x: 480, startPoint y: 416, endPoint x: 478, endPoint y: 376, distance: 40.1
drag, startPoint x: 777, startPoint y: 421, endPoint x: 519, endPoint y: 379, distance: 261.5
drag, startPoint x: 566, startPoint y: 427, endPoint x: 424, endPoint y: 274, distance: 208.6
drag, startPoint x: 530, startPoint y: 413, endPoint x: 579, endPoint y: 277, distance: 144.7
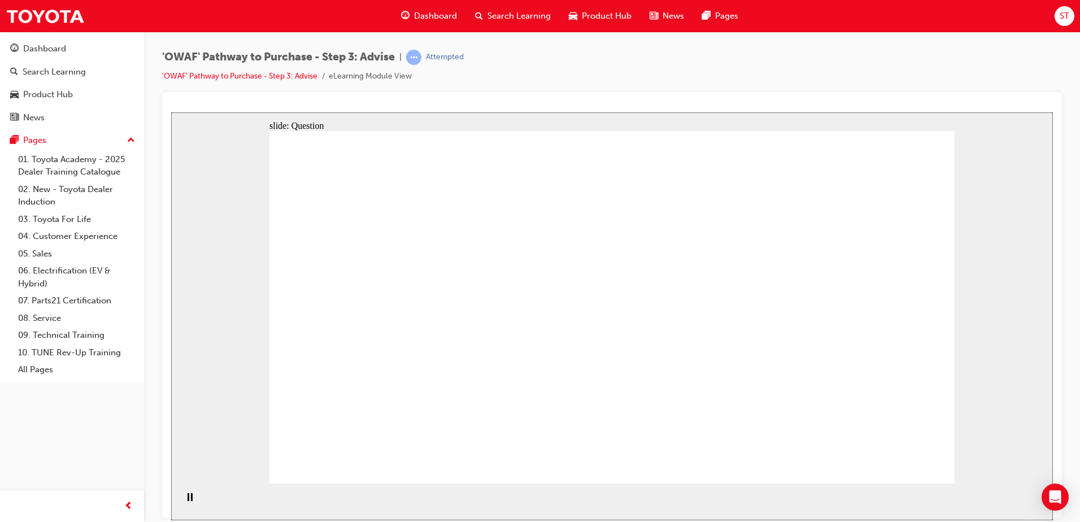
drag, startPoint x: 592, startPoint y: 422, endPoint x: 686, endPoint y: 324, distance: 136.6
drag, startPoint x: 694, startPoint y: 310, endPoint x: 584, endPoint y: 421, distance: 156.6
drag, startPoint x: 631, startPoint y: 445, endPoint x: 448, endPoint y: 299, distance: 234.3
drag, startPoint x: 588, startPoint y: 427, endPoint x: 695, endPoint y: 311, distance: 157.9
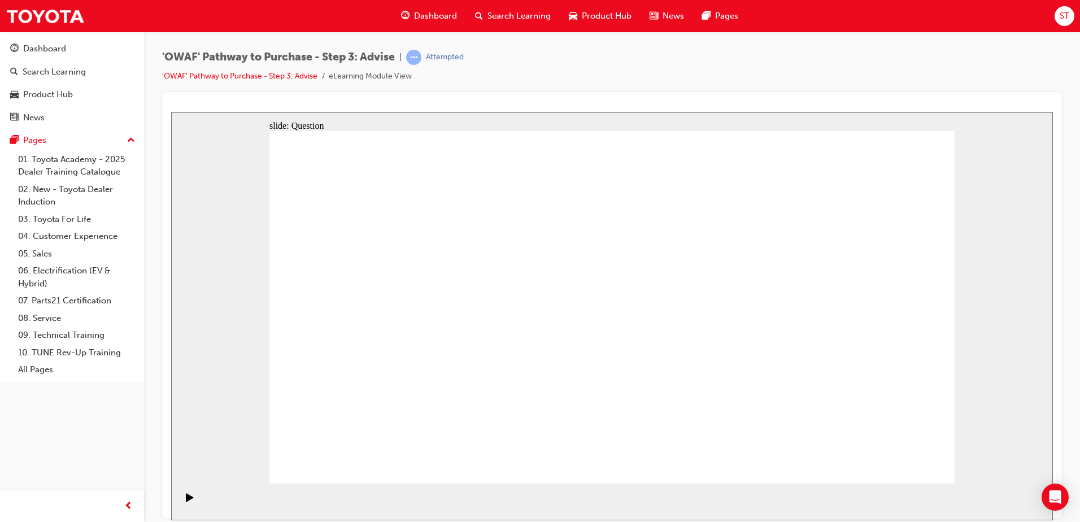
drag, startPoint x: 465, startPoint y: 313, endPoint x: 600, endPoint y: 458, distance: 197.4
drag, startPoint x: 624, startPoint y: 375, endPoint x: 443, endPoint y: 299, distance: 195.4
drag, startPoint x: 822, startPoint y: 361, endPoint x: 604, endPoint y: 354, distance: 218.2
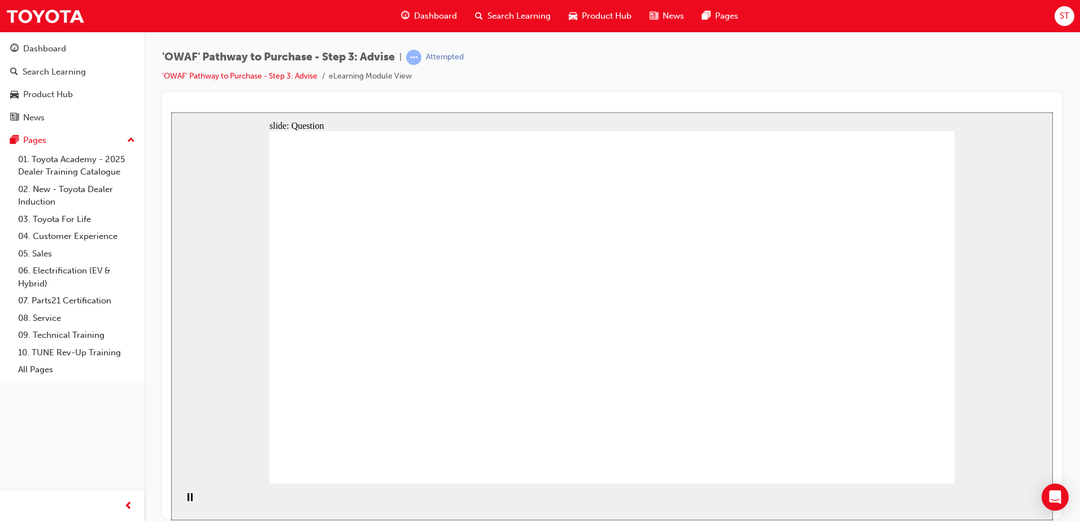
drag, startPoint x: 795, startPoint y: 351, endPoint x: 344, endPoint y: 330, distance: 451.8
drag, startPoint x: 805, startPoint y: 347, endPoint x: 665, endPoint y: 339, distance: 140.3
drag, startPoint x: 824, startPoint y: 356, endPoint x: 646, endPoint y: 336, distance: 179.1
drag, startPoint x: 820, startPoint y: 350, endPoint x: 709, endPoint y: 354, distance: 110.2
drag, startPoint x: 798, startPoint y: 356, endPoint x: 478, endPoint y: 342, distance: 319.4
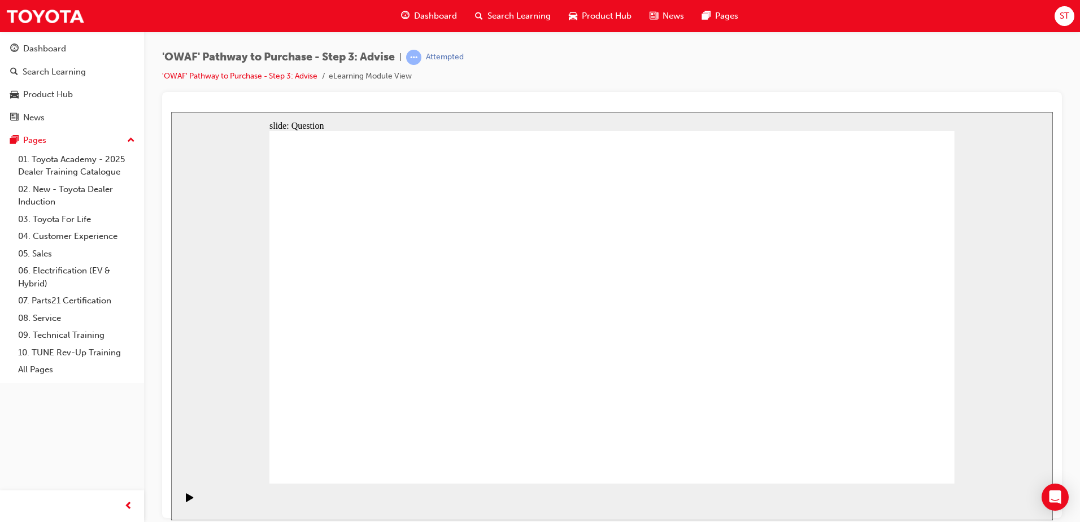
drag, startPoint x: 783, startPoint y: 368, endPoint x: 328, endPoint y: 368, distance: 454.7
drag, startPoint x: 801, startPoint y: 352, endPoint x: 321, endPoint y: 357, distance: 480.1
drag, startPoint x: 480, startPoint y: 323, endPoint x: 707, endPoint y: 336, distance: 226.9
drag, startPoint x: 379, startPoint y: 323, endPoint x: 613, endPoint y: 334, distance: 234.7
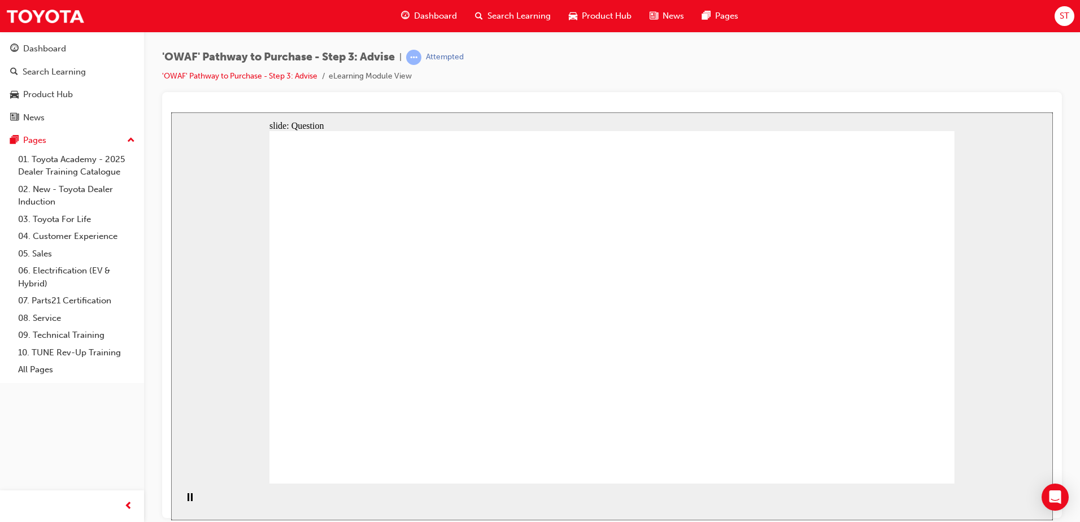
drag, startPoint x: 379, startPoint y: 275, endPoint x: 679, endPoint y: 318, distance: 303.0
drag, startPoint x: 589, startPoint y: 346, endPoint x: 651, endPoint y: 341, distance: 62.9
drag, startPoint x: 348, startPoint y: 263, endPoint x: 754, endPoint y: 381, distance: 423.1
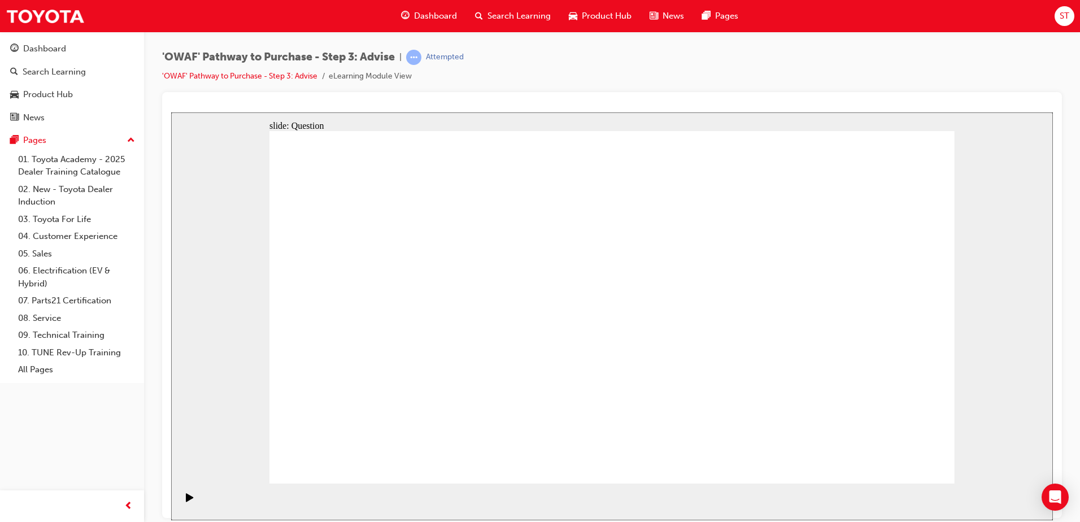
drag, startPoint x: 869, startPoint y: 267, endPoint x: 535, endPoint y: 400, distance: 359.7
drag, startPoint x: 615, startPoint y: 272, endPoint x: 356, endPoint y: 408, distance: 292.8
drag, startPoint x: 700, startPoint y: 262, endPoint x: 416, endPoint y: 380, distance: 308.2
drag, startPoint x: 416, startPoint y: 272, endPoint x: 373, endPoint y: 271, distance: 43.5
drag, startPoint x: 545, startPoint y: 268, endPoint x: 687, endPoint y: 384, distance: 183.5
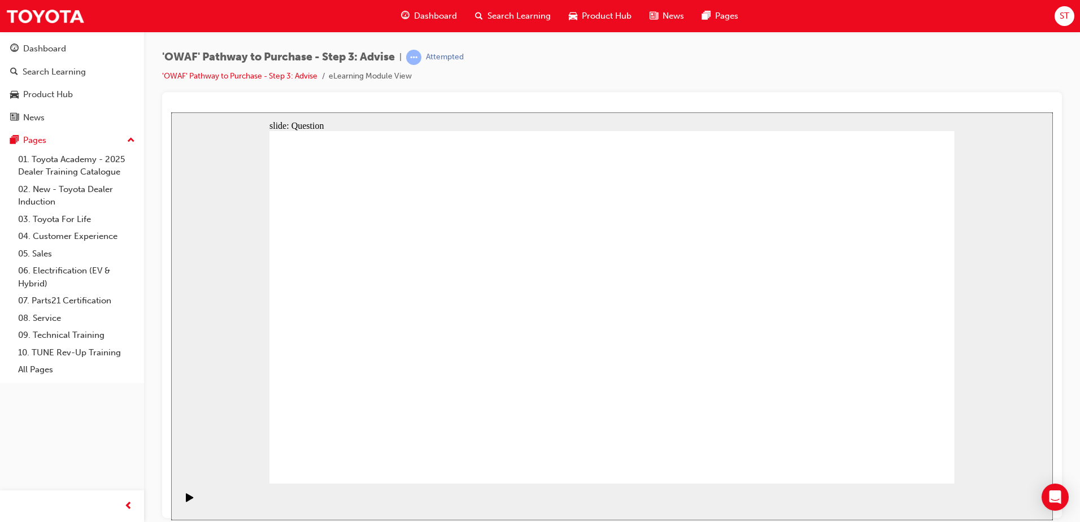
drag, startPoint x: 822, startPoint y: 271, endPoint x: 828, endPoint y: 401, distance: 130.6
drag, startPoint x: 421, startPoint y: 256, endPoint x: 624, endPoint y: 385, distance: 240.5
drag, startPoint x: 491, startPoint y: 284, endPoint x: 899, endPoint y: 406, distance: 426.2
drag, startPoint x: 735, startPoint y: 270, endPoint x: 459, endPoint y: 379, distance: 296.4
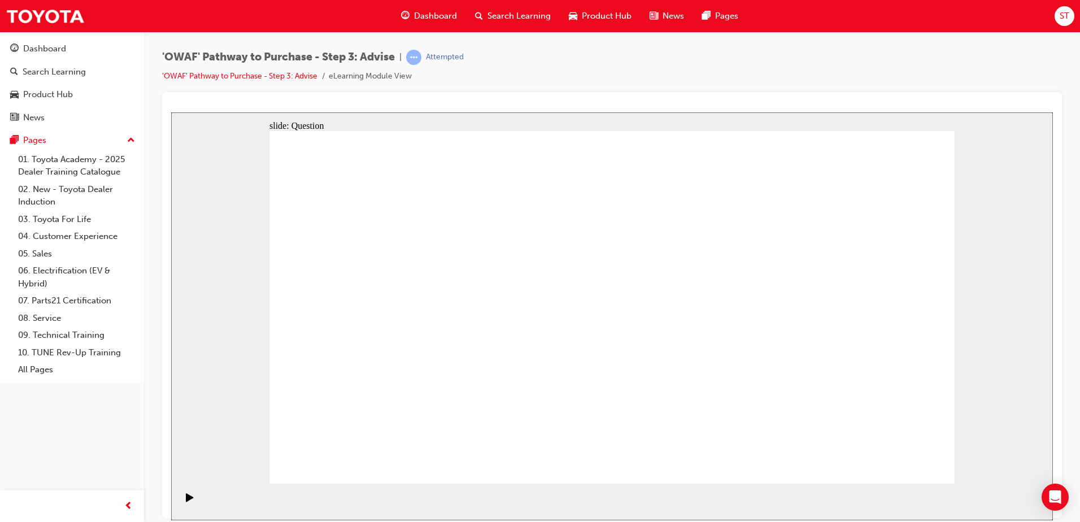
drag, startPoint x: 886, startPoint y: 413, endPoint x: 488, endPoint y: 403, distance: 397.8
drag, startPoint x: 715, startPoint y: 231, endPoint x: 839, endPoint y: 341, distance: 166.5
drag, startPoint x: 732, startPoint y: 247, endPoint x: 885, endPoint y: 389, distance: 208.6
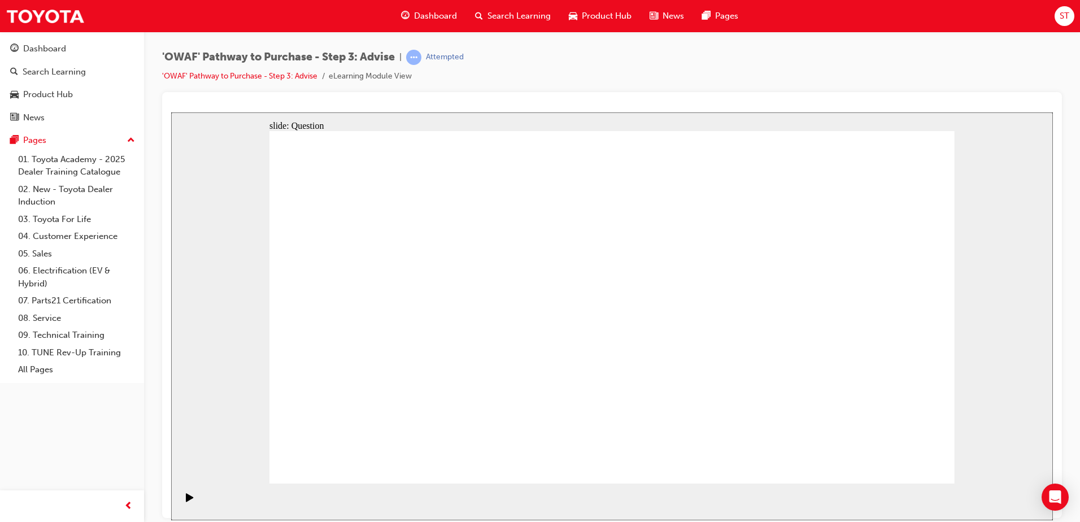
drag, startPoint x: 899, startPoint y: 452, endPoint x: 903, endPoint y: 468, distance: 16.3
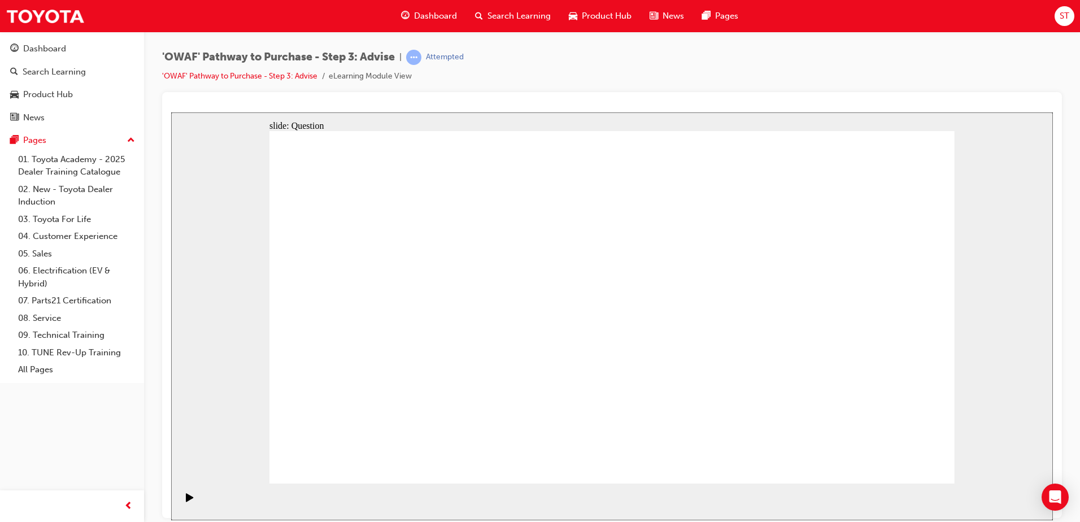
drag, startPoint x: 400, startPoint y: 413, endPoint x: 411, endPoint y: 367, distance: 47.7
drag, startPoint x: 561, startPoint y: 416, endPoint x: 451, endPoint y: 325, distance: 143.3
drag, startPoint x: 835, startPoint y: 420, endPoint x: 443, endPoint y: 271, distance: 419.4
drag, startPoint x: 420, startPoint y: 314, endPoint x: 426, endPoint y: 278, distance: 36.8
drag, startPoint x: 765, startPoint y: 432, endPoint x: 406, endPoint y: 326, distance: 374.8
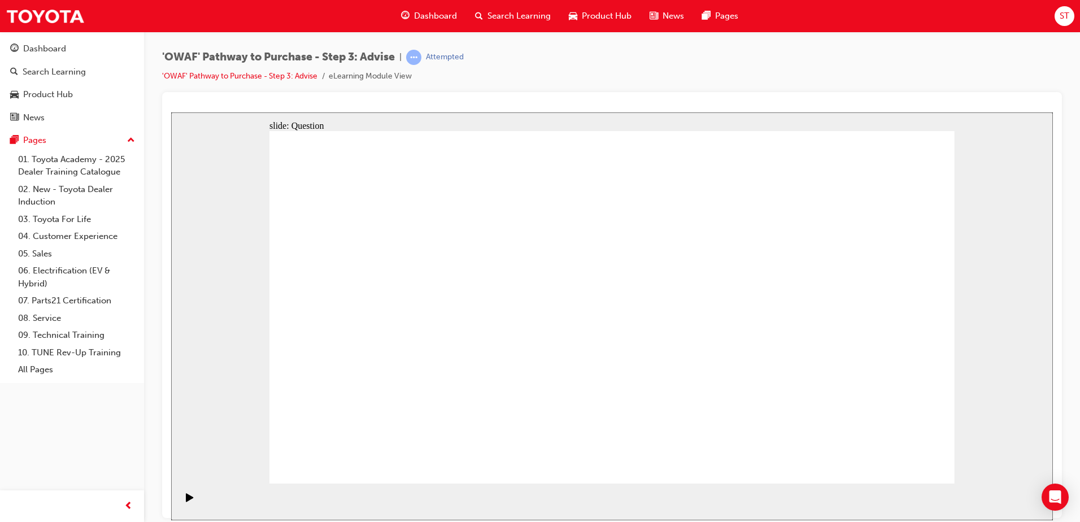
drag, startPoint x: 713, startPoint y: 422, endPoint x: 557, endPoint y: 280, distance: 211.1
drag, startPoint x: 542, startPoint y: 276, endPoint x: 681, endPoint y: 311, distance: 142.9
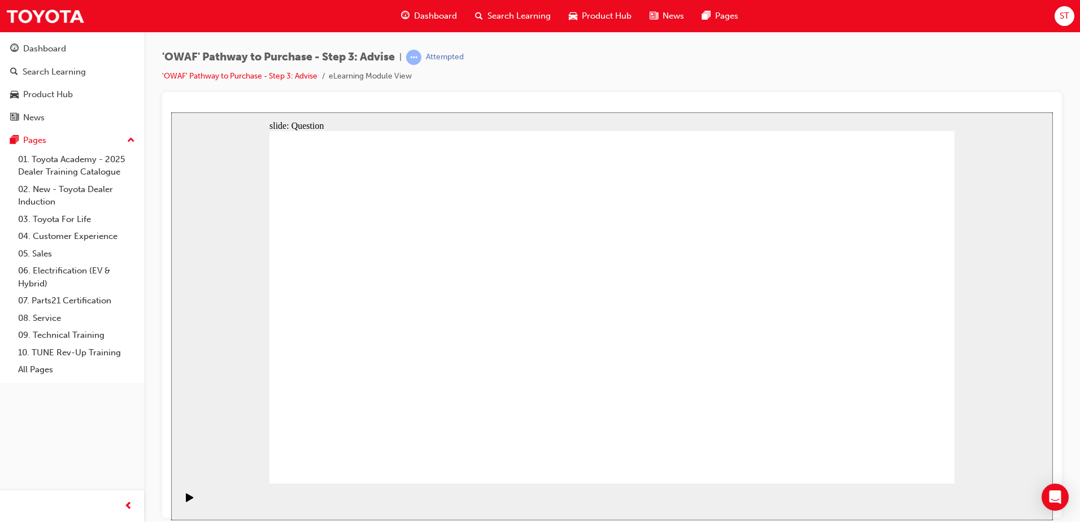
drag, startPoint x: 520, startPoint y: 382, endPoint x: 564, endPoint y: 281, distance: 111.0
drag, startPoint x: 705, startPoint y: 315, endPoint x: 413, endPoint y: 316, distance: 292.0
drag, startPoint x: 637, startPoint y: 417, endPoint x: 857, endPoint y: 361, distance: 226.7
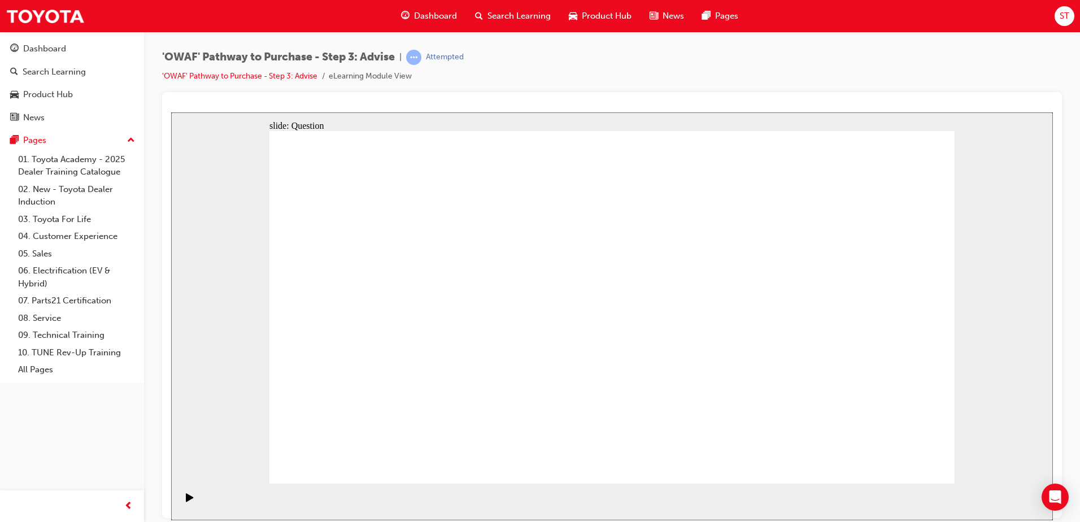
drag, startPoint x: 413, startPoint y: 315, endPoint x: 652, endPoint y: 401, distance: 253.3
drag, startPoint x: 709, startPoint y: 307, endPoint x: 403, endPoint y: 304, distance: 306.7
drag, startPoint x: 730, startPoint y: 419, endPoint x: 724, endPoint y: 426, distance: 8.8
drag, startPoint x: 526, startPoint y: 417, endPoint x: 731, endPoint y: 313, distance: 229.6
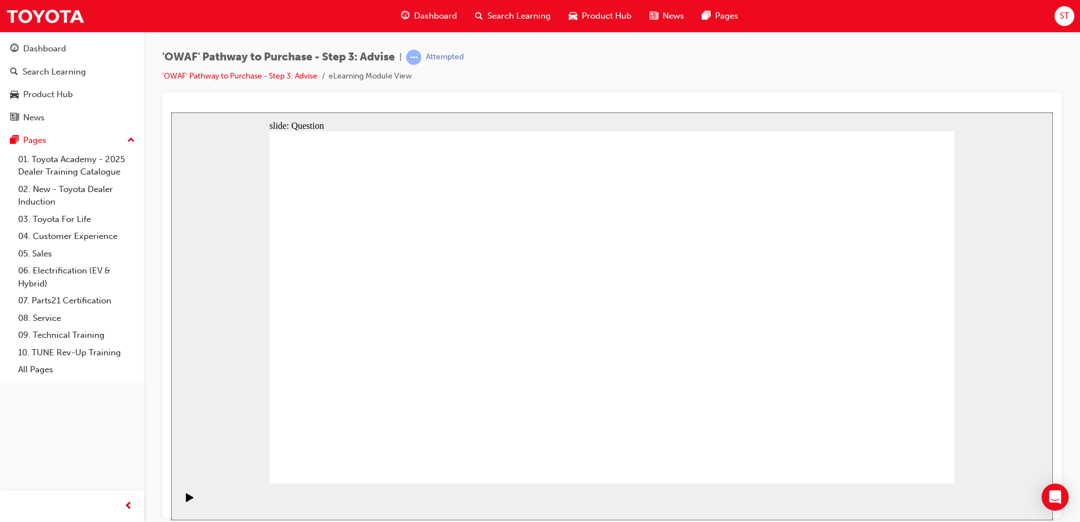
drag, startPoint x: 788, startPoint y: 339, endPoint x: 600, endPoint y: 343, distance: 188.1
drag, startPoint x: 838, startPoint y: 328, endPoint x: 388, endPoint y: 319, distance: 450.2
drag, startPoint x: 818, startPoint y: 340, endPoint x: 655, endPoint y: 371, distance: 166.2
drag, startPoint x: 798, startPoint y: 366, endPoint x: 587, endPoint y: 380, distance: 211.7
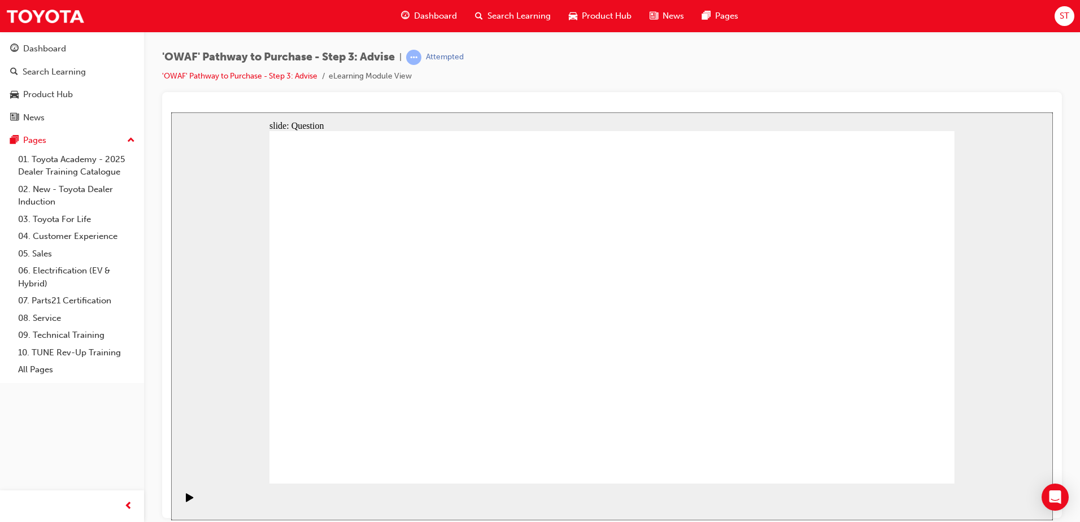
drag, startPoint x: 797, startPoint y: 358, endPoint x: 541, endPoint y: 369, distance: 256.7
drag, startPoint x: 814, startPoint y: 338, endPoint x: 444, endPoint y: 377, distance: 372.0
drag, startPoint x: 754, startPoint y: 344, endPoint x: 391, endPoint y: 372, distance: 363.7
drag, startPoint x: 723, startPoint y: 354, endPoint x: 351, endPoint y: 382, distance: 373.3
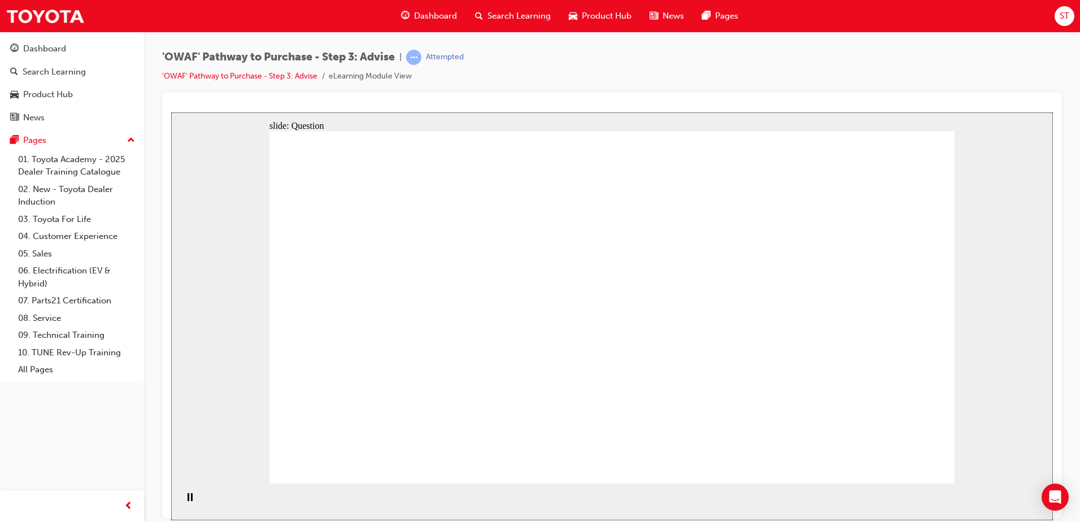
drag, startPoint x: 405, startPoint y: 272, endPoint x: 761, endPoint y: 292, distance: 356.4
drag, startPoint x: 506, startPoint y: 328, endPoint x: 764, endPoint y: 294, distance: 259.9
drag, startPoint x: 506, startPoint y: 379, endPoint x: 731, endPoint y: 319, distance: 233.9
drag, startPoint x: 391, startPoint y: 335, endPoint x: 636, endPoint y: 326, distance: 244.7
drag, startPoint x: 521, startPoint y: 358, endPoint x: 773, endPoint y: 337, distance: 252.7
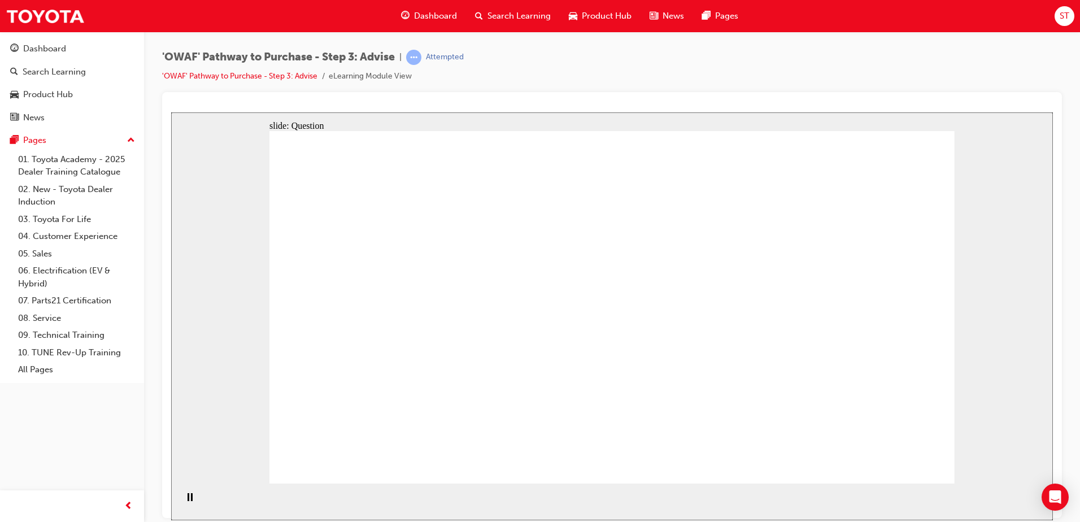
drag, startPoint x: 352, startPoint y: 284, endPoint x: 820, endPoint y: 407, distance: 483.6
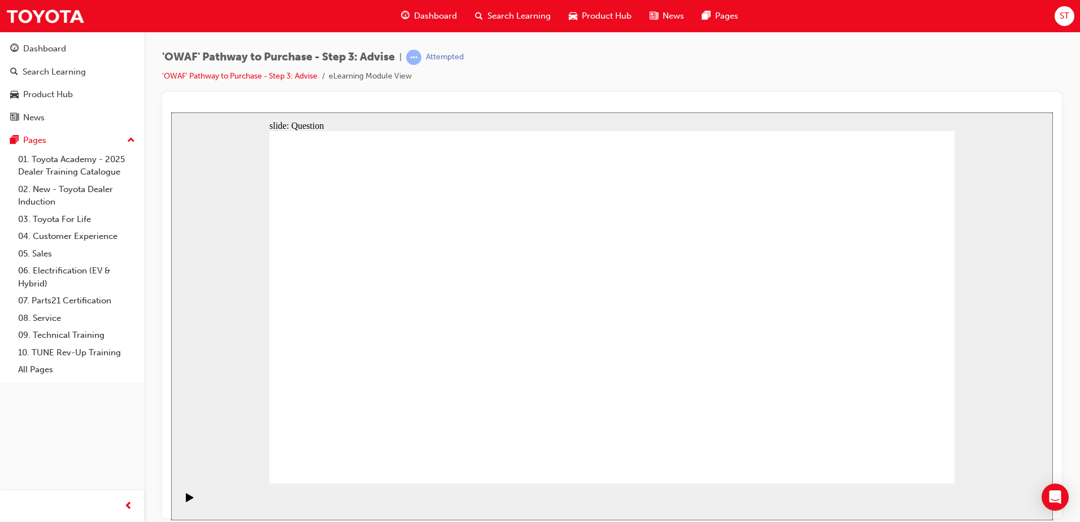
drag, startPoint x: 809, startPoint y: 427, endPoint x: 751, endPoint y: 433, distance: 59.0
drag, startPoint x: 751, startPoint y: 415, endPoint x: 808, endPoint y: 412, distance: 57.1
drag, startPoint x: 428, startPoint y: 268, endPoint x: 398, endPoint y: 267, distance: 30.0
drag, startPoint x: 612, startPoint y: 277, endPoint x: 344, endPoint y: 403, distance: 296.4
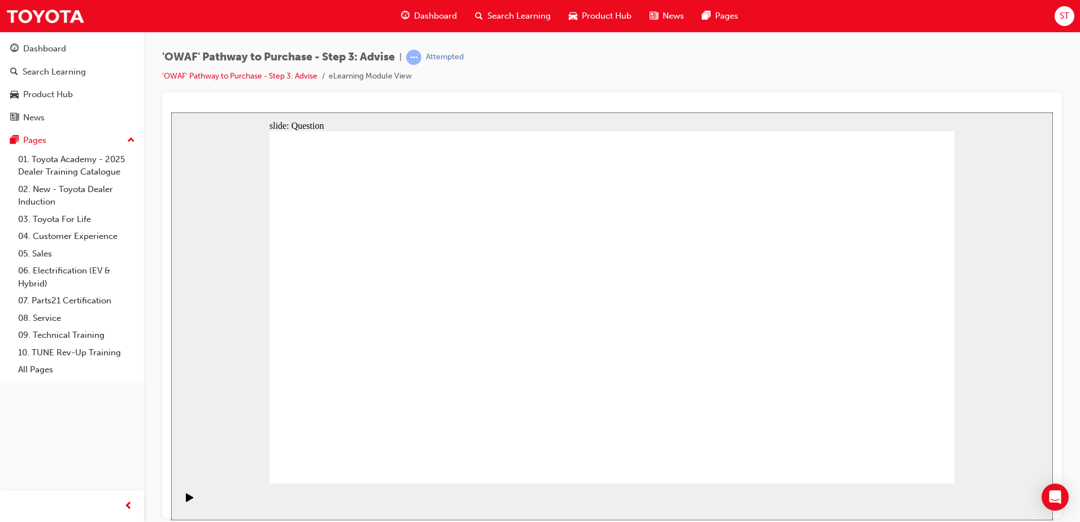
drag, startPoint x: 696, startPoint y: 265, endPoint x: 425, endPoint y: 399, distance: 302.4
drag, startPoint x: 727, startPoint y: 280, endPoint x: 452, endPoint y: 409, distance: 304.0
drag, startPoint x: 892, startPoint y: 265, endPoint x: 555, endPoint y: 383, distance: 357.1
drag, startPoint x: 541, startPoint y: 276, endPoint x: 669, endPoint y: 402, distance: 180.5
drag, startPoint x: 838, startPoint y: 260, endPoint x: 786, endPoint y: 394, distance: 142.9
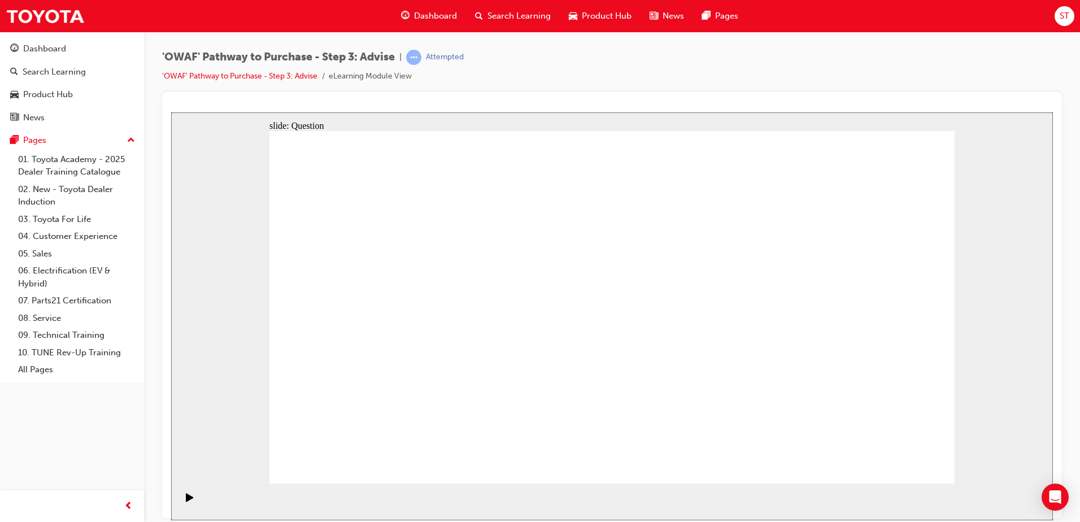
drag, startPoint x: 420, startPoint y: 277, endPoint x: 612, endPoint y: 402, distance: 229.2
drag, startPoint x: 476, startPoint y: 275, endPoint x: 887, endPoint y: 400, distance: 430.4
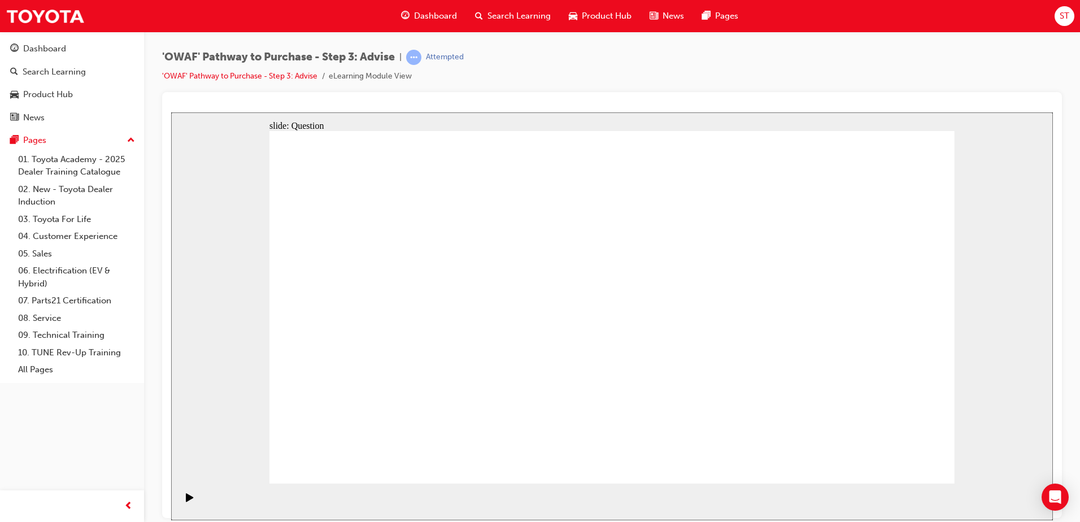
drag, startPoint x: 419, startPoint y: 417, endPoint x: 463, endPoint y: 379, distance: 58.5
drag, startPoint x: 547, startPoint y: 412, endPoint x: 393, endPoint y: 274, distance: 206.8
drag, startPoint x: 843, startPoint y: 425, endPoint x: 445, endPoint y: 337, distance: 407.3
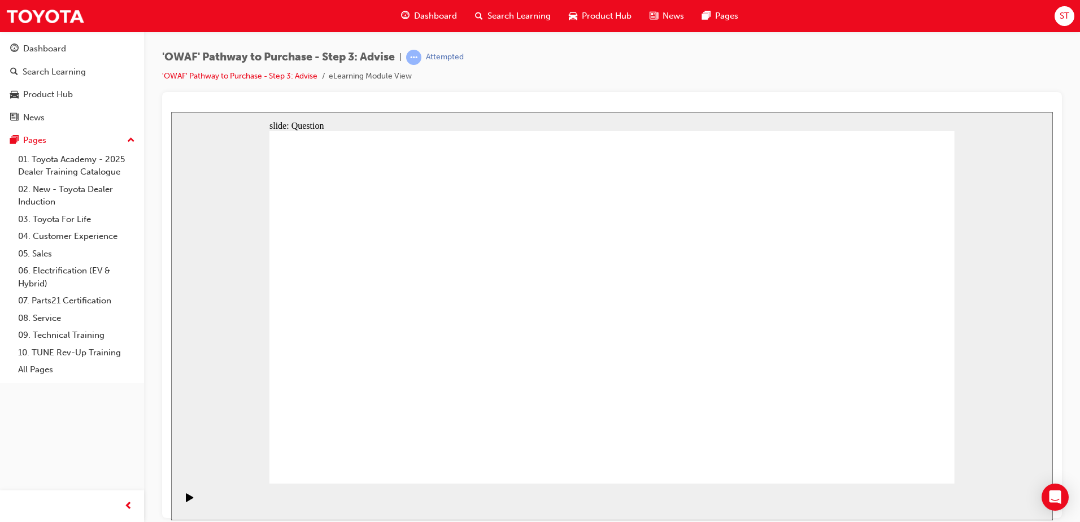
drag, startPoint x: 524, startPoint y: 381, endPoint x: 579, endPoint y: 265, distance: 128.3
drag, startPoint x: 523, startPoint y: 354, endPoint x: 433, endPoint y: 317, distance: 96.8
drag, startPoint x: 452, startPoint y: 320, endPoint x: 635, endPoint y: 405, distance: 201.7
drag, startPoint x: 553, startPoint y: 395, endPoint x: 437, endPoint y: 323, distance: 136.2
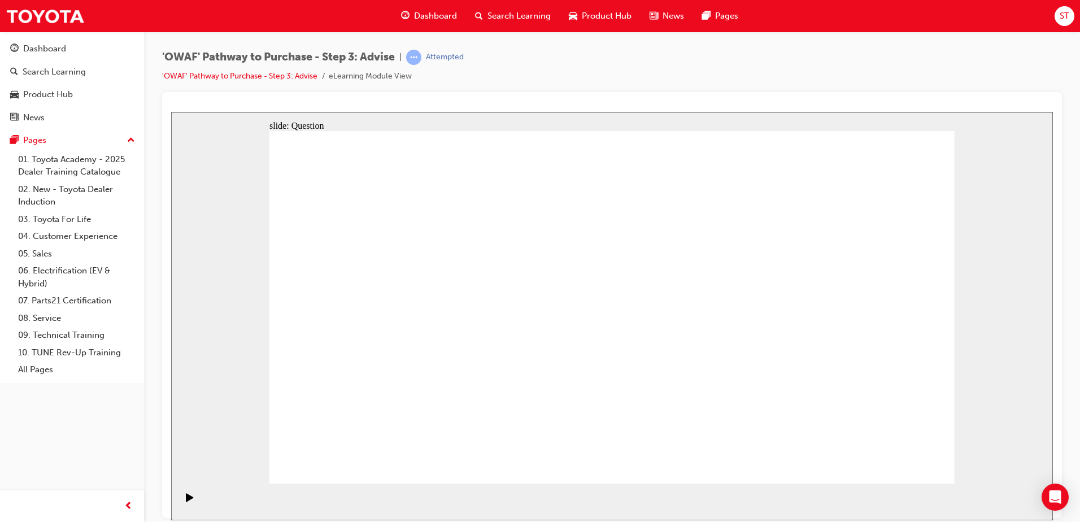
drag, startPoint x: 719, startPoint y: 416, endPoint x: 694, endPoint y: 307, distance: 111.4
drag, startPoint x: 526, startPoint y: 422, endPoint x: 779, endPoint y: 322, distance: 272.1
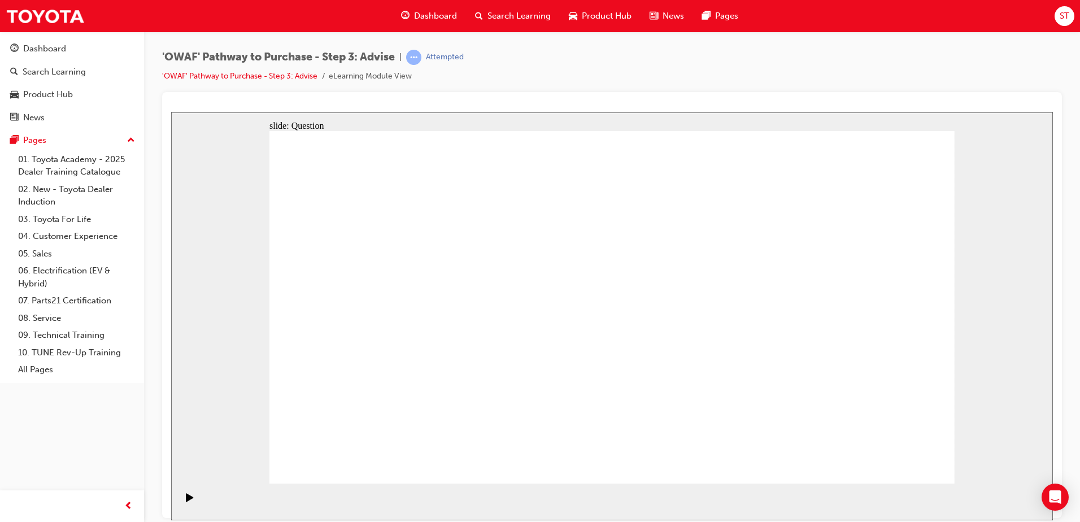
drag, startPoint x: 813, startPoint y: 295, endPoint x: 616, endPoint y: 281, distance: 197.6
drag, startPoint x: 829, startPoint y: 286, endPoint x: 395, endPoint y: 279, distance: 433.8
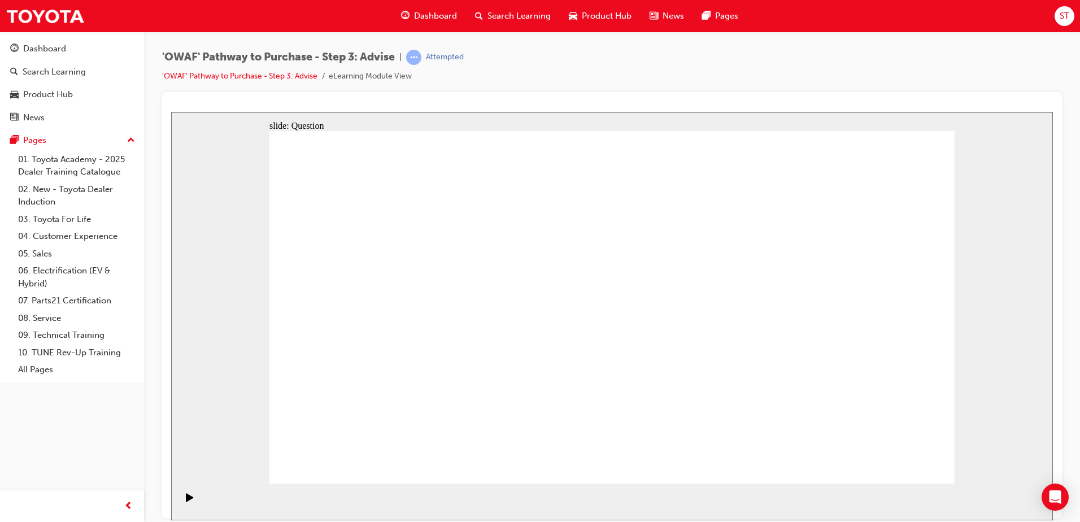
drag, startPoint x: 796, startPoint y: 323, endPoint x: 570, endPoint y: 318, distance: 226.6
drag, startPoint x: 793, startPoint y: 327, endPoint x: 567, endPoint y: 321, distance: 226.6
drag, startPoint x: 780, startPoint y: 325, endPoint x: 612, endPoint y: 326, distance: 167.8
drag, startPoint x: 800, startPoint y: 330, endPoint x: 329, endPoint y: 326, distance: 470.5
drag, startPoint x: 761, startPoint y: 329, endPoint x: 395, endPoint y: 337, distance: 366.1
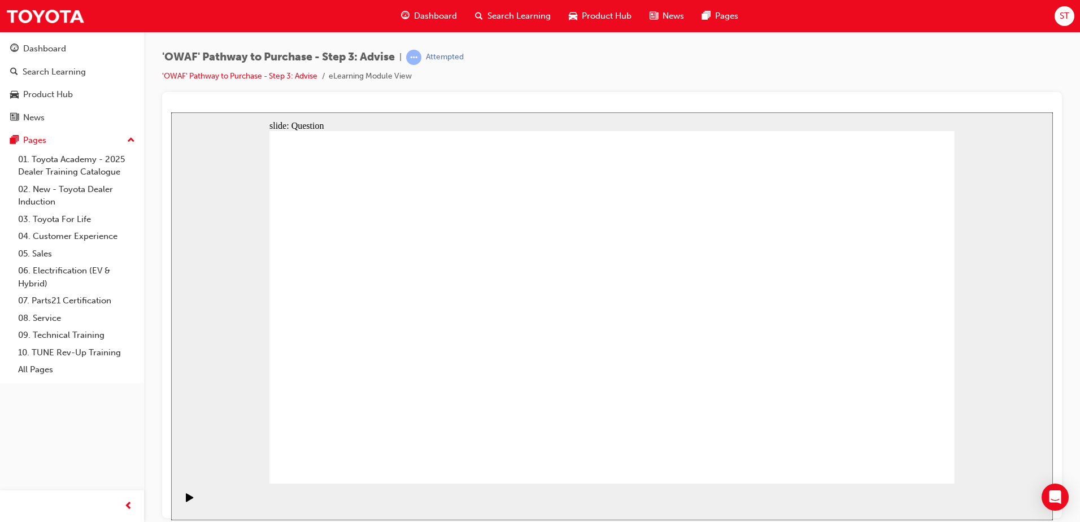
drag, startPoint x: 843, startPoint y: 356, endPoint x: 527, endPoint y: 354, distance: 316.3
drag, startPoint x: 469, startPoint y: 328, endPoint x: 694, endPoint y: 332, distance: 224.8
drag, startPoint x: 459, startPoint y: 317, endPoint x: 539, endPoint y: 320, distance: 80.8
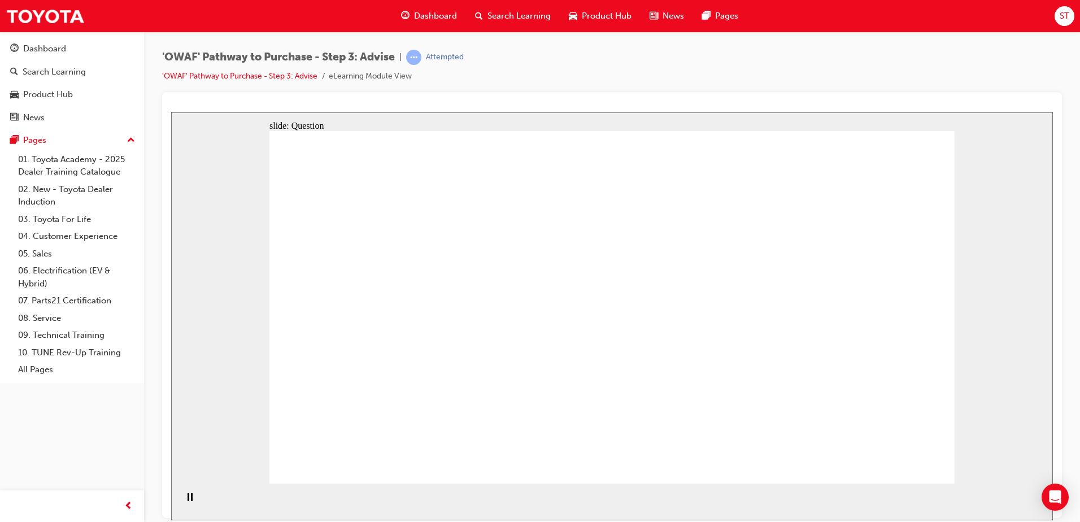
drag, startPoint x: 442, startPoint y: 324, endPoint x: 730, endPoint y: 316, distance: 288.2
drag, startPoint x: 381, startPoint y: 317, endPoint x: 697, endPoint y: 313, distance: 315.8
drag, startPoint x: 473, startPoint y: 304, endPoint x: 787, endPoint y: 354, distance: 317.9
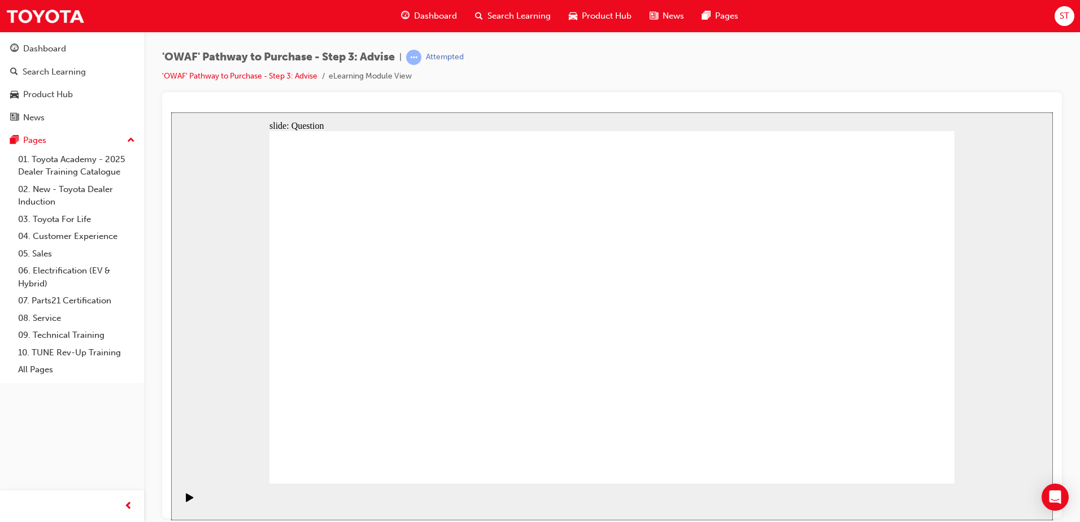
drag, startPoint x: 396, startPoint y: 383, endPoint x: 763, endPoint y: 333, distance: 370.6
drag, startPoint x: 412, startPoint y: 268, endPoint x: 625, endPoint y: 399, distance: 249.5
drag, startPoint x: 476, startPoint y: 252, endPoint x: 882, endPoint y: 384, distance: 426.4
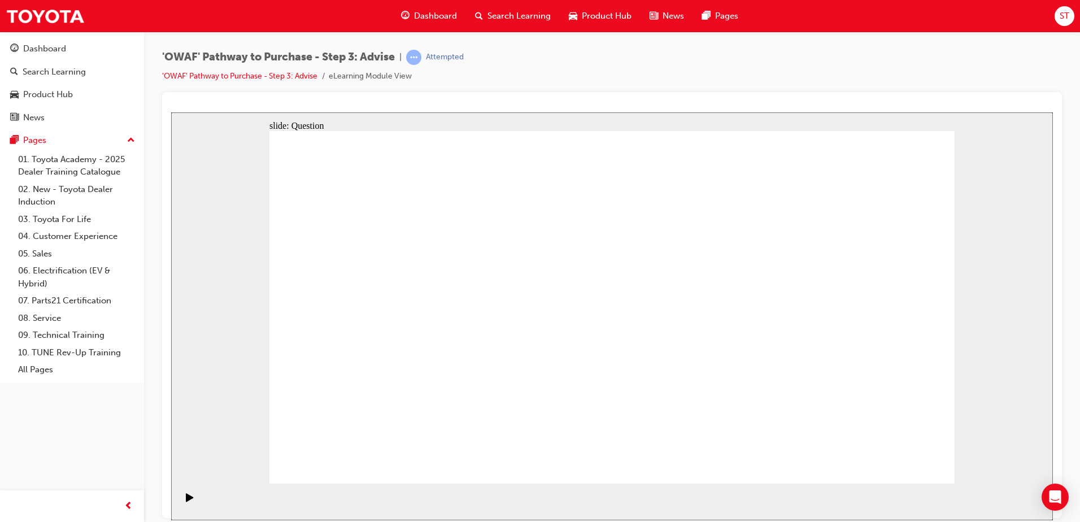
drag, startPoint x: 352, startPoint y: 276, endPoint x: 748, endPoint y: 392, distance: 412.7
drag, startPoint x: 667, startPoint y: 266, endPoint x: 393, endPoint y: 392, distance: 302.0
drag, startPoint x: 611, startPoint y: 272, endPoint x: 347, endPoint y: 397, distance: 291.3
drag, startPoint x: 544, startPoint y: 276, endPoint x: 685, endPoint y: 400, distance: 186.9
drag, startPoint x: 735, startPoint y: 261, endPoint x: 463, endPoint y: 385, distance: 299.0
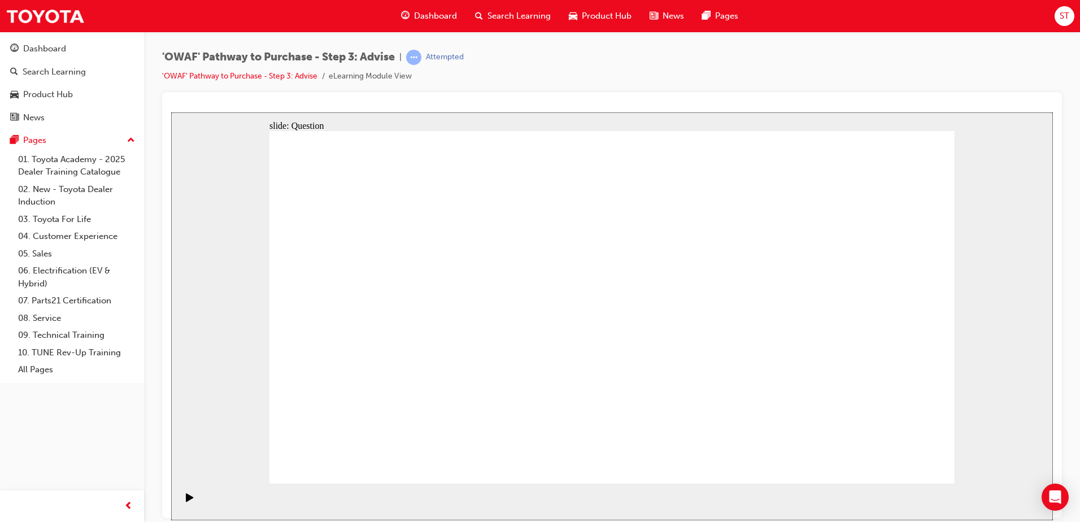
drag, startPoint x: 866, startPoint y: 335, endPoint x: 833, endPoint y: 394, distance: 67.3
drag, startPoint x: 818, startPoint y: 268, endPoint x: 541, endPoint y: 411, distance: 311.7
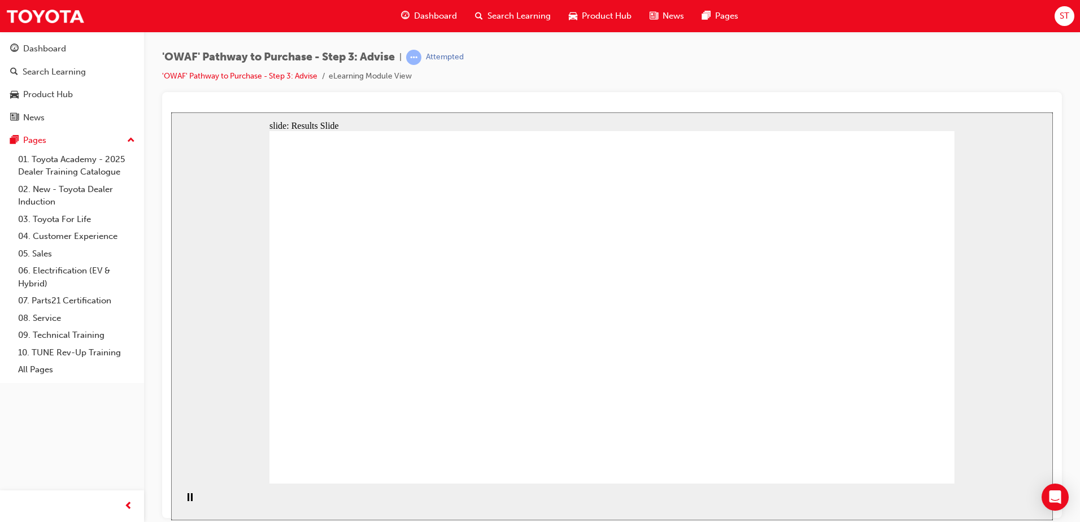
drag, startPoint x: 434, startPoint y: 423, endPoint x: 415, endPoint y: 373, distance: 54.0
drag, startPoint x: 612, startPoint y: 422, endPoint x: 432, endPoint y: 282, distance: 228.3
drag, startPoint x: 821, startPoint y: 416, endPoint x: 492, endPoint y: 332, distance: 339.3
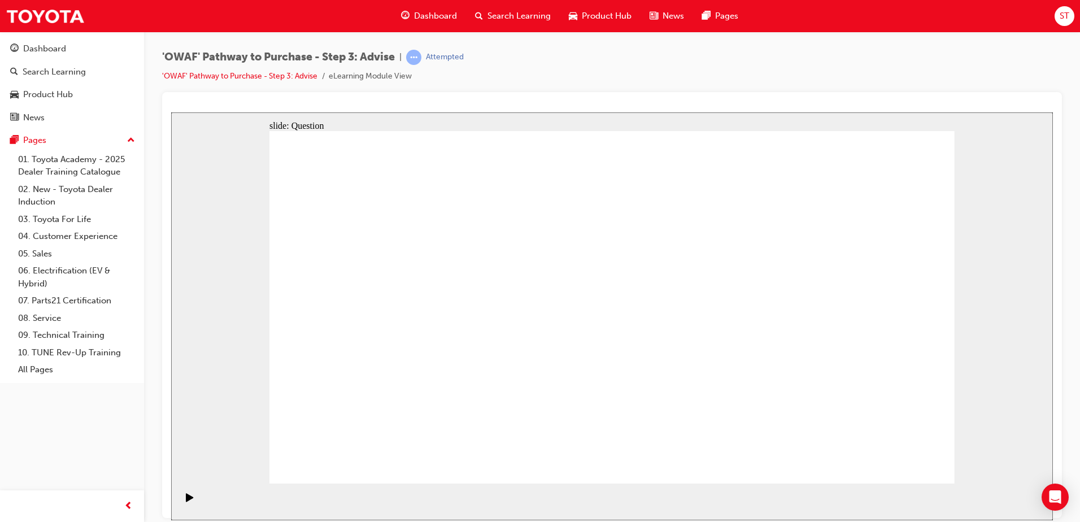
drag, startPoint x: 345, startPoint y: 278, endPoint x: 430, endPoint y: 293, distance: 86.0
drag, startPoint x: 338, startPoint y: 276, endPoint x: 361, endPoint y: 276, distance: 23.2
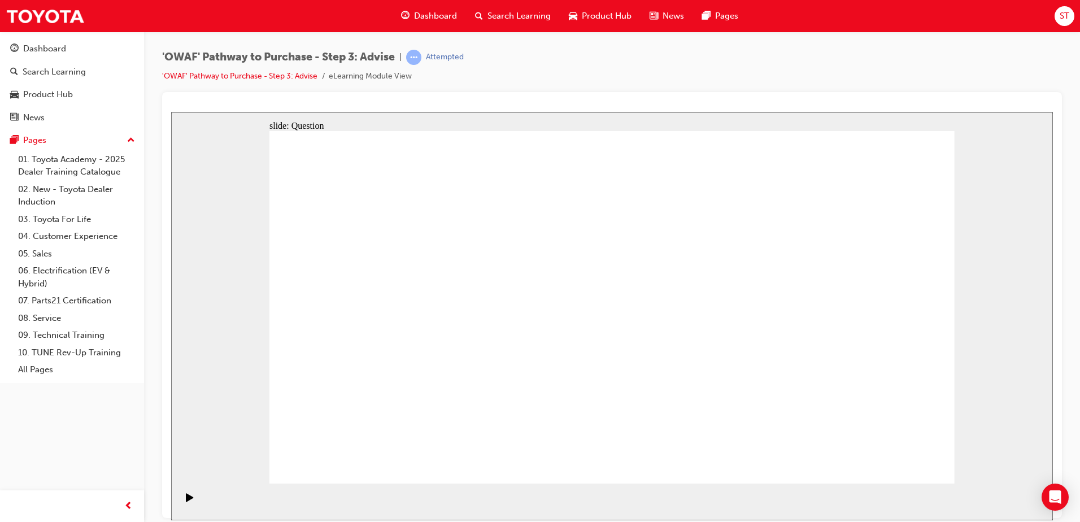
drag, startPoint x: 342, startPoint y: 275, endPoint x: 594, endPoint y: 322, distance: 255.7
drag, startPoint x: 521, startPoint y: 423, endPoint x: 582, endPoint y: 278, distance: 157.5
drag, startPoint x: 626, startPoint y: 425, endPoint x: 431, endPoint y: 319, distance: 221.9
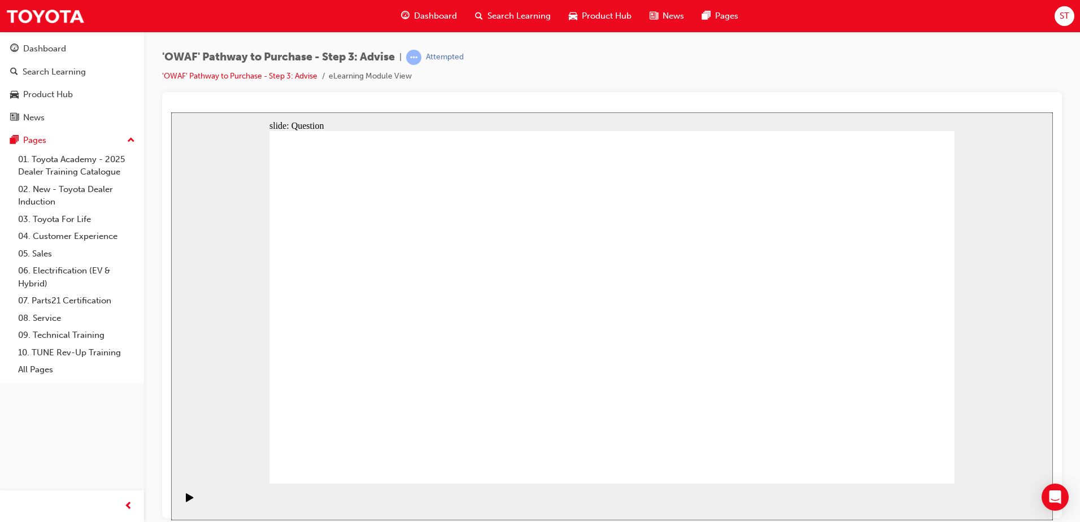
drag, startPoint x: 746, startPoint y: 386, endPoint x: 737, endPoint y: 316, distance: 71.3
drag, startPoint x: 835, startPoint y: 375, endPoint x: 679, endPoint y: 351, distance: 157.1
drag, startPoint x: 813, startPoint y: 351, endPoint x: 503, endPoint y: 355, distance: 309.5
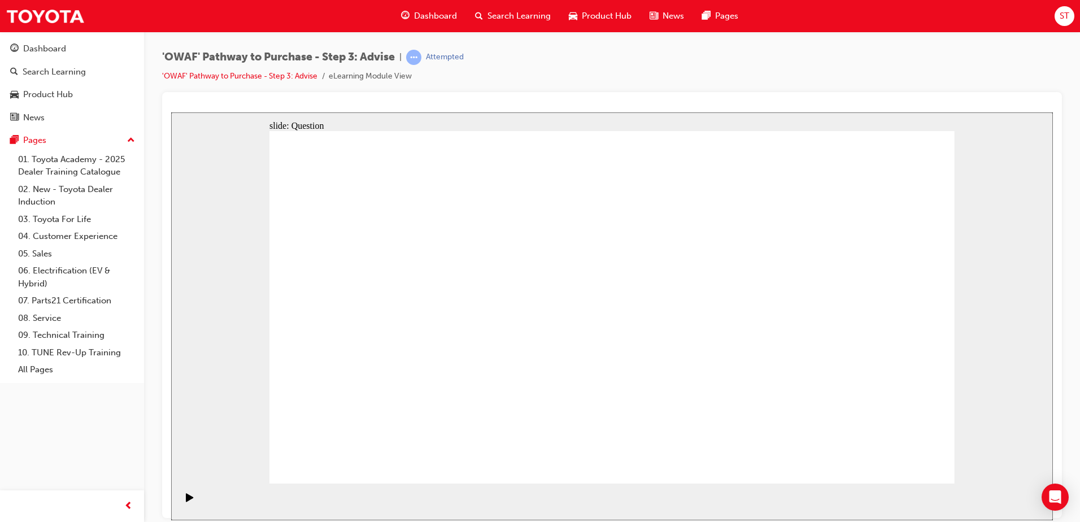
drag, startPoint x: 793, startPoint y: 354, endPoint x: 737, endPoint y: 347, distance: 56.9
drag, startPoint x: 813, startPoint y: 341, endPoint x: 663, endPoint y: 339, distance: 150.3
drag, startPoint x: 843, startPoint y: 340, endPoint x: 716, endPoint y: 338, distance: 127.1
drag, startPoint x: 820, startPoint y: 338, endPoint x: 416, endPoint y: 333, distance: 404.4
drag, startPoint x: 844, startPoint y: 357, endPoint x: 616, endPoint y: 356, distance: 228.8
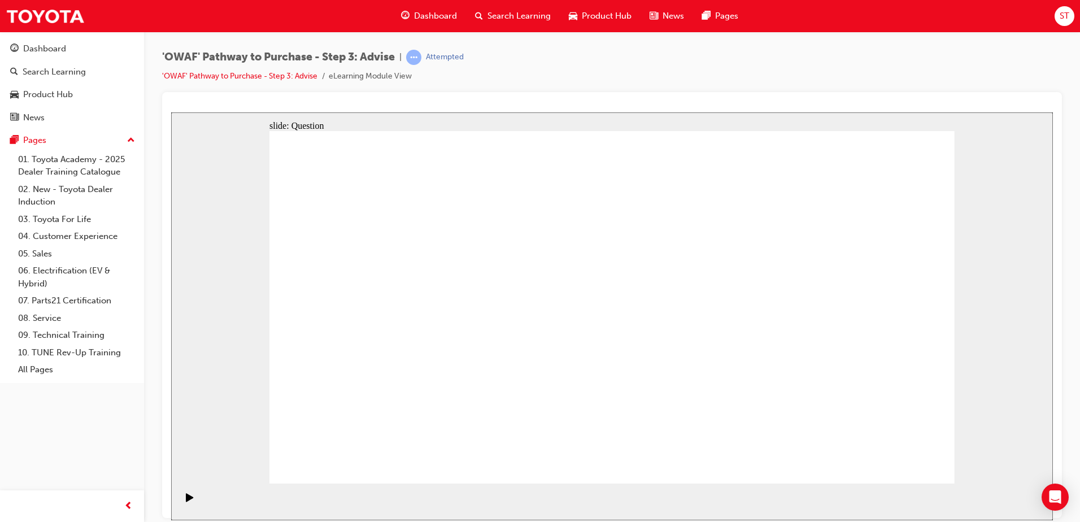
drag, startPoint x: 768, startPoint y: 360, endPoint x: 629, endPoint y: 397, distance: 143.6
drag, startPoint x: 458, startPoint y: 320, endPoint x: 624, endPoint y: 320, distance: 165.5
drag, startPoint x: 534, startPoint y: 365, endPoint x: 669, endPoint y: 325, distance: 140.7
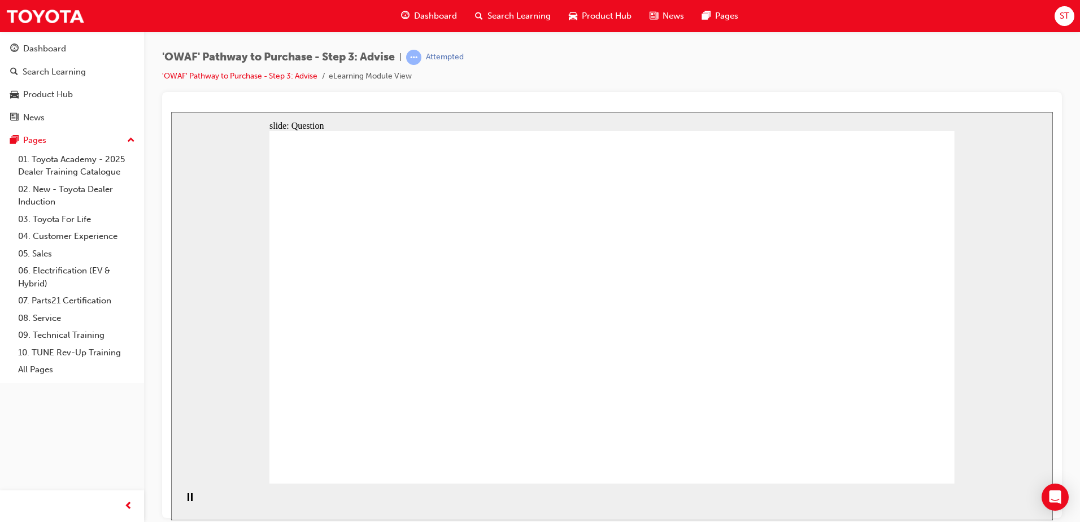
drag, startPoint x: 393, startPoint y: 371, endPoint x: 599, endPoint y: 335, distance: 209.3
drag, startPoint x: 659, startPoint y: 313, endPoint x: 717, endPoint y: 310, distance: 58.2
drag, startPoint x: 374, startPoint y: 266, endPoint x: 683, endPoint y: 292, distance: 309.5
drag, startPoint x: 337, startPoint y: 271, endPoint x: 340, endPoint y: 376, distance: 105.1
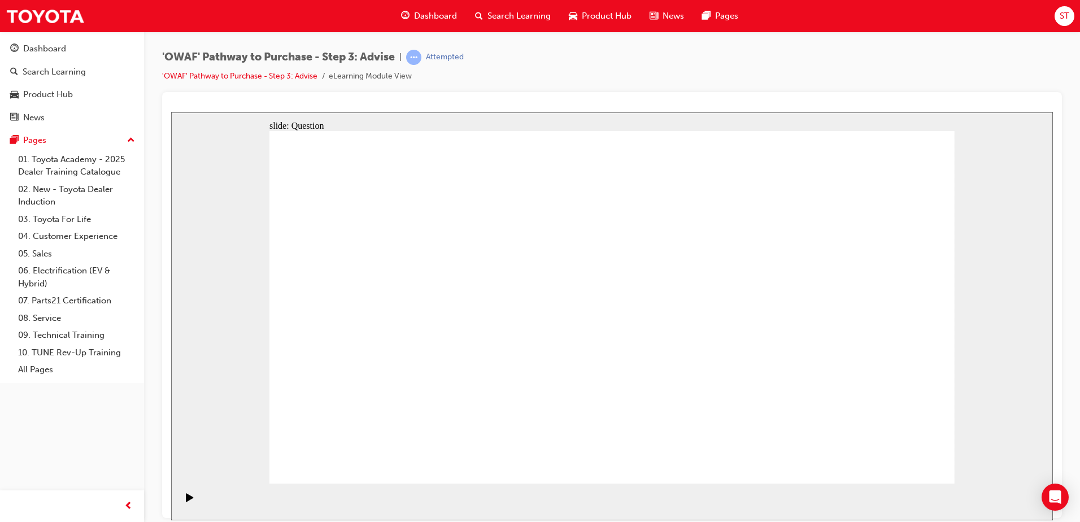
drag, startPoint x: 418, startPoint y: 306, endPoint x: 411, endPoint y: 399, distance: 92.9
drag, startPoint x: 467, startPoint y: 306, endPoint x: 476, endPoint y: 426, distance: 120.1
drag, startPoint x: 543, startPoint y: 265, endPoint x: 581, endPoint y: 360, distance: 102.0
drag, startPoint x: 608, startPoint y: 287, endPoint x: 610, endPoint y: 418, distance: 131.1
drag, startPoint x: 678, startPoint y: 306, endPoint x: 683, endPoint y: 444, distance: 138.5
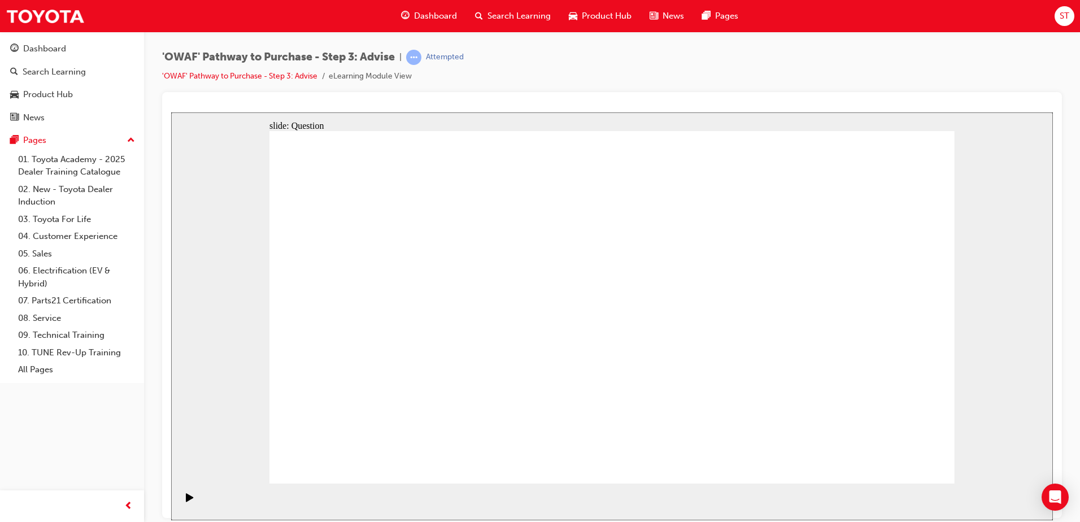
drag, startPoint x: 733, startPoint y: 277, endPoint x: 747, endPoint y: 403, distance: 126.1
drag, startPoint x: 818, startPoint y: 275, endPoint x: 816, endPoint y: 378, distance: 103.4
drag, startPoint x: 895, startPoint y: 303, endPoint x: 903, endPoint y: 404, distance: 101.4
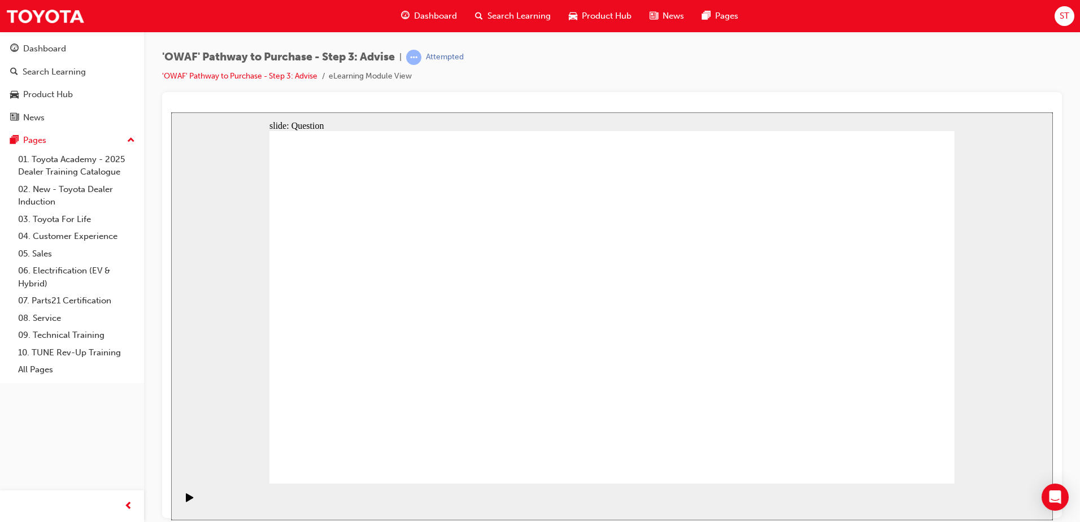
click at [489, 17] on span "Search Learning" at bounding box center [518, 16] width 63 height 13
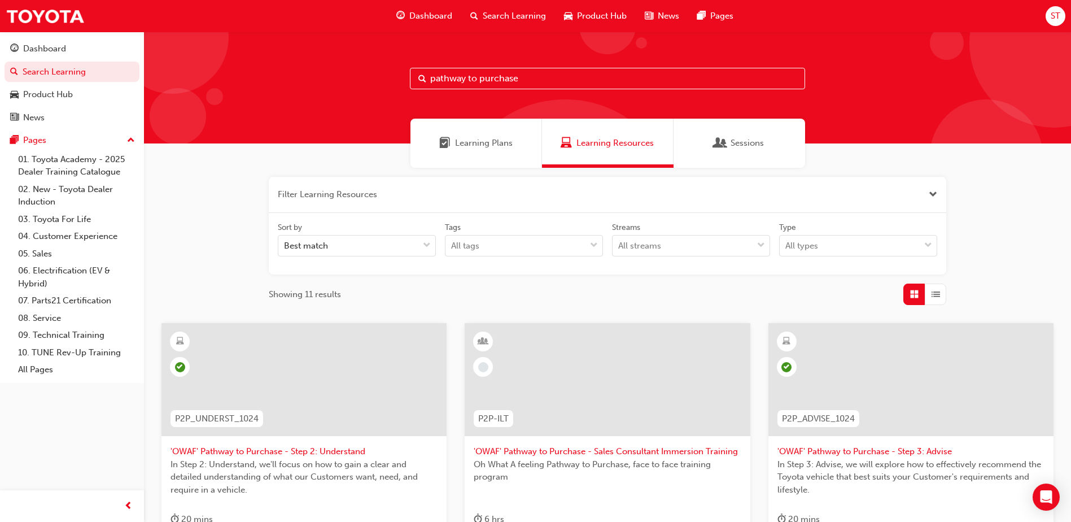
click at [455, 77] on input "pathway to purchase" at bounding box center [607, 78] width 395 height 21
click at [459, 75] on input "pathway to purchase" at bounding box center [607, 78] width 395 height 21
paste input "P2P_EXPER_1024"
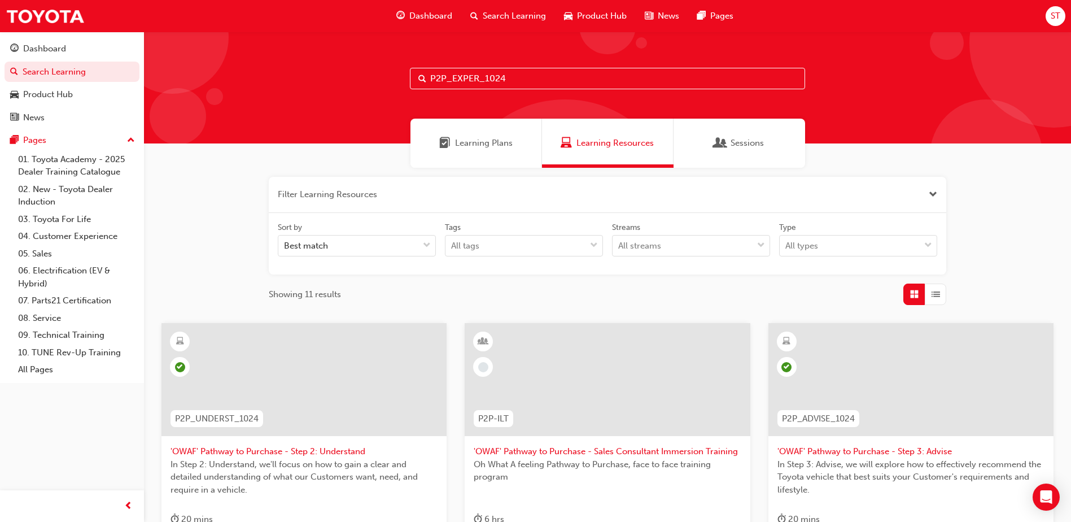
type input "P2P_EXPER_1024"
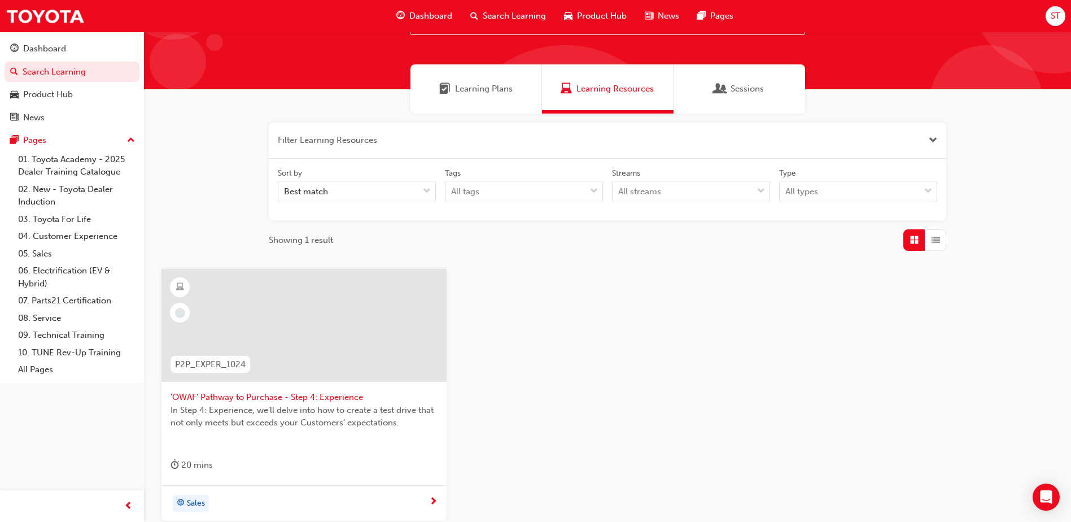
scroll to position [55, 0]
click at [336, 315] on div at bounding box center [304, 324] width 285 height 113
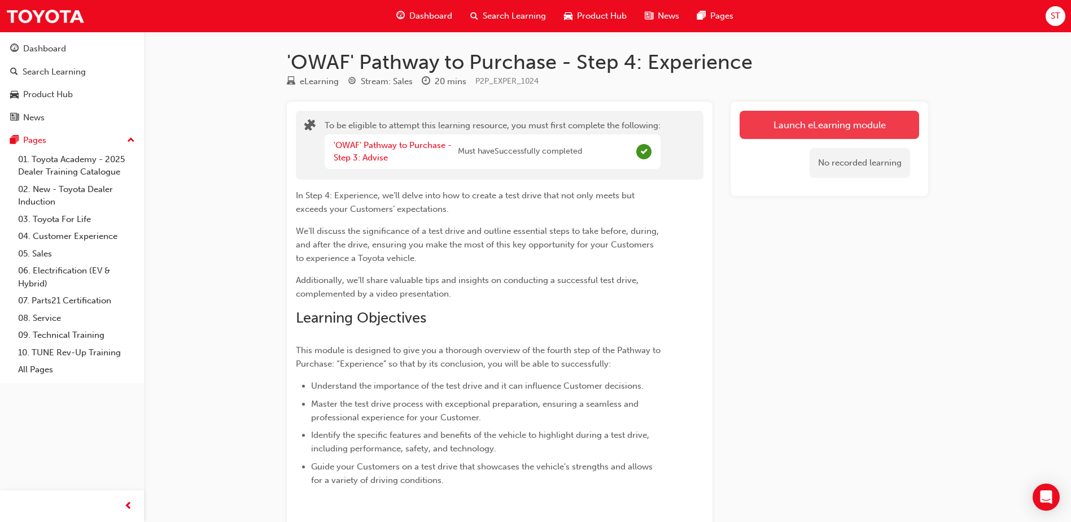
click at [781, 132] on button "Launch eLearning module" at bounding box center [830, 125] width 180 height 28
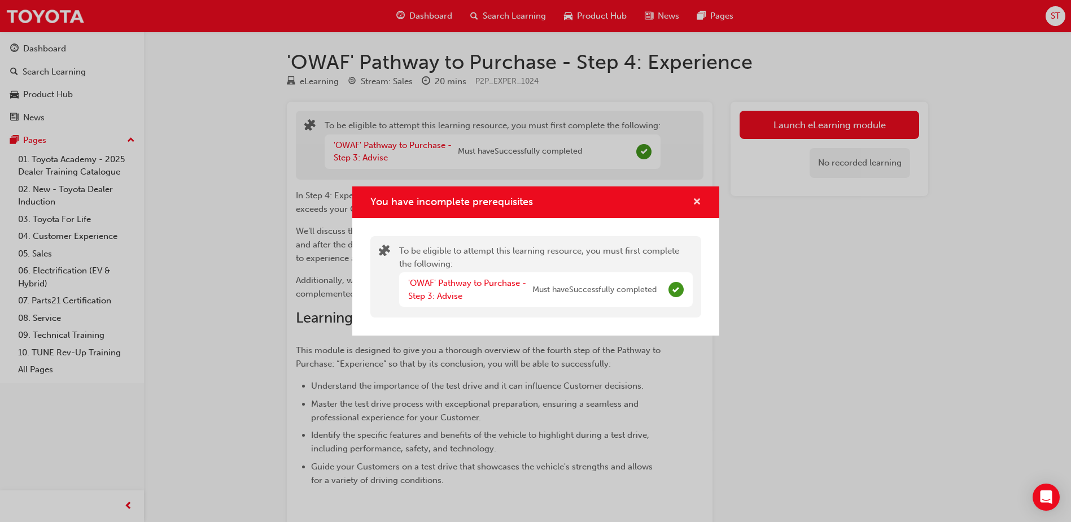
click at [699, 198] on span "cross-icon" at bounding box center [697, 203] width 8 height 10
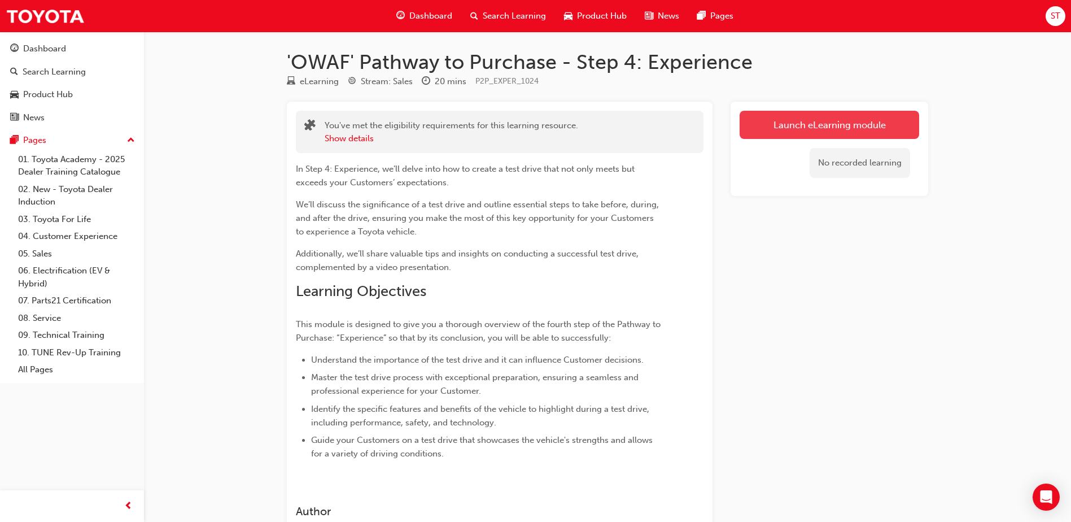
click at [859, 126] on link "Launch eLearning module" at bounding box center [830, 125] width 180 height 28
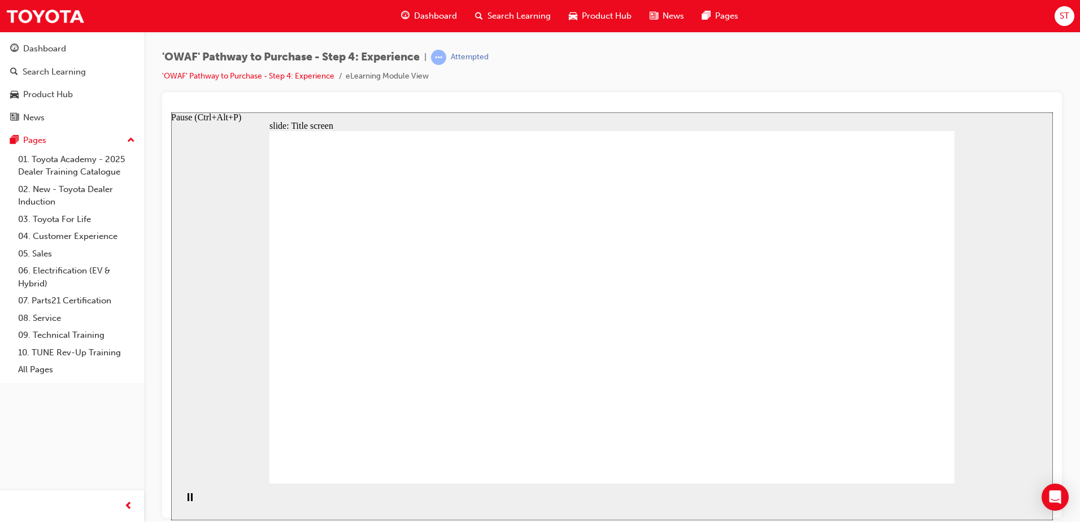
click at [195, 503] on div "Pause (Ctrl+Alt+P)" at bounding box center [189, 502] width 19 height 19
click at [195, 503] on div "Play (Ctrl+Alt+P)" at bounding box center [189, 502] width 19 height 19
click at [180, 500] on div "Pause (Ctrl+Alt+P)" at bounding box center [189, 502] width 19 height 19
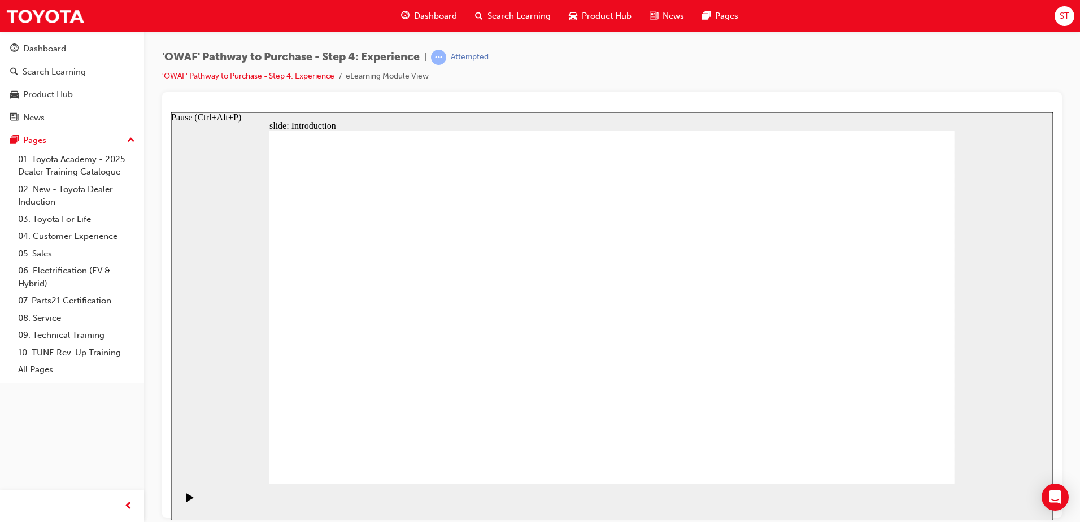
click at [180, 500] on div "Play (Ctrl+Alt+P)" at bounding box center [189, 502] width 19 height 19
click at [188, 496] on icon "Pause (Ctrl+Alt+P)" at bounding box center [190, 497] width 5 height 8
click at [186, 496] on icon "Play (Ctrl+Alt+P)" at bounding box center [190, 497] width 8 height 9
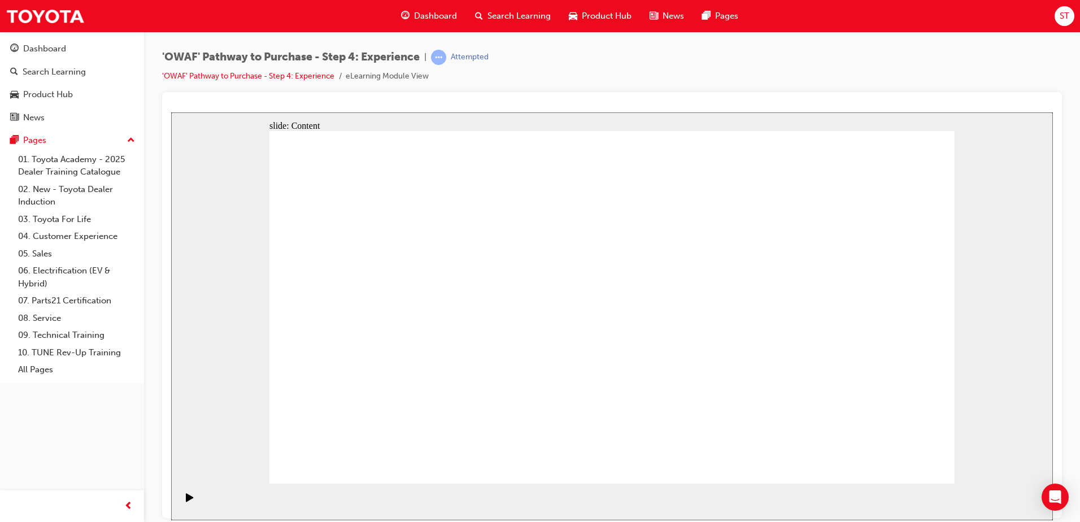
click at [188, 494] on icon "Pause (Ctrl+Alt+P)" at bounding box center [190, 497] width 5 height 8
click at [188, 500] on icon "Pause (Ctrl+Alt+P)" at bounding box center [190, 497] width 5 height 8
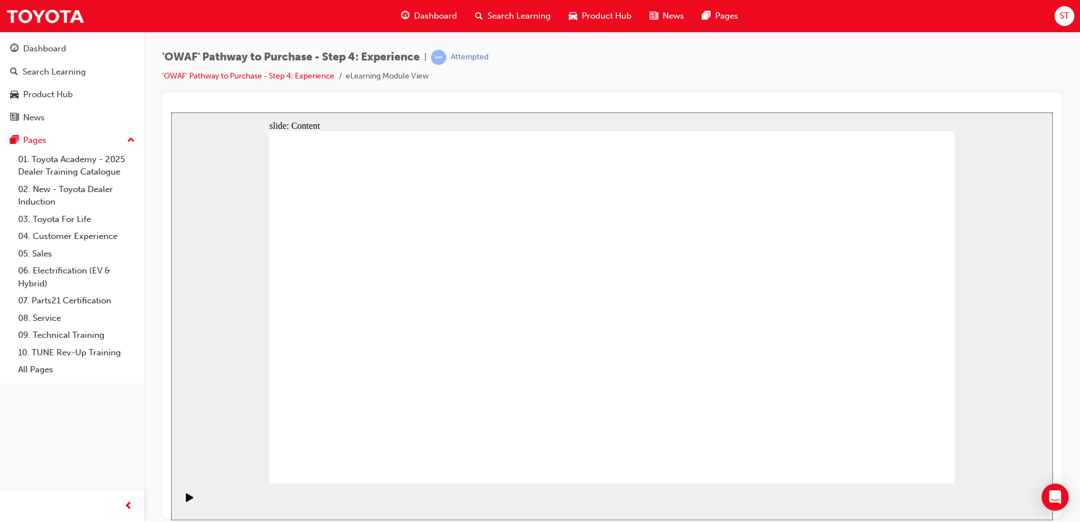
click at [182, 503] on div "Pause (Ctrl+Alt+P)" at bounding box center [189, 502] width 19 height 19
click at [186, 501] on icon "Play (Ctrl+Alt+P)" at bounding box center [189, 497] width 7 height 8
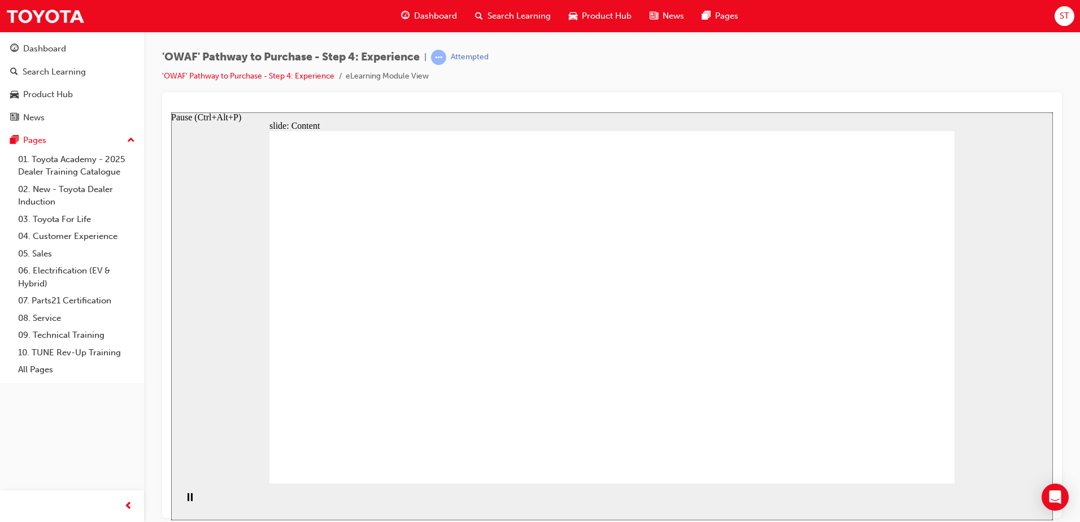
click at [189, 507] on div "Pause (Ctrl+Alt+P)" at bounding box center [189, 502] width 19 height 19
click at [189, 502] on icon "Play (Ctrl+Alt+P)" at bounding box center [190, 497] width 8 height 9
click at [188, 502] on icon "Play (Ctrl+Alt+P)" at bounding box center [190, 497] width 8 height 9
click at [186, 501] on icon "Play (Ctrl+Alt+P)" at bounding box center [189, 497] width 7 height 8
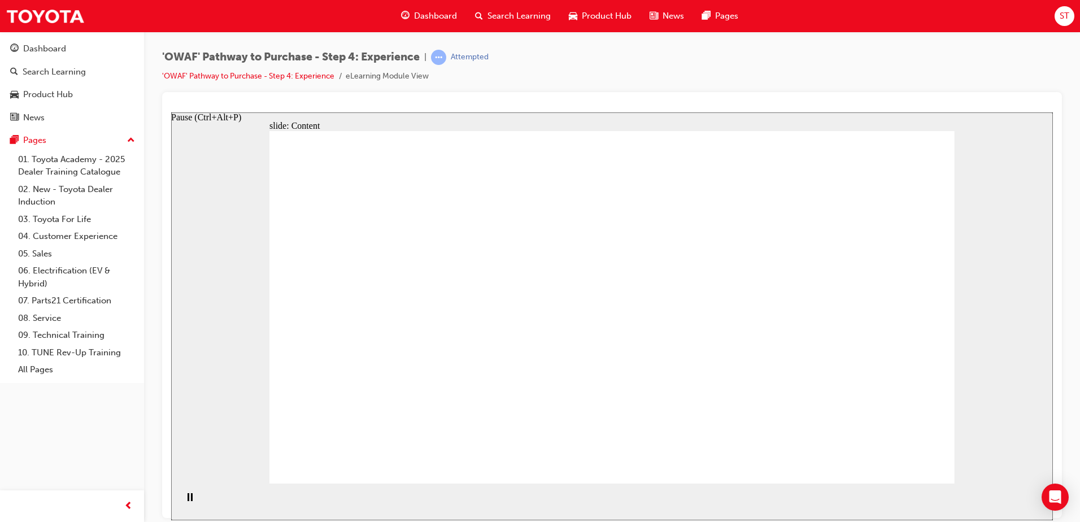
click at [192, 499] on div "Pause (Ctrl+Alt+P)" at bounding box center [189, 502] width 19 height 19
click at [192, 499] on div "Play (Ctrl+Alt+P)" at bounding box center [189, 502] width 19 height 19
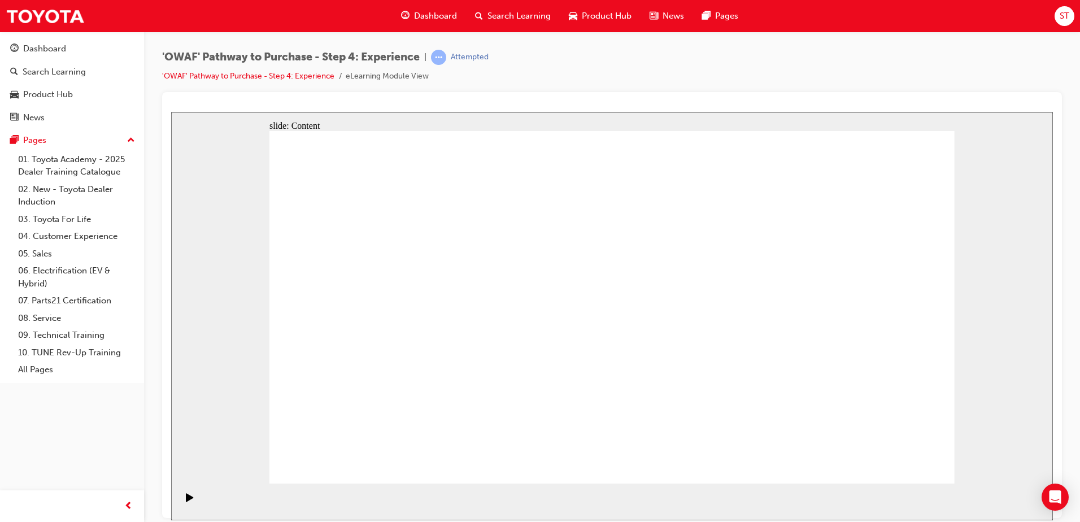
click at [196, 507] on section "Playback Speed 2 1.75 1.5 1.25" at bounding box center [612, 501] width 882 height 37
click at [191, 506] on div "Play (Ctrl+Alt+P)" at bounding box center [189, 502] width 19 height 19
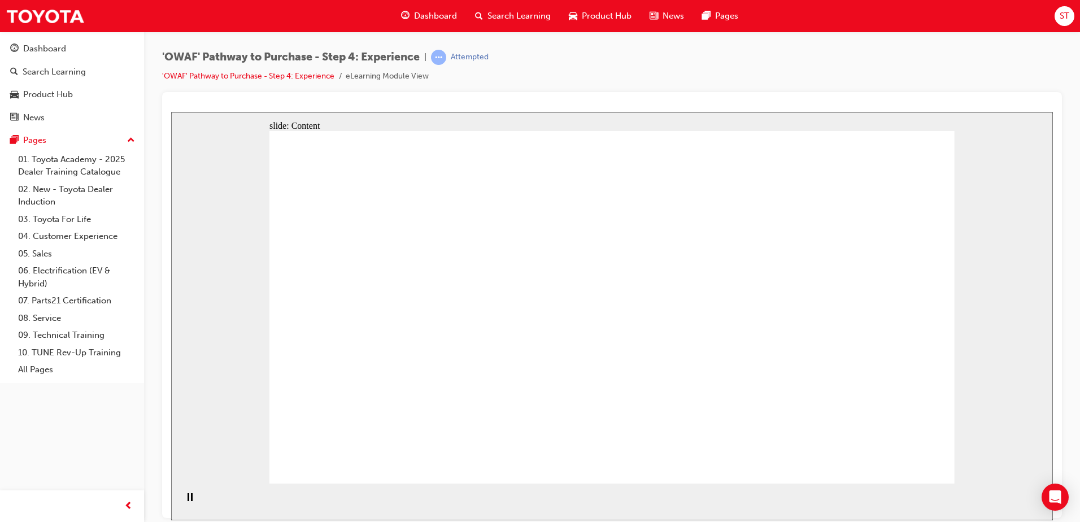
drag, startPoint x: 368, startPoint y: 142, endPoint x: 380, endPoint y: 161, distance: 22.1
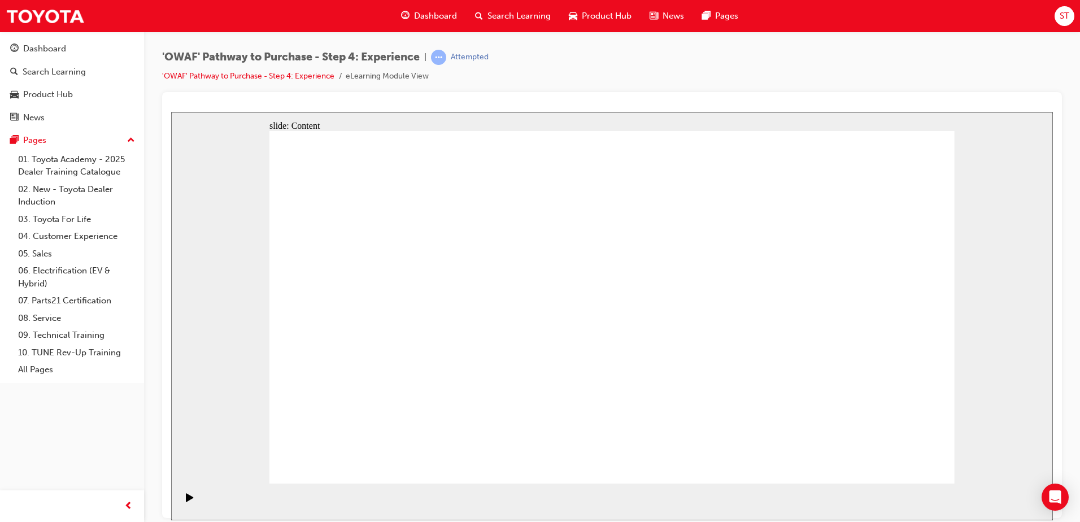
drag, startPoint x: 695, startPoint y: 333, endPoint x: 697, endPoint y: 350, distance: 17.7
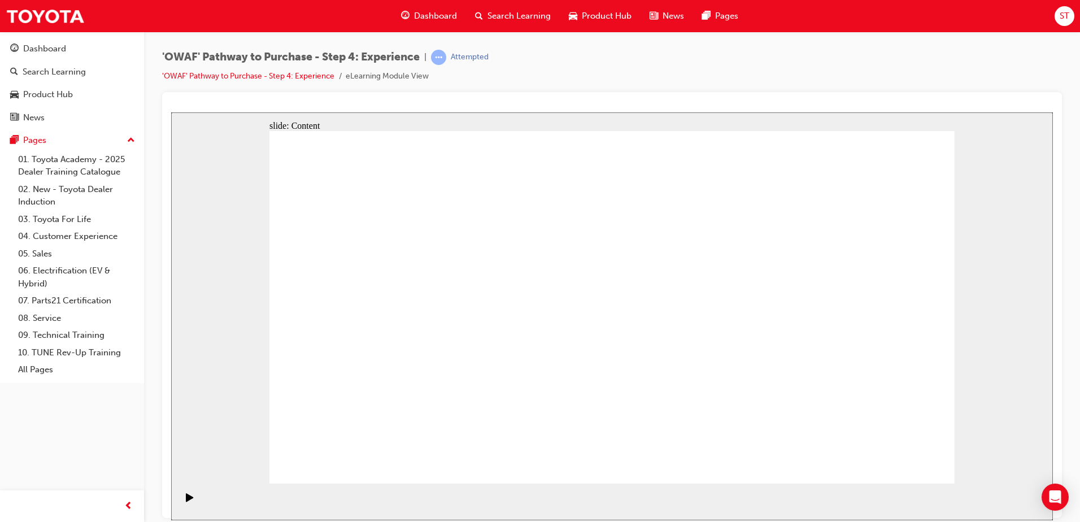
drag, startPoint x: 697, startPoint y: 350, endPoint x: 699, endPoint y: 371, distance: 21.0
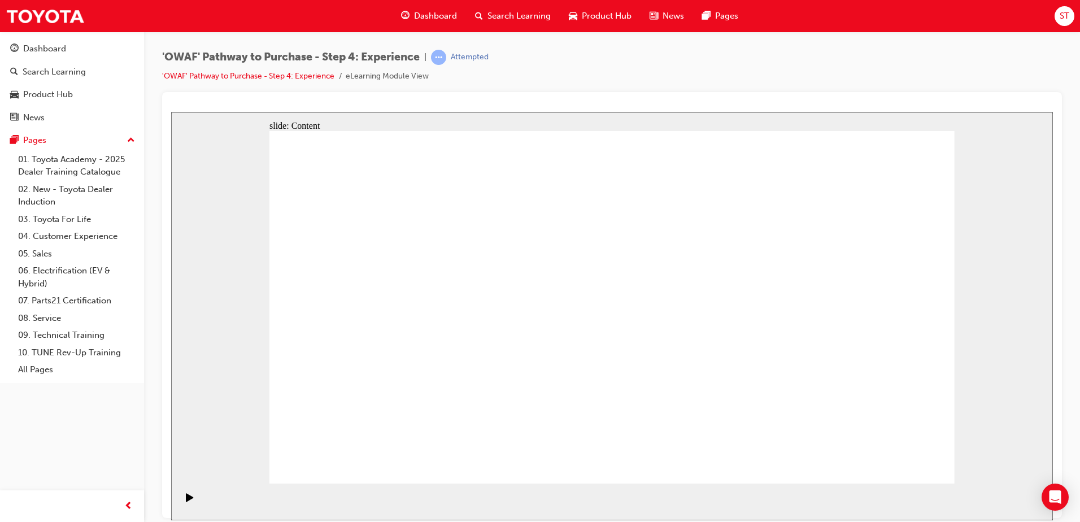
drag, startPoint x: 700, startPoint y: 359, endPoint x: 699, endPoint y: 365, distance: 5.8
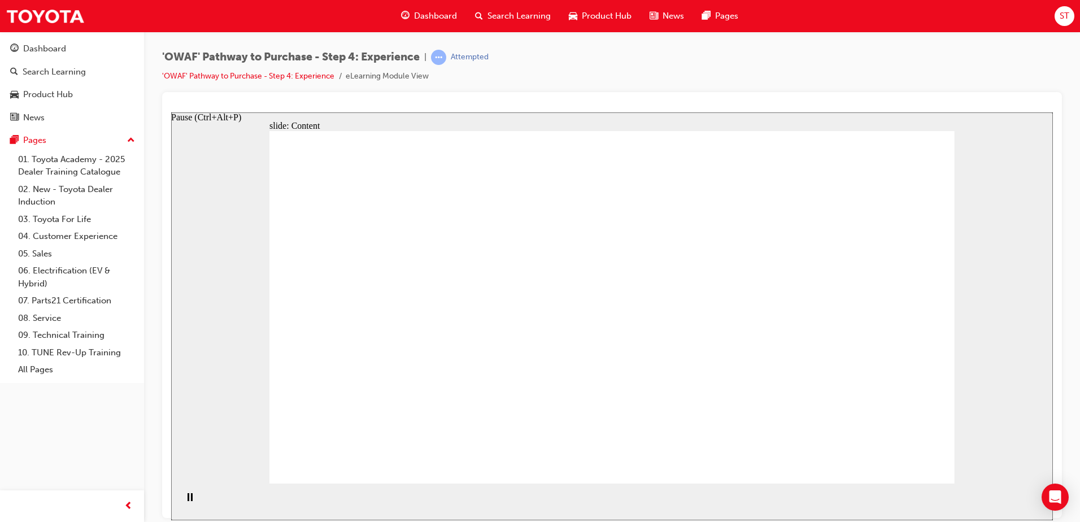
click at [194, 504] on div "Pause (Ctrl+Alt+P)" at bounding box center [189, 502] width 19 height 19
click at [191, 500] on rect "Pause (Ctrl+Alt+P)" at bounding box center [192, 497] width 2 height 8
click at [189, 502] on icon "Play (Ctrl+Alt+P)" at bounding box center [190, 497] width 8 height 9
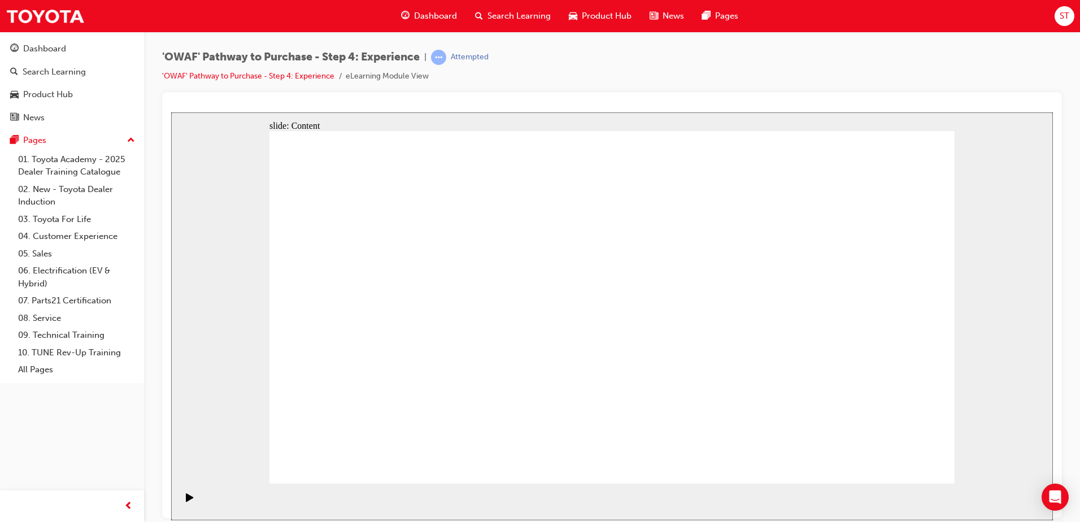
click at [194, 503] on div "Pause (Ctrl+Alt+P)" at bounding box center [189, 502] width 19 height 19
click at [194, 503] on div "Play (Ctrl+Alt+P)" at bounding box center [189, 502] width 19 height 19
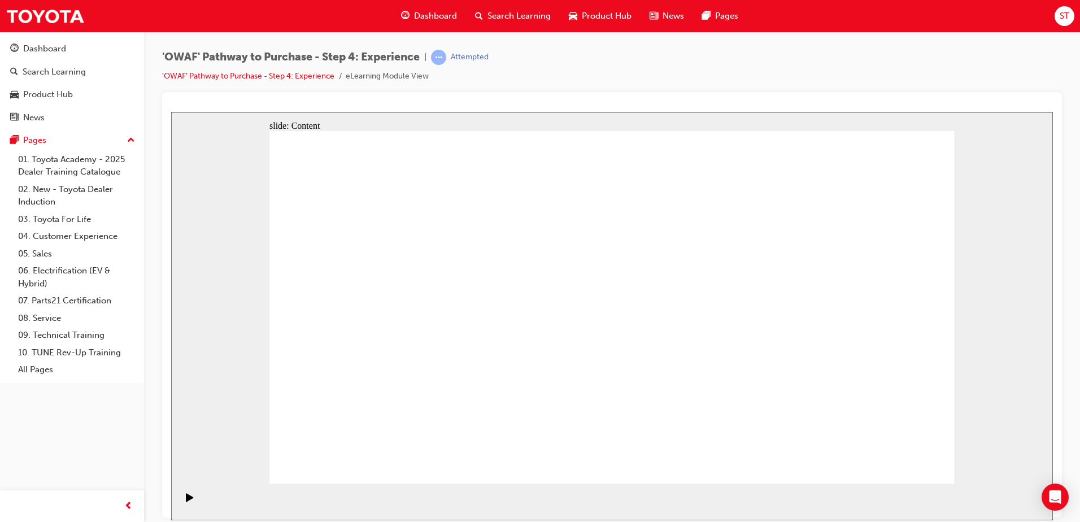
drag, startPoint x: 481, startPoint y: 271, endPoint x: 472, endPoint y: 271, distance: 9.1
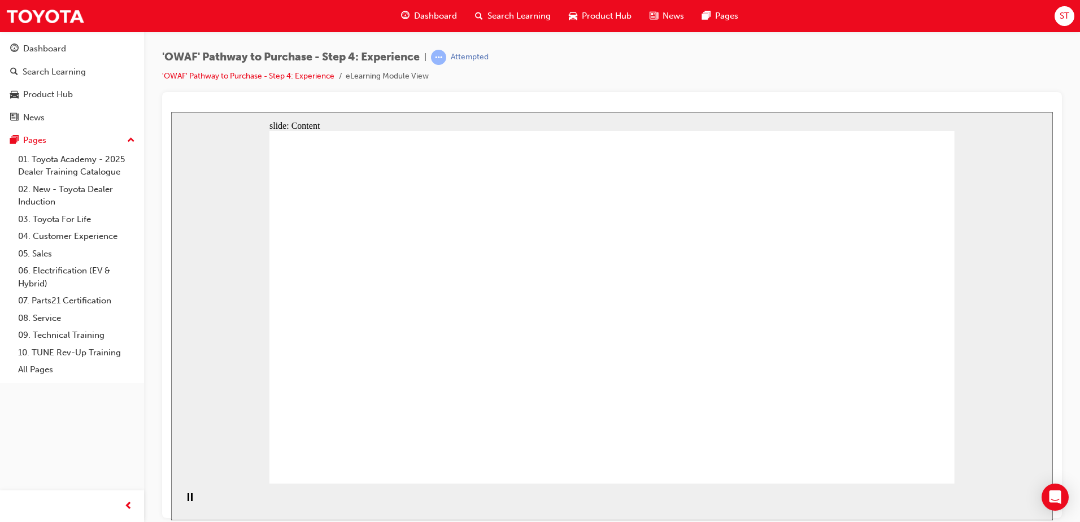
click at [195, 504] on section "Playback Speed 2 1.75 1.5 1.25 Normal" at bounding box center [612, 501] width 882 height 37
click at [192, 504] on div "Pause (Ctrl+Alt+P)" at bounding box center [189, 502] width 19 height 19
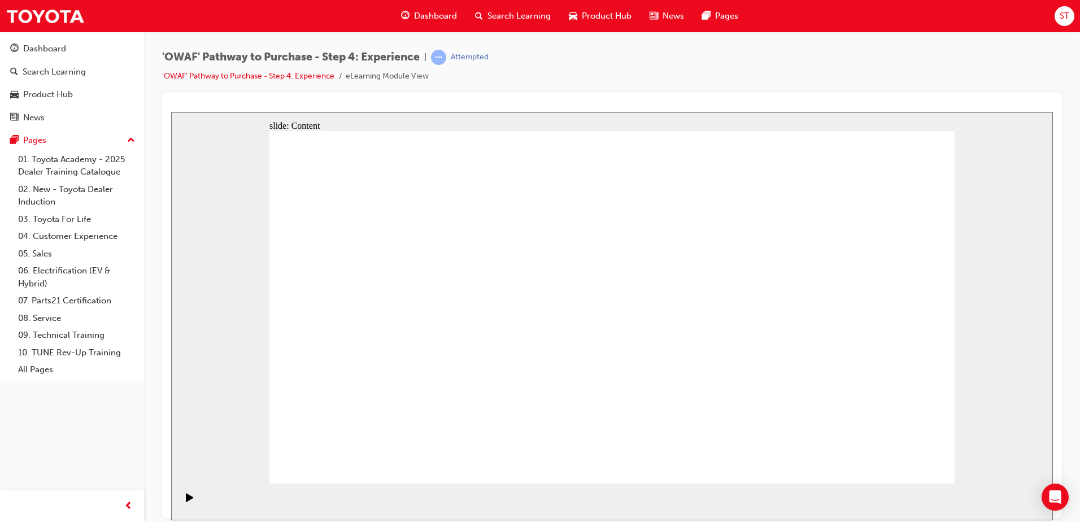
drag, startPoint x: 847, startPoint y: 373, endPoint x: 855, endPoint y: 373, distance: 7.9
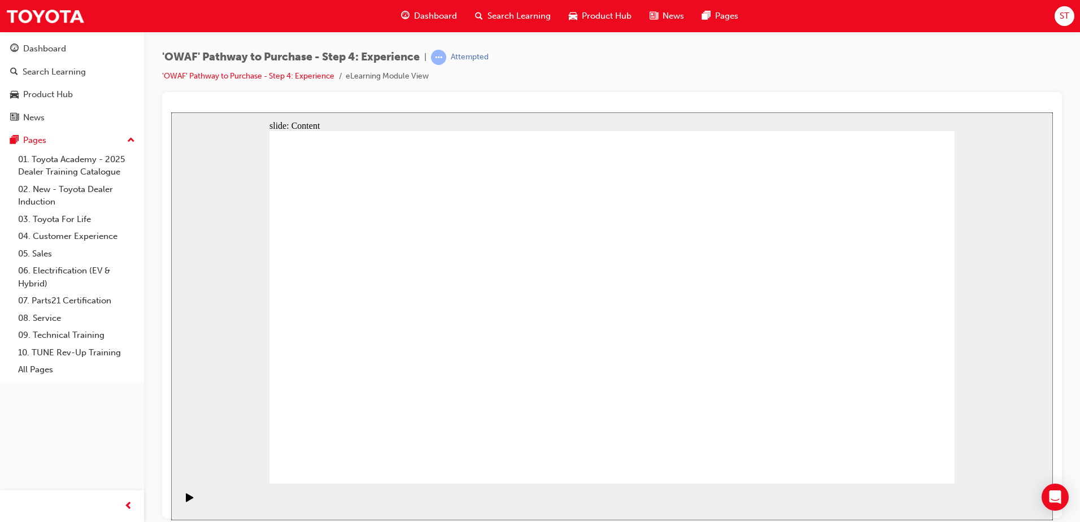
drag, startPoint x: 843, startPoint y: 377, endPoint x: 847, endPoint y: 368, distance: 10.4
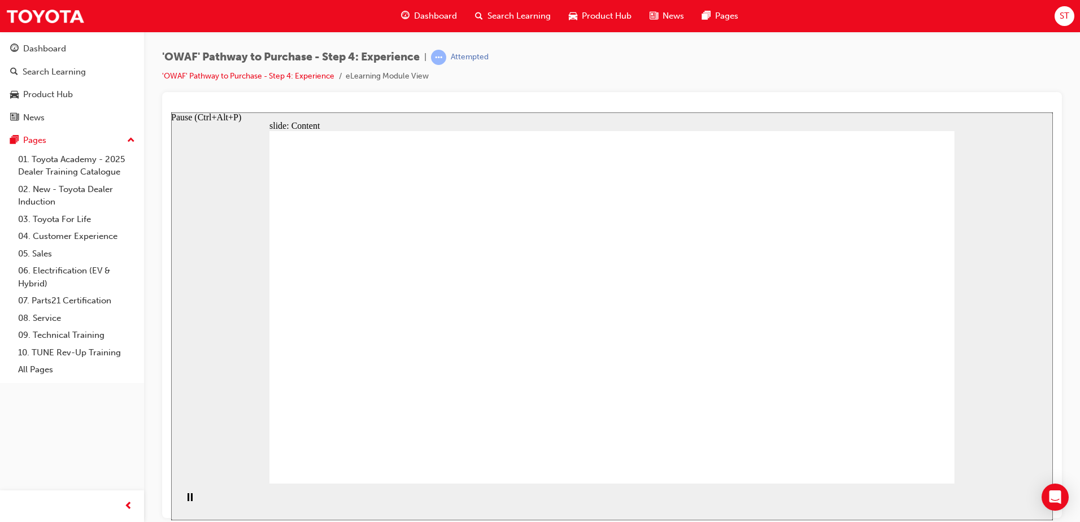
click at [191, 499] on rect "Pause (Ctrl+Alt+P)" at bounding box center [192, 497] width 2 height 8
click at [188, 499] on icon "Play (Ctrl+Alt+P)" at bounding box center [190, 497] width 8 height 9
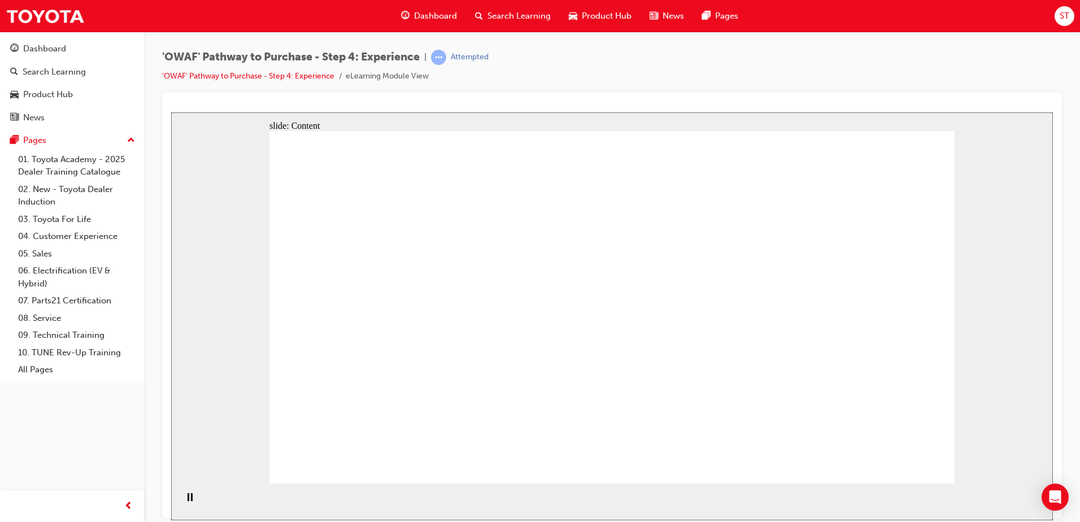
click at [182, 503] on div "Pause (Ctrl+Alt+P)" at bounding box center [189, 502] width 19 height 19
click at [186, 501] on icon "Play (Ctrl+Alt+P)" at bounding box center [189, 497] width 7 height 8
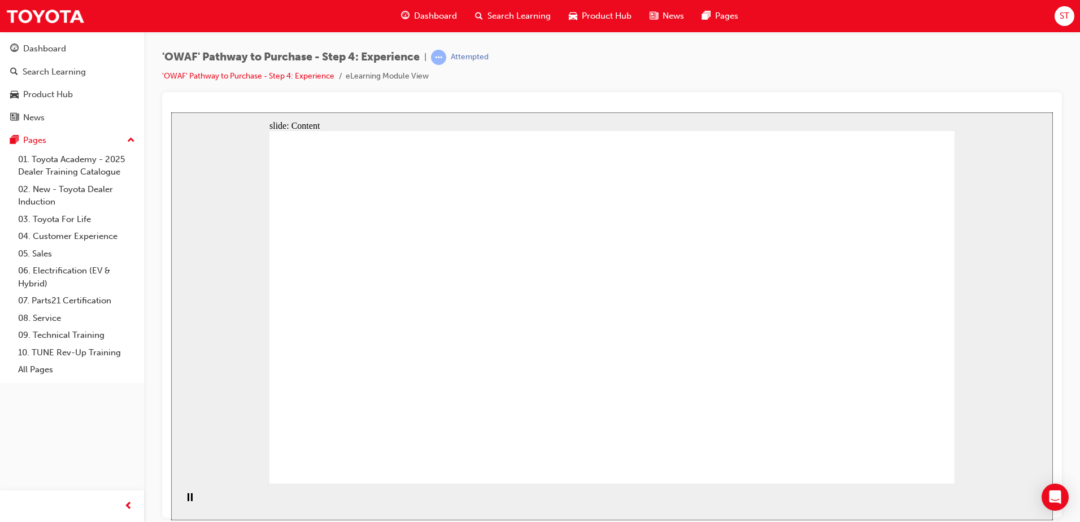
drag, startPoint x: 340, startPoint y: 277, endPoint x: 398, endPoint y: 282, distance: 58.4
drag, startPoint x: 452, startPoint y: 276, endPoint x: 393, endPoint y: 272, distance: 59.4
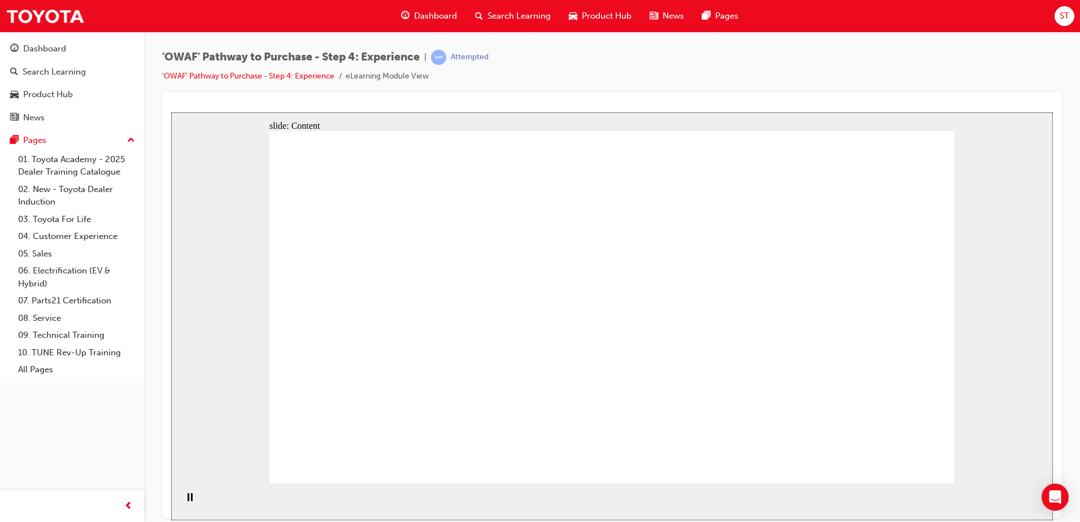
drag, startPoint x: 350, startPoint y: 281, endPoint x: 355, endPoint y: 287, distance: 8.1
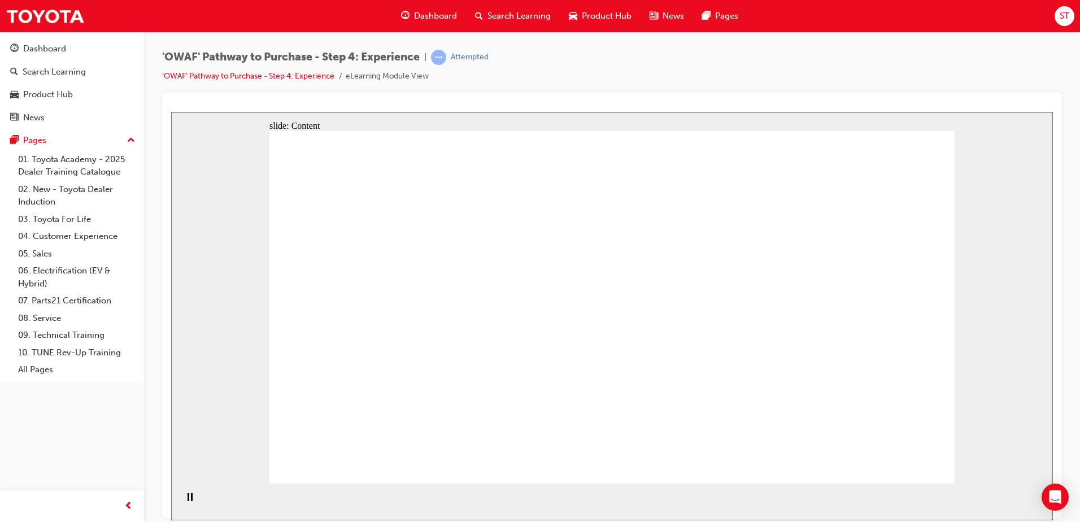
drag, startPoint x: 424, startPoint y: 276, endPoint x: 466, endPoint y: 278, distance: 41.9
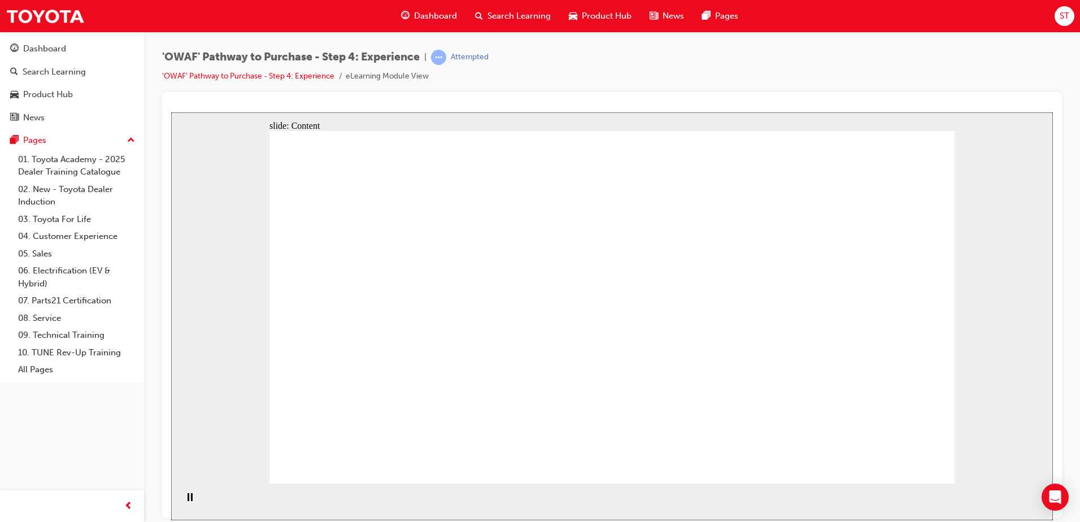
click at [188, 500] on icon "Pause (Ctrl+Alt+P)" at bounding box center [190, 497] width 5 height 8
click at [186, 501] on icon "Play (Ctrl+Alt+P)" at bounding box center [189, 497] width 7 height 8
click at [189, 501] on icon "Play (Ctrl+Alt+P)" at bounding box center [189, 497] width 7 height 8
click at [190, 498] on div "Pause (Ctrl+Alt+P)" at bounding box center [189, 502] width 19 height 19
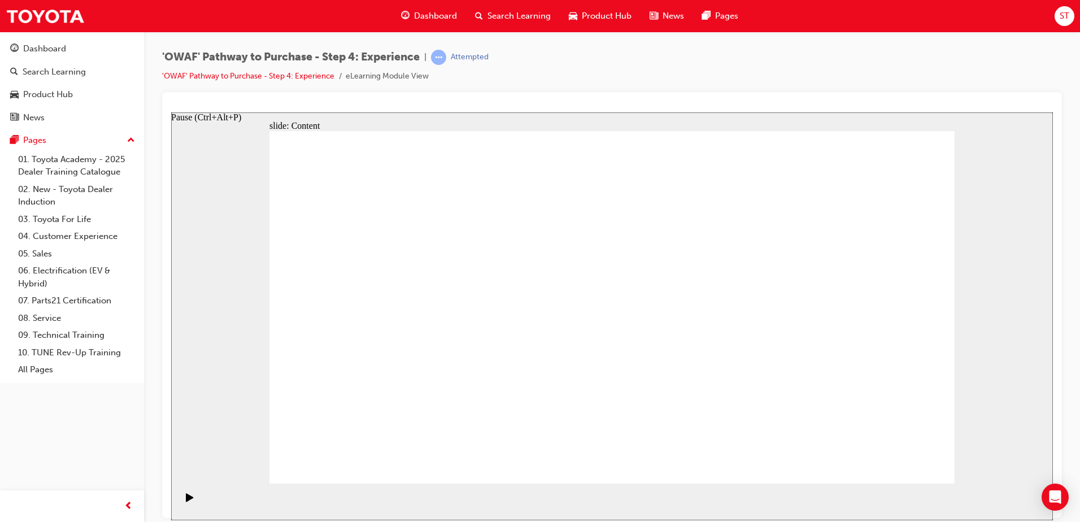
click at [190, 498] on icon "Play (Ctrl+Alt+P)" at bounding box center [190, 497] width 8 height 9
drag, startPoint x: 390, startPoint y: 277, endPoint x: 546, endPoint y: 287, distance: 156.2
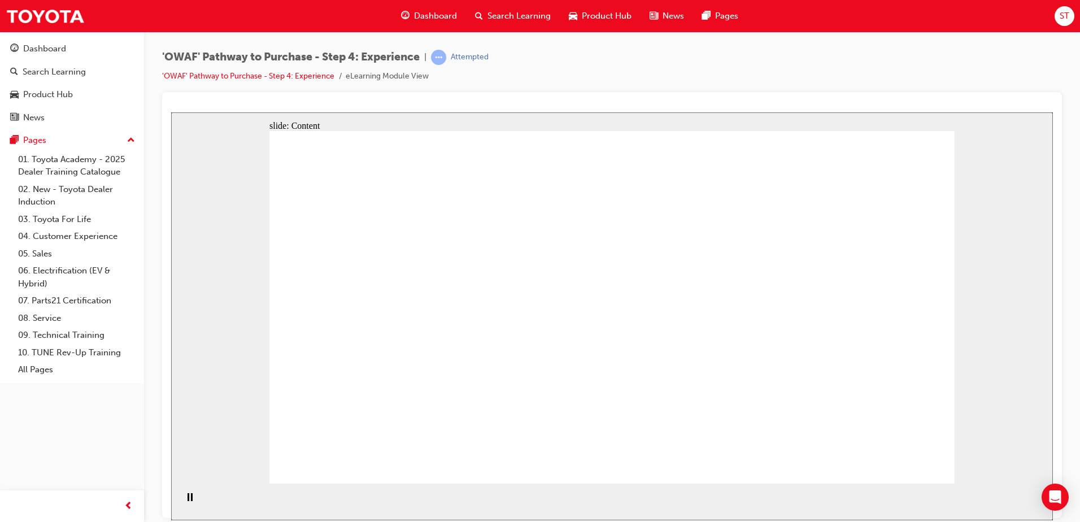
drag, startPoint x: 482, startPoint y: 264, endPoint x: 537, endPoint y: 267, distance: 54.3
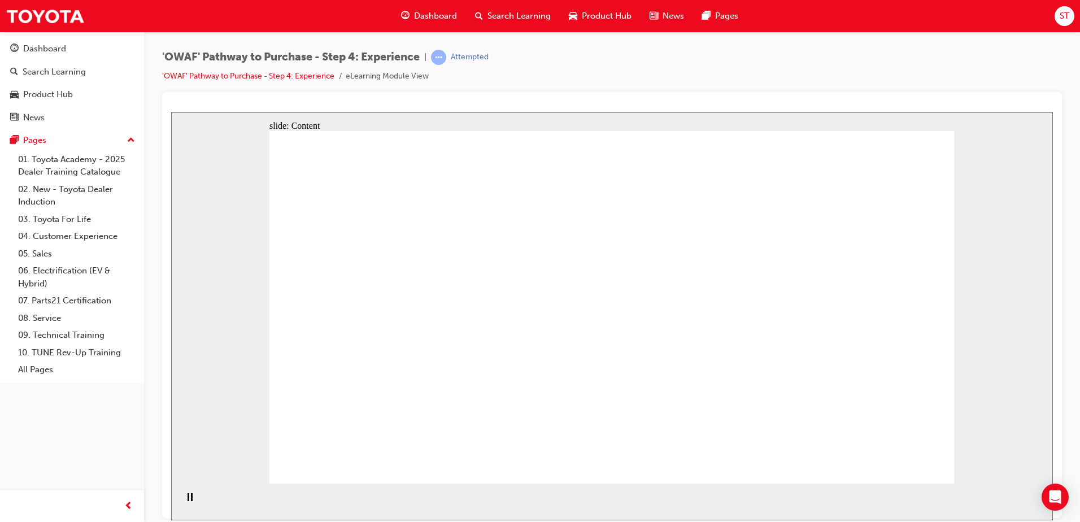
drag, startPoint x: 525, startPoint y: 375, endPoint x: 502, endPoint y: 372, distance: 23.3
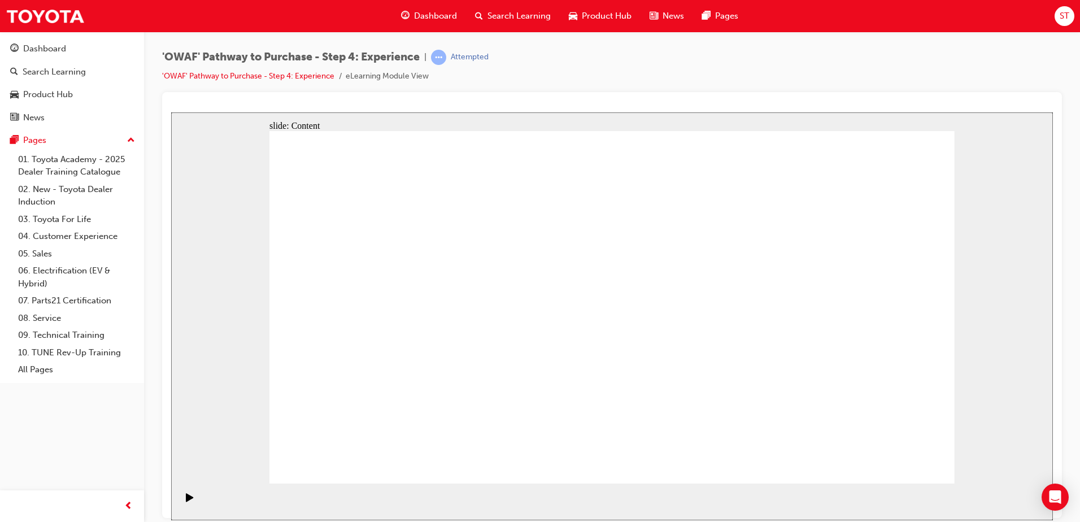
click at [188, 500] on rect "Pause (Ctrl+Alt+P)" at bounding box center [189, 497] width 2 height 8
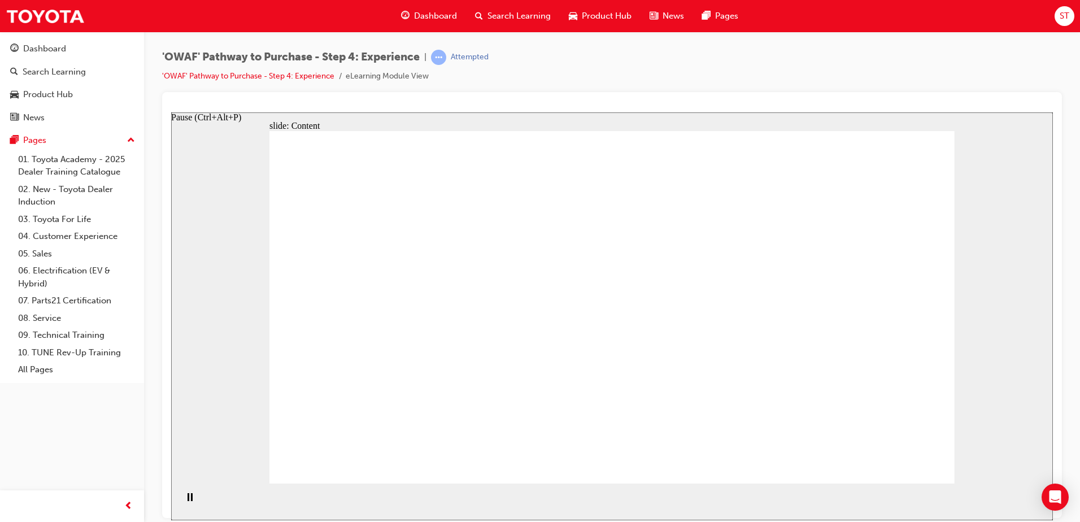
click at [181, 503] on div "Pause (Ctrl+Alt+P)" at bounding box center [189, 502] width 19 height 19
click at [184, 503] on div "Pause (Ctrl+Alt+P)" at bounding box center [189, 502] width 19 height 19
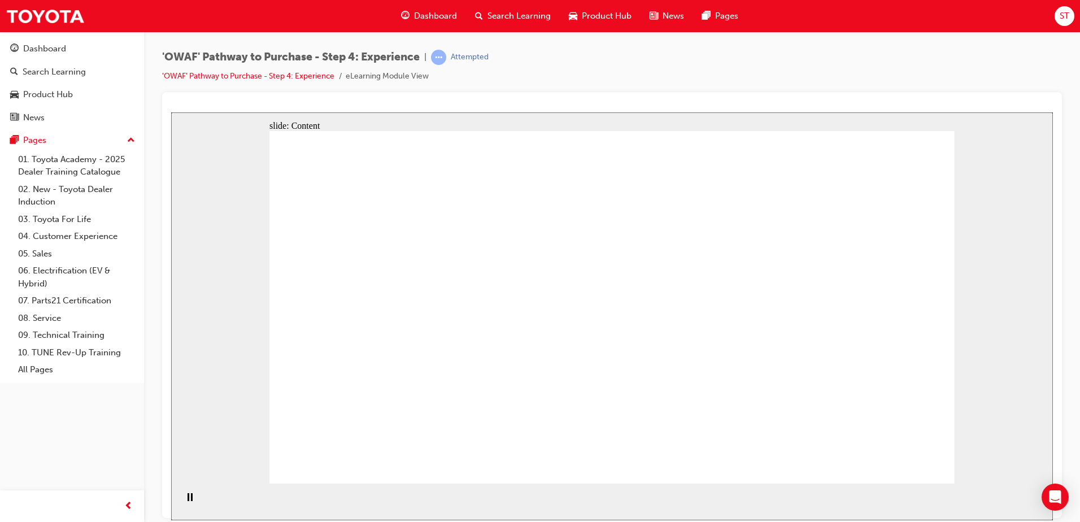
click at [188, 497] on icon "Pause (Ctrl+Alt+P)" at bounding box center [190, 497] width 5 height 8
click at [186, 497] on icon "Play (Ctrl+Alt+P)" at bounding box center [190, 497] width 8 height 9
click at [180, 494] on div "Pause (Ctrl+Alt+P)" at bounding box center [189, 502] width 19 height 19
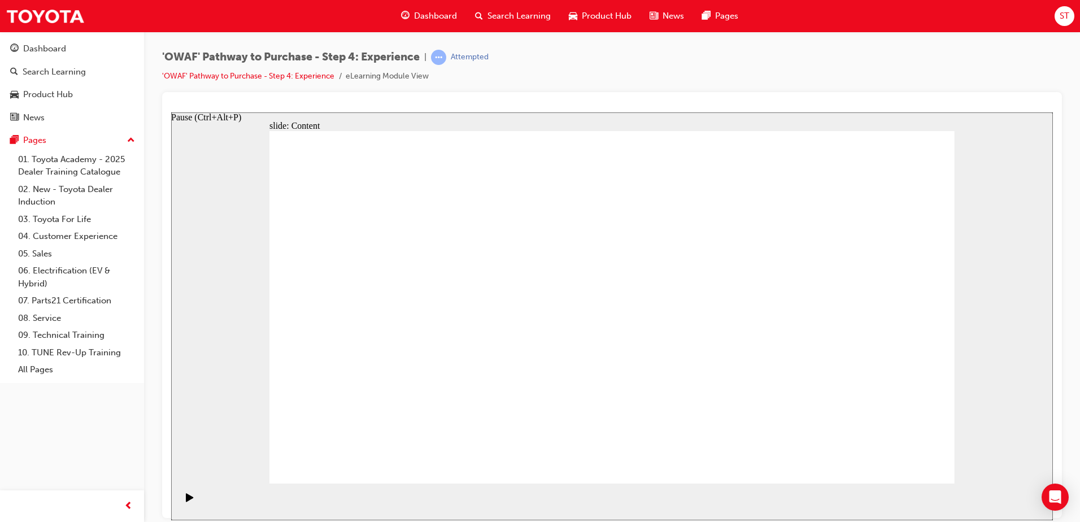
click at [182, 495] on div "Play (Ctrl+Alt+P)" at bounding box center [189, 502] width 19 height 19
click at [183, 495] on div "Pause (Ctrl+Alt+P)" at bounding box center [189, 502] width 19 height 19
drag, startPoint x: 183, startPoint y: 495, endPoint x: 175, endPoint y: 490, distance: 9.1
click at [181, 495] on div "Play (Ctrl+Alt+P)" at bounding box center [189, 502] width 19 height 19
click at [180, 496] on div "Pause (Ctrl+Alt+P)" at bounding box center [189, 502] width 19 height 19
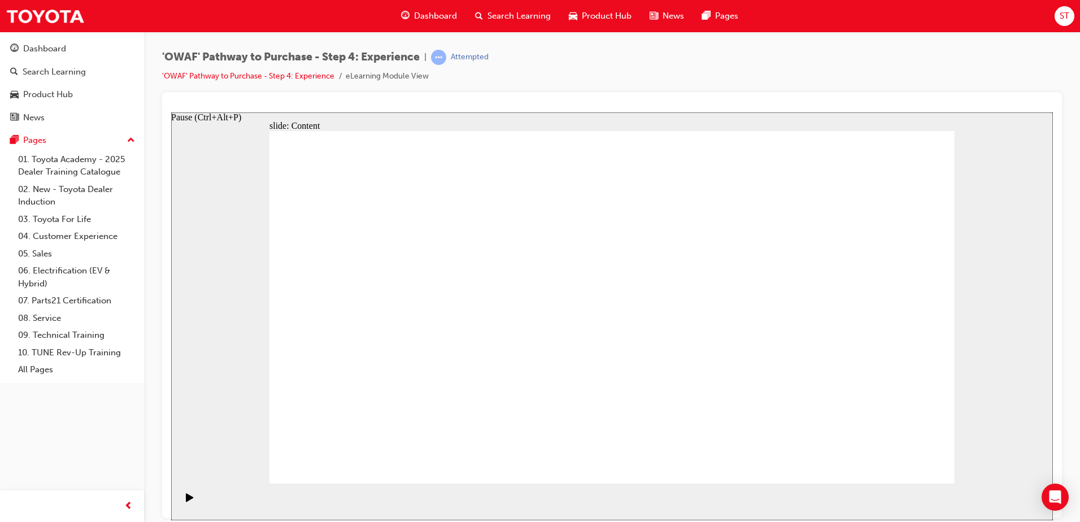
click at [180, 496] on div "Play (Ctrl+Alt+P)" at bounding box center [189, 502] width 19 height 19
click at [180, 496] on div "Pause (Ctrl+Alt+P)" at bounding box center [189, 502] width 19 height 19
click at [180, 496] on div "Play (Ctrl+Alt+P)" at bounding box center [189, 502] width 19 height 19
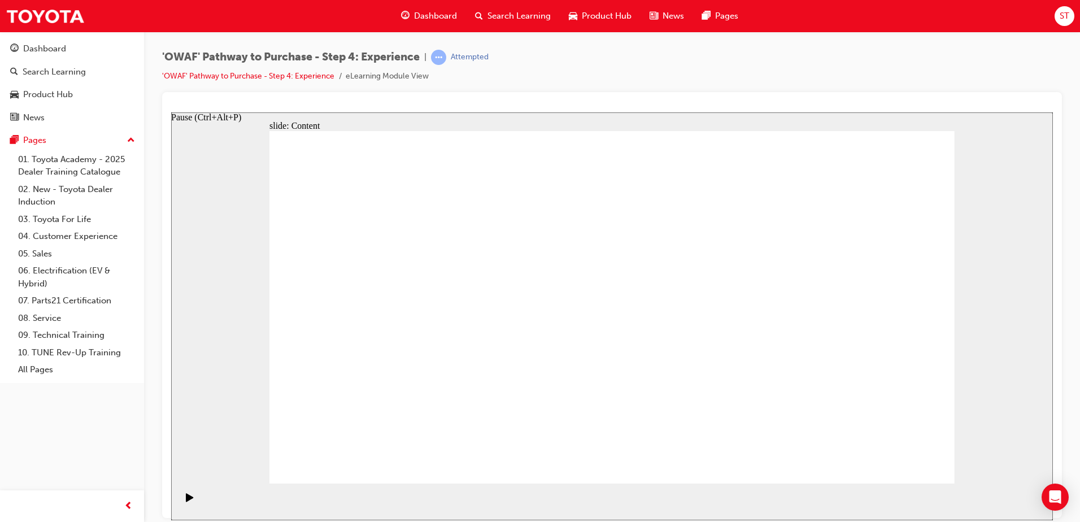
click at [180, 496] on div "Play (Ctrl+Alt+P)" at bounding box center [189, 502] width 19 height 19
click at [180, 496] on div "Pause (Ctrl+Alt+P)" at bounding box center [189, 502] width 19 height 19
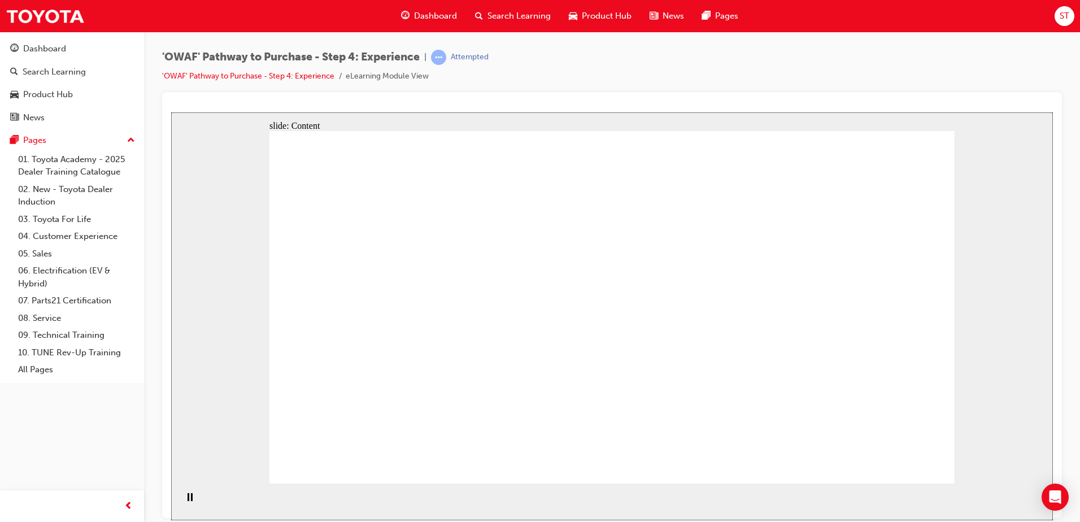
click at [180, 501] on div "Pause (Ctrl+Alt+P)" at bounding box center [189, 502] width 19 height 19
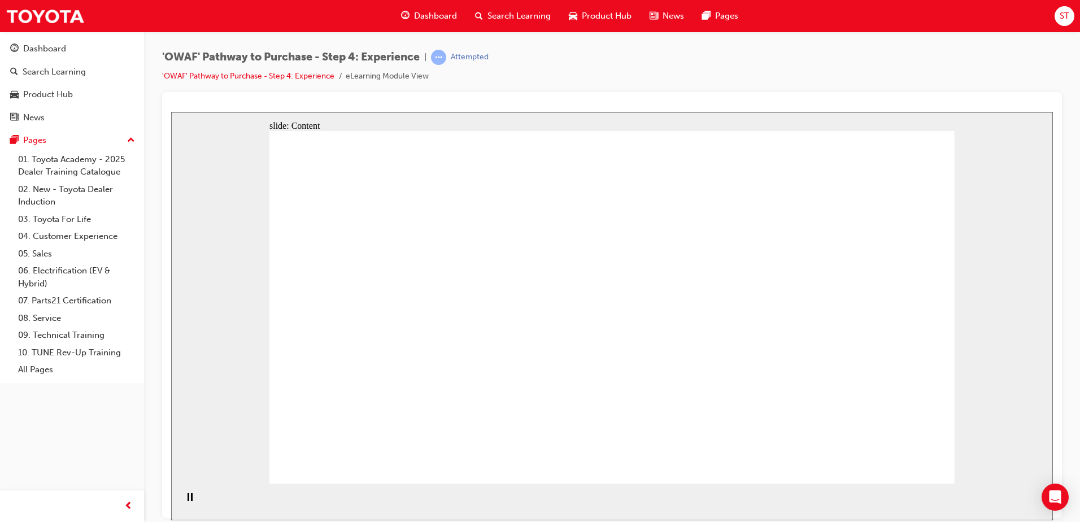
click at [188, 500] on icon "Pause (Ctrl+Alt+P)" at bounding box center [190, 497] width 5 height 8
click at [186, 501] on icon "Play (Ctrl+Alt+P)" at bounding box center [189, 497] width 7 height 8
click at [188, 500] on rect "Pause (Ctrl+Alt+P)" at bounding box center [189, 497] width 2 height 8
click at [186, 500] on icon "Play (Ctrl+Alt+P)" at bounding box center [189, 497] width 7 height 8
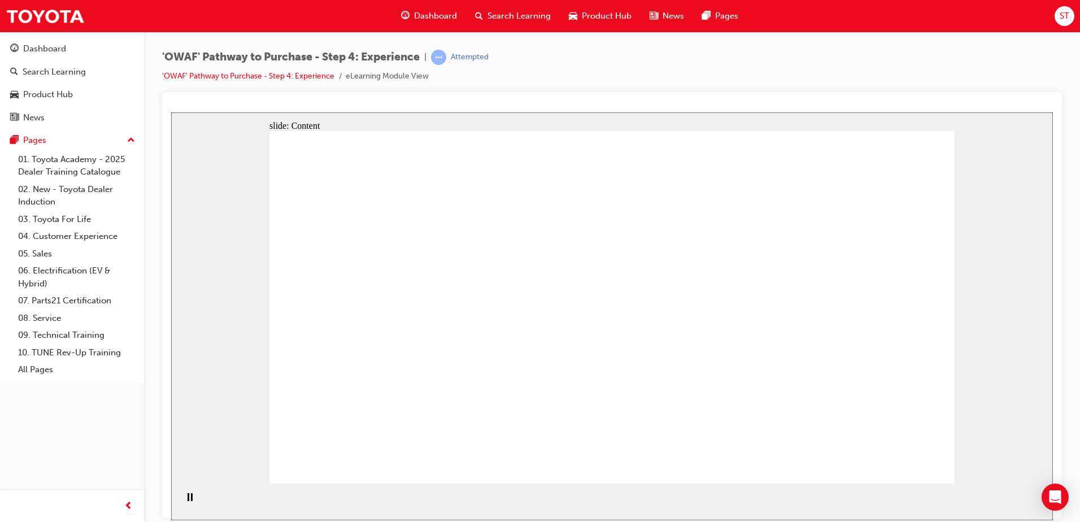
click at [188, 499] on rect "Pause (Ctrl+Alt+P)" at bounding box center [189, 497] width 2 height 8
click at [186, 500] on icon "Play (Ctrl+Alt+P)" at bounding box center [189, 497] width 7 height 8
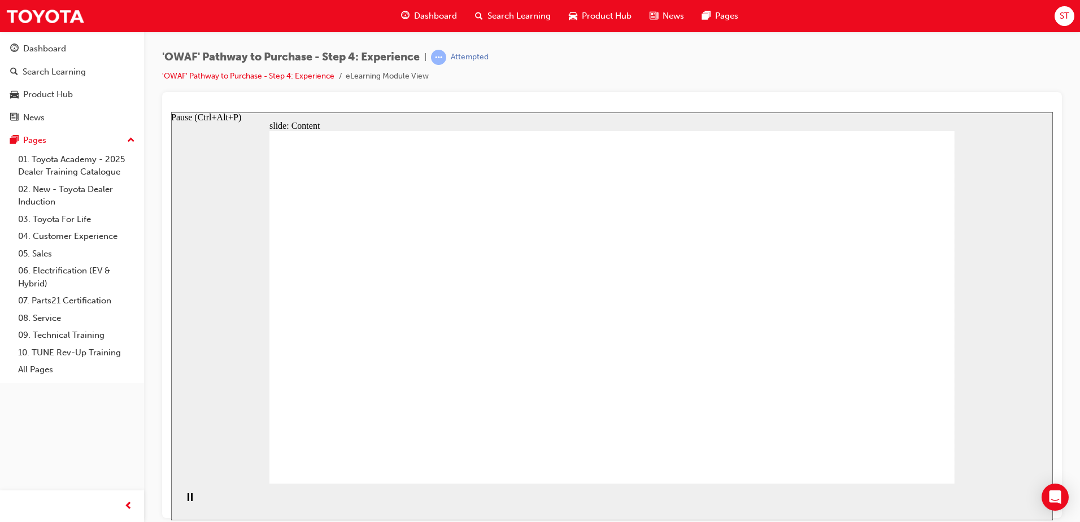
click at [191, 503] on div "Pause (Ctrl+Alt+P)" at bounding box center [189, 502] width 19 height 19
click at [191, 503] on div "Play (Ctrl+Alt+P)" at bounding box center [189, 502] width 19 height 19
click at [191, 494] on div "Pause (Ctrl+Alt+P)" at bounding box center [189, 502] width 19 height 19
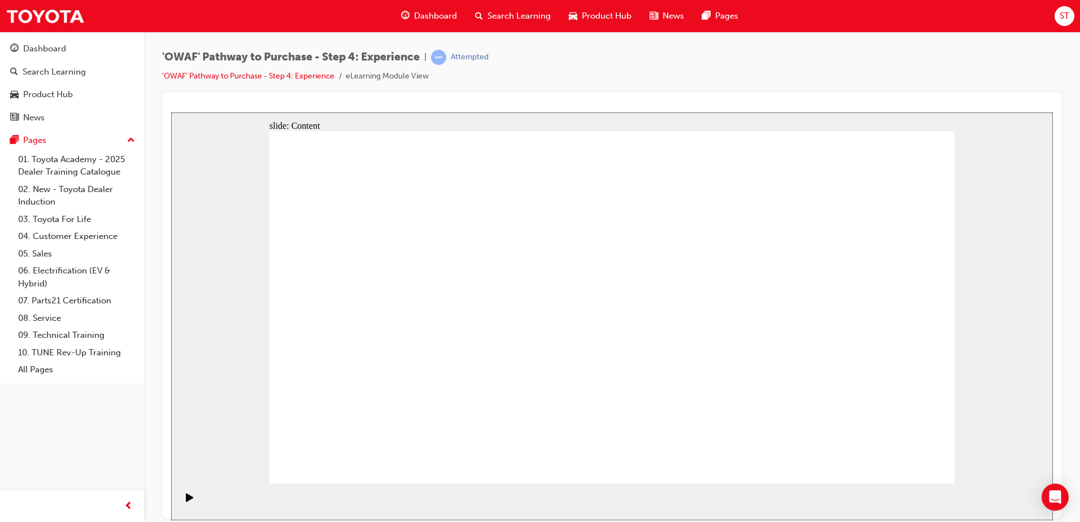
click at [181, 503] on div "Pause (Ctrl+Alt+P)" at bounding box center [189, 502] width 19 height 19
click at [186, 502] on icon "Play (Ctrl+Alt+P)" at bounding box center [190, 497] width 8 height 9
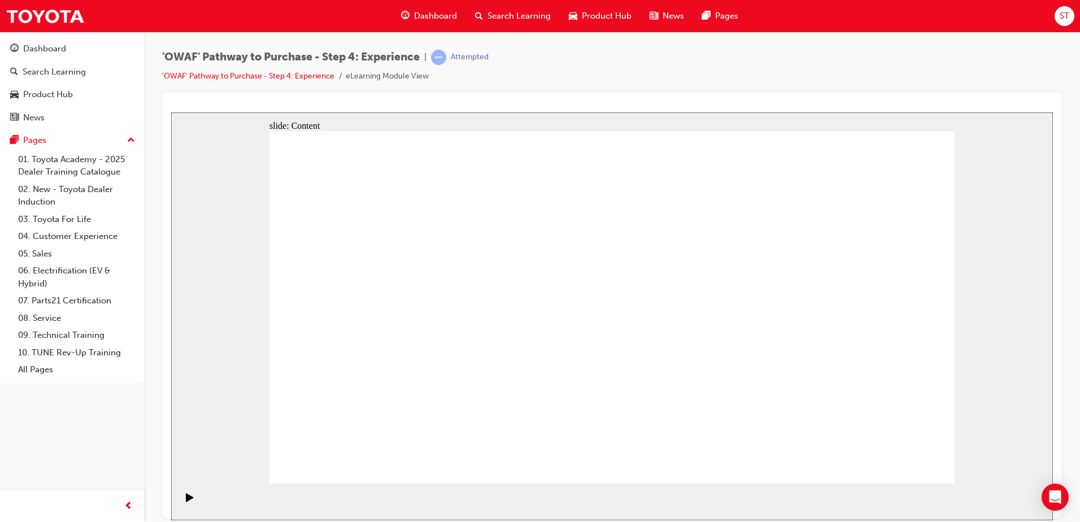
click at [193, 506] on div "Play (Ctrl+Alt+P)" at bounding box center [189, 502] width 19 height 19
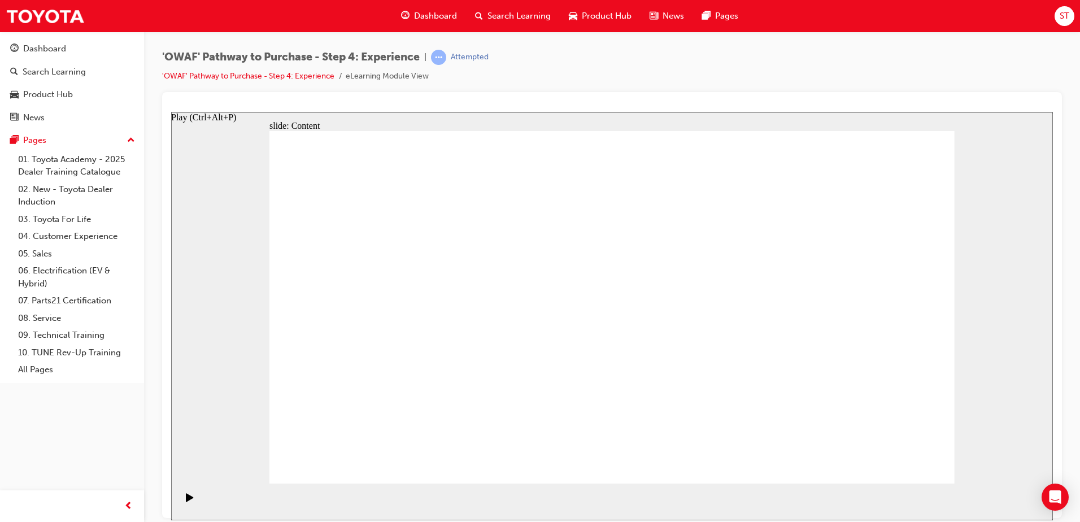
click at [193, 506] on div "Play (Ctrl+Alt+P)" at bounding box center [189, 502] width 19 height 19
click at [190, 502] on div "Play (Ctrl+Alt+P)" at bounding box center [189, 502] width 19 height 19
drag, startPoint x: 189, startPoint y: 500, endPoint x: 183, endPoint y: 468, distance: 32.8
click at [186, 487] on div "playback controls" at bounding box center [186, 501] width 19 height 37
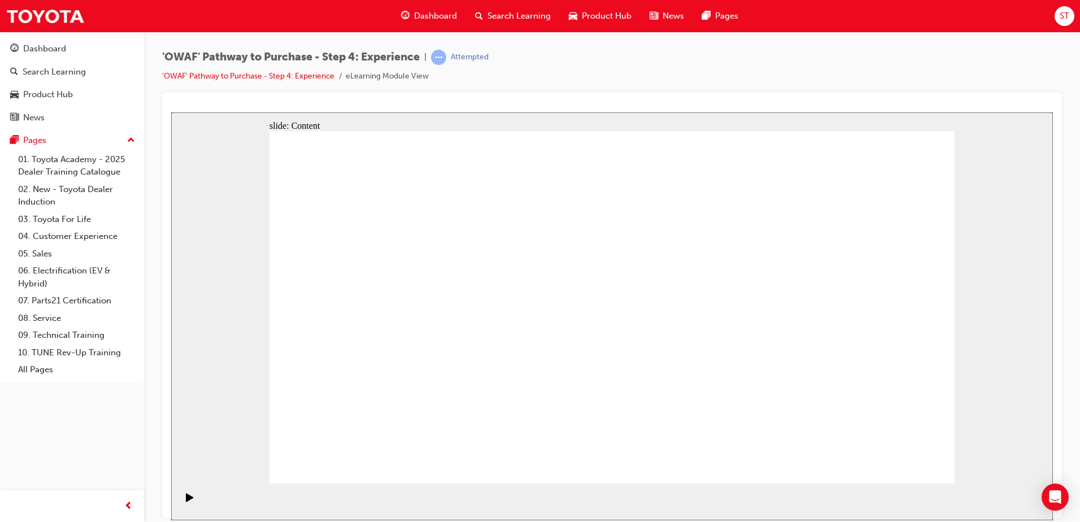
drag, startPoint x: 183, startPoint y: 468, endPoint x: 257, endPoint y: 354, distance: 136.0
click at [220, 414] on div "slide: Content Rectangle 1 Rectangle 4 Rectangle 1 Rectangle 2 Toyota Value Cha…" at bounding box center [612, 316] width 882 height 408
click at [257, 354] on div "slide: Content Rectangle 1 Rectangle 4 Rectangle 1 Rectangle 2 Toyota Value Cha…" at bounding box center [612, 316] width 882 height 408
click at [290, 308] on div "slide: Content Rectangle 1 Rectangle 4 Rectangle 1 Rectangle 2 Toyota Value Cha…" at bounding box center [612, 316] width 882 height 408
drag, startPoint x: 306, startPoint y: 284, endPoint x: 300, endPoint y: 274, distance: 11.1
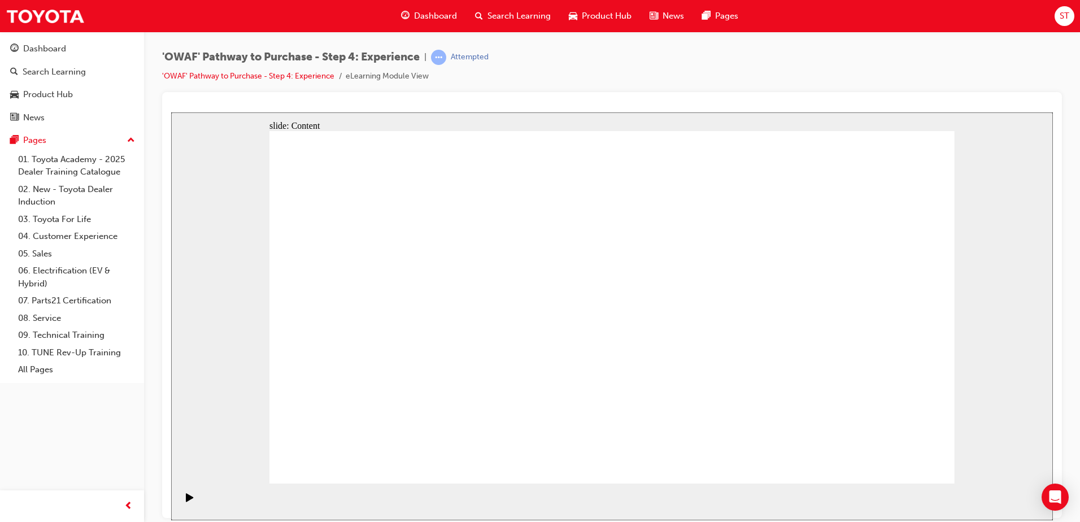
click at [191, 506] on div "Play (Ctrl+Alt+P)" at bounding box center [189, 502] width 19 height 19
click at [188, 502] on icon "Play (Ctrl+Alt+P)" at bounding box center [190, 497] width 8 height 9
click at [191, 500] on rect "Pause (Ctrl+Alt+P)" at bounding box center [192, 497] width 2 height 8
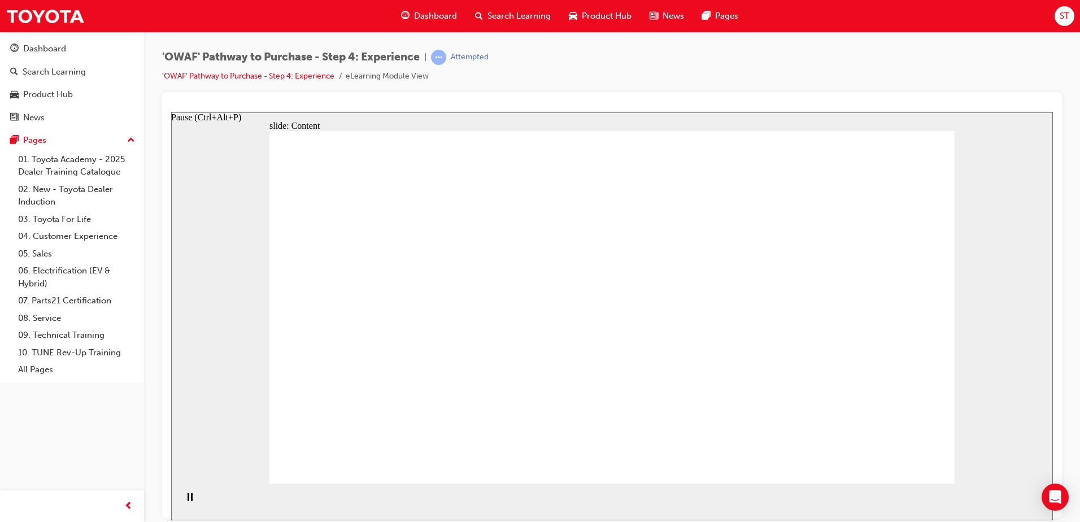
click at [194, 500] on div "Pause (Ctrl+Alt+P)" at bounding box center [189, 502] width 19 height 19
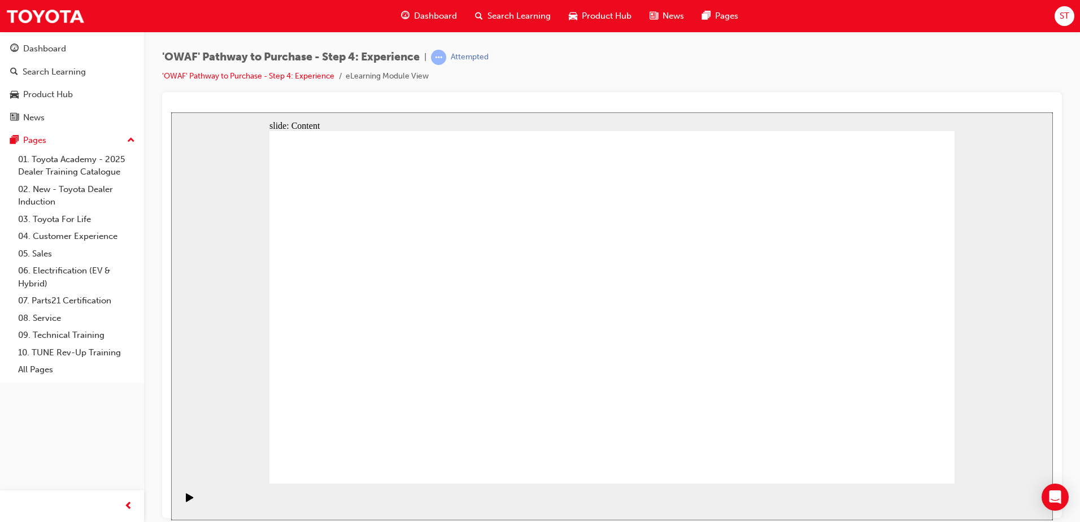
drag, startPoint x: 716, startPoint y: 336, endPoint x: 722, endPoint y: 316, distance: 20.7
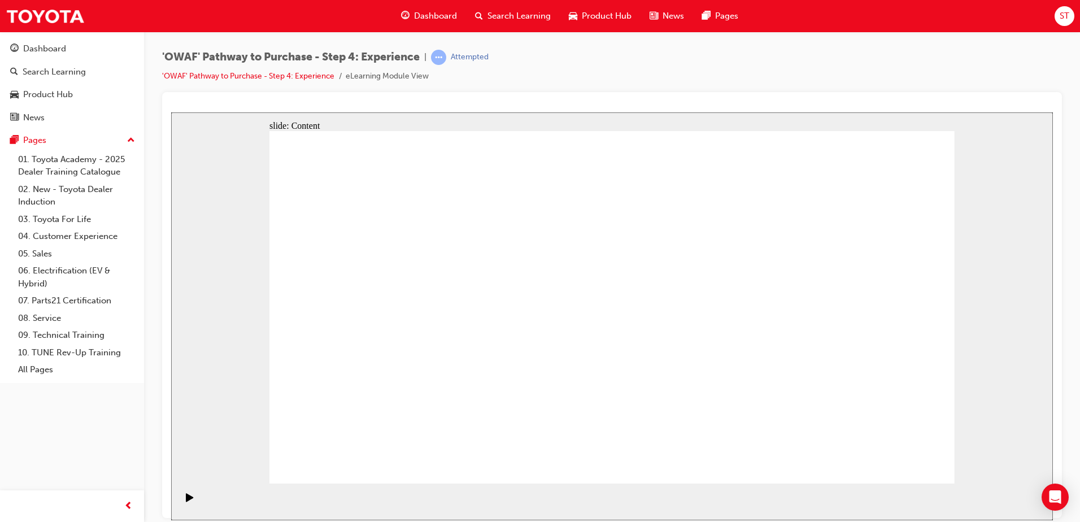
click at [275, 55] on span "'OWAF' Pathway to Purchase - Step 4: Experience" at bounding box center [291, 57] width 258 height 13
click at [186, 501] on icon "Play (Ctrl+Alt+P)" at bounding box center [189, 497] width 7 height 8
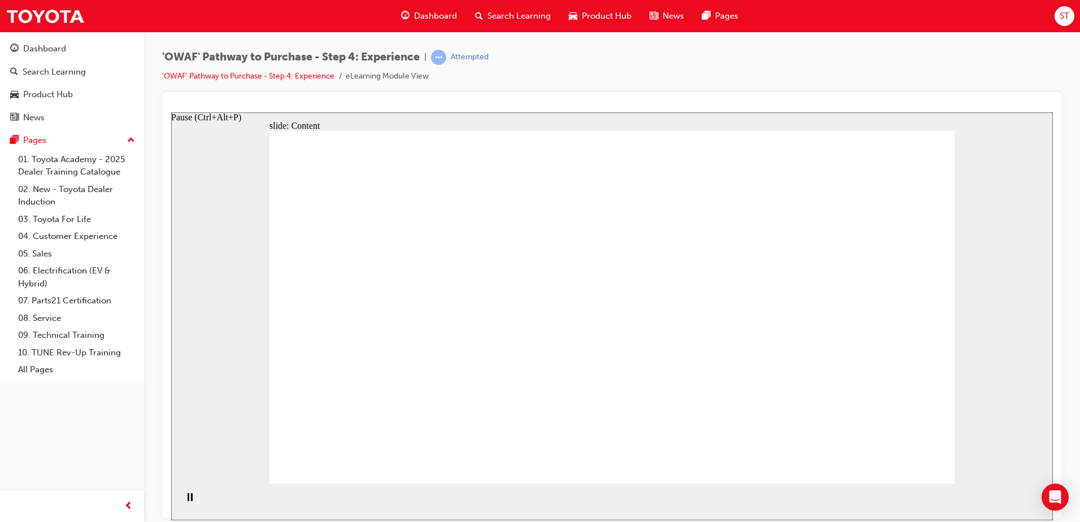
click at [191, 499] on div "Pause (Ctrl+Alt+P)" at bounding box center [189, 502] width 19 height 19
click at [186, 501] on icon "Play (Ctrl+Alt+P)" at bounding box center [189, 497] width 7 height 8
click at [188, 498] on icon "Pause (Ctrl+Alt+P)" at bounding box center [190, 497] width 5 height 8
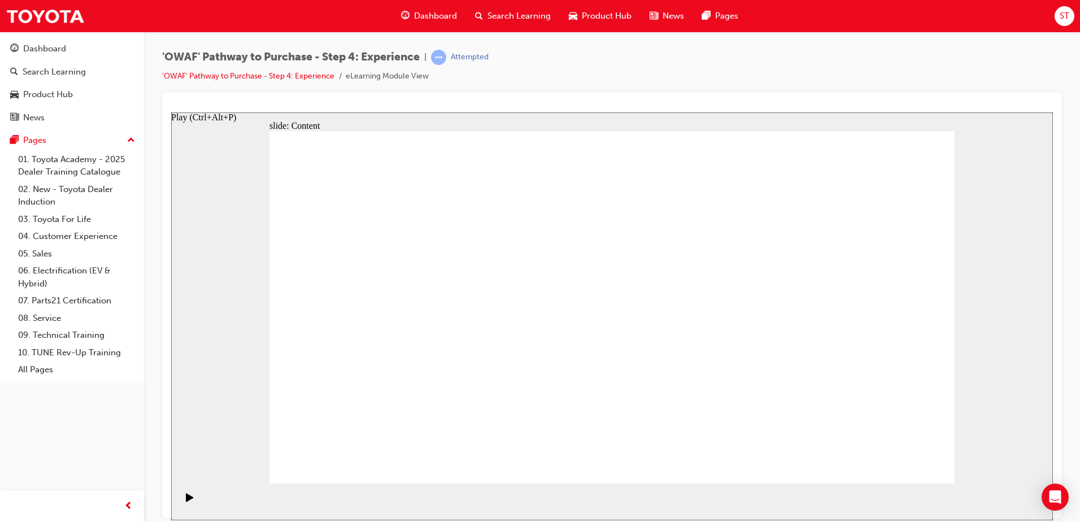
click at [186, 498] on icon "Play (Ctrl+Alt+P)" at bounding box center [189, 497] width 7 height 8
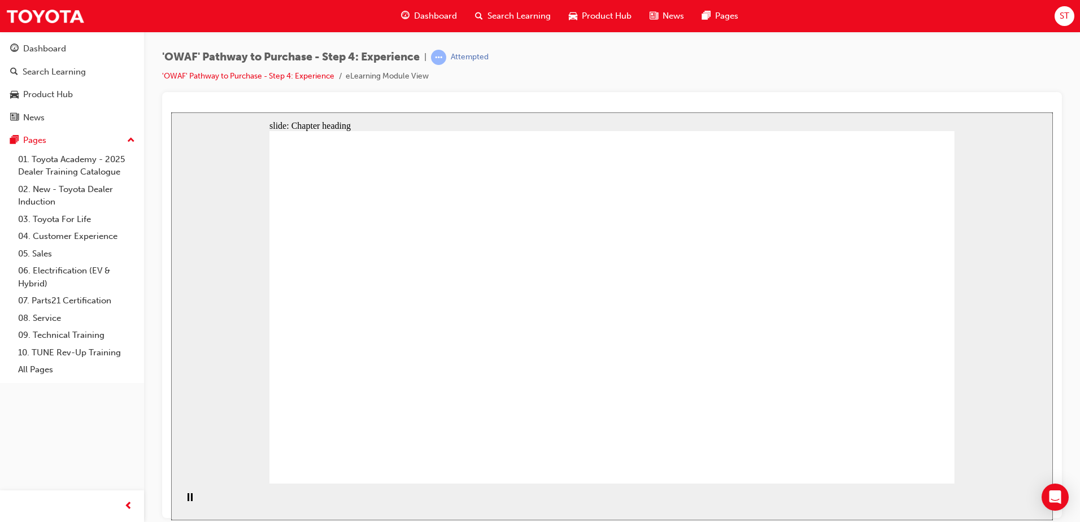
click at [190, 504] on div "Pause (Ctrl+Alt+P)" at bounding box center [189, 502] width 19 height 19
click at [190, 504] on div "Play (Ctrl+Alt+P)" at bounding box center [189, 502] width 19 height 19
click at [190, 502] on div "Pause (Ctrl+Alt+P)" at bounding box center [189, 502] width 19 height 19
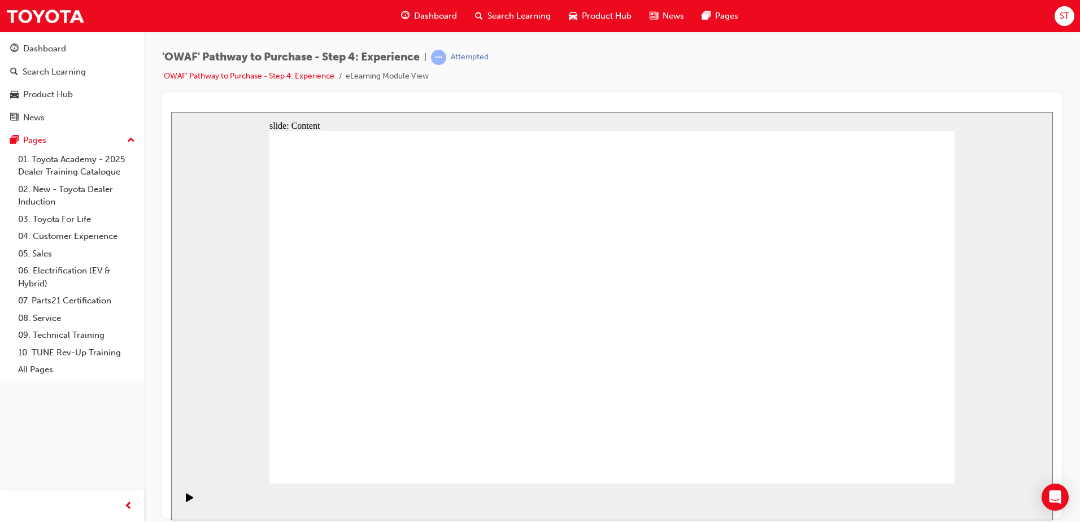
drag, startPoint x: 682, startPoint y: 174, endPoint x: 683, endPoint y: 184, distance: 9.7
